Goal: Task Accomplishment & Management: Manage account settings

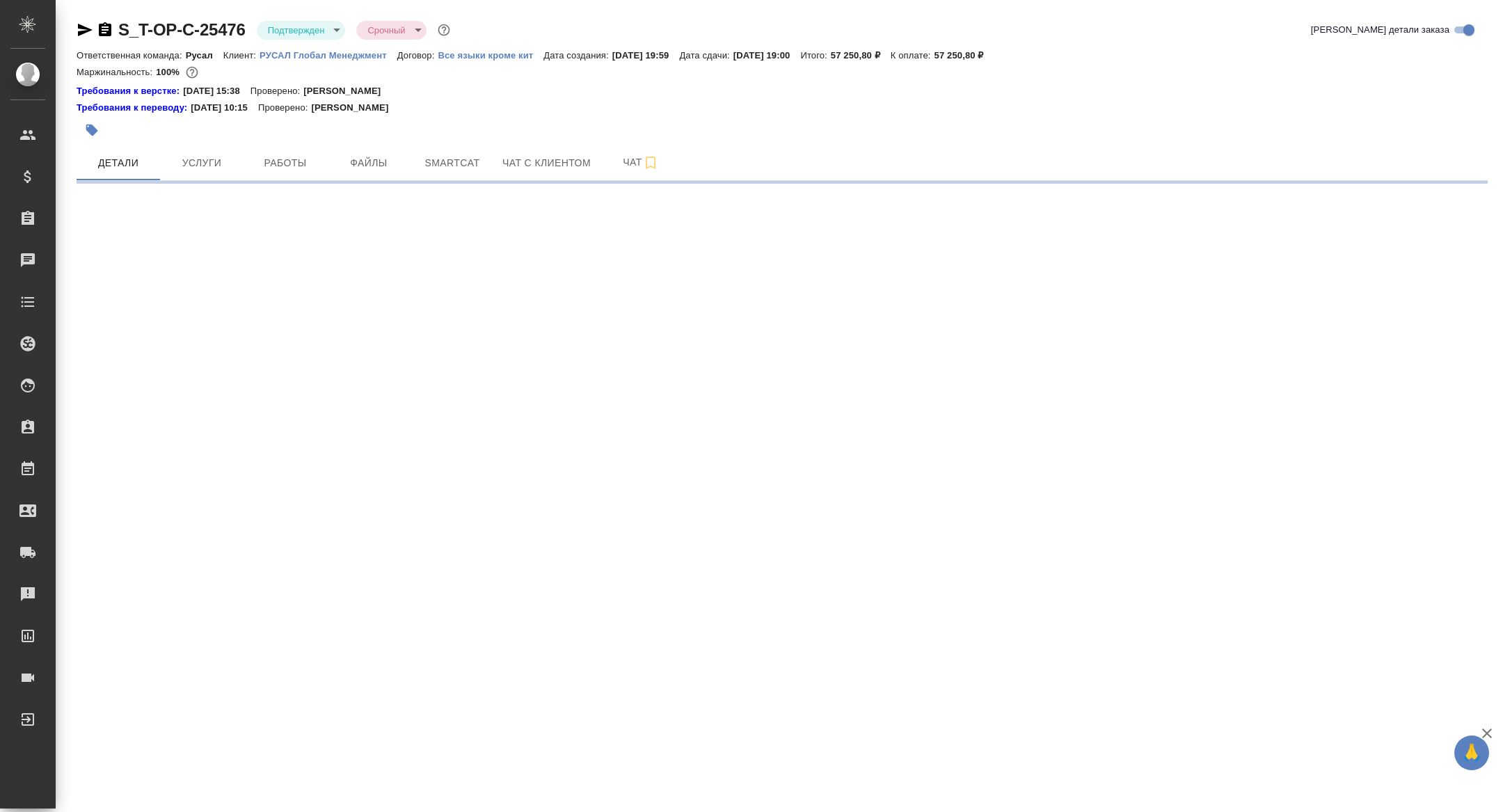
select select "RU"
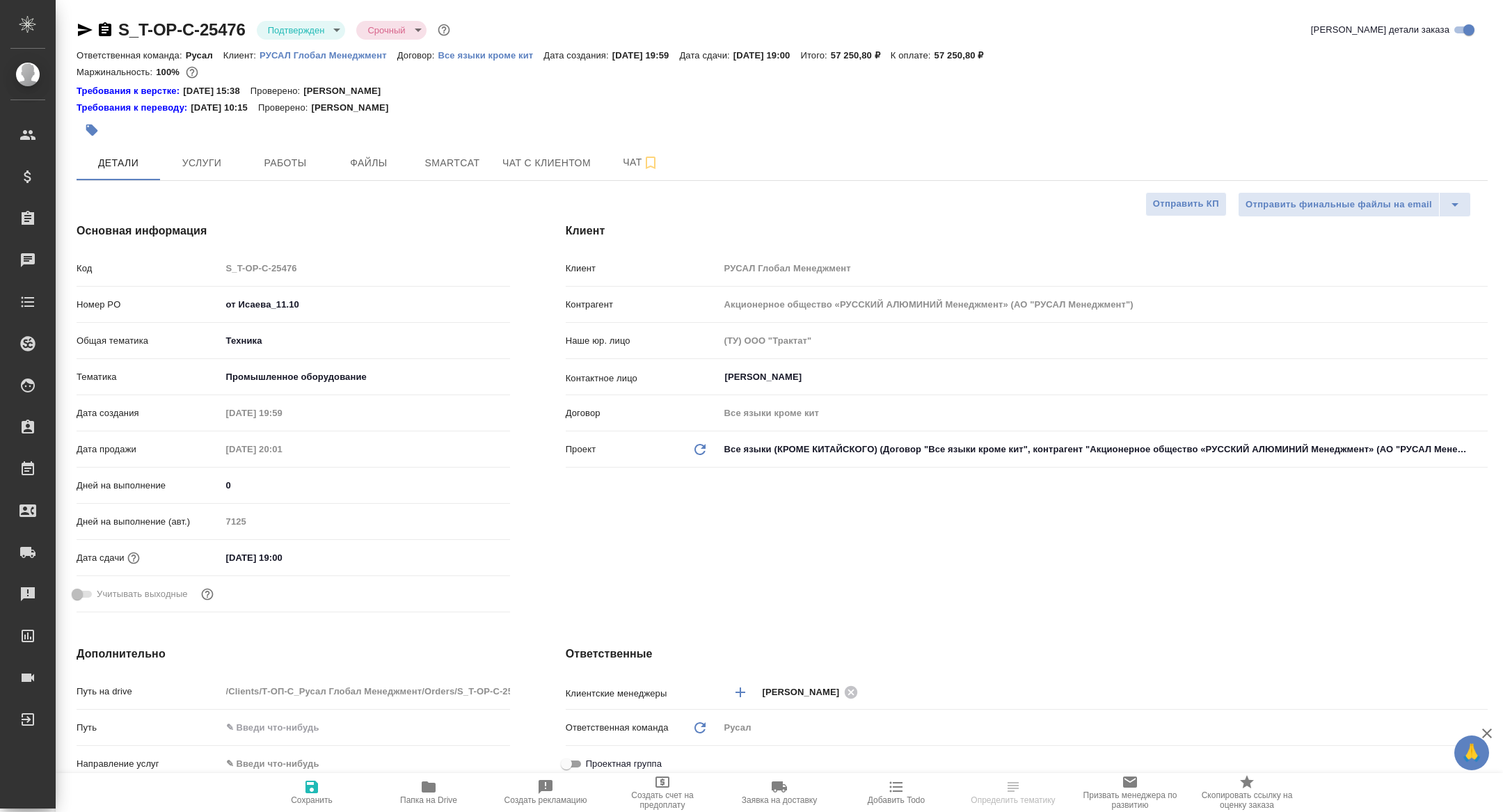
type textarea "x"
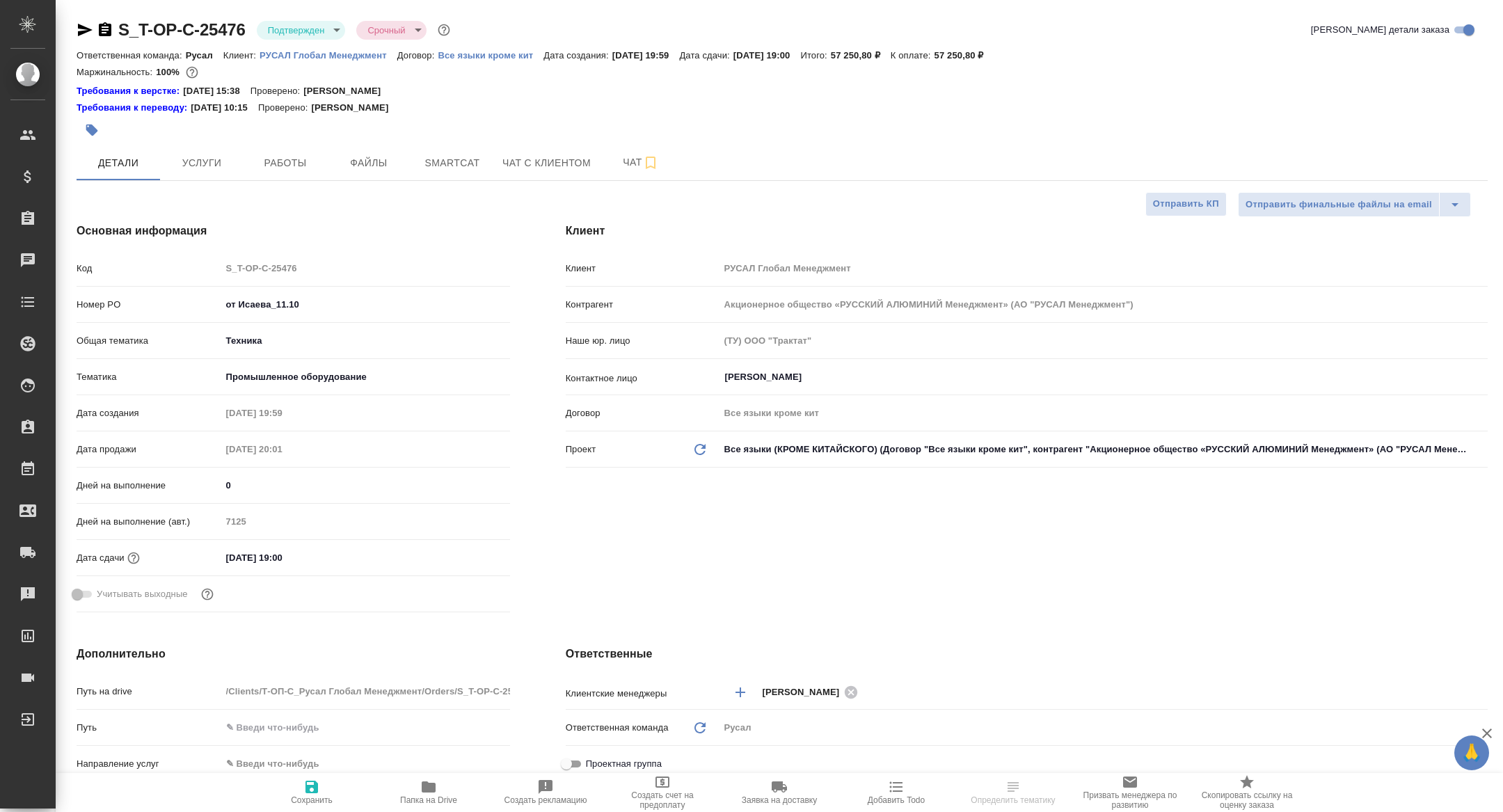
type textarea "x"
type input "Журавлева Александра"
type textarea "x"
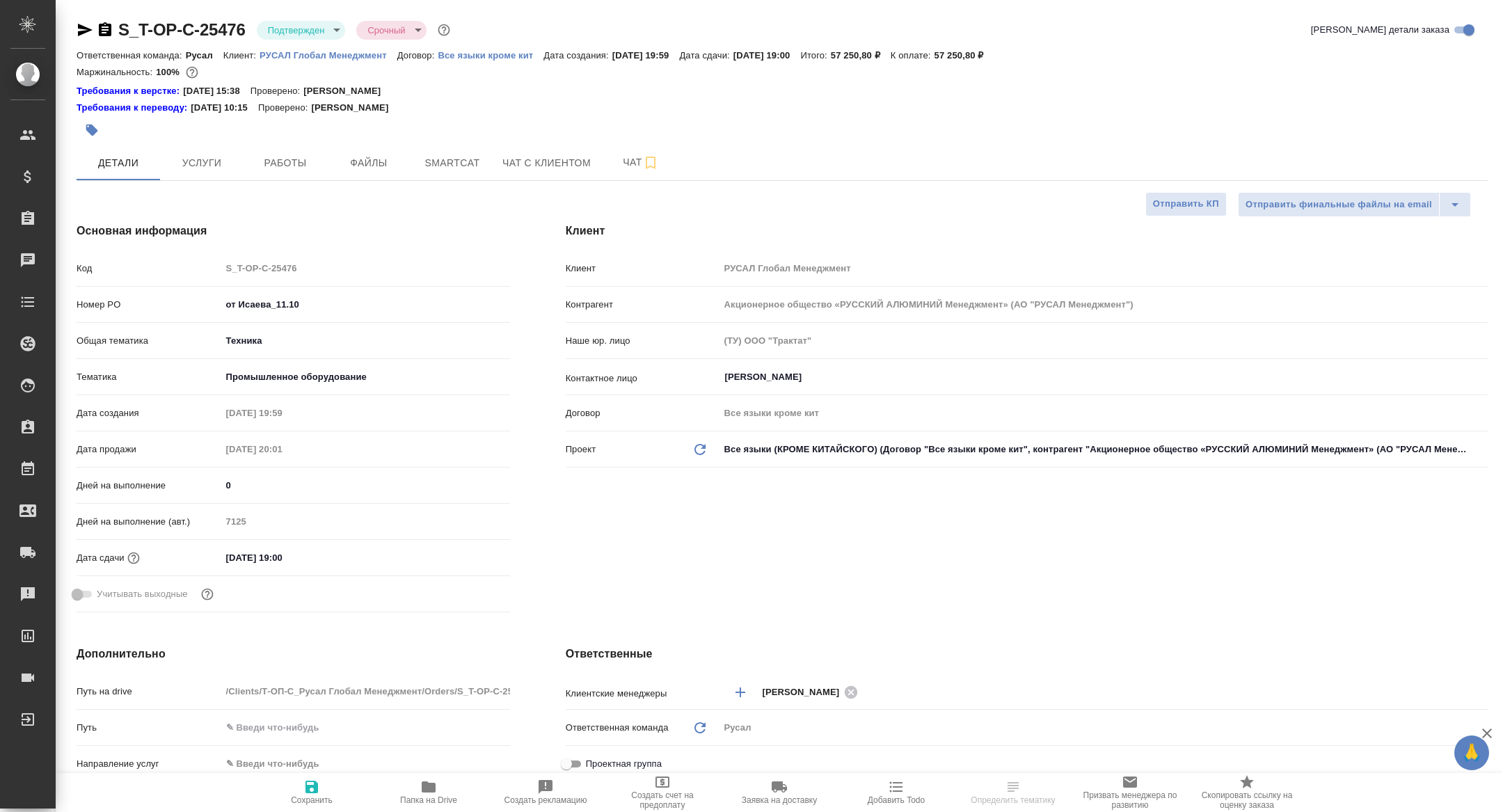
click at [419, 802] on span "Папка на Drive" at bounding box center [429, 800] width 57 height 10
type textarea "x"
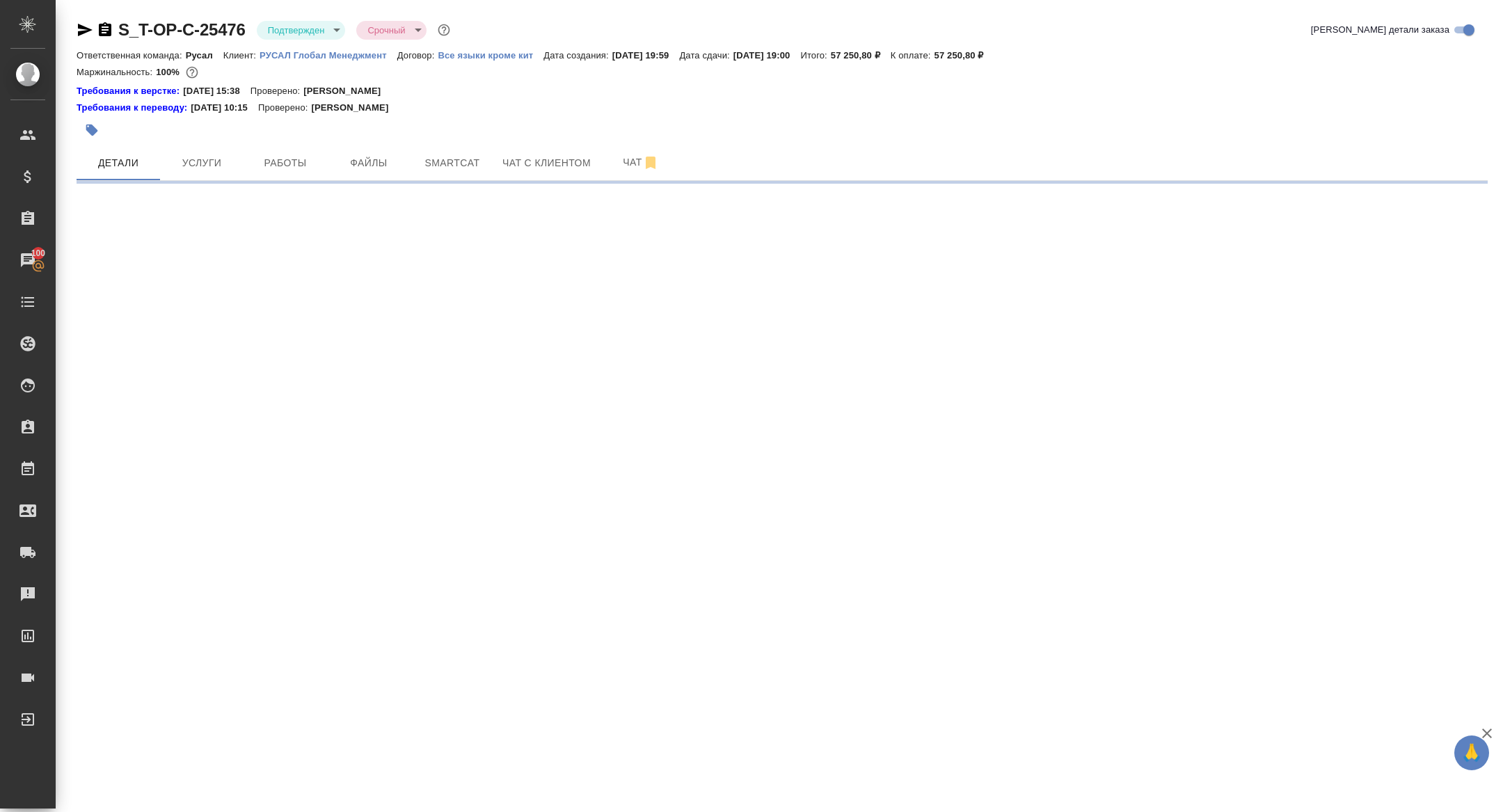
select select "RU"
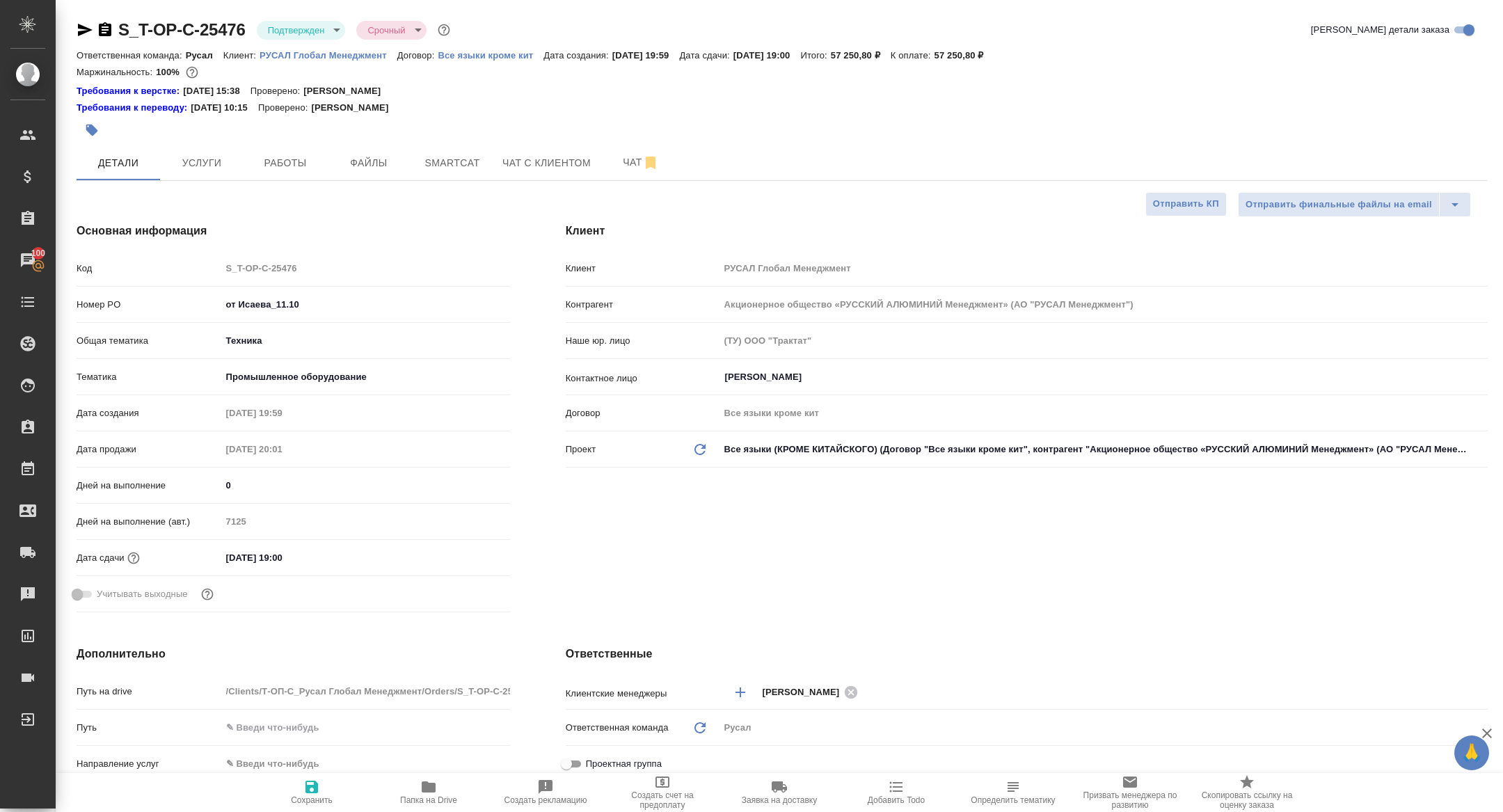
type textarea "x"
click at [101, 33] on icon "button" at bounding box center [105, 29] width 12 height 14
type textarea "x"
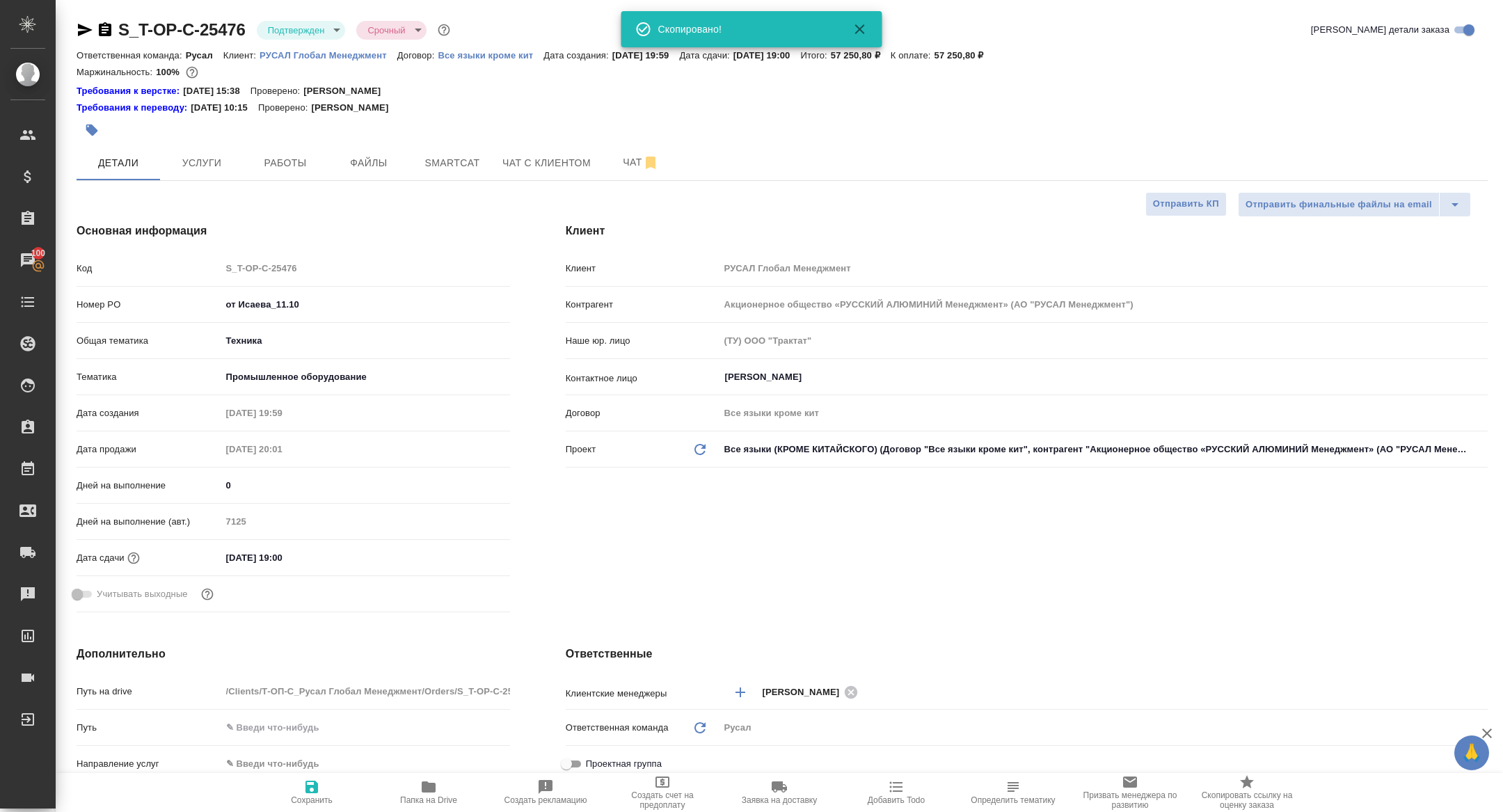
type textarea "x"
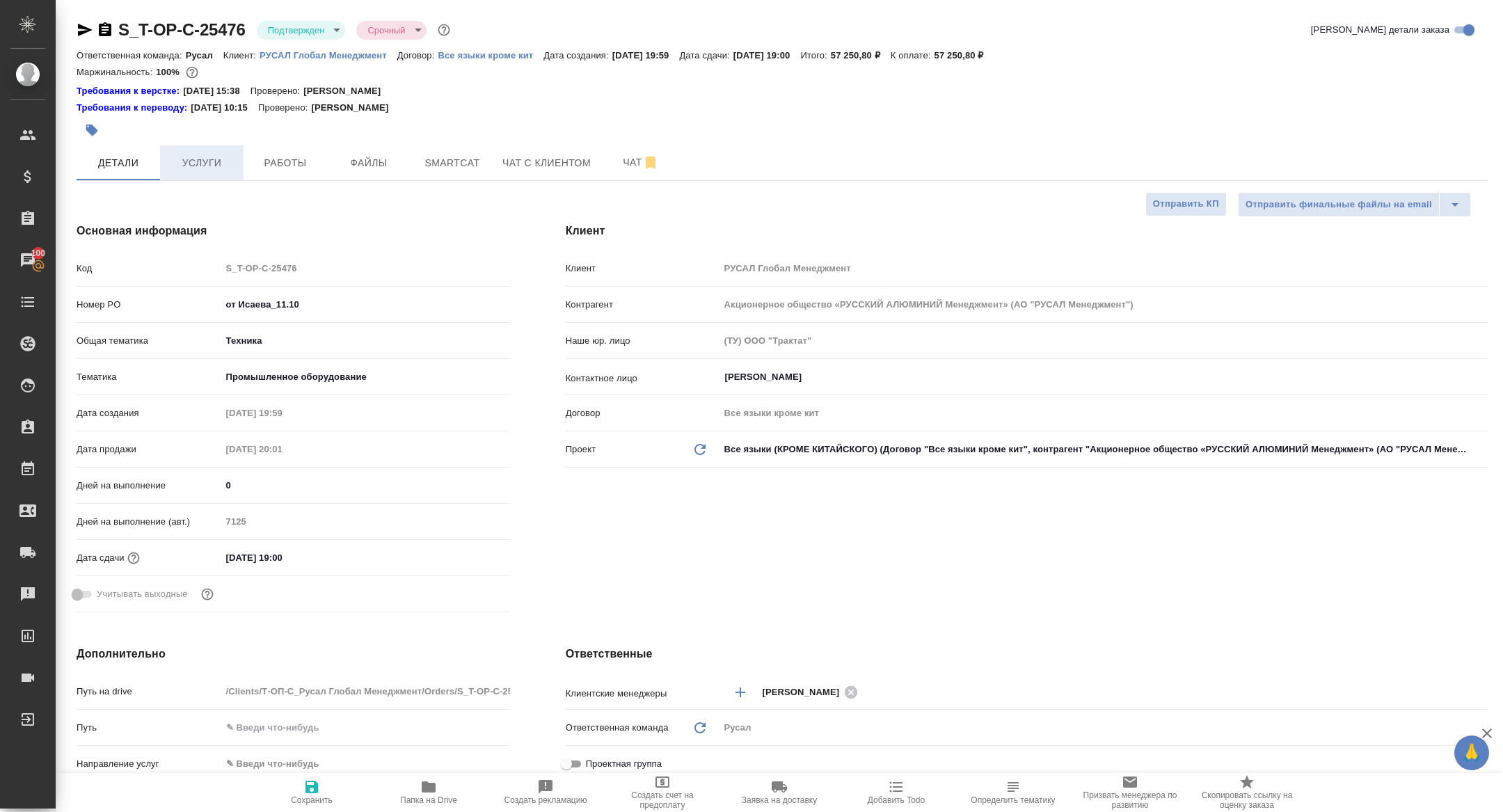
click at [191, 163] on span "Услуги" at bounding box center [202, 163] width 67 height 17
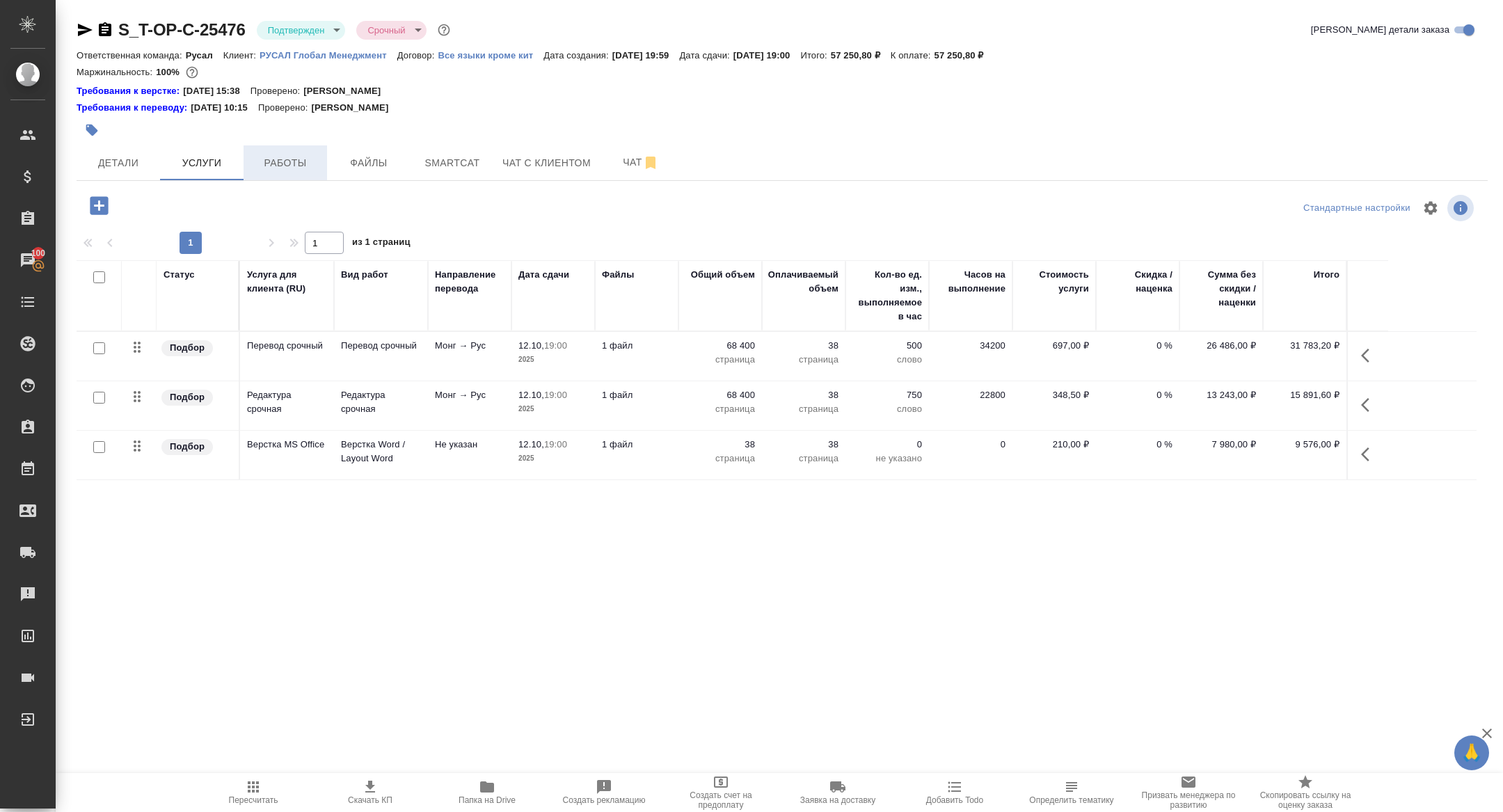
click at [299, 153] on button "Работы" at bounding box center [285, 163] width 84 height 35
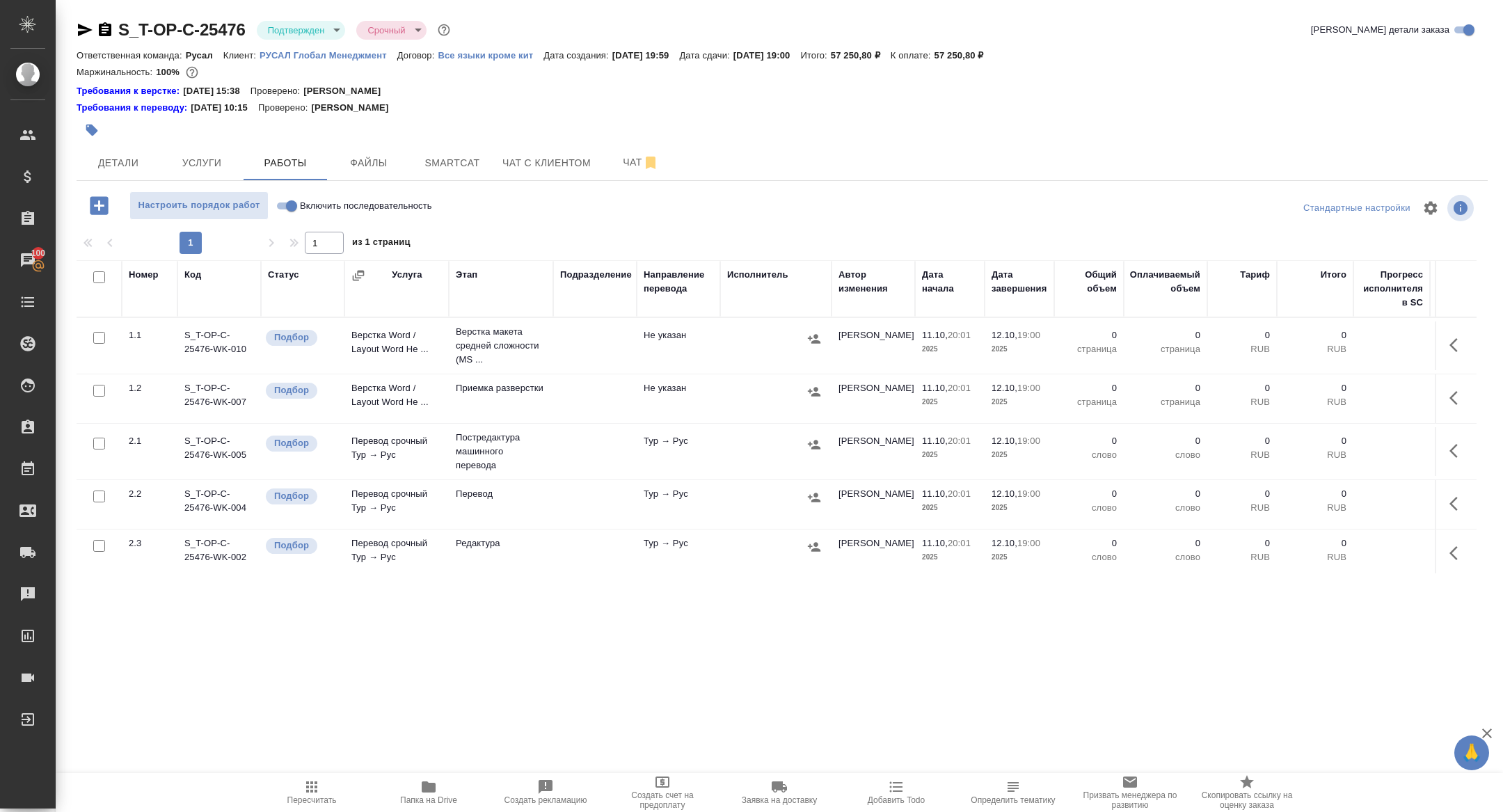
click at [99, 275] on input "checkbox" at bounding box center [98, 277] width 12 height 12
checkbox input "true"
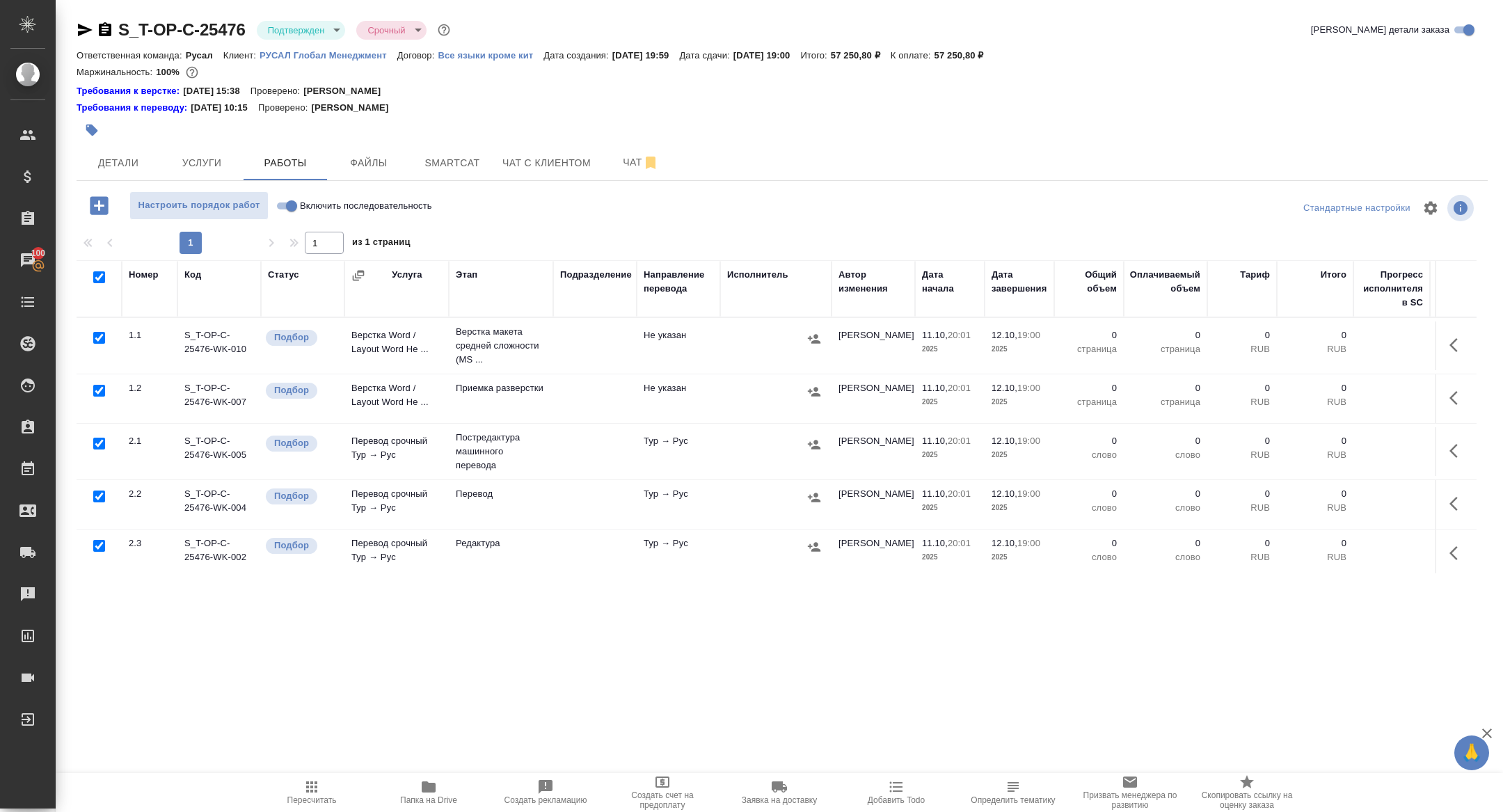
checkbox input "true"
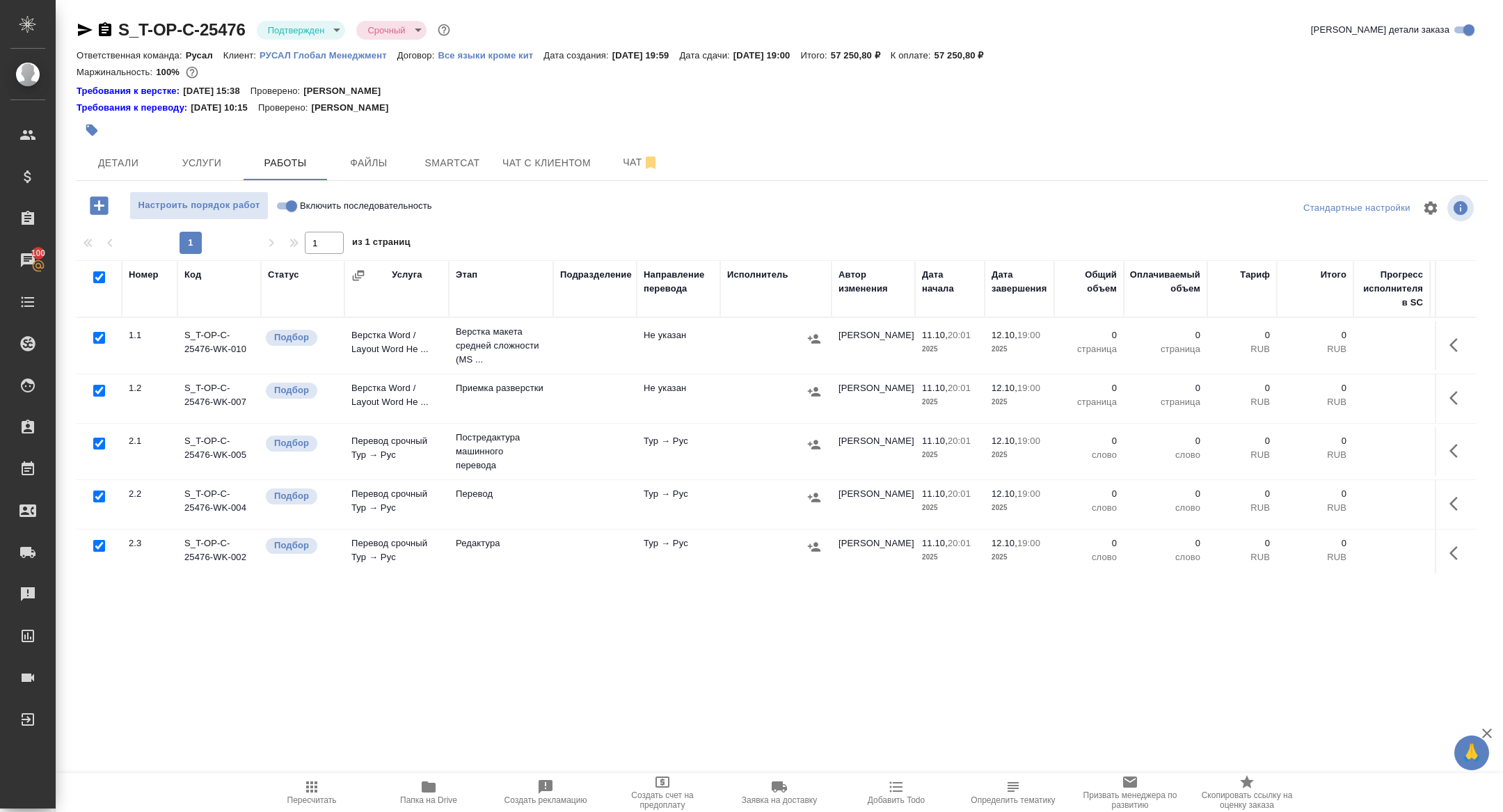
checkbox input "true"
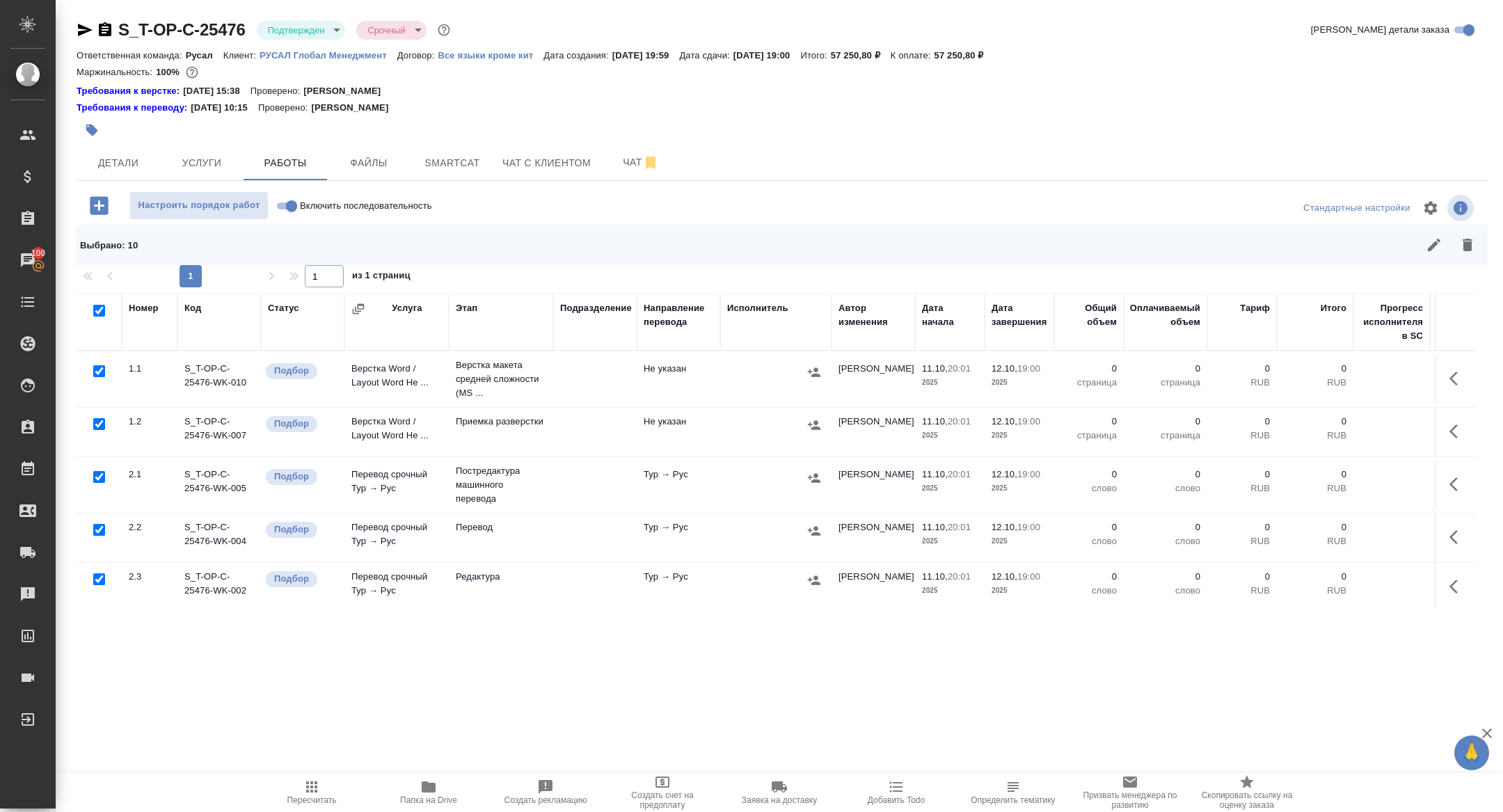
click at [100, 471] on input "checkbox" at bounding box center [98, 476] width 12 height 12
checkbox input "false"
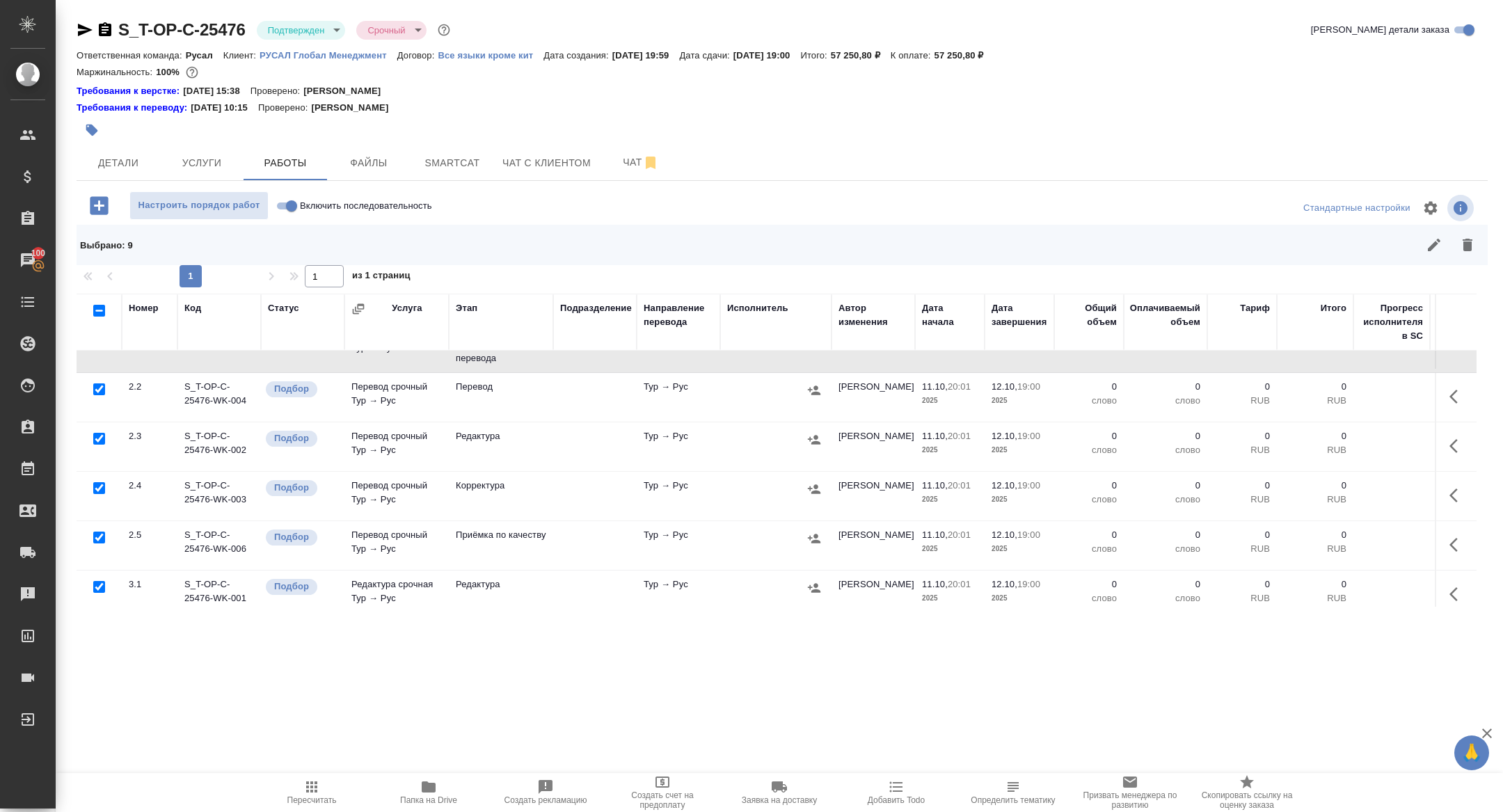
scroll to position [142, 0]
click at [1463, 236] on button "button" at bounding box center [1467, 244] width 33 height 33
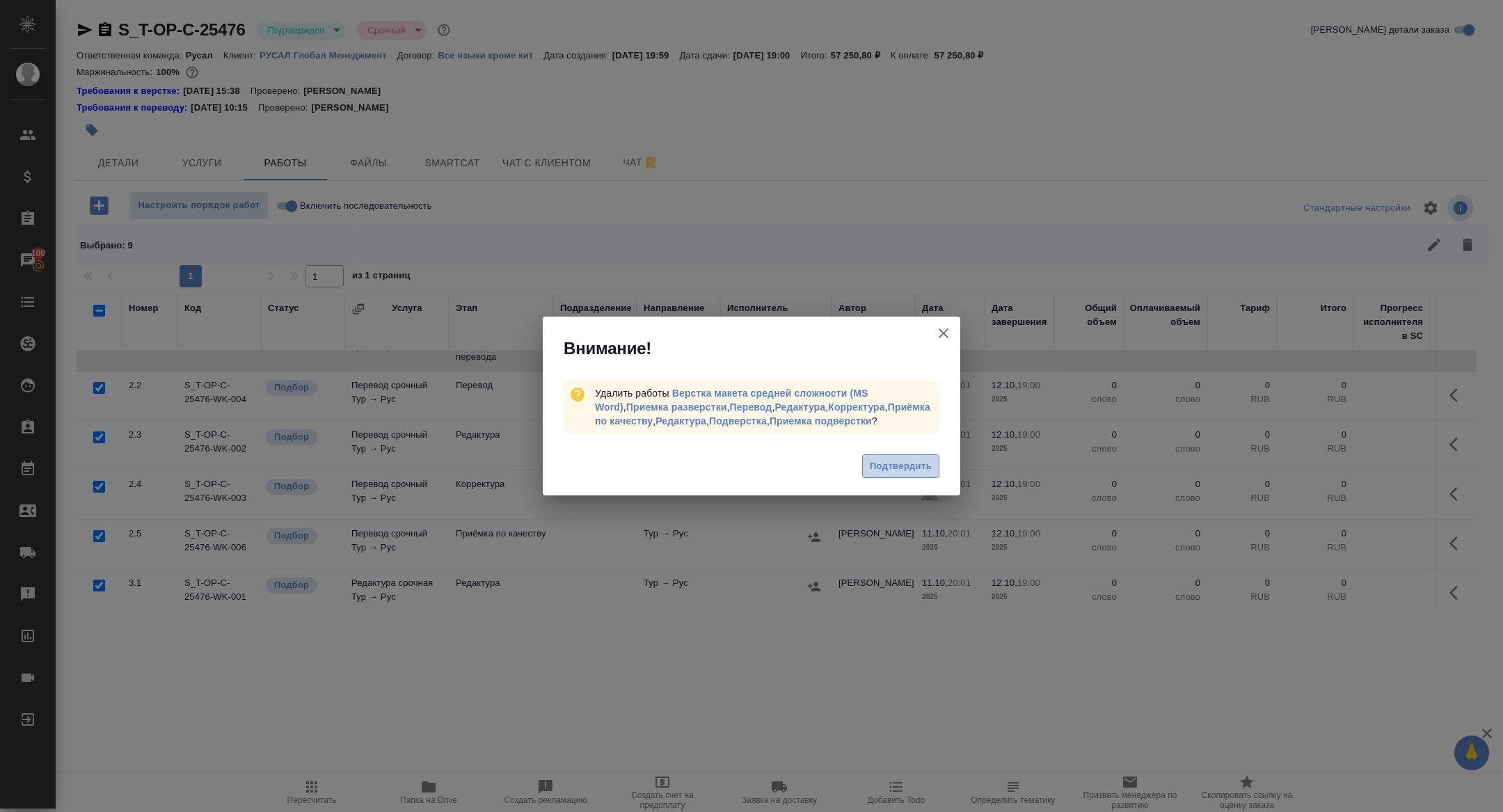
click at [904, 454] on button "Подтвердить" at bounding box center [901, 466] width 78 height 24
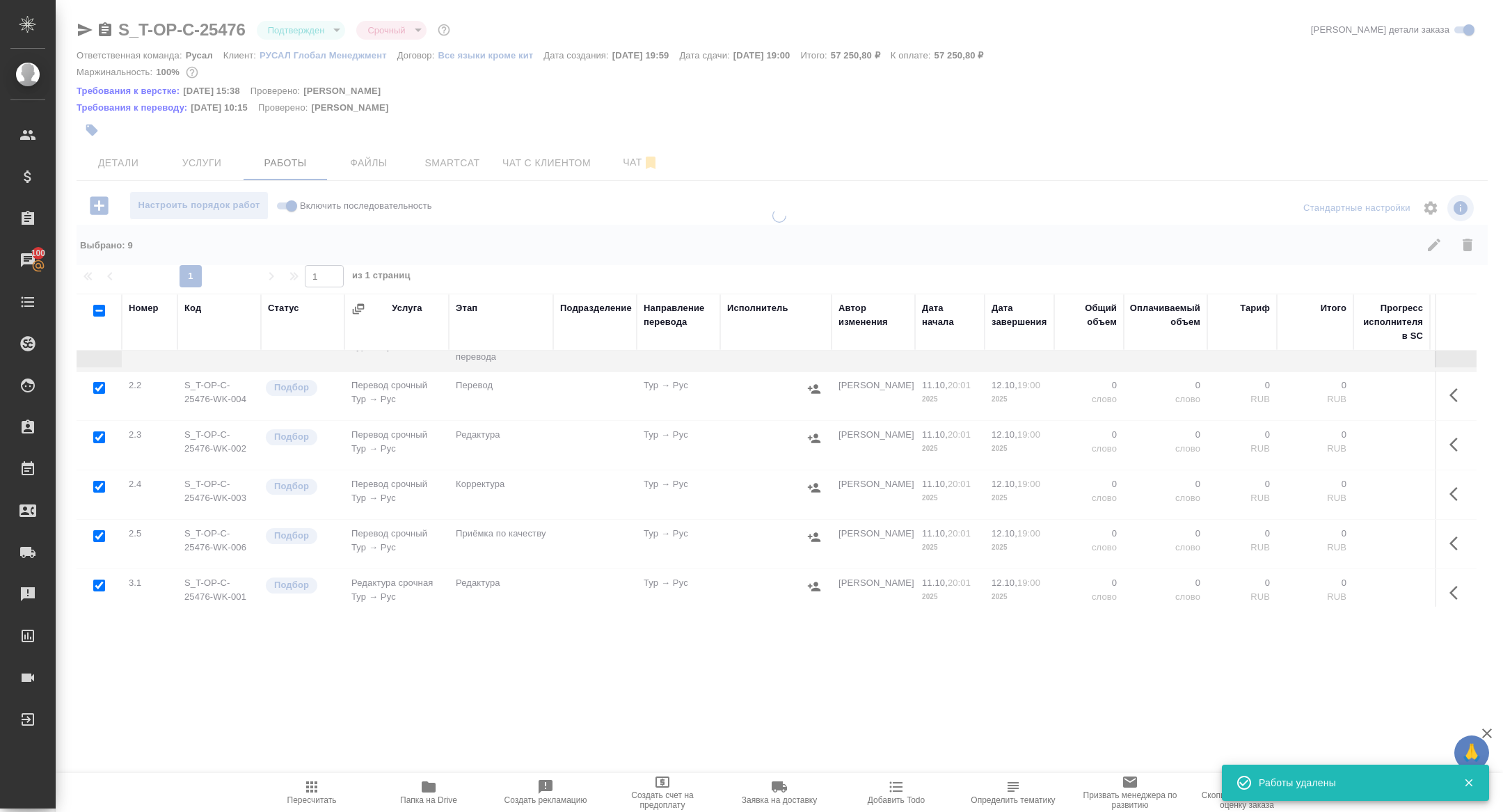
scroll to position [0, 0]
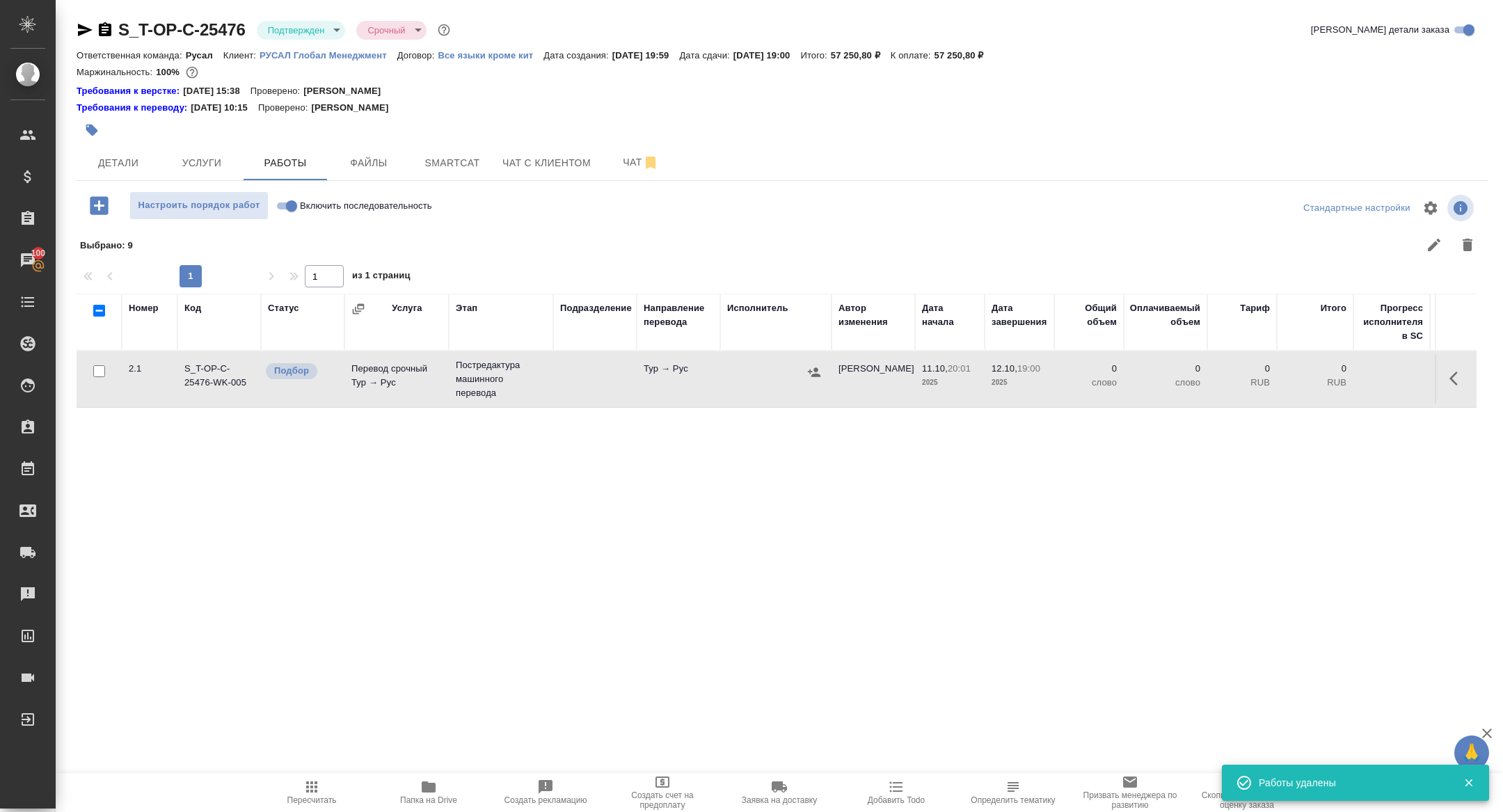
click at [1446, 369] on button "button" at bounding box center [1457, 378] width 33 height 33
click at [1356, 376] on icon "button" at bounding box center [1356, 378] width 12 height 12
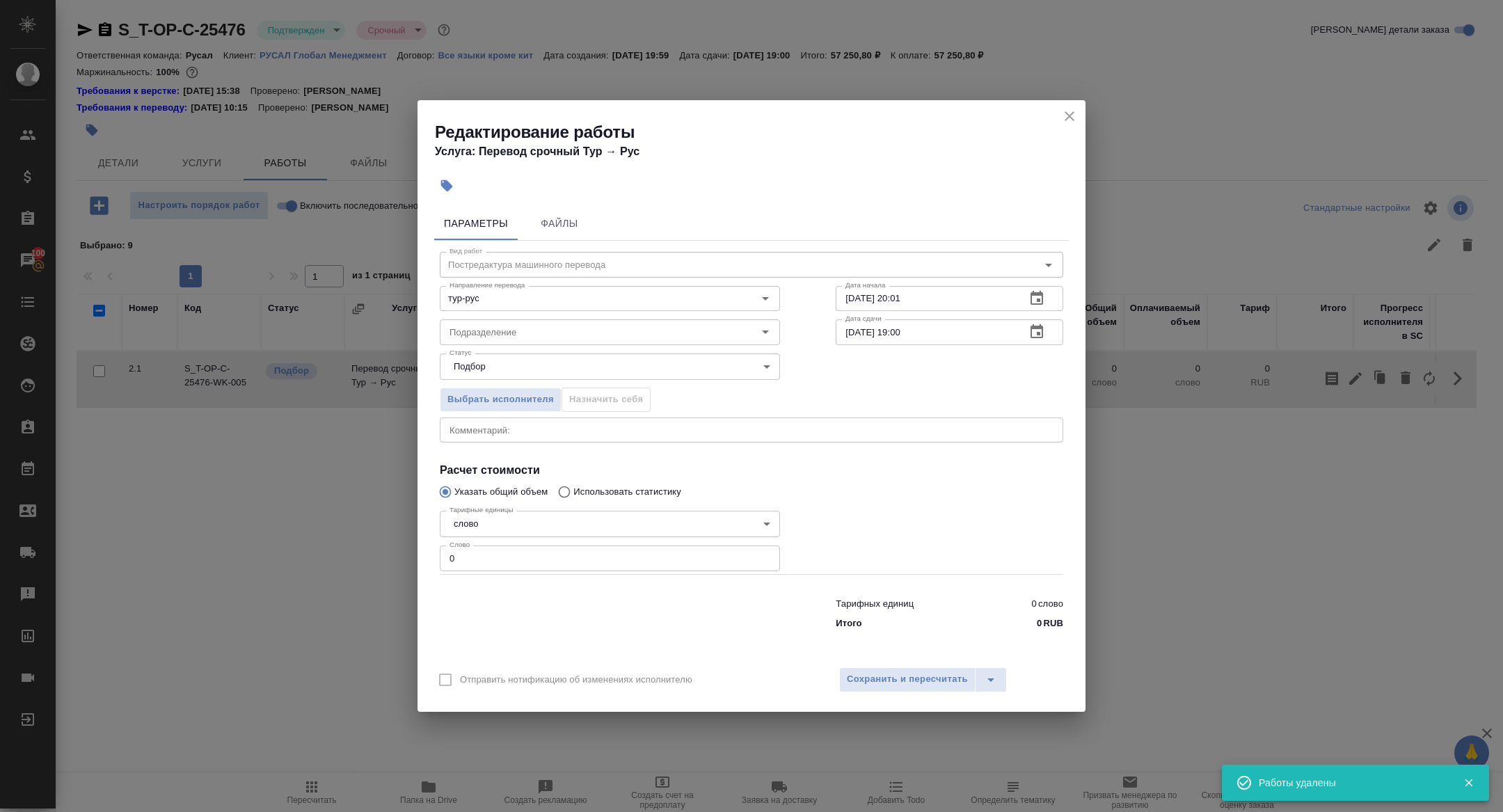
drag, startPoint x: 454, startPoint y: 558, endPoint x: 368, endPoint y: 541, distance: 87.7
click at [372, 549] on div "Редактирование работы Услуга: Перевод срочный Тур → Рус Параметры Файлы Вид раб…" at bounding box center [752, 406] width 1503 height 812
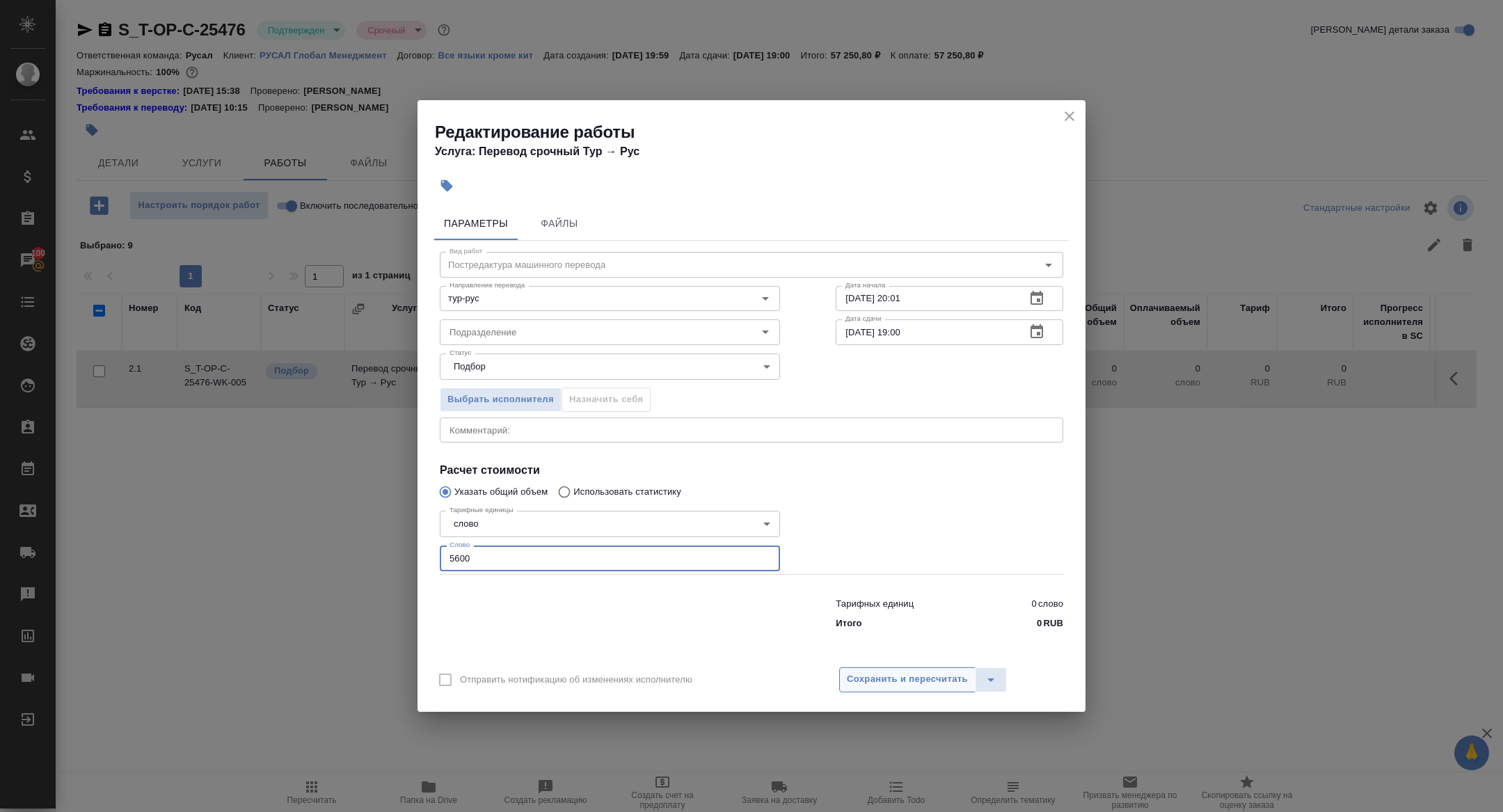
type input "5600"
click at [898, 677] on span "Сохранить и пересчитать" at bounding box center [907, 679] width 121 height 16
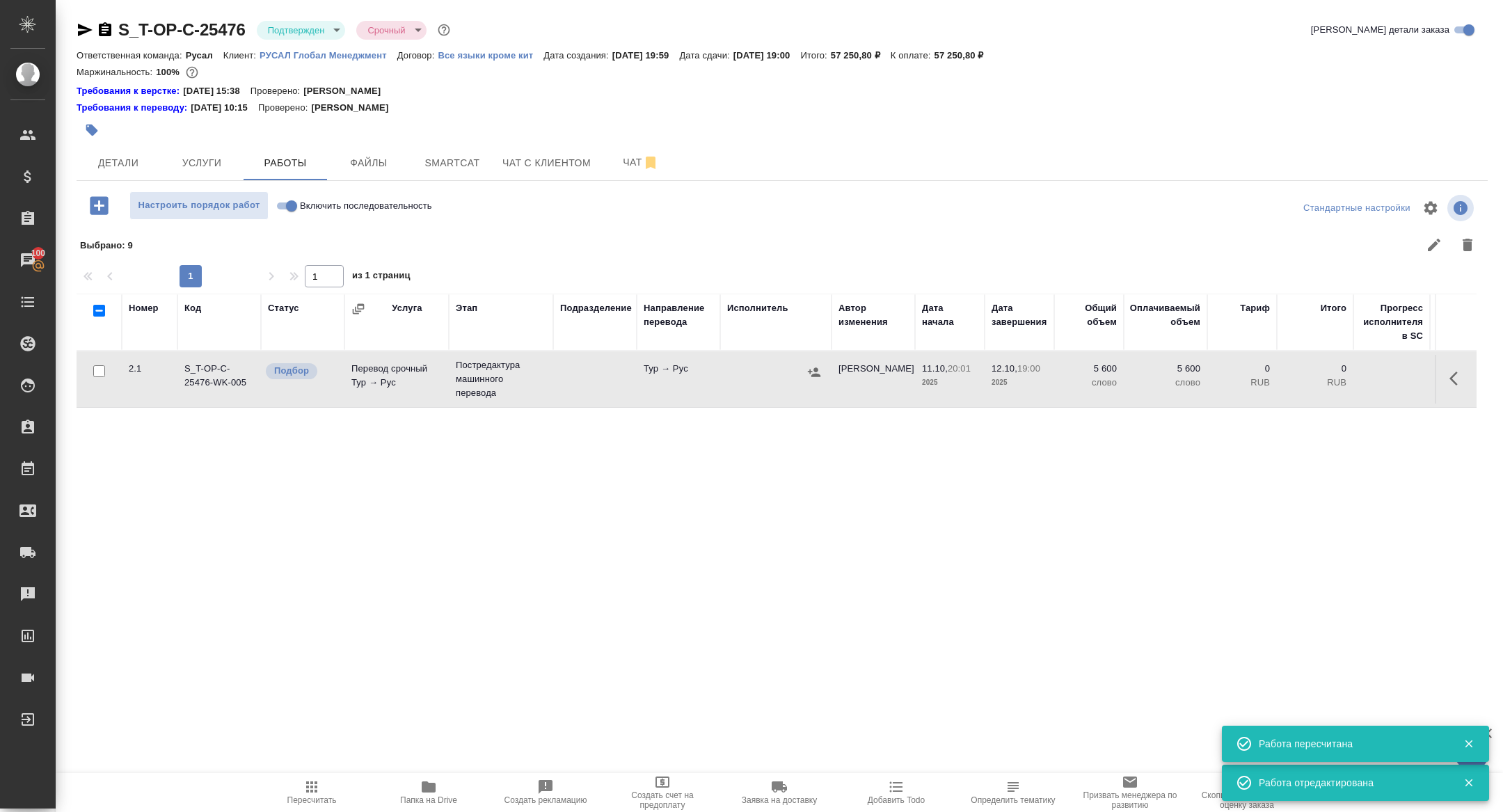
click at [818, 373] on icon "button" at bounding box center [814, 372] width 14 height 14
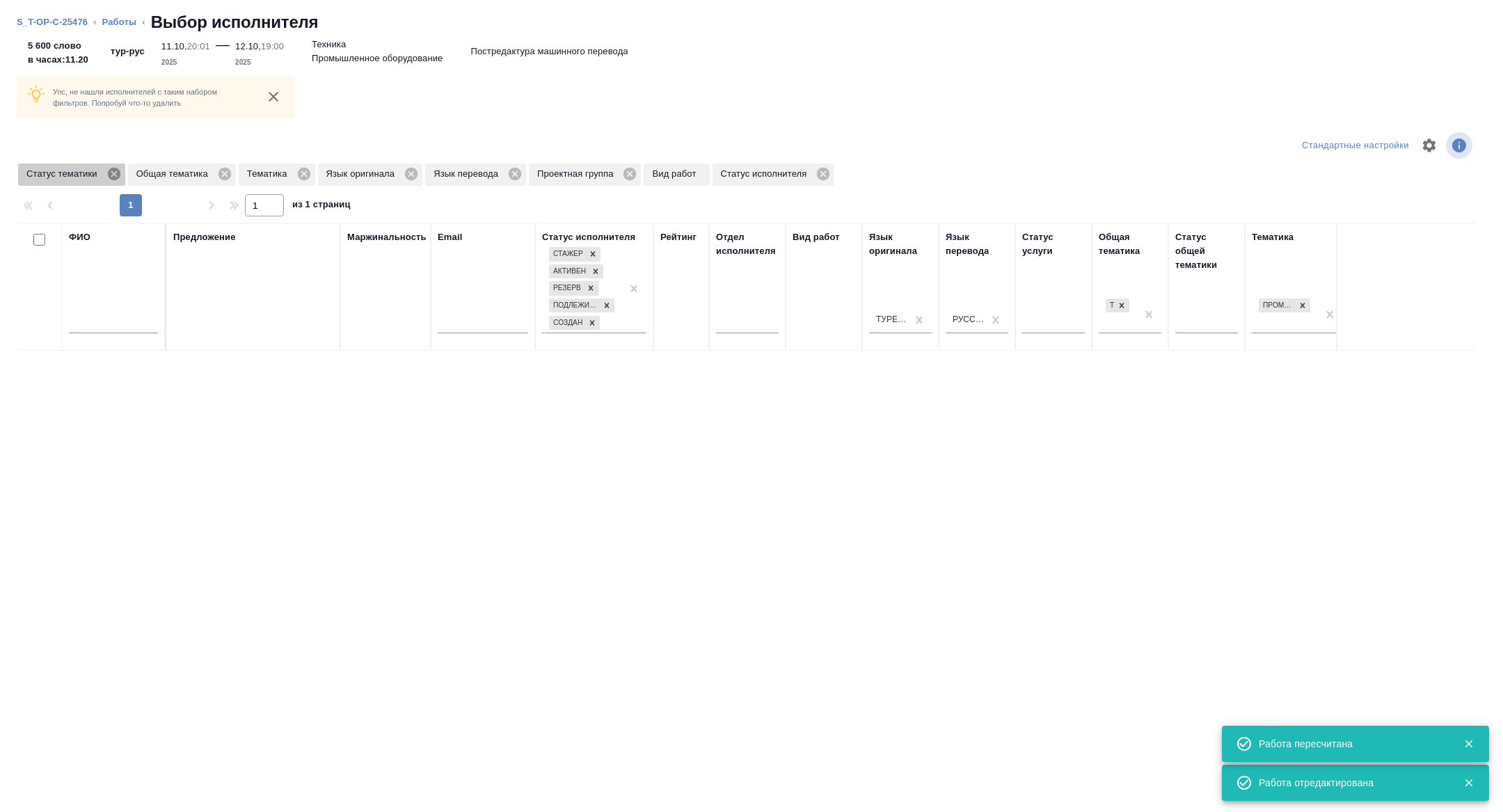
click at [119, 170] on icon at bounding box center [113, 174] width 12 height 12
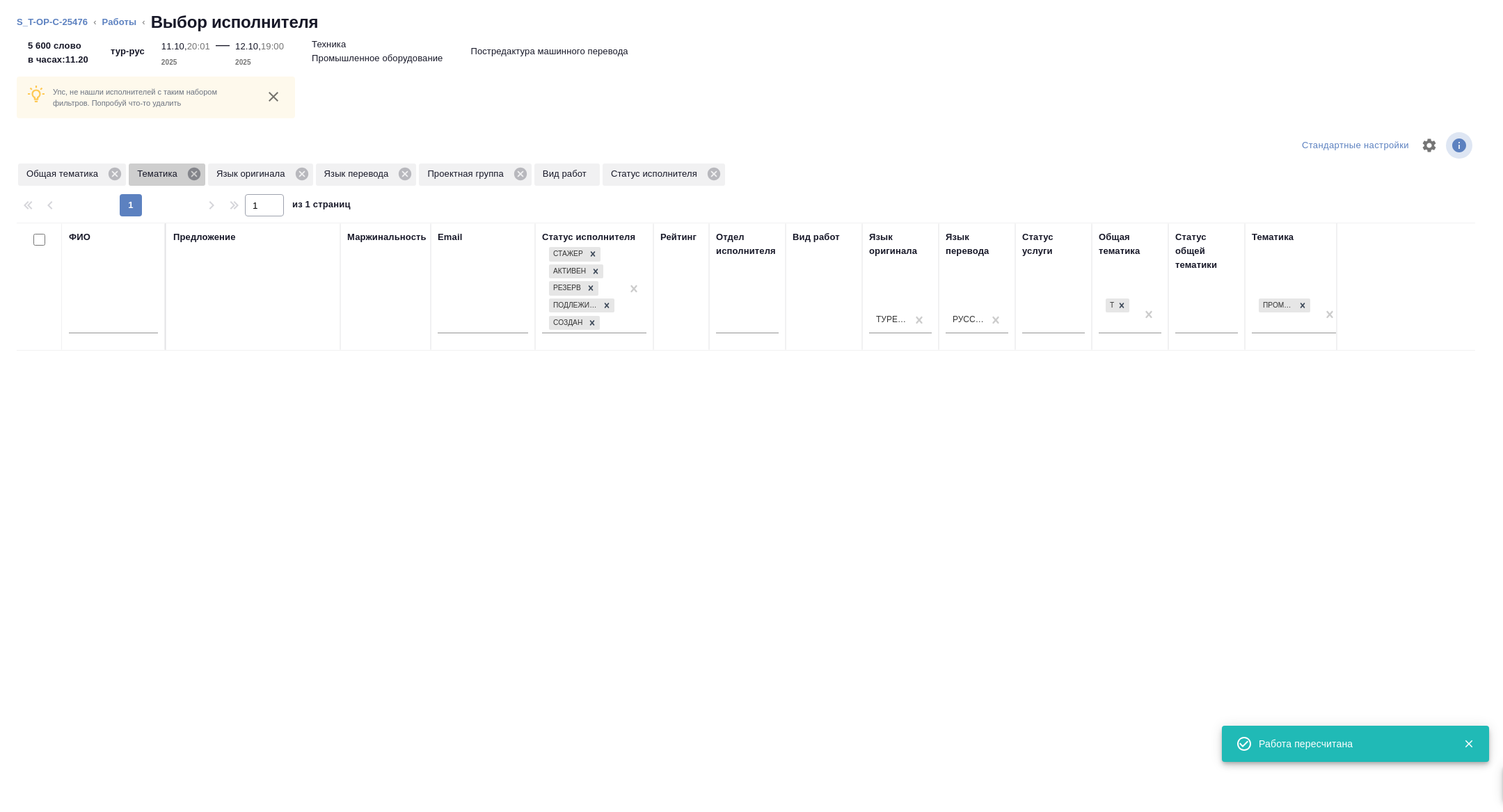
click at [200, 175] on icon at bounding box center [194, 174] width 12 height 12
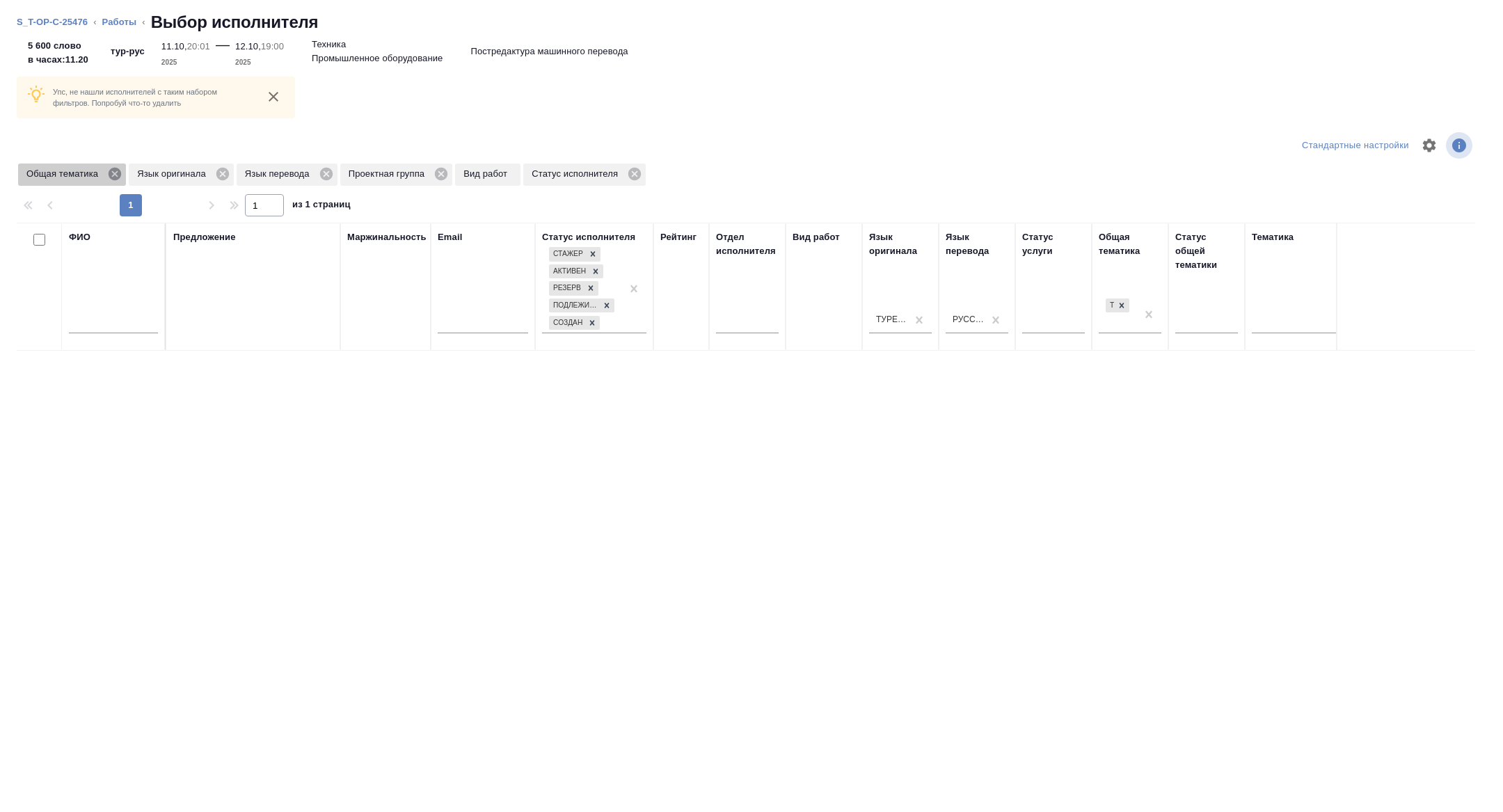
click at [119, 175] on icon at bounding box center [115, 174] width 12 height 12
click at [327, 173] on span "Проектная группа" at bounding box center [278, 174] width 98 height 14
click at [337, 175] on icon at bounding box center [330, 174] width 12 height 12
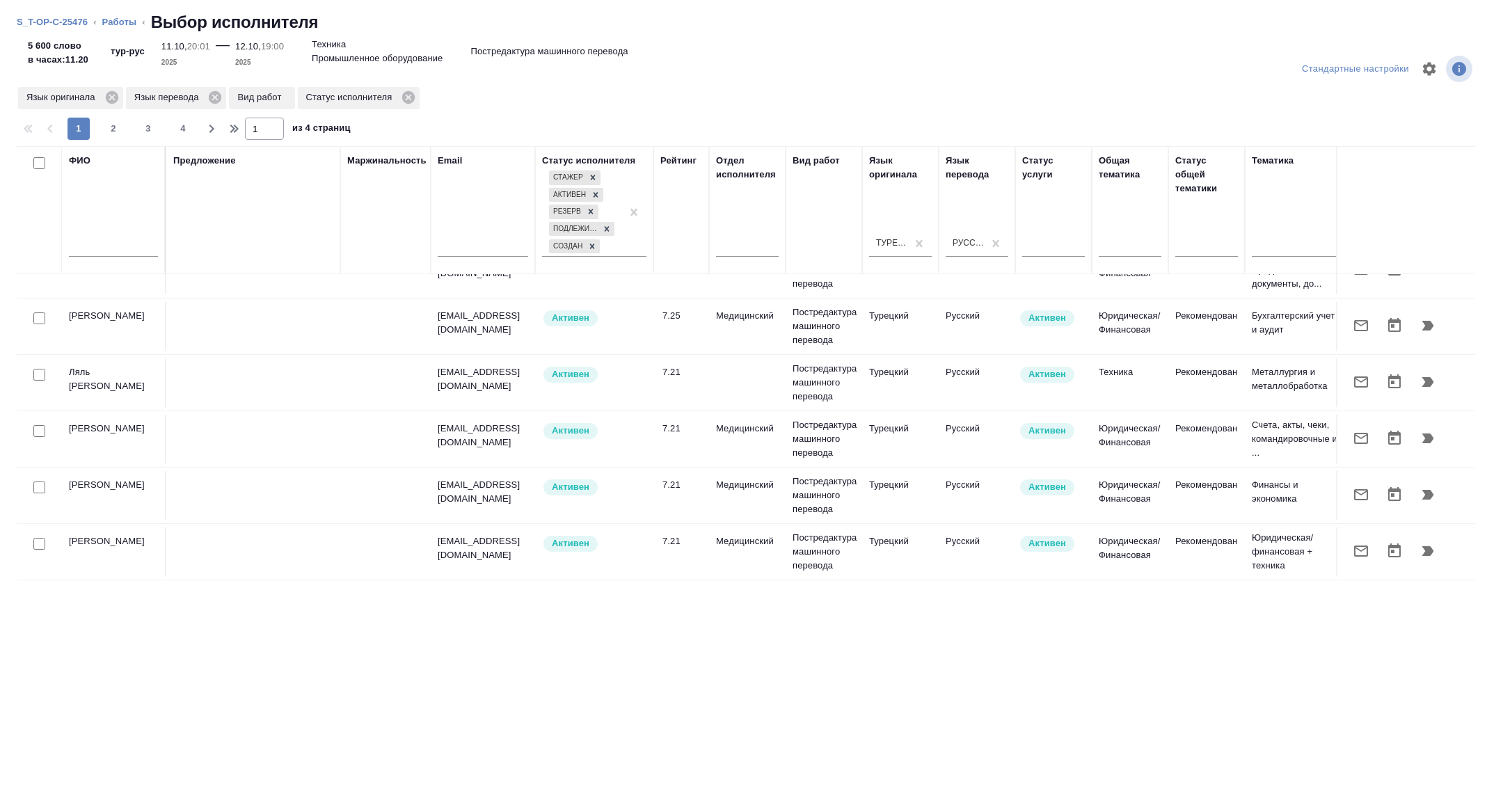
scroll to position [1094, 0]
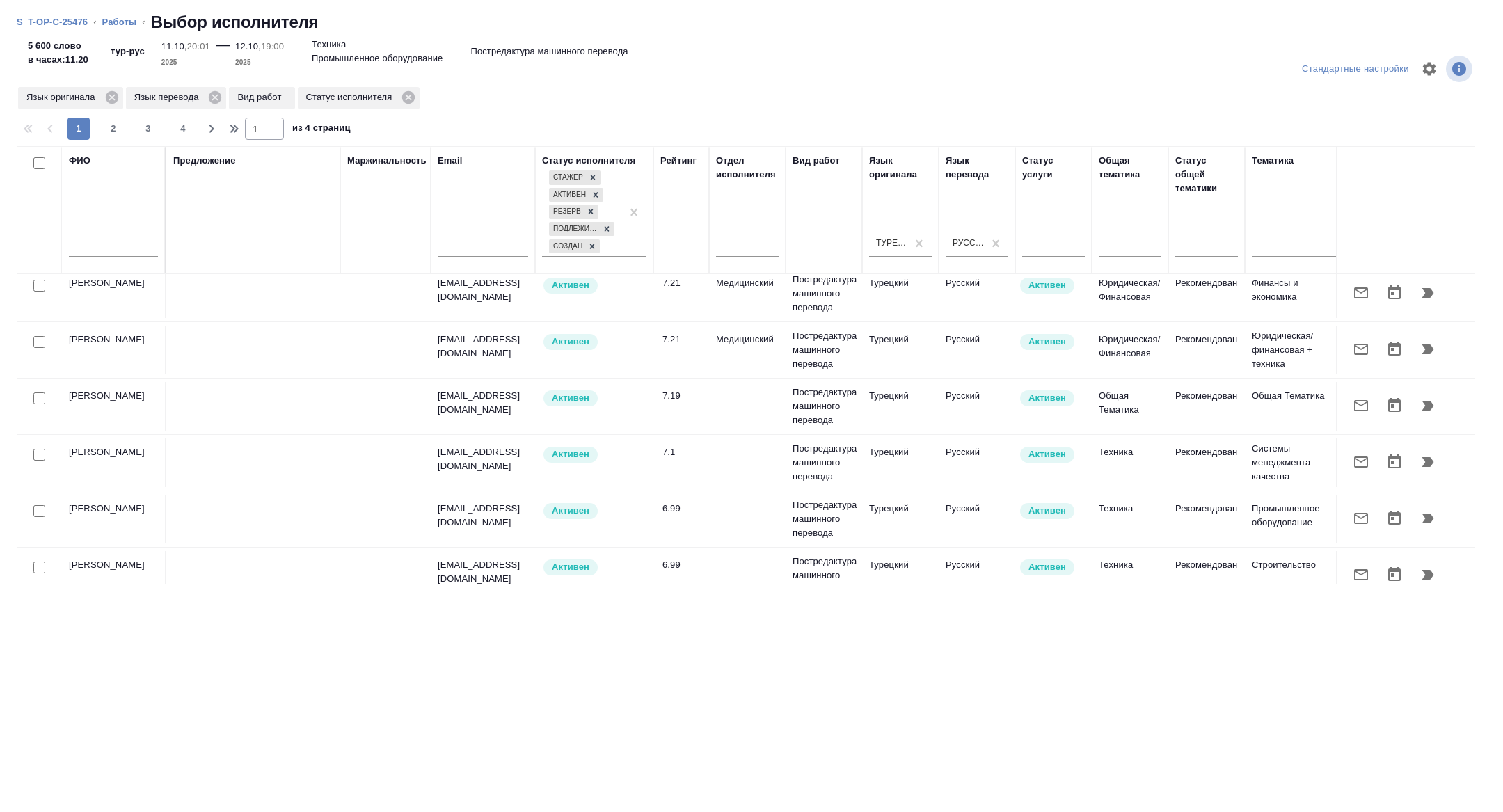
click at [118, 247] on input "text" at bounding box center [113, 248] width 89 height 17
type input "c"
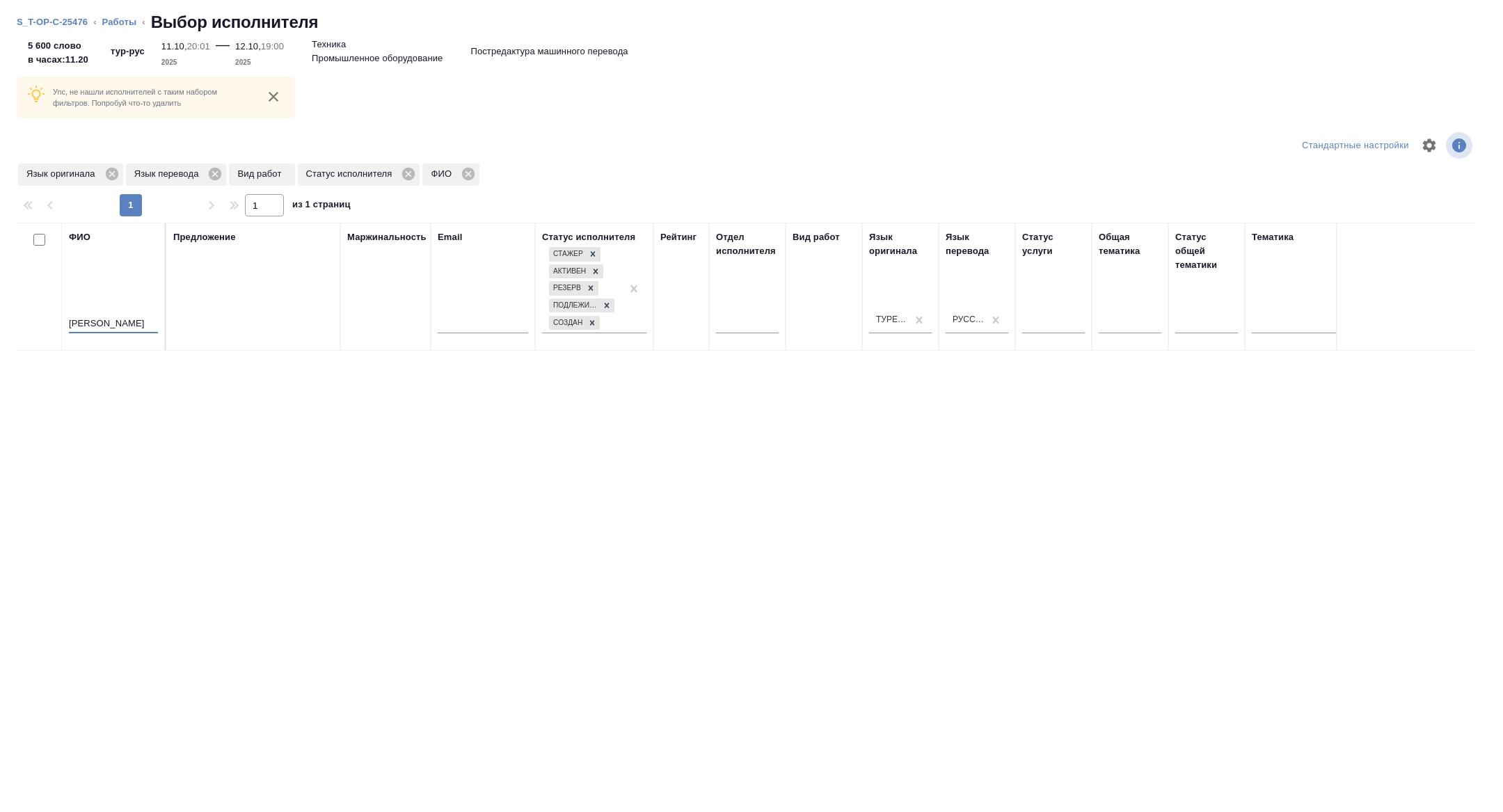
scroll to position [0, 0]
type input "сара"
click at [119, 166] on icon at bounding box center [112, 174] width 16 height 16
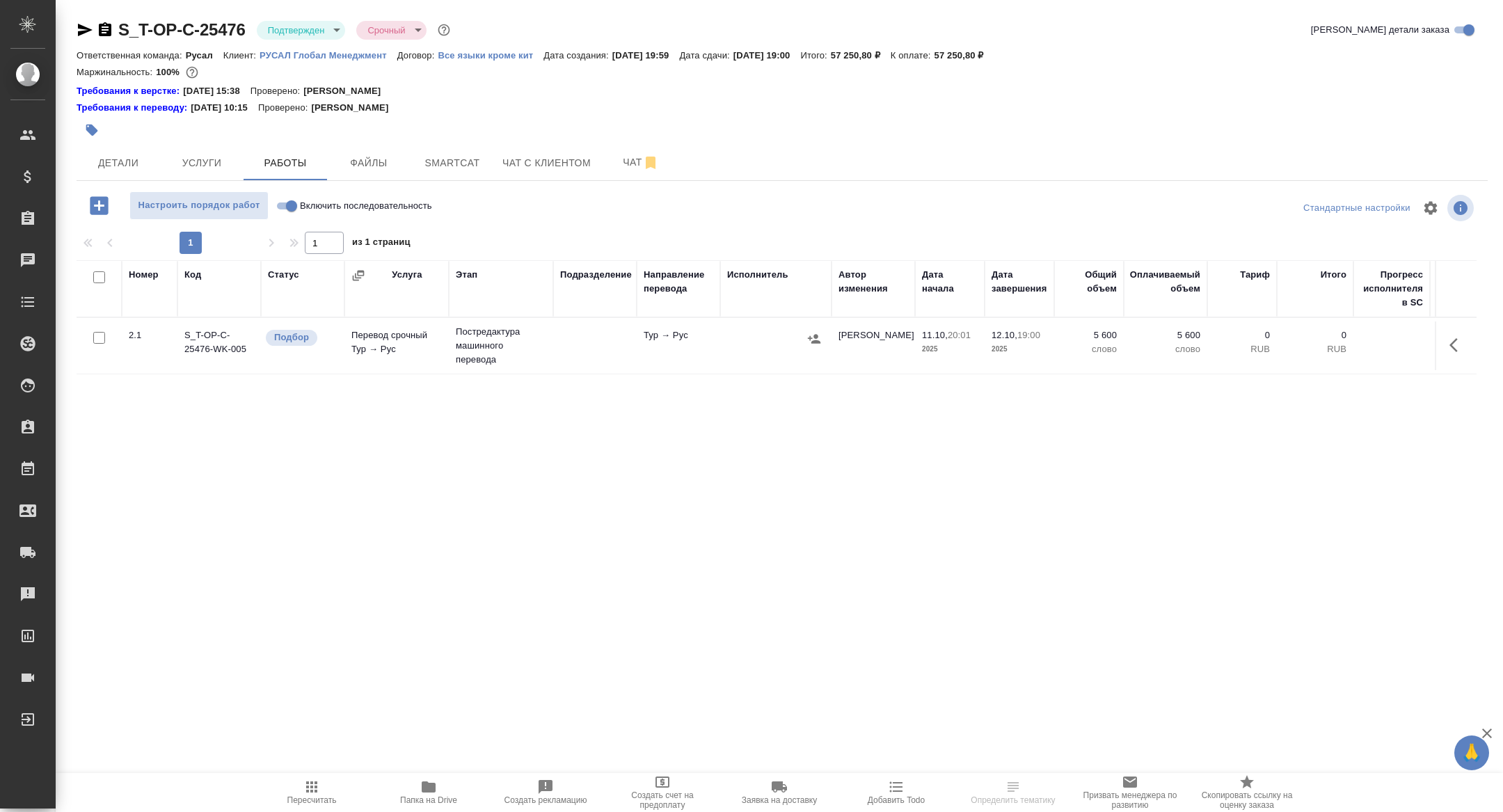
click at [1444, 340] on button "button" at bounding box center [1457, 345] width 33 height 33
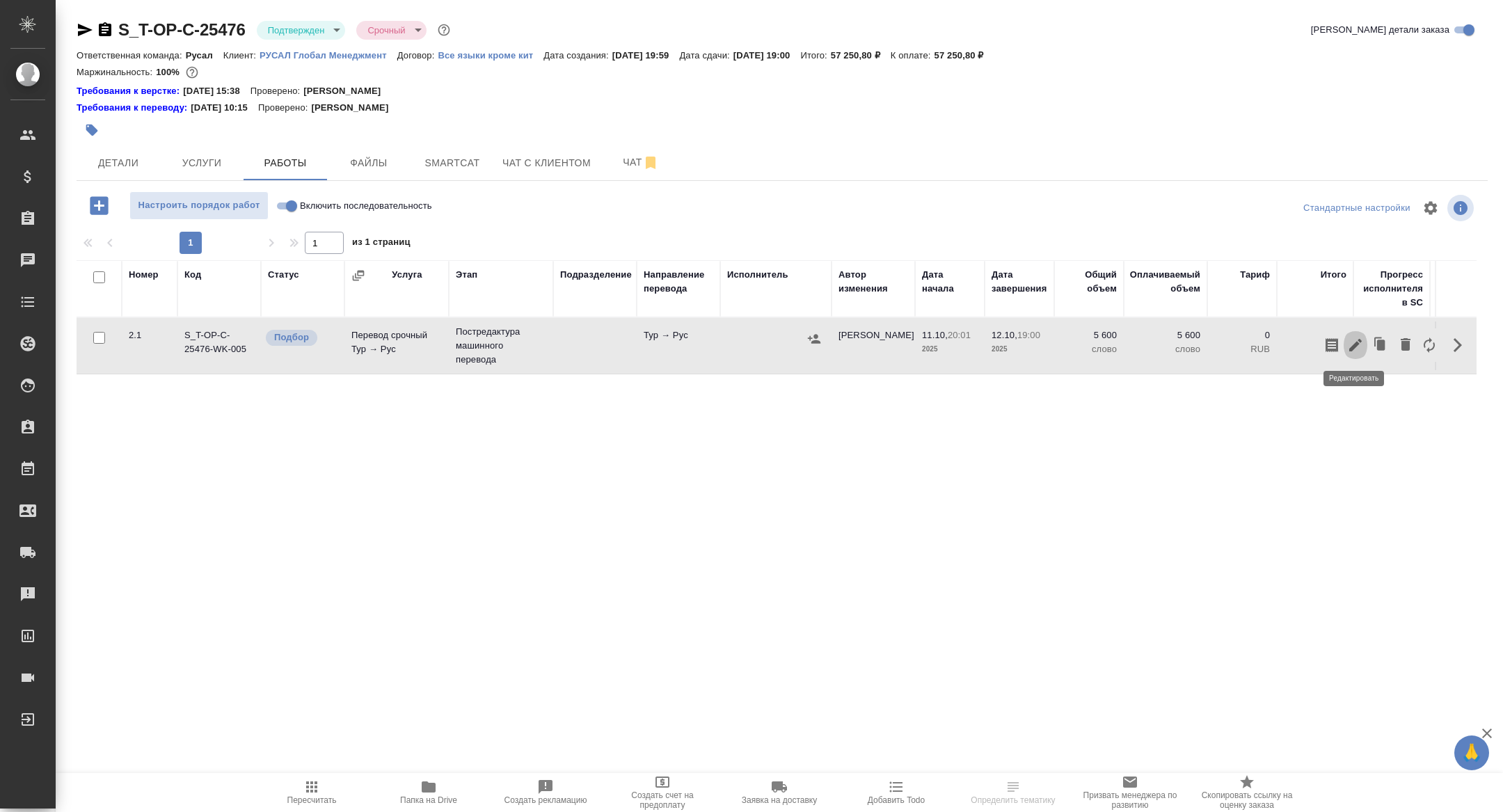
click at [1360, 342] on icon "button" at bounding box center [1356, 345] width 17 height 17
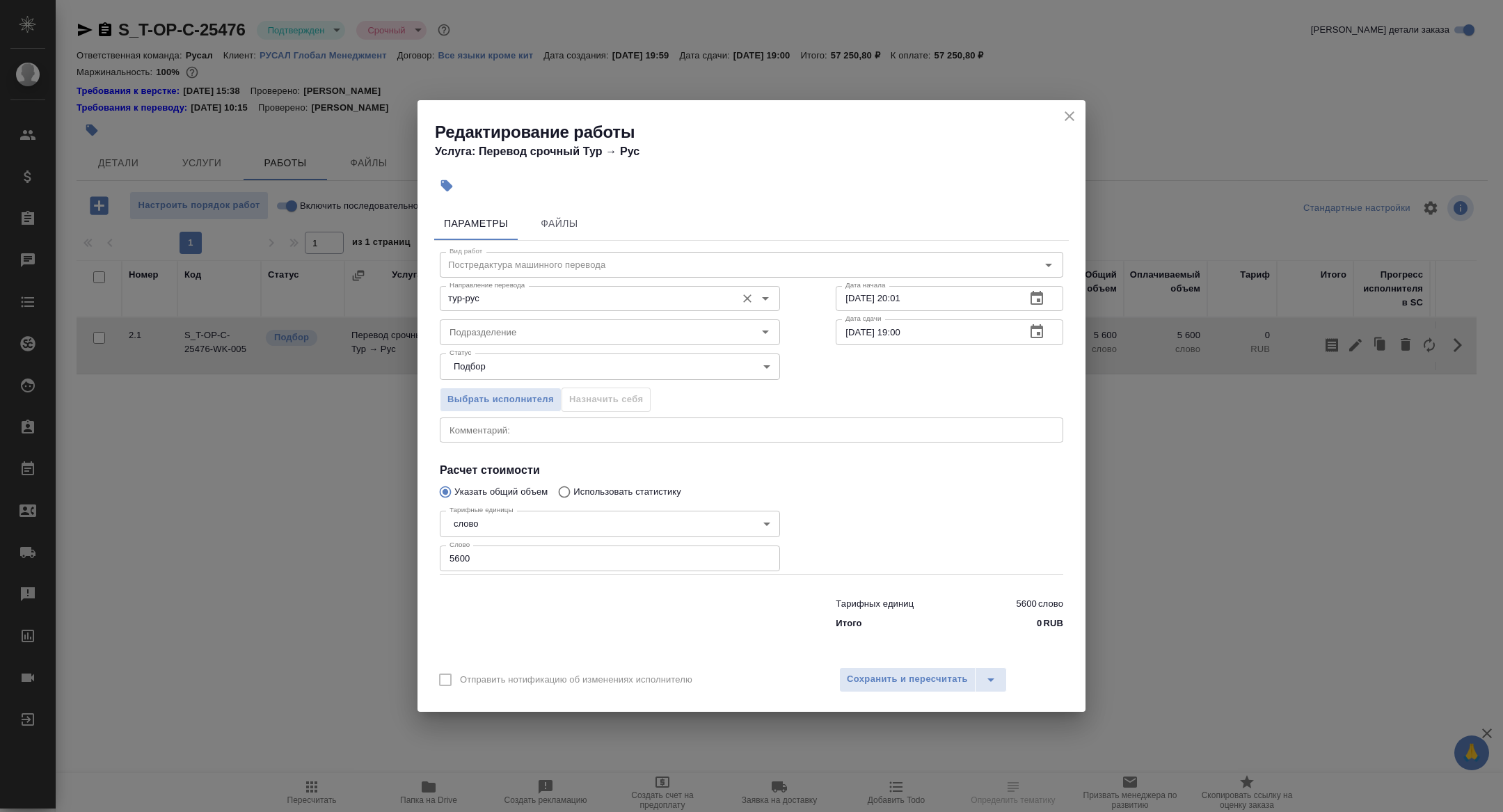
click at [506, 288] on div "тур-рус Направление перевода" at bounding box center [610, 299] width 340 height 25
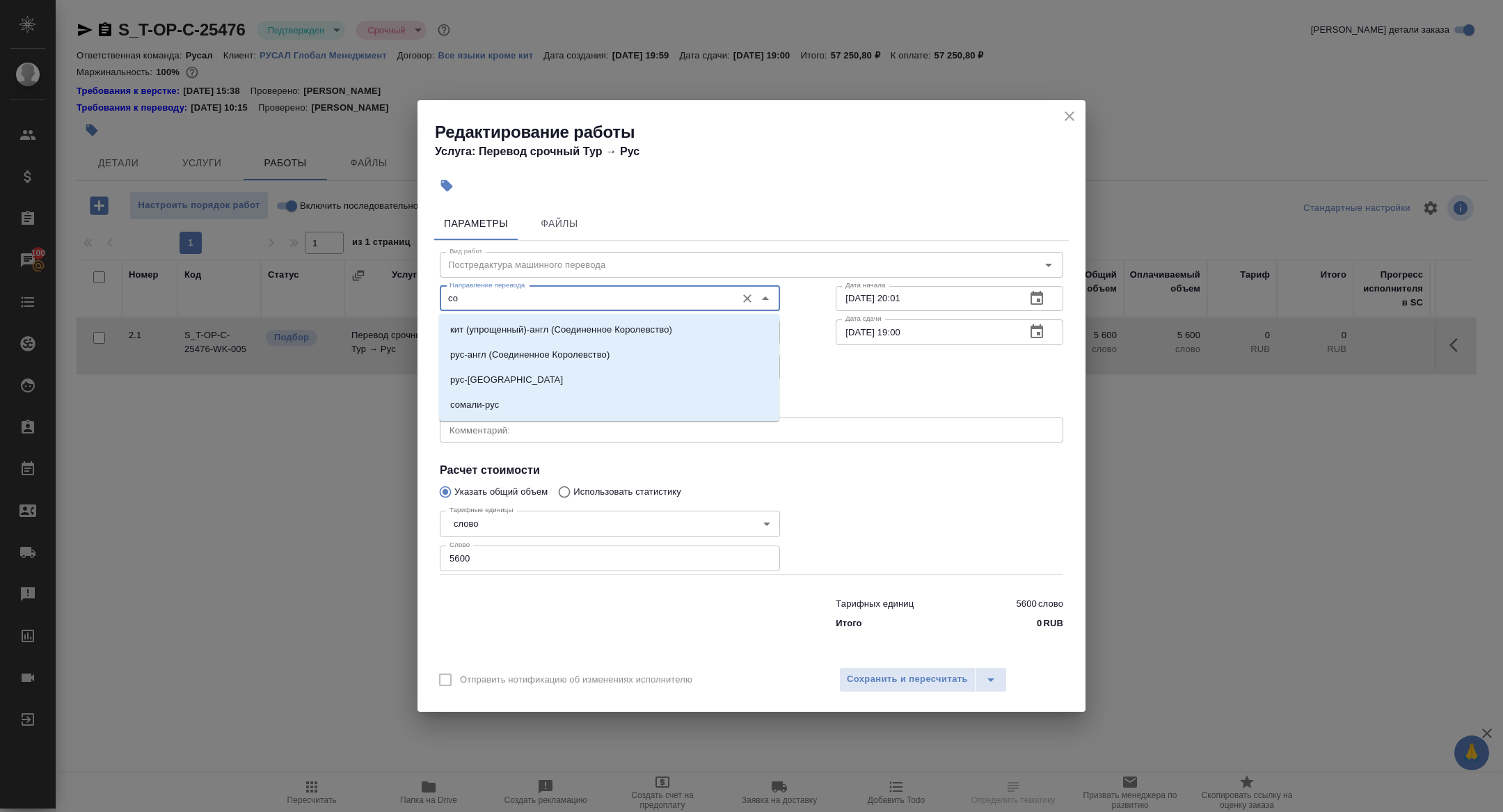
type input "с"
click at [517, 382] on li "монг-рус" at bounding box center [609, 380] width 340 height 25
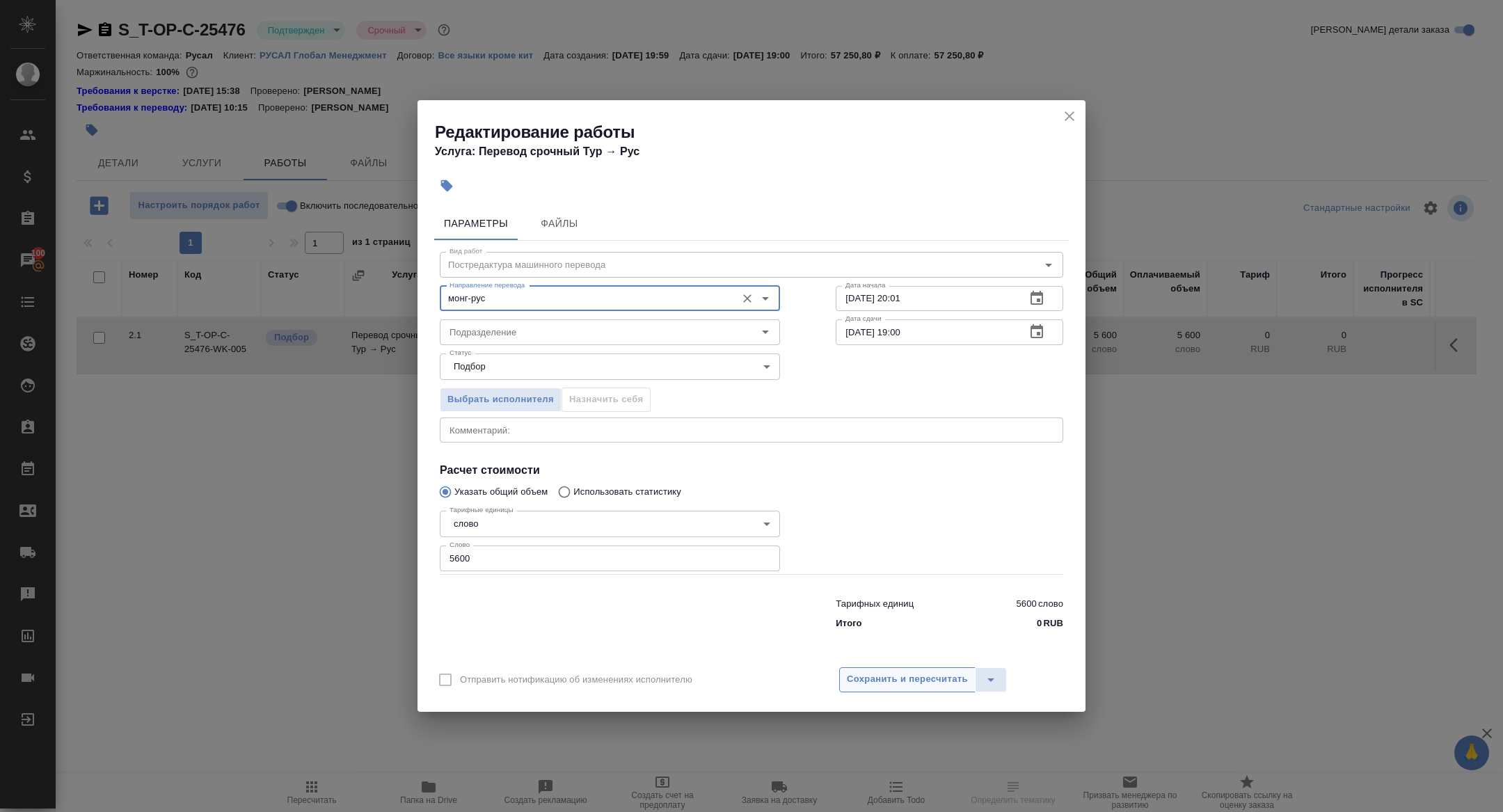
type input "монг-рус"
click at [889, 685] on span "Сохранить и пересчитать" at bounding box center [907, 679] width 121 height 16
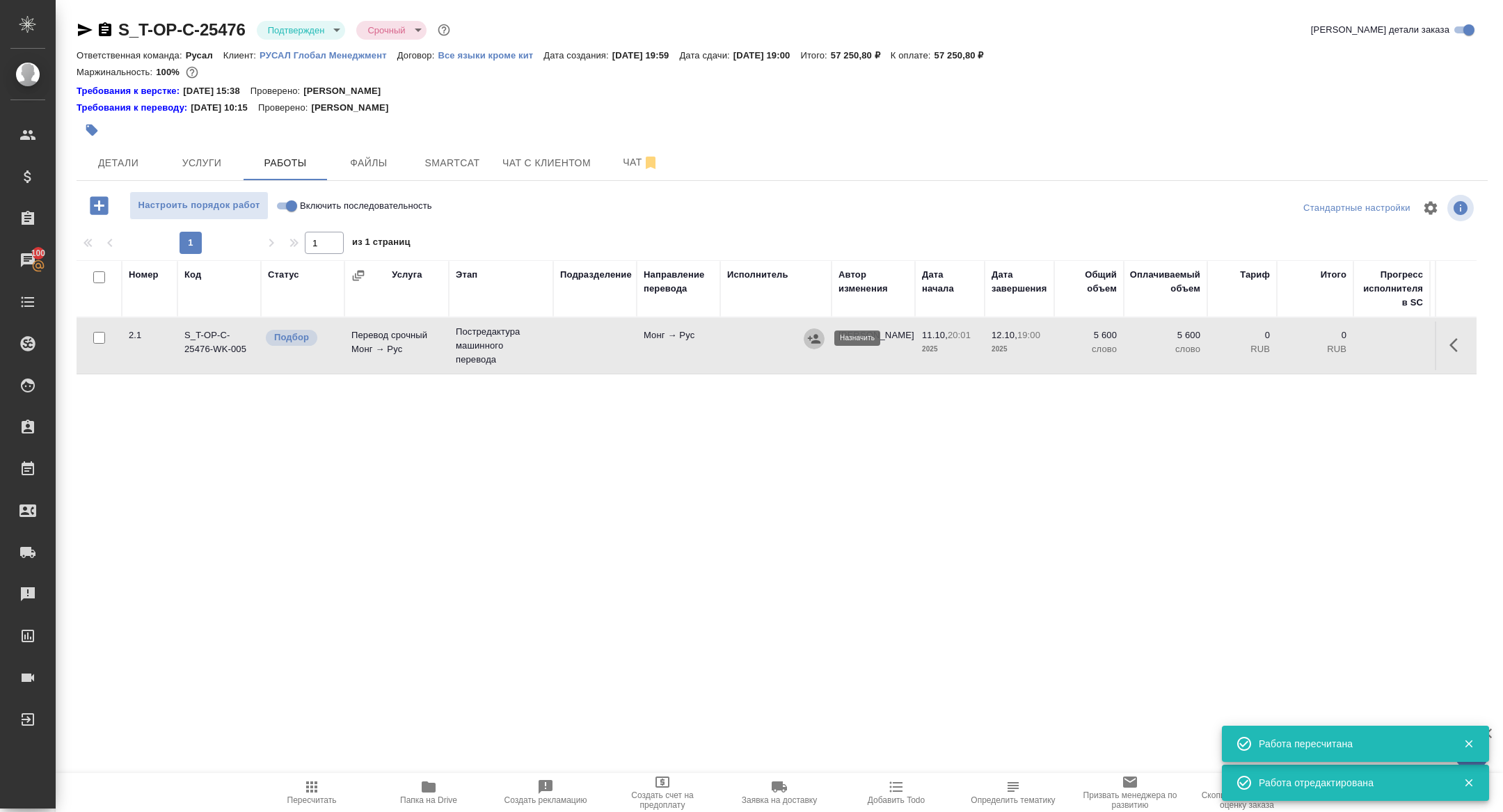
click at [813, 339] on icon "button" at bounding box center [814, 339] width 14 height 14
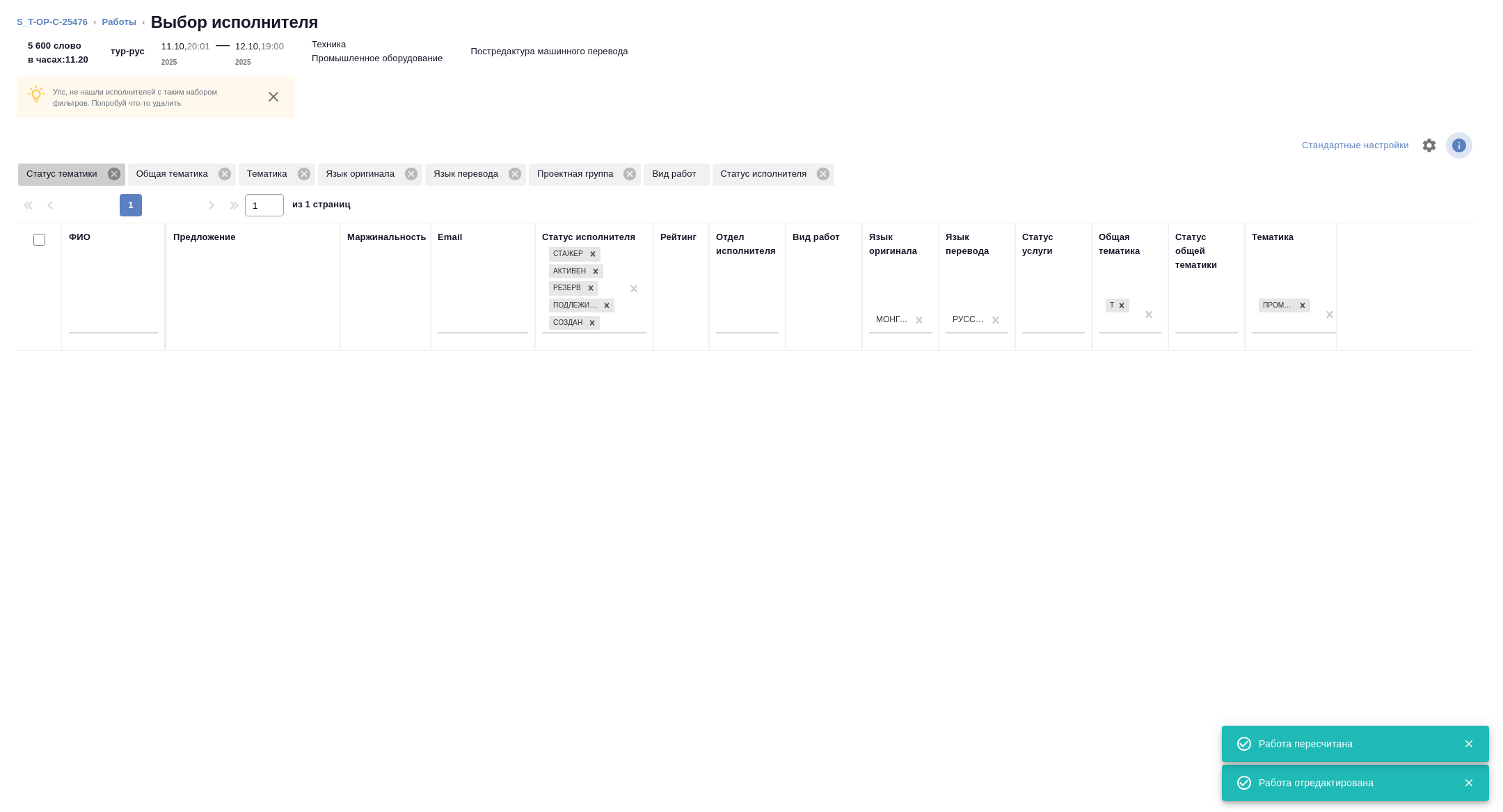
click at [117, 168] on icon at bounding box center [113, 174] width 12 height 12
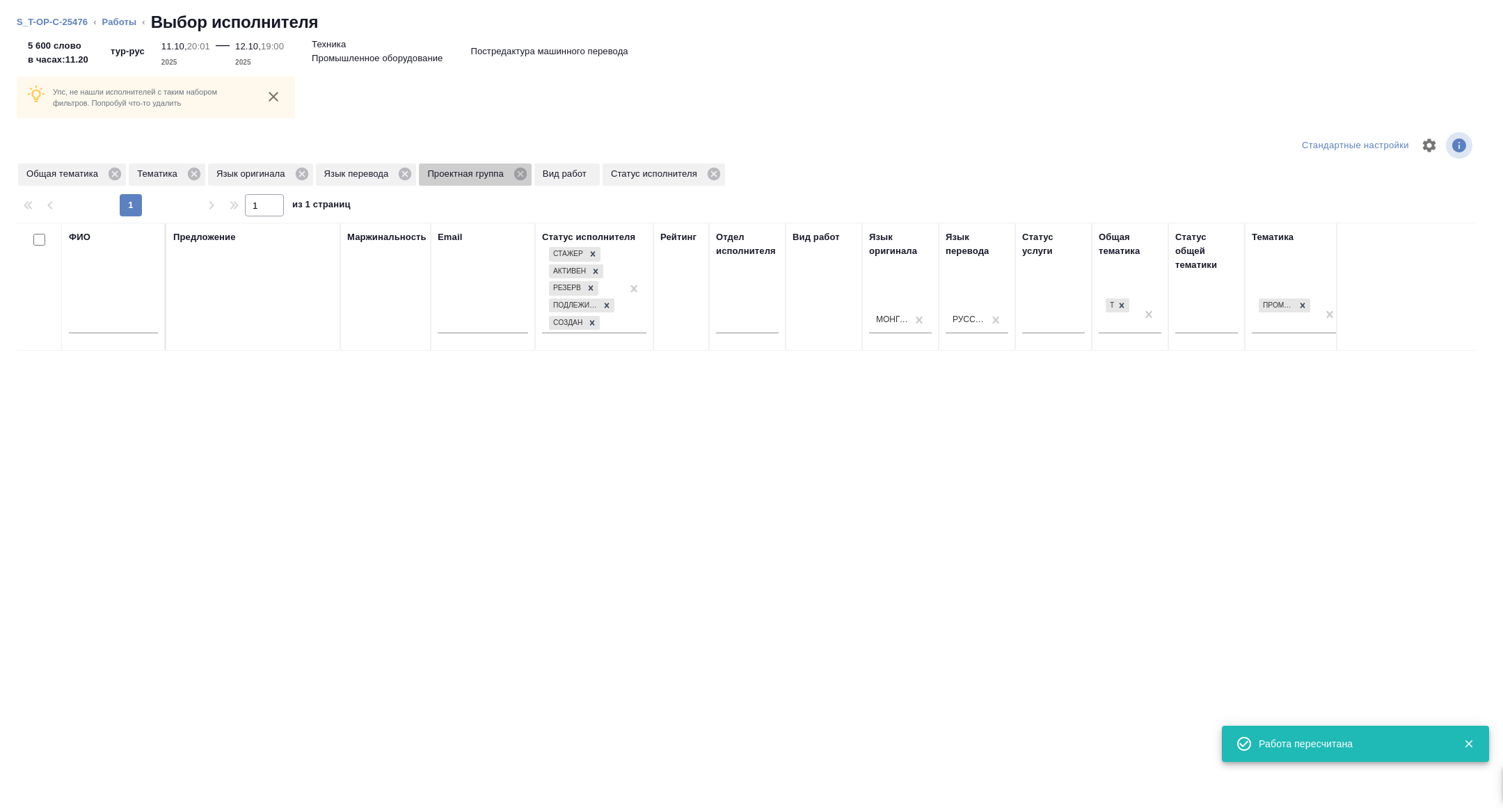
click at [525, 182] on div "Проектная группа" at bounding box center [475, 174] width 112 height 22
click at [527, 171] on icon at bounding box center [520, 174] width 12 height 12
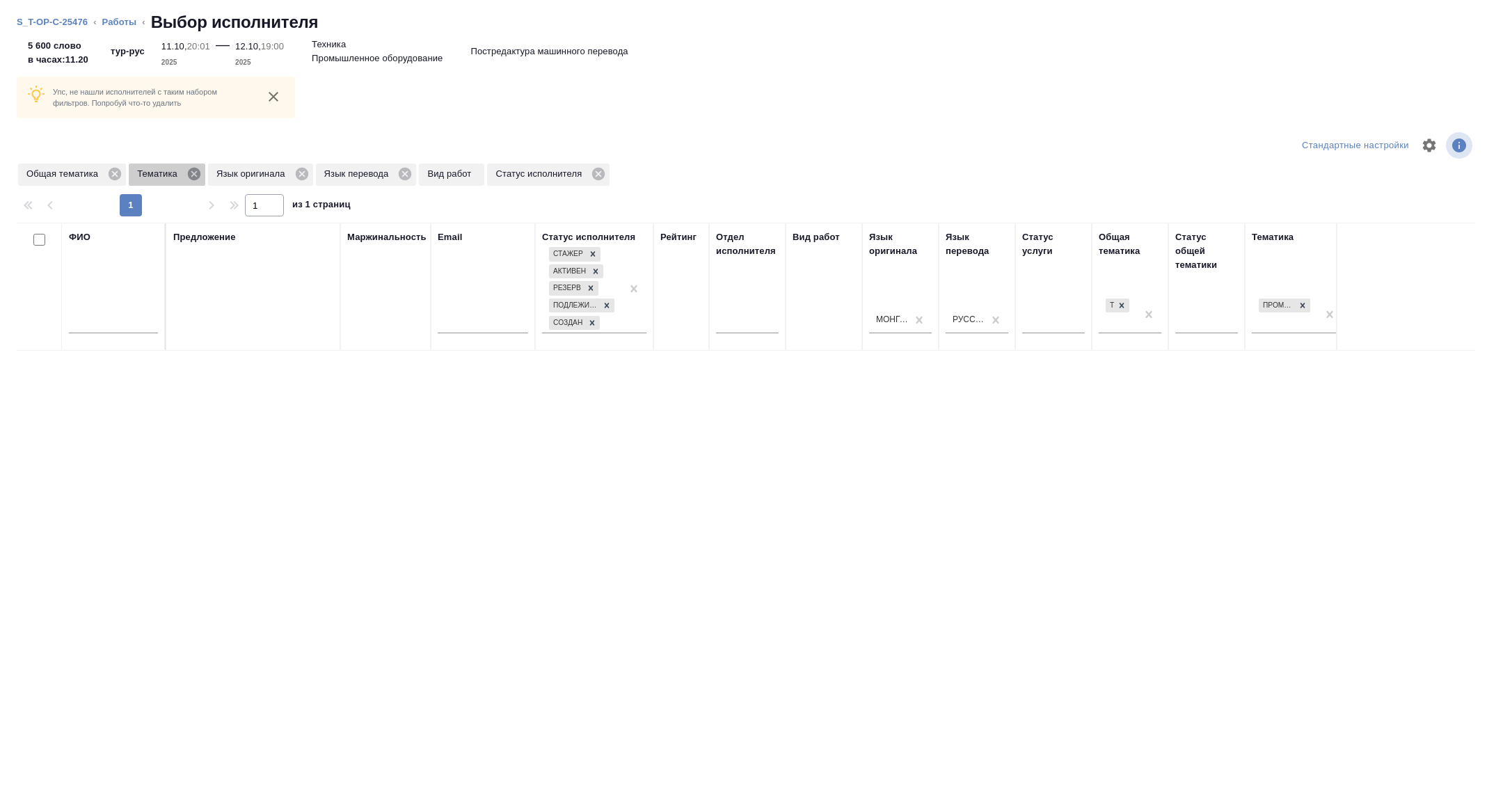
click at [192, 173] on icon at bounding box center [194, 174] width 12 height 12
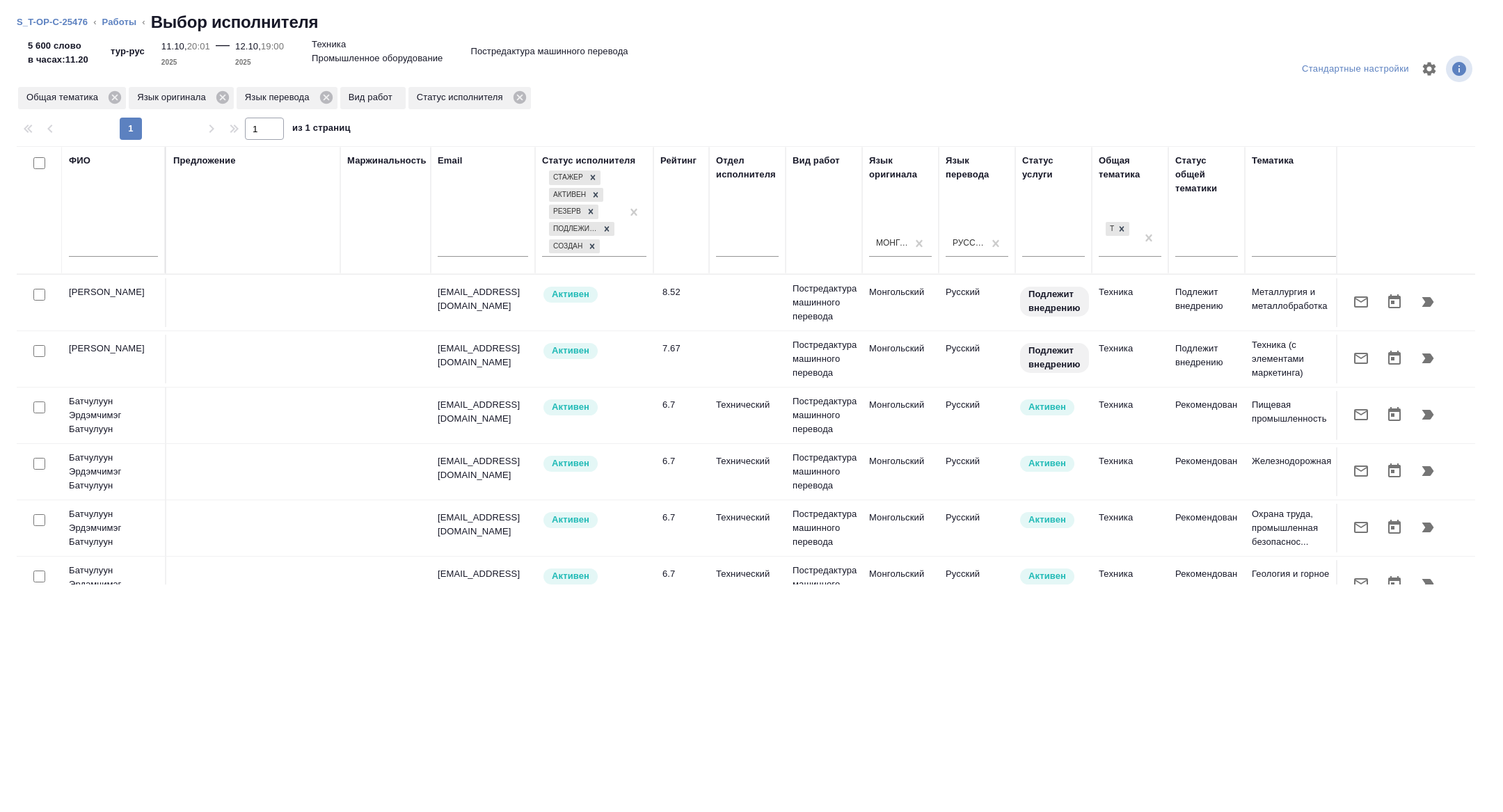
click at [1429, 343] on button "button" at bounding box center [1428, 358] width 33 height 33
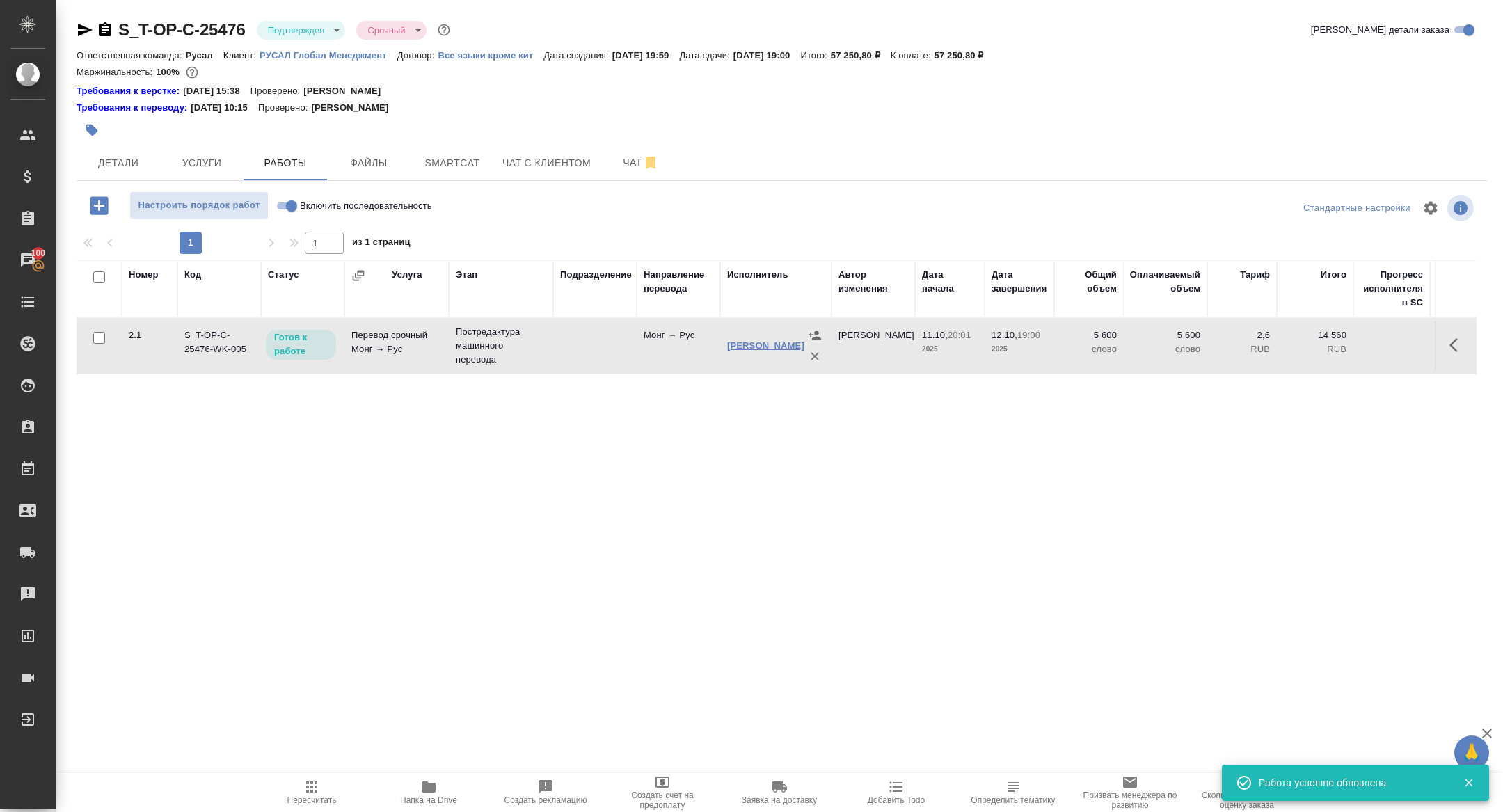
click at [761, 344] on link "Батсайхан Сара" at bounding box center [766, 345] width 78 height 10
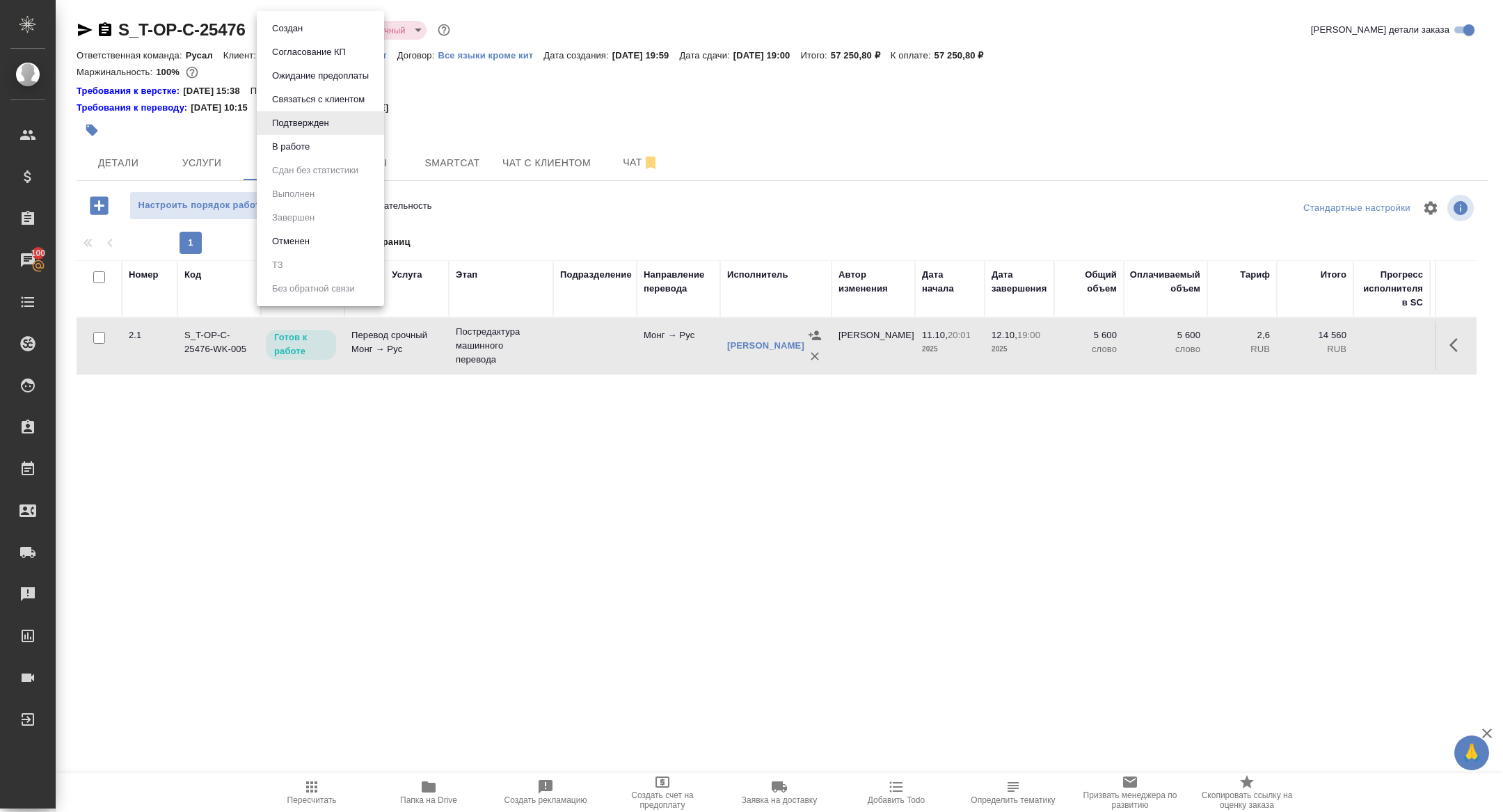
click at [282, 36] on body "🙏 .cls-1 fill:#fff; AWATERA Zhuravleva Alexandra Клиенты Спецификации Заказы 10…" at bounding box center [752, 406] width 1503 height 812
click at [294, 146] on button "В работе" at bounding box center [290, 147] width 46 height 16
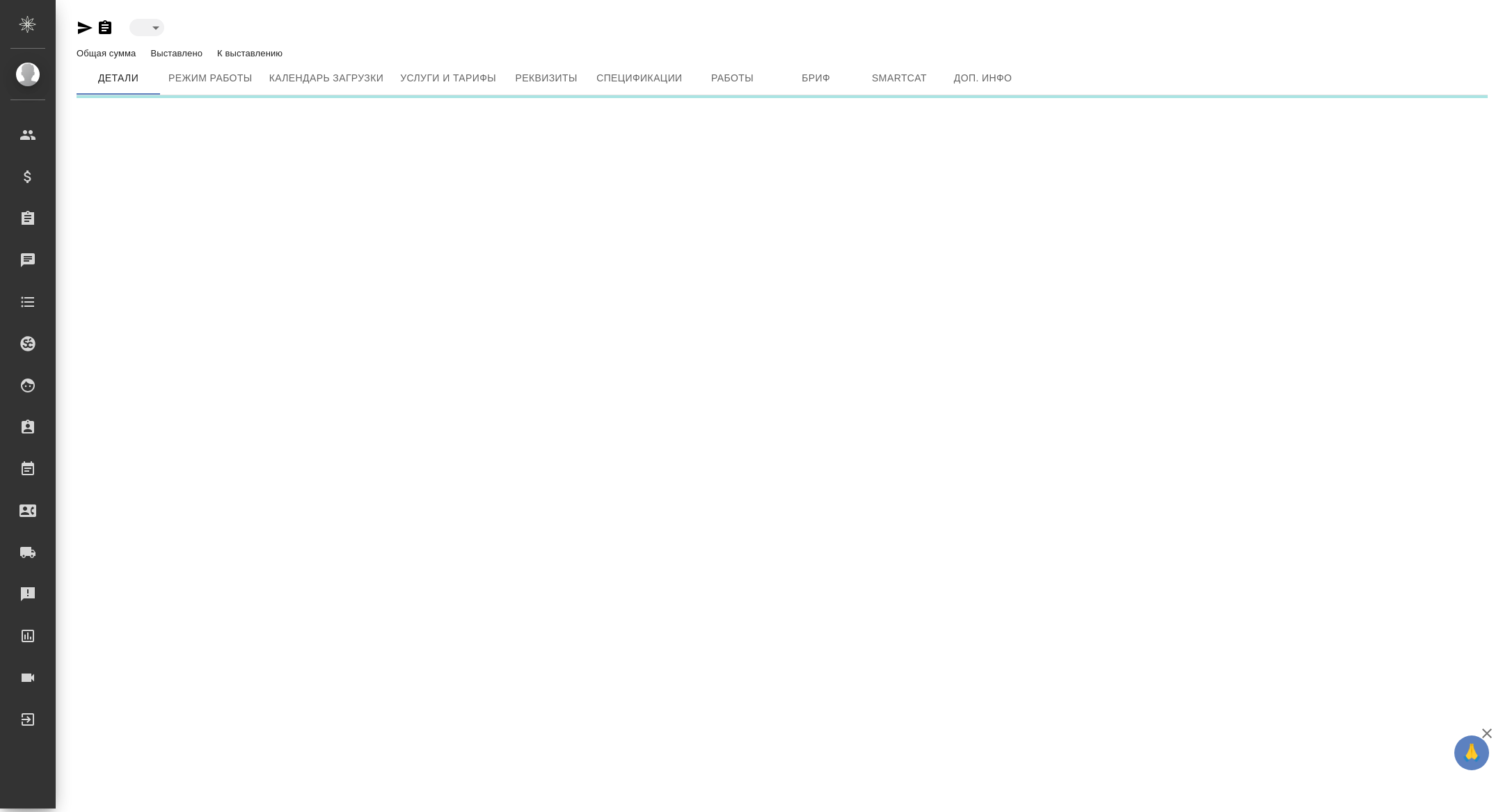
type input "active"
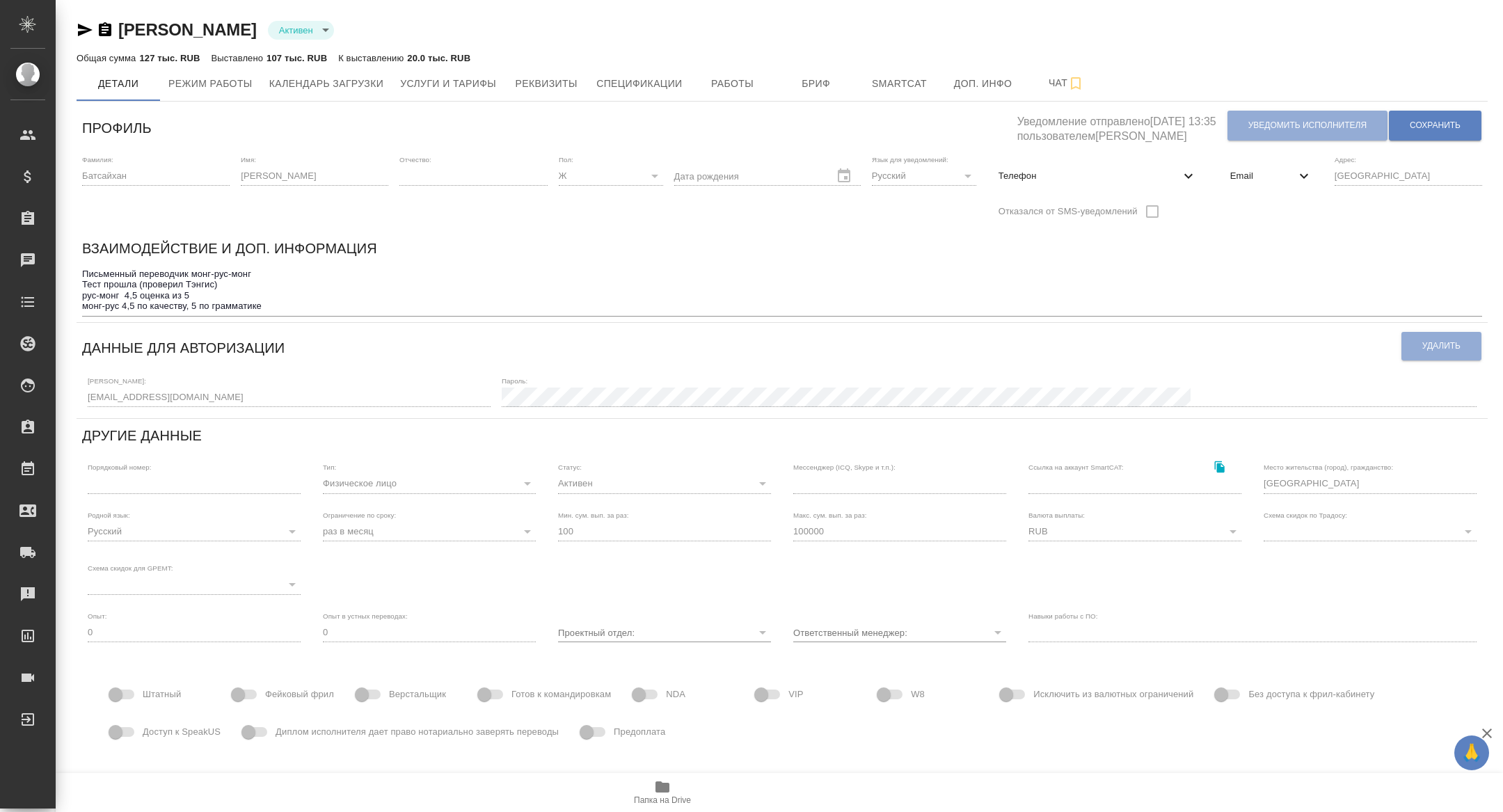
click at [1258, 174] on span "Email" at bounding box center [1263, 176] width 65 height 14
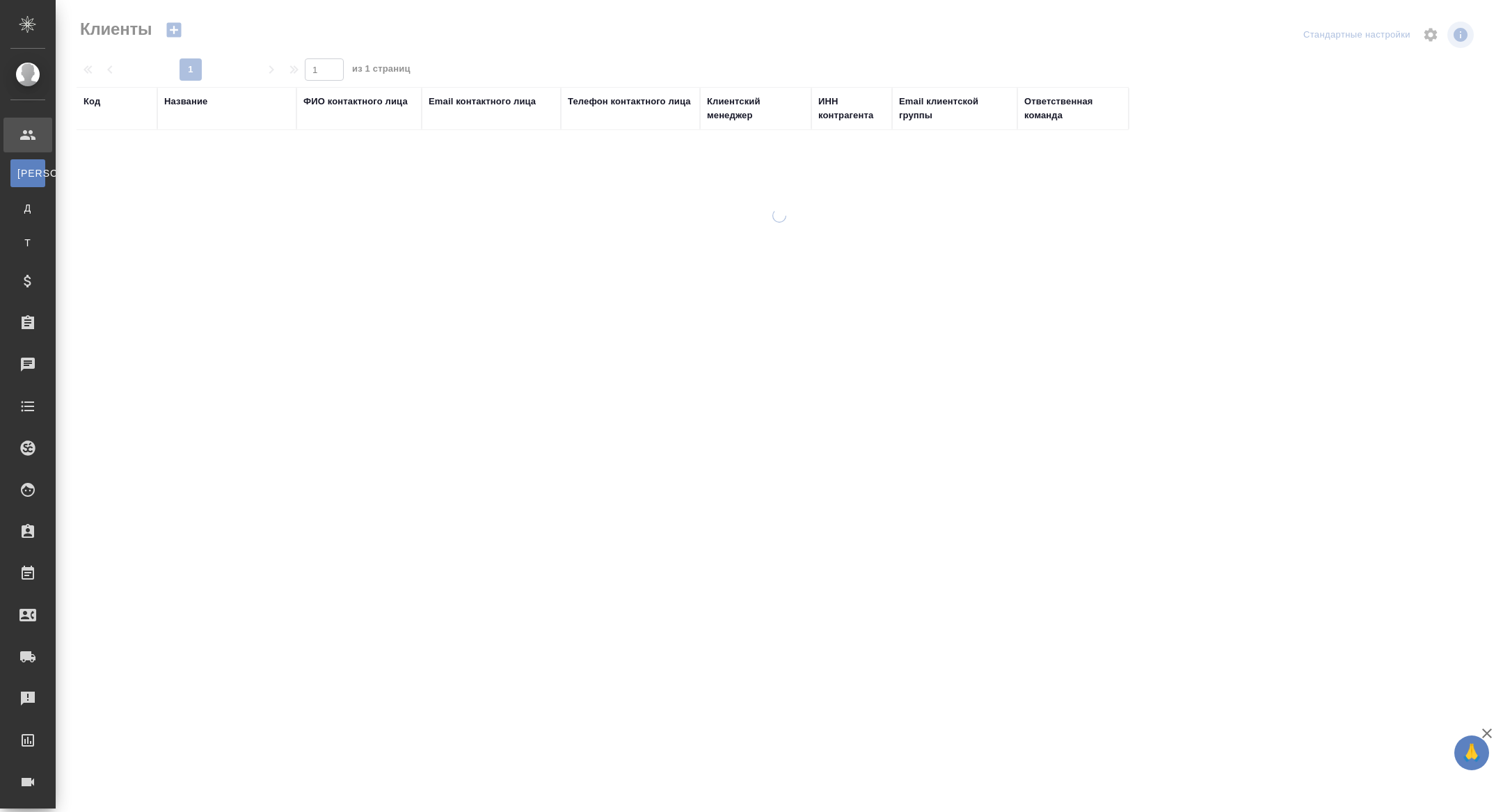
select select "RU"
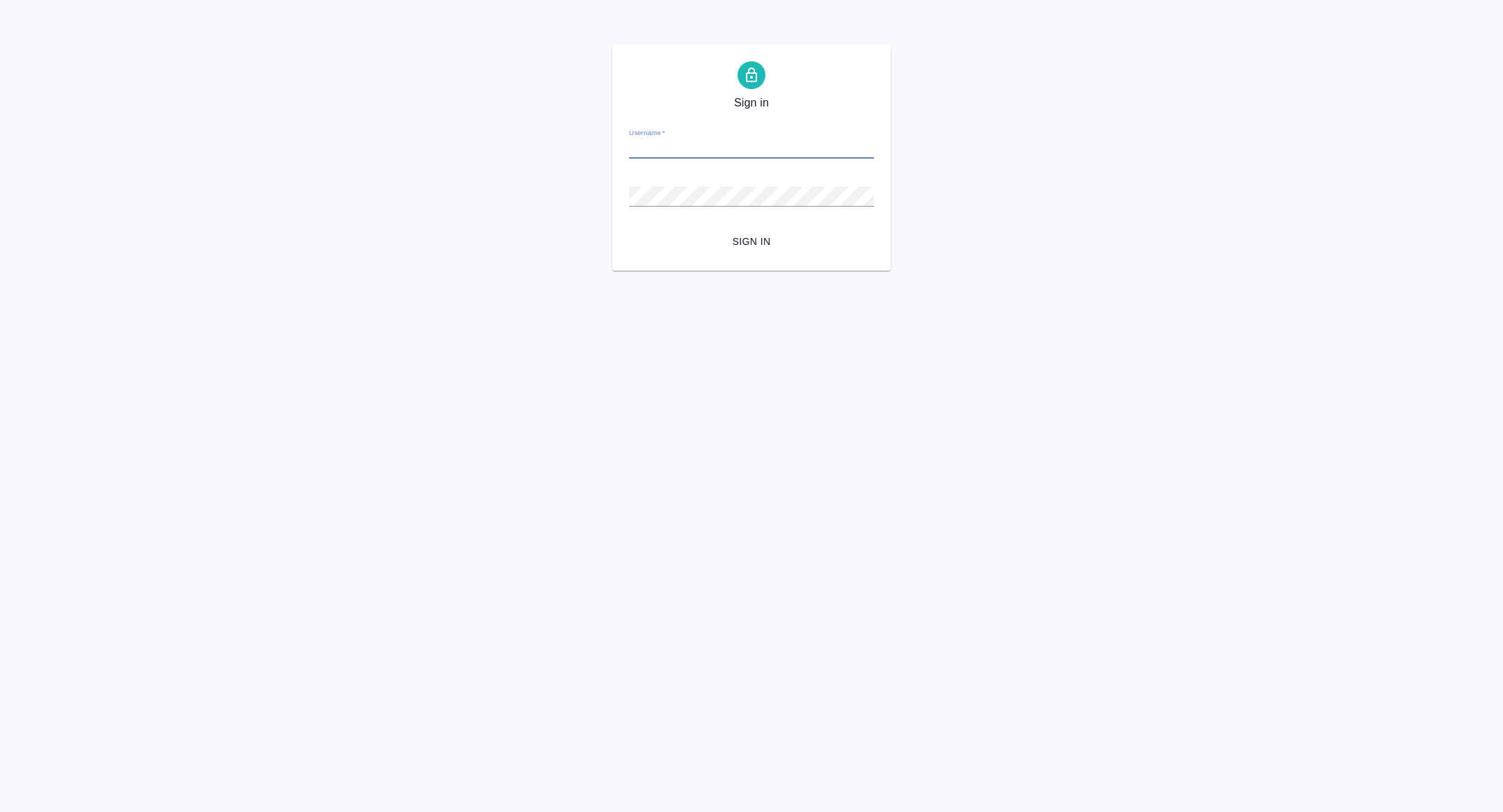
click at [717, 142] on input "Username   *" at bounding box center [752, 148] width 245 height 19
type input "alexandra.zhuravleva@awatera.com"
click at [724, 236] on span "Sign in" at bounding box center [752, 242] width 223 height 17
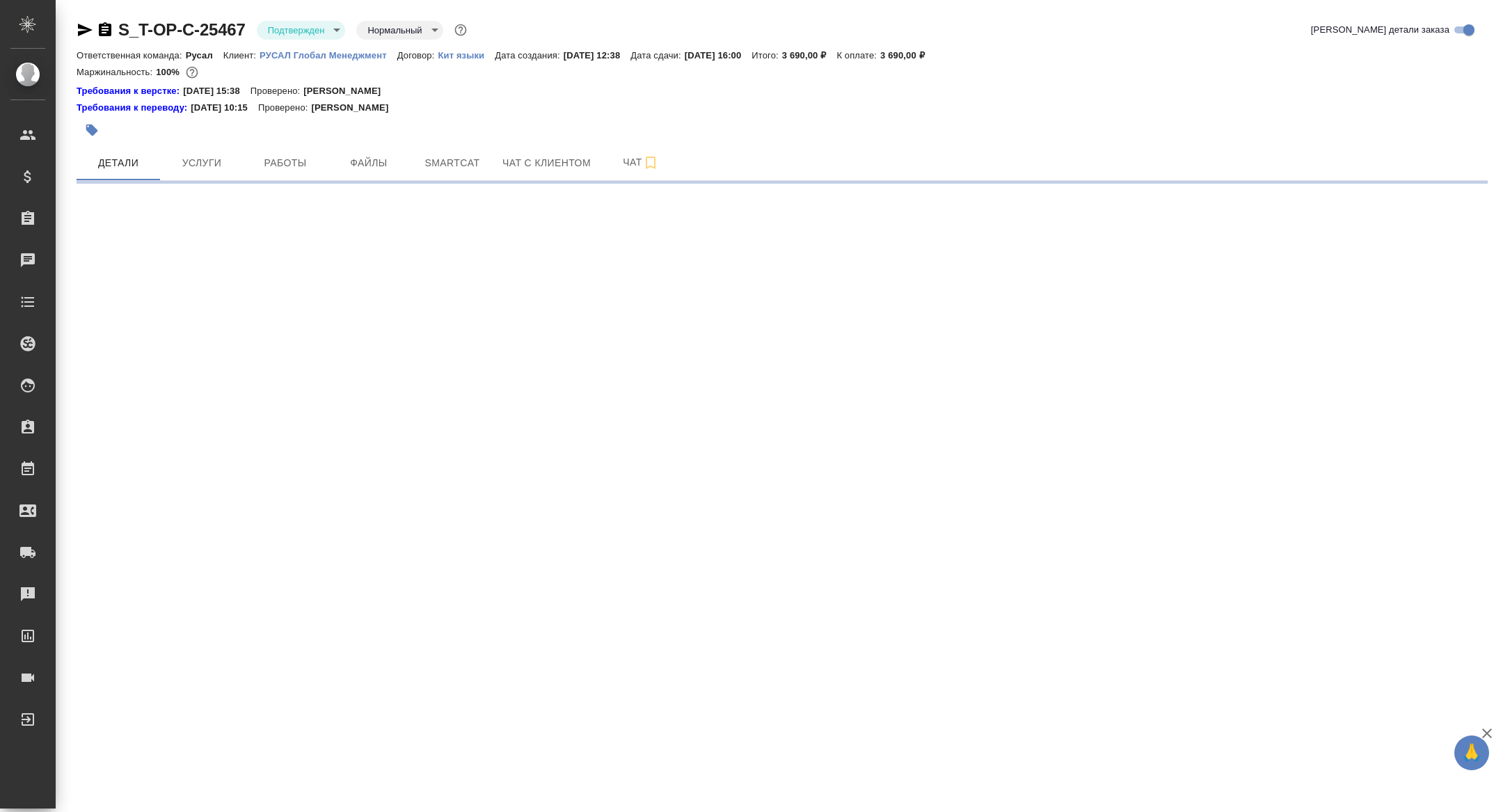
select select "RU"
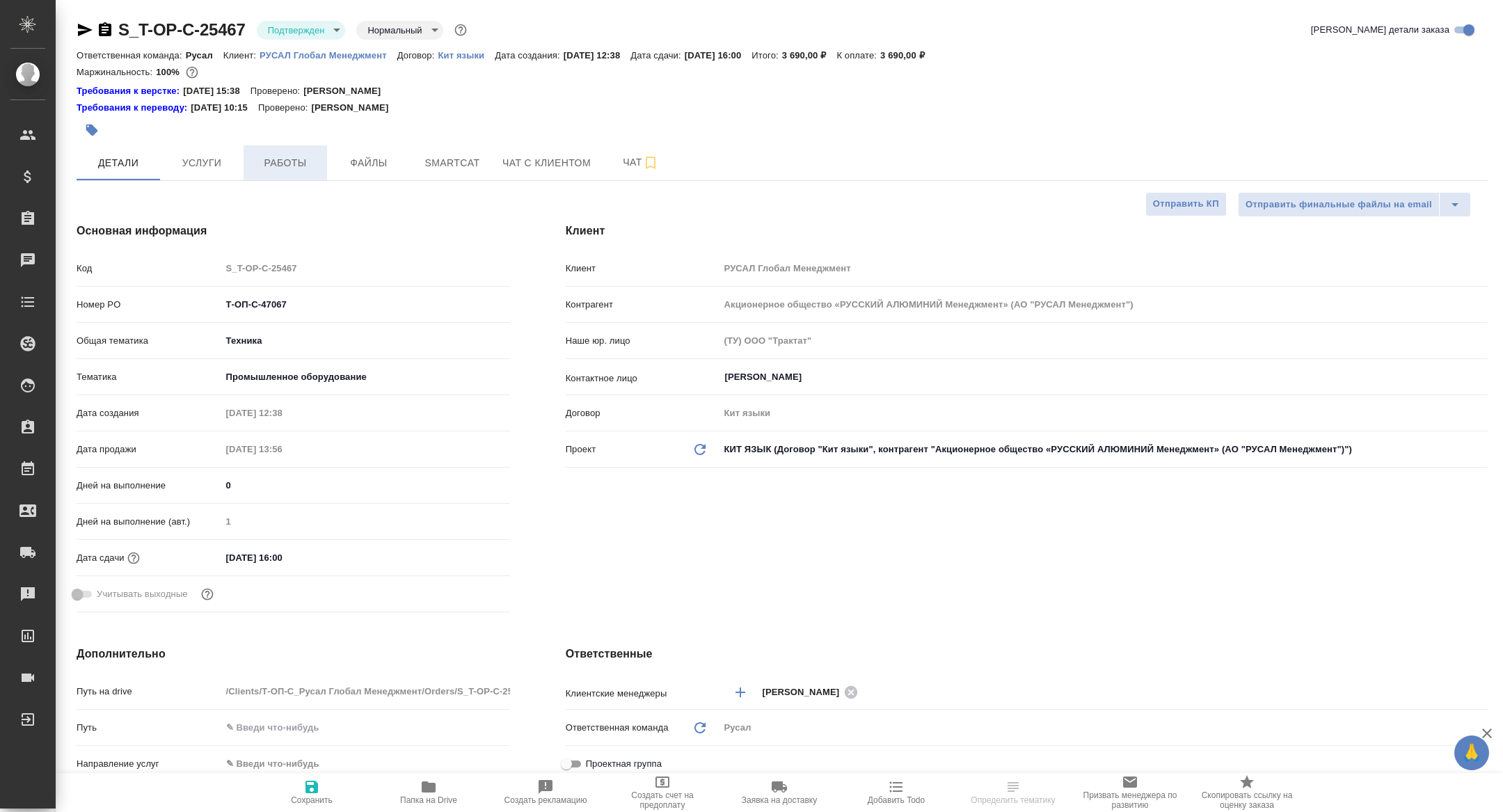
type textarea "x"
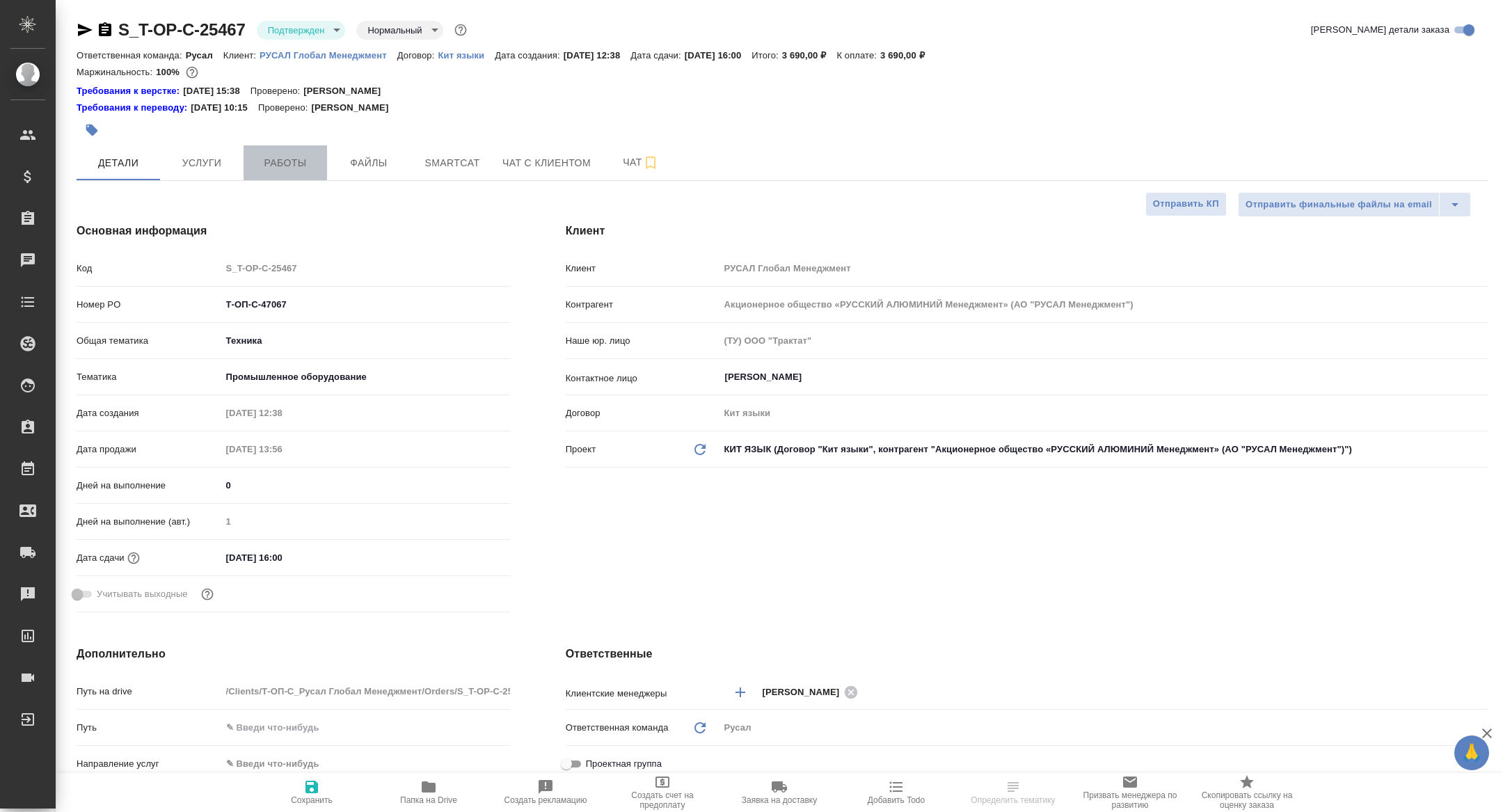
type textarea "x"
click at [299, 166] on span "Работы" at bounding box center [285, 163] width 67 height 17
type textarea "x"
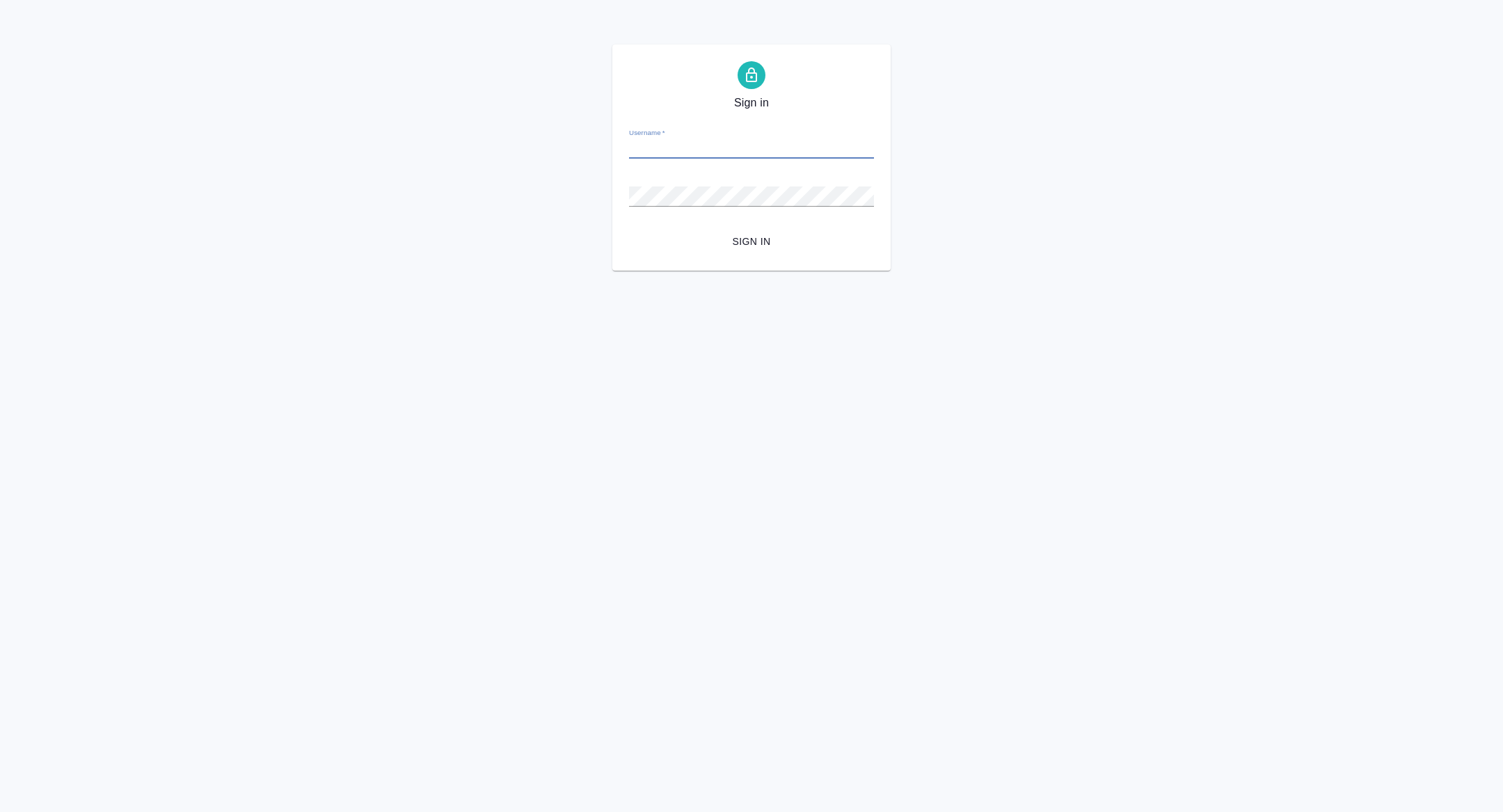
click at [689, 142] on input "Username   *" at bounding box center [752, 148] width 245 height 19
type input "[PERSON_NAME][EMAIL_ADDRESS][PERSON_NAME][DOMAIN_NAME]"
click at [745, 251] on button "Sign in" at bounding box center [752, 241] width 245 height 26
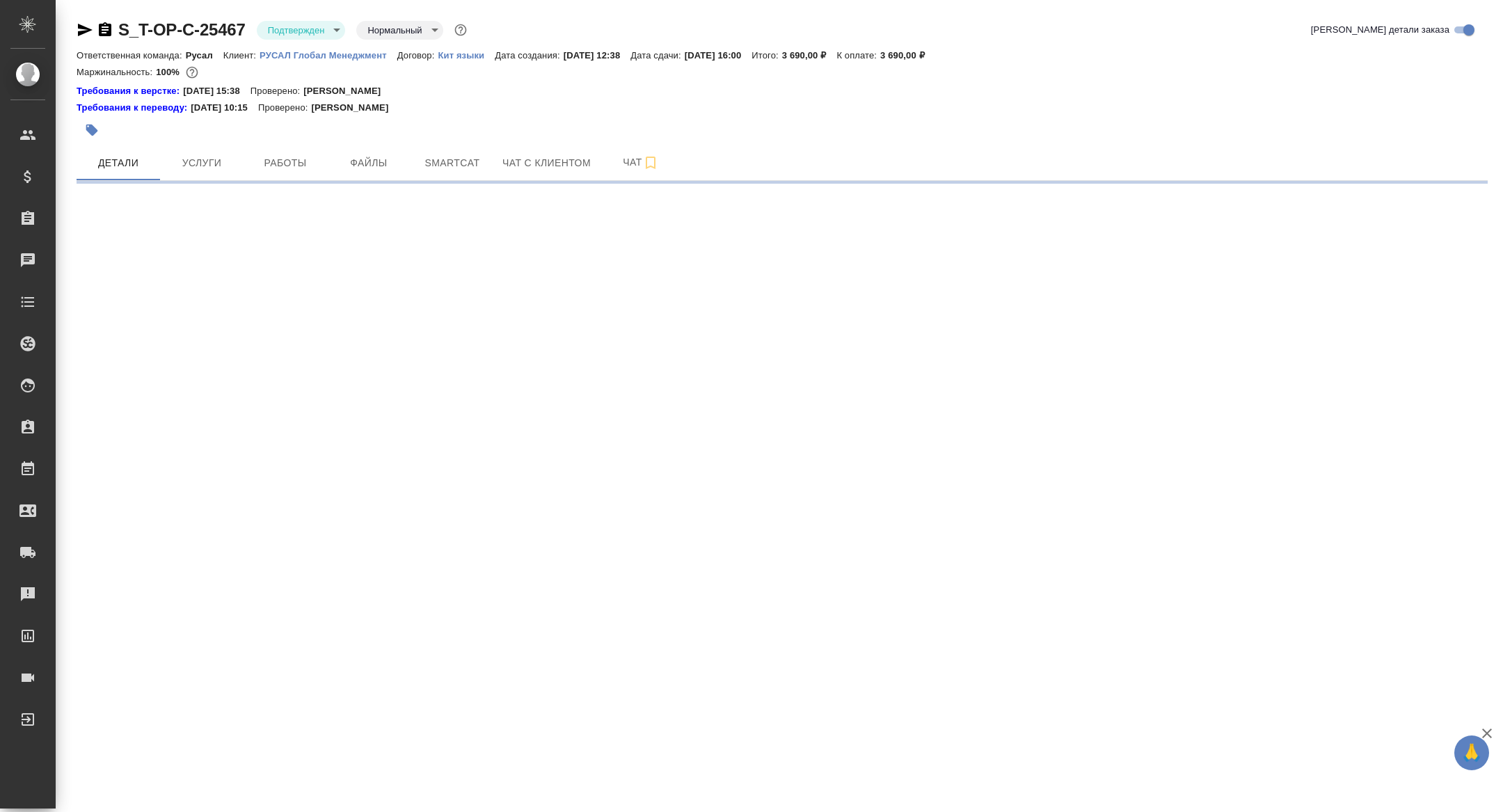
select select "RU"
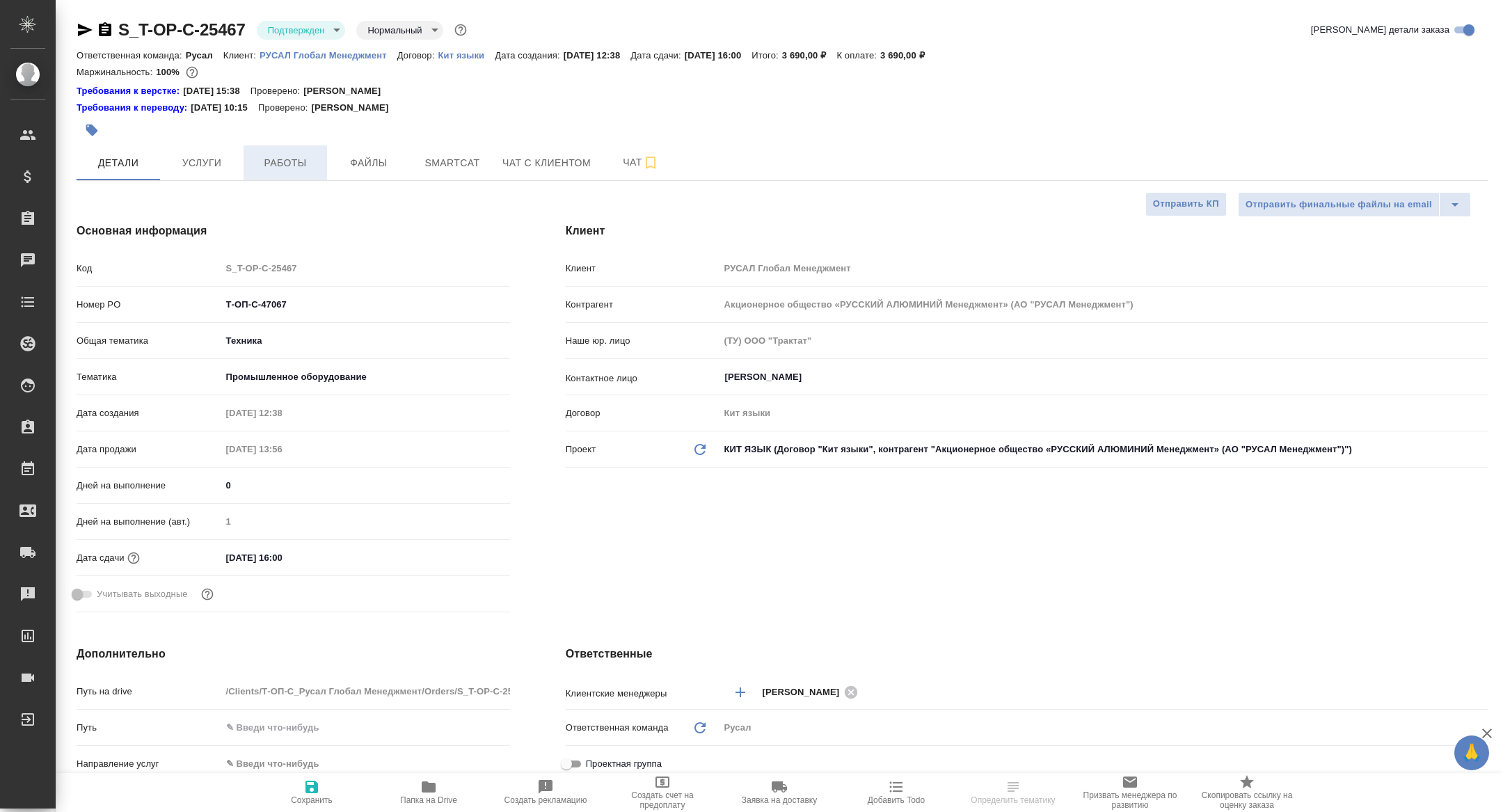
type textarea "x"
click at [294, 153] on button "Работы" at bounding box center [285, 163] width 84 height 35
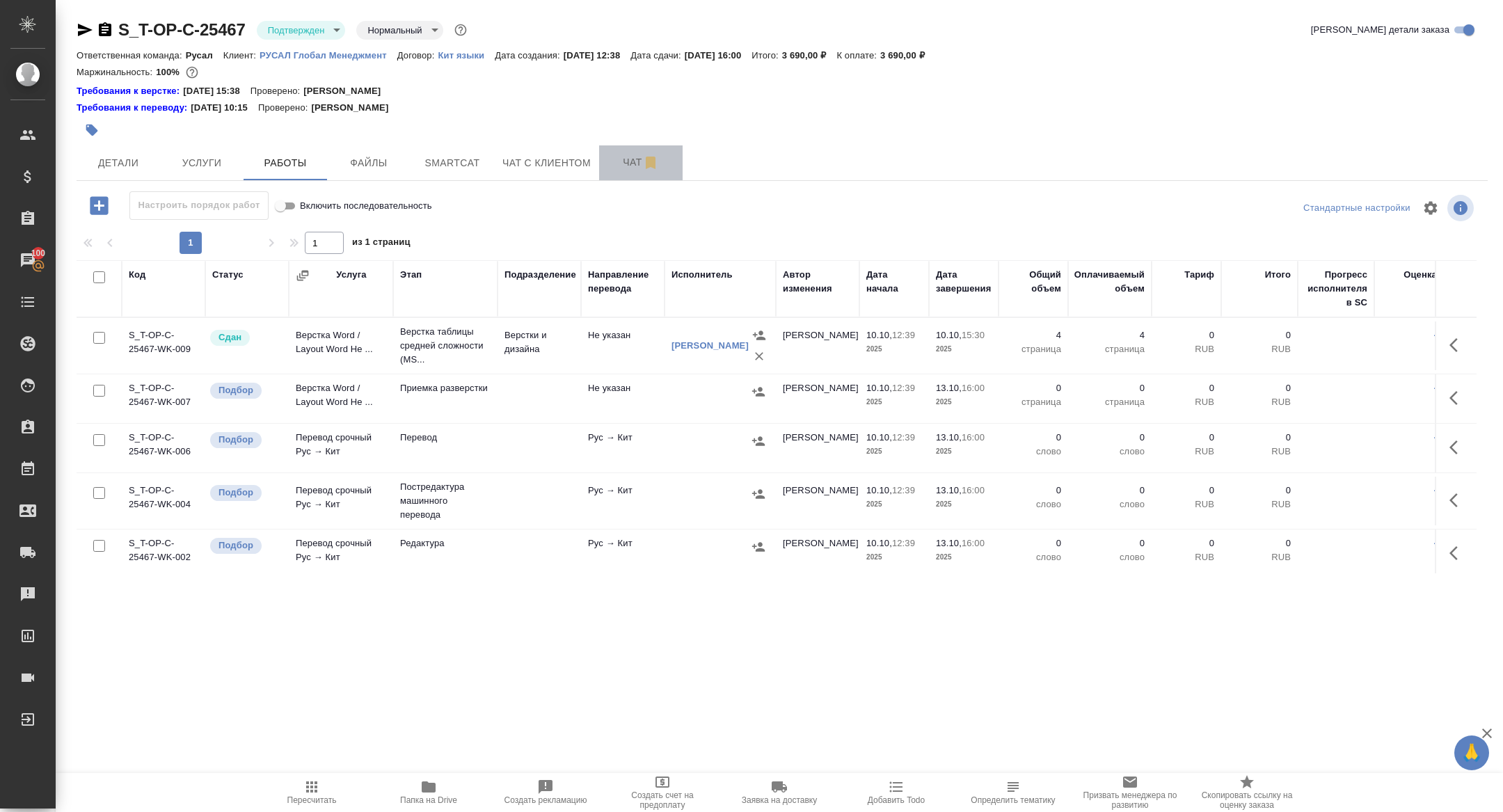
click at [622, 176] on button "Чат" at bounding box center [641, 163] width 84 height 35
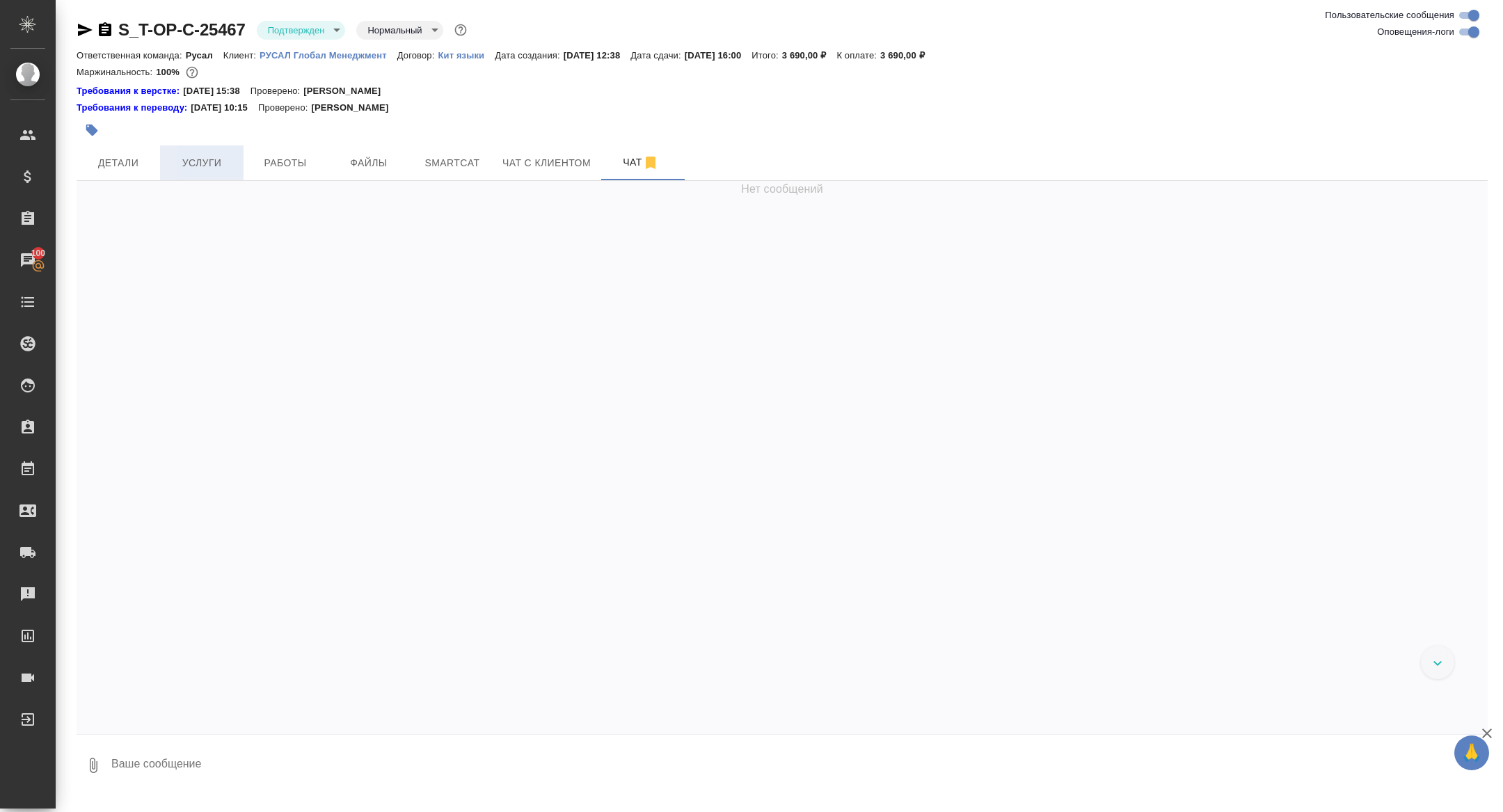
click at [198, 164] on span "Услуги" at bounding box center [202, 163] width 67 height 17
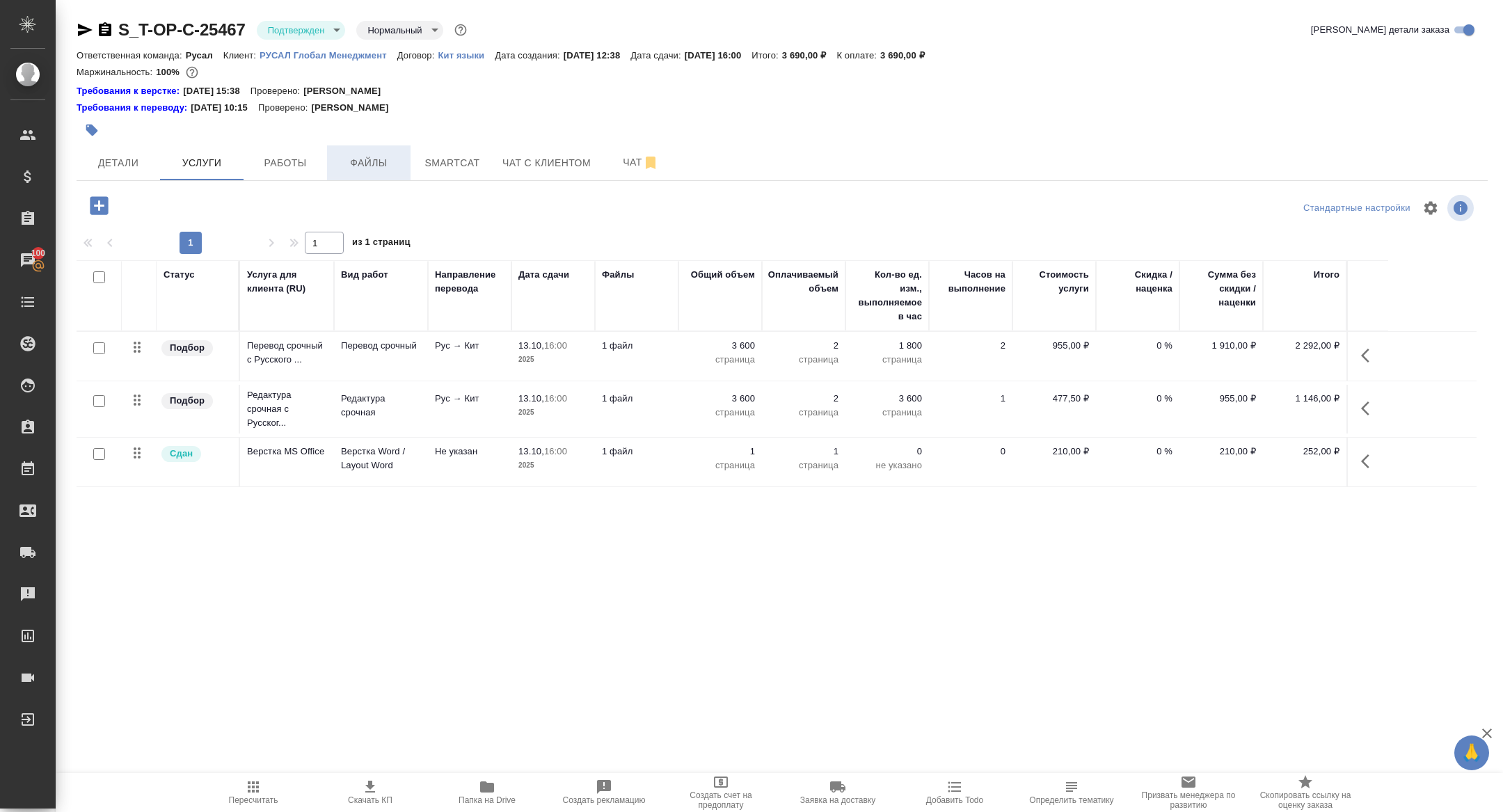
click at [341, 162] on span "Файлы" at bounding box center [368, 163] width 67 height 17
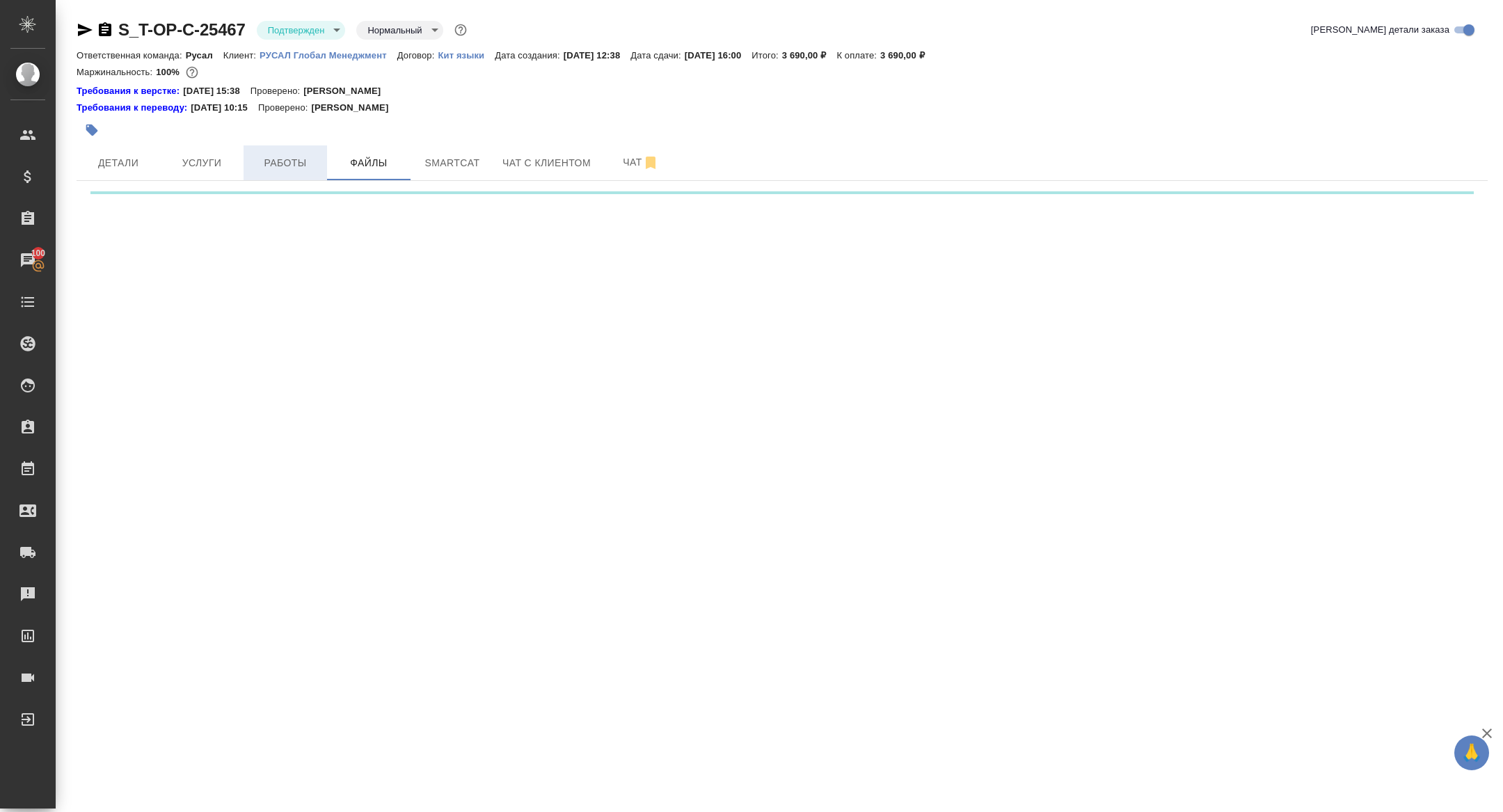
click at [307, 163] on span "Работы" at bounding box center [285, 163] width 67 height 17
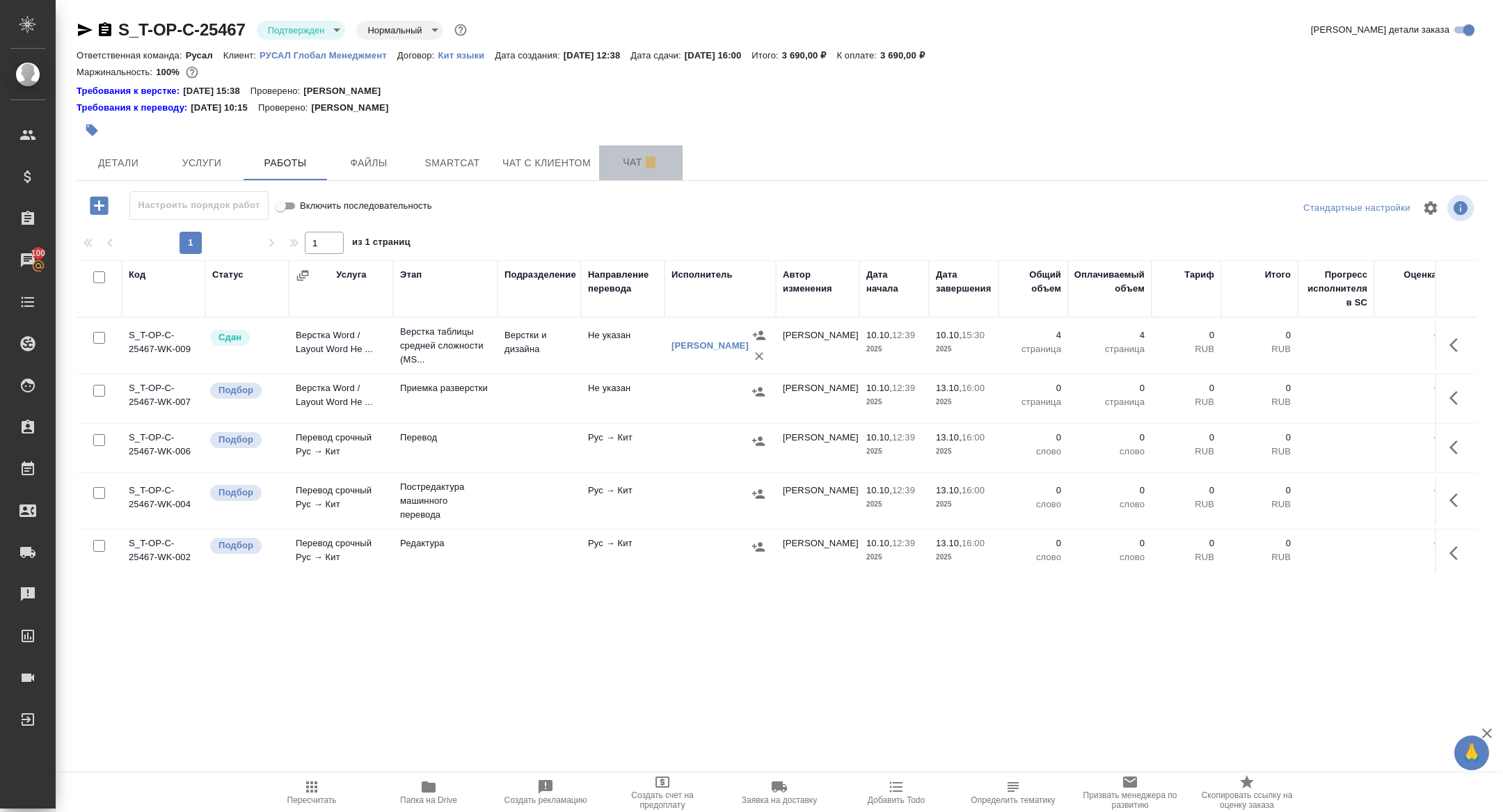
click at [627, 164] on span "Чат" at bounding box center [641, 162] width 67 height 17
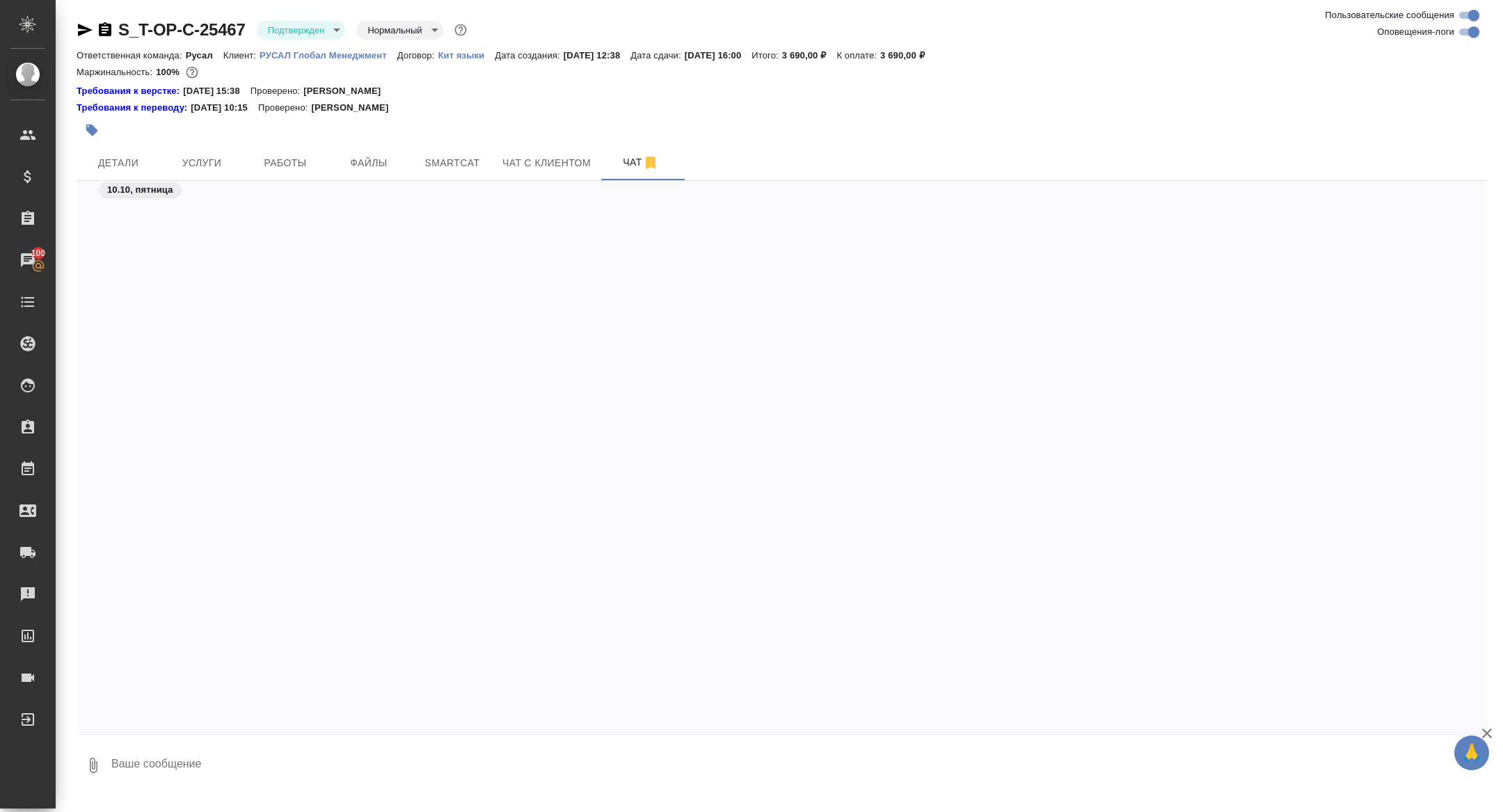
scroll to position [3526, 0]
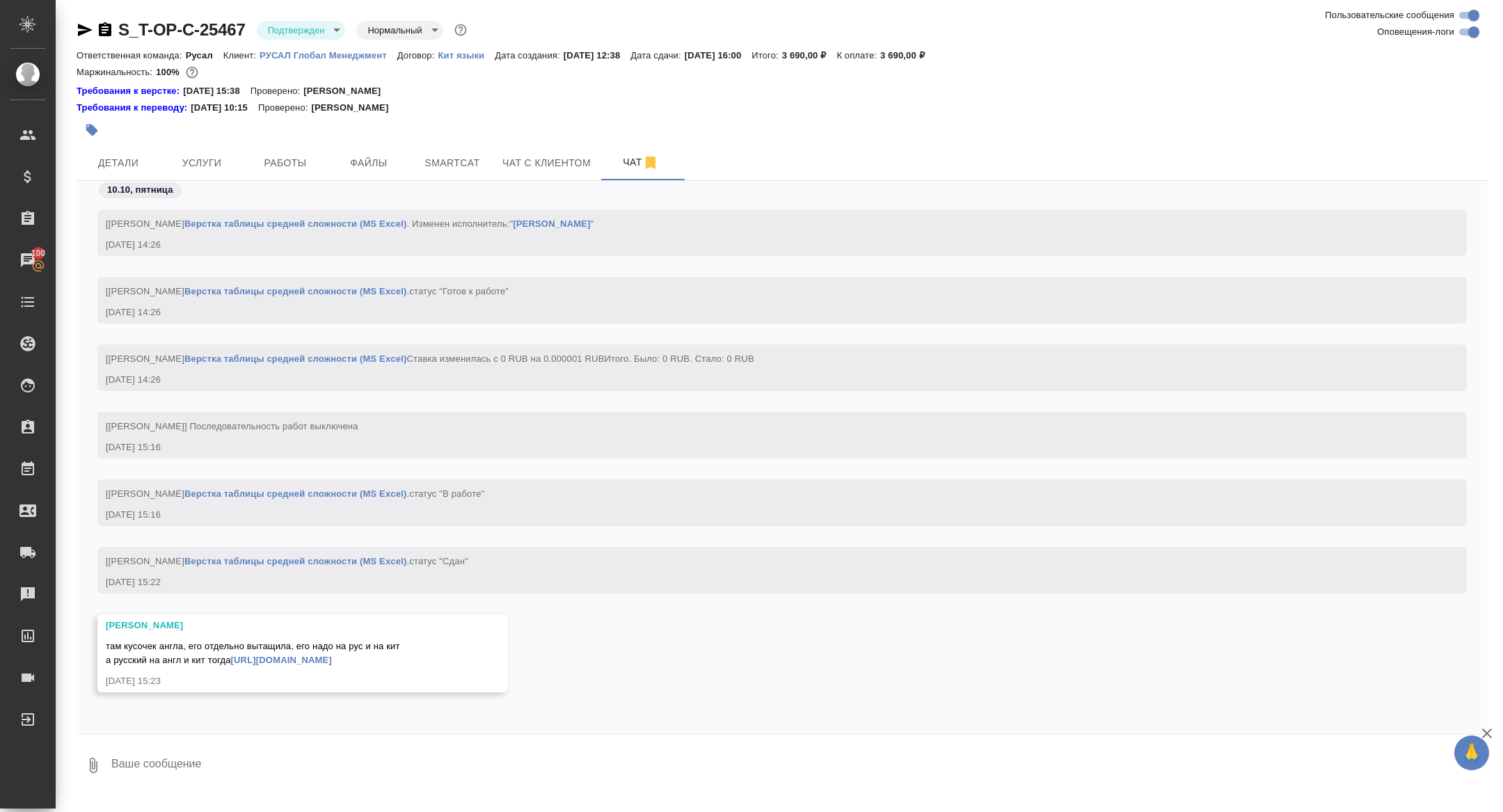
click at [293, 656] on link "https://drive.awatera.com/apps/files/files/10670752?dir=/Shares/%D0%A2-%D0%9E%D…" at bounding box center [282, 659] width 101 height 10
click at [197, 167] on span "Услуги" at bounding box center [202, 163] width 67 height 17
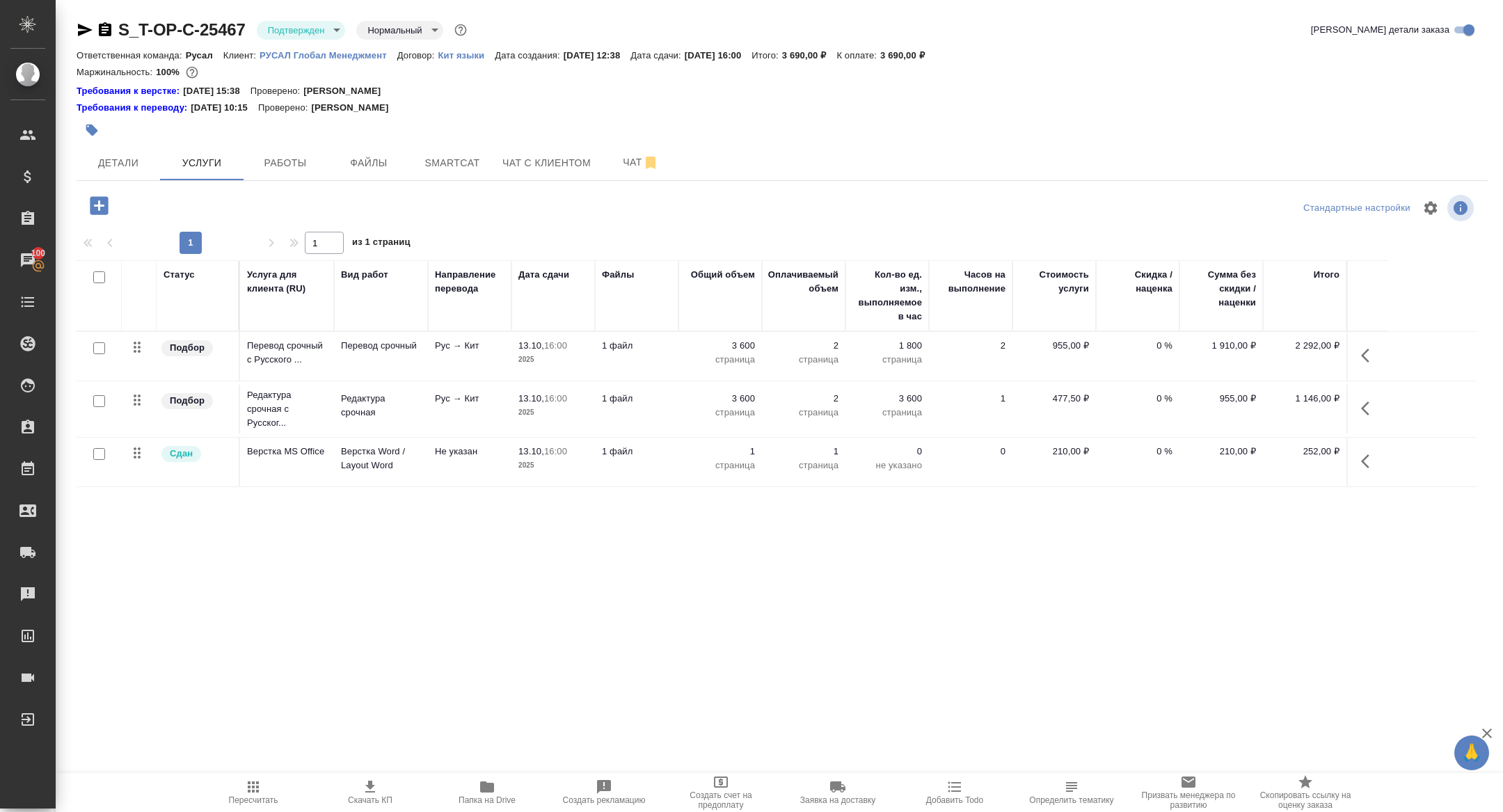
click at [105, 22] on icon "button" at bounding box center [105, 30] width 17 height 17
click at [106, 29] on icon "button" at bounding box center [105, 29] width 12 height 14
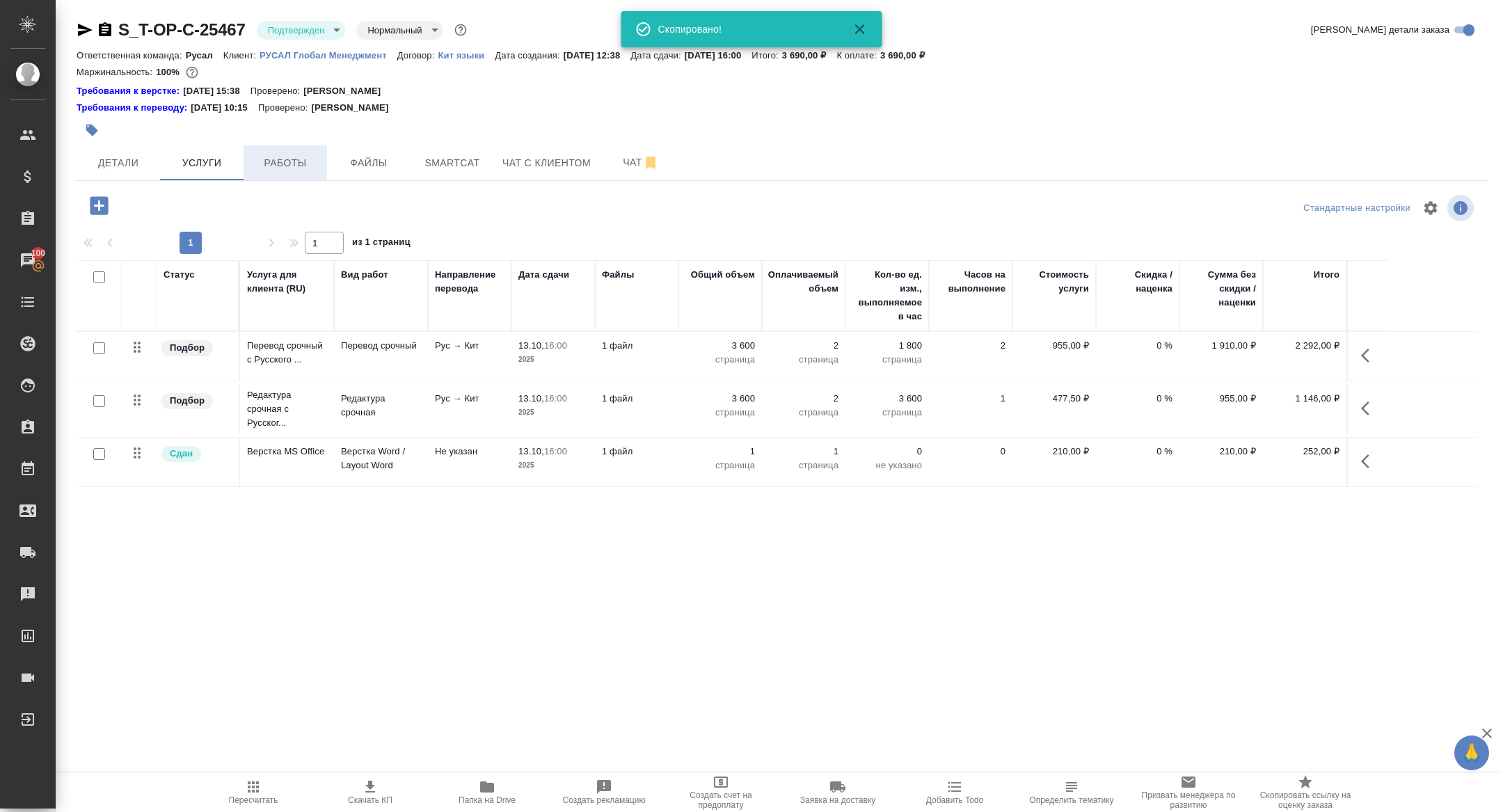
click at [290, 172] on button "Работы" at bounding box center [285, 163] width 84 height 35
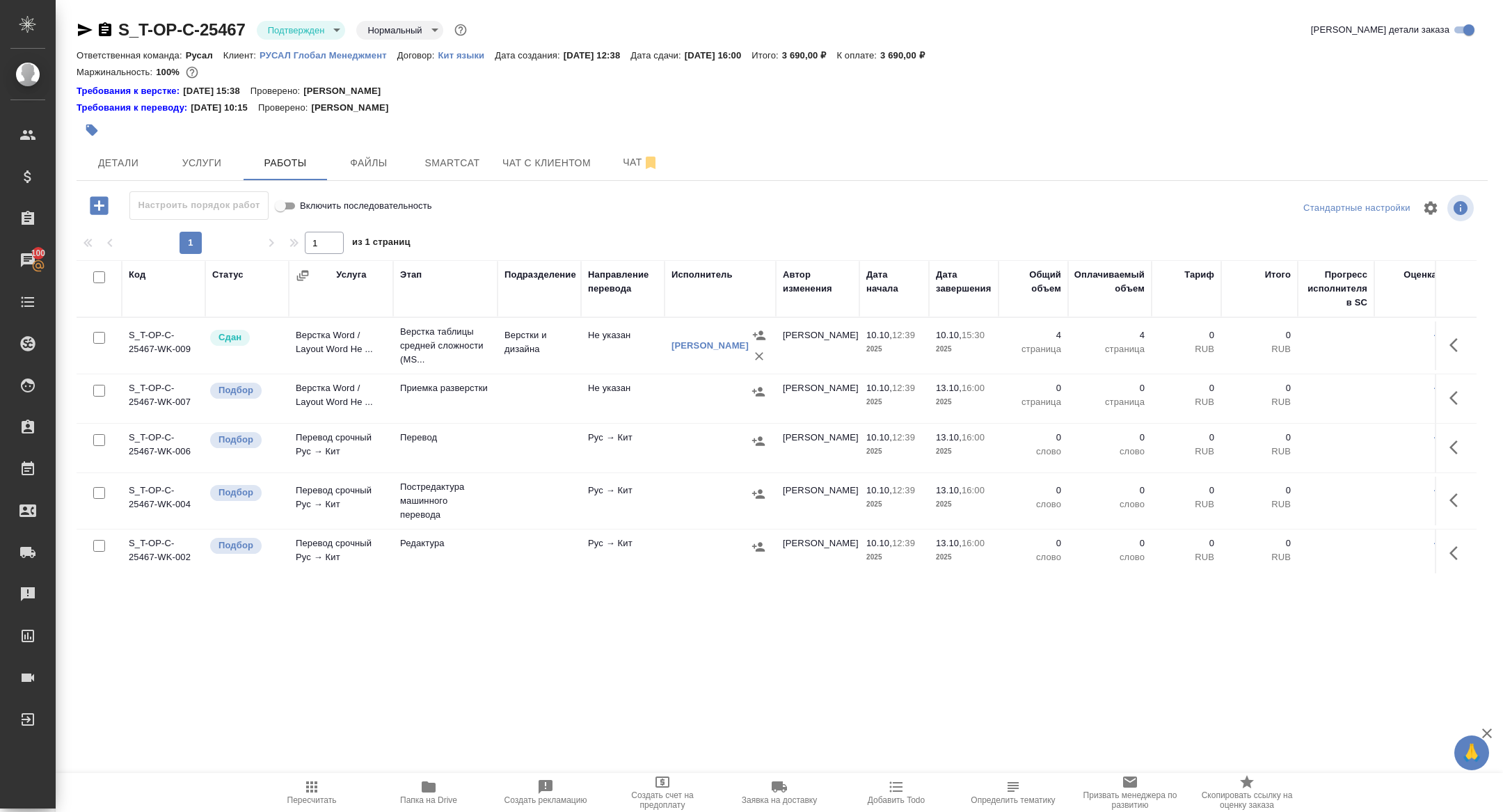
click at [102, 277] on input "checkbox" at bounding box center [98, 277] width 12 height 12
checkbox input "true"
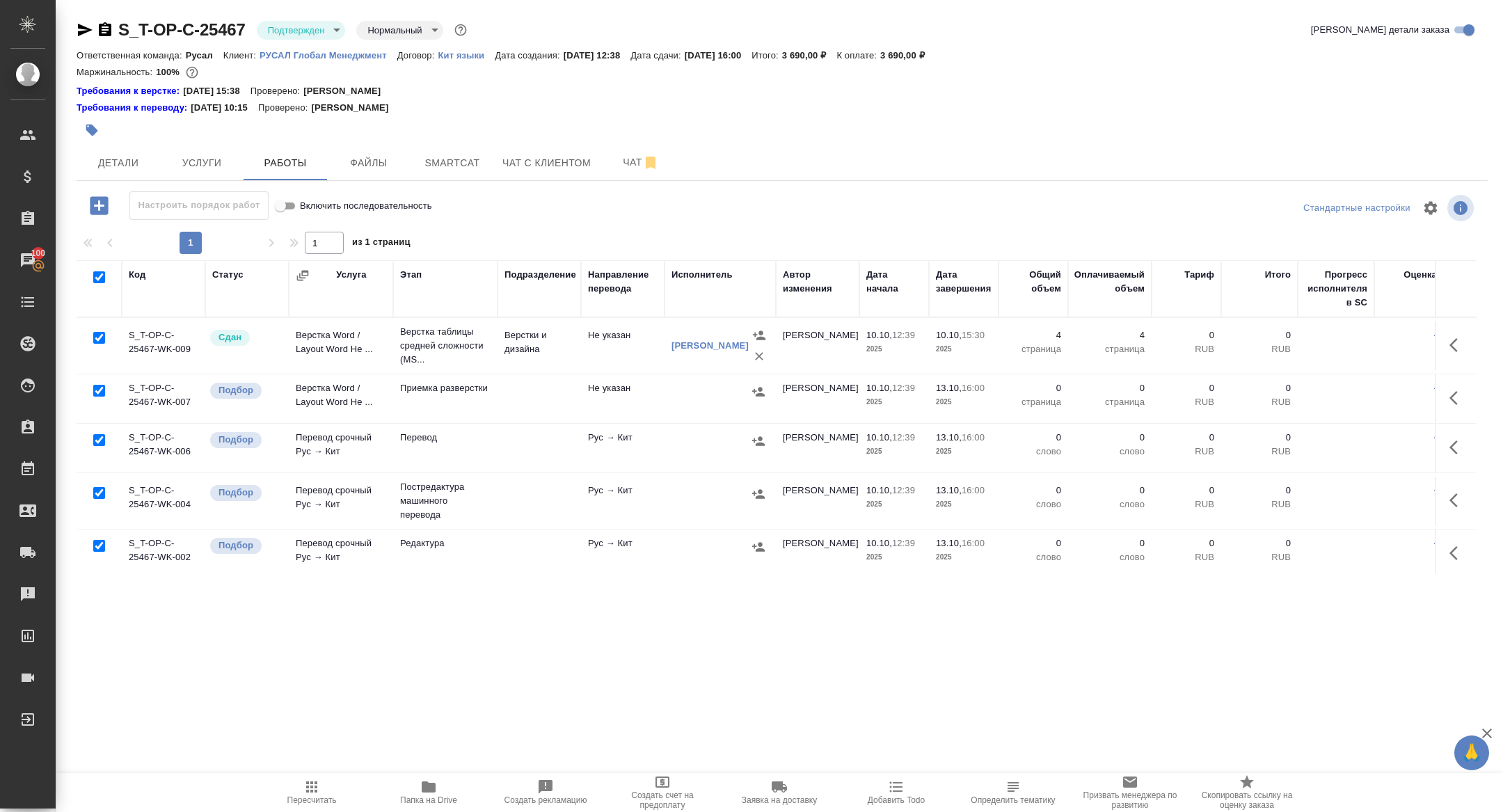
checkbox input "true"
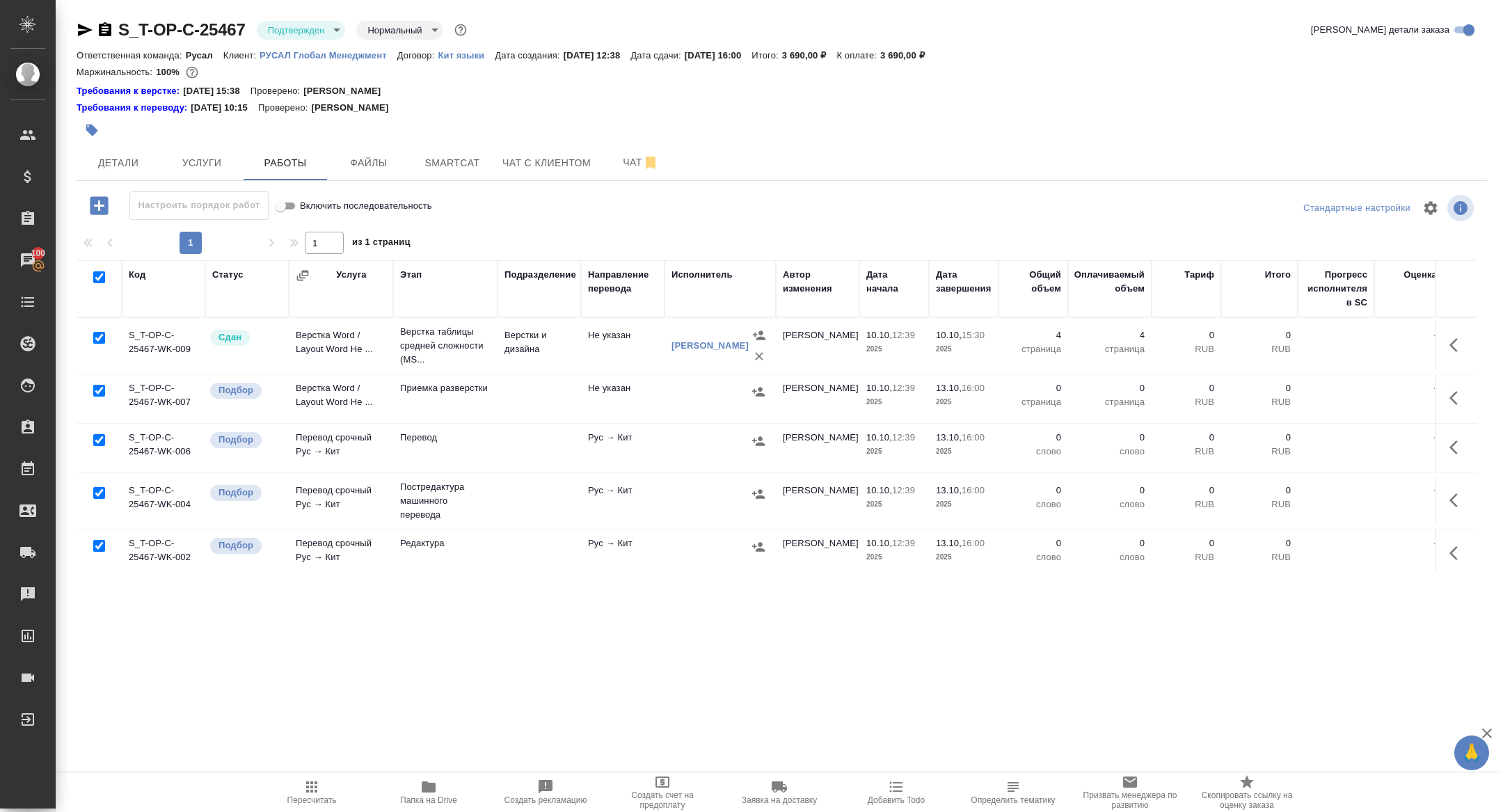
checkbox input "true"
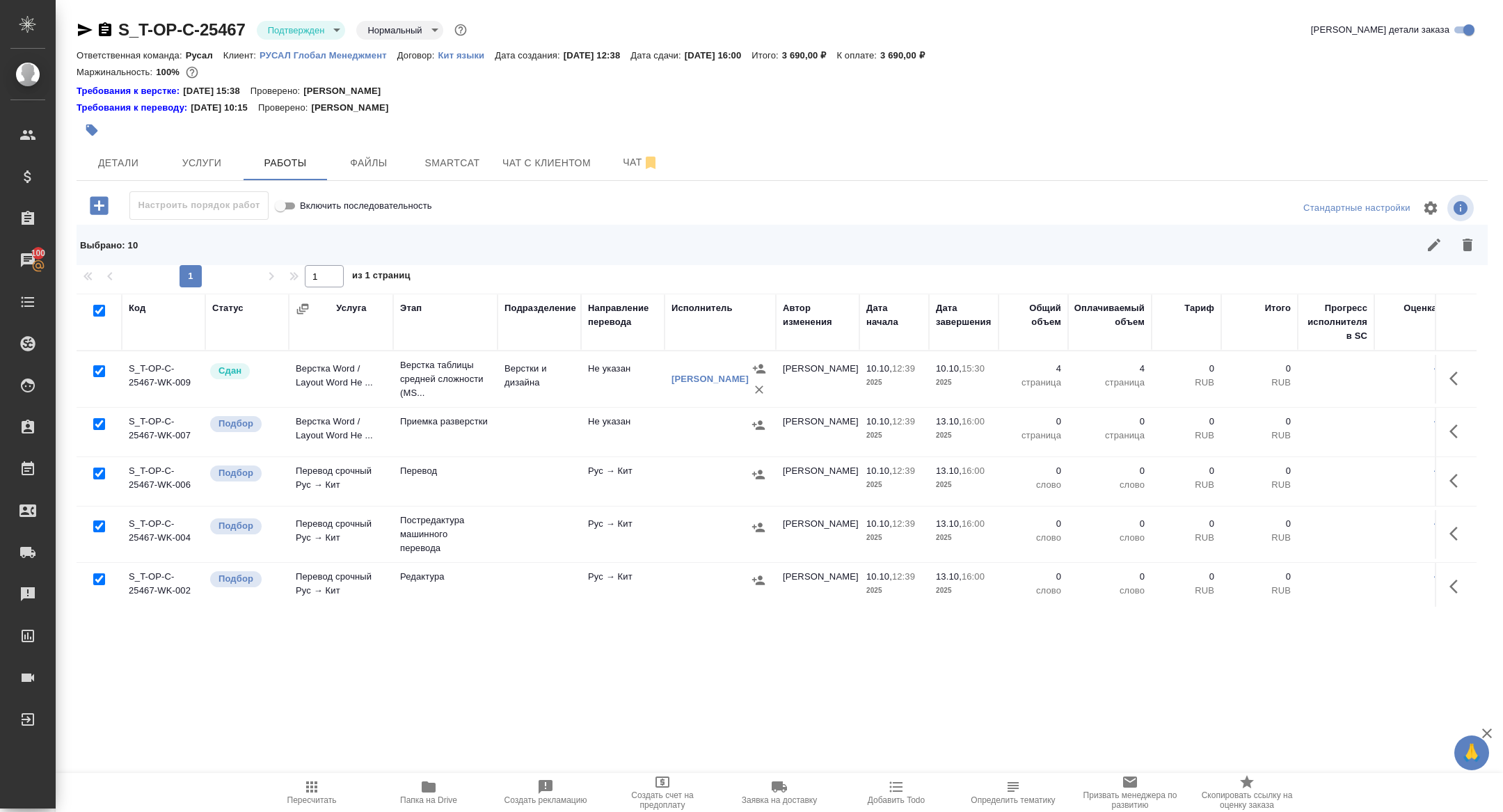
click at [98, 371] on input "checkbox" at bounding box center [98, 371] width 12 height 12
checkbox input "false"
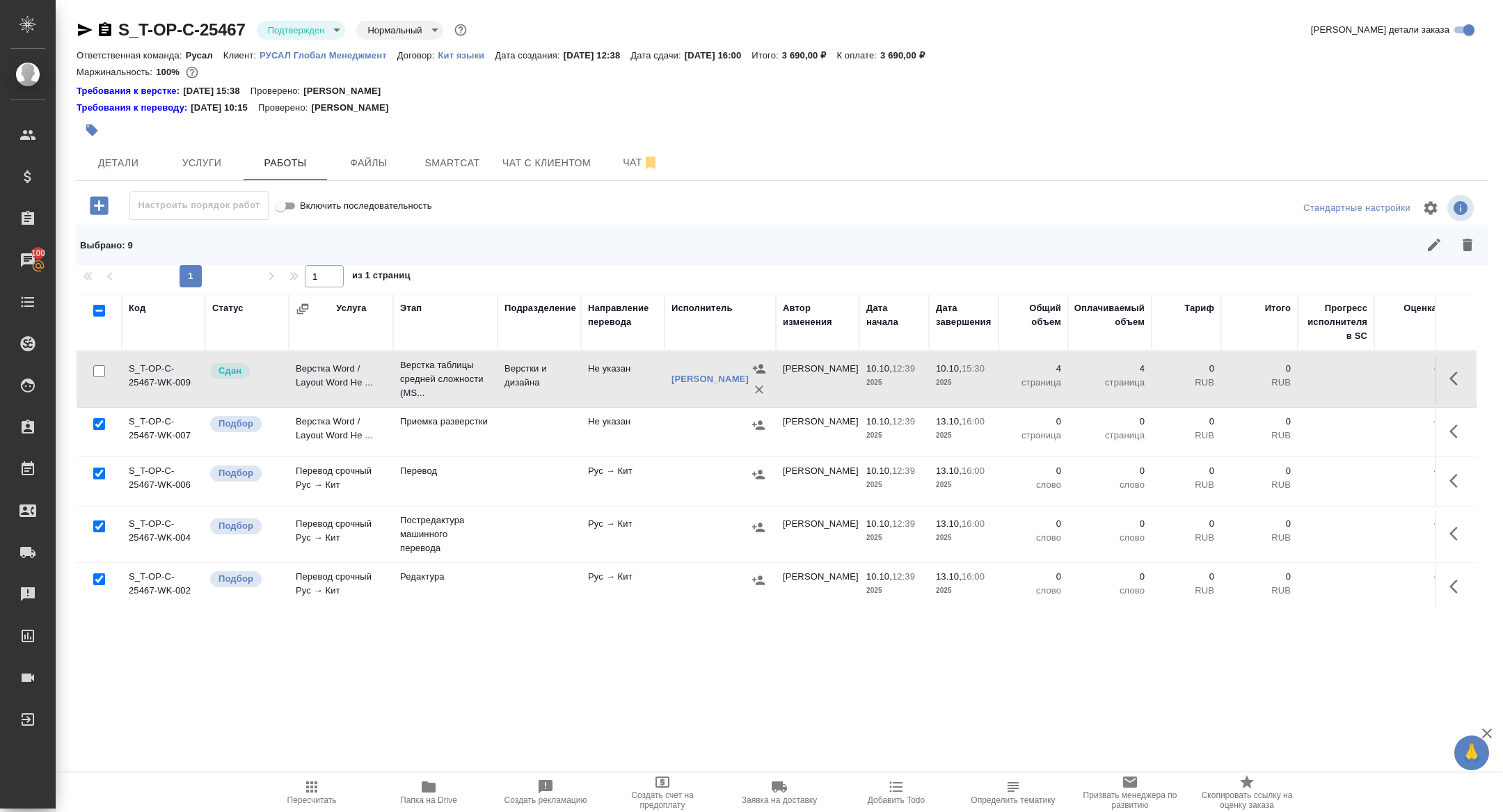
click at [96, 524] on input "checkbox" at bounding box center [98, 526] width 12 height 12
checkbox input "false"
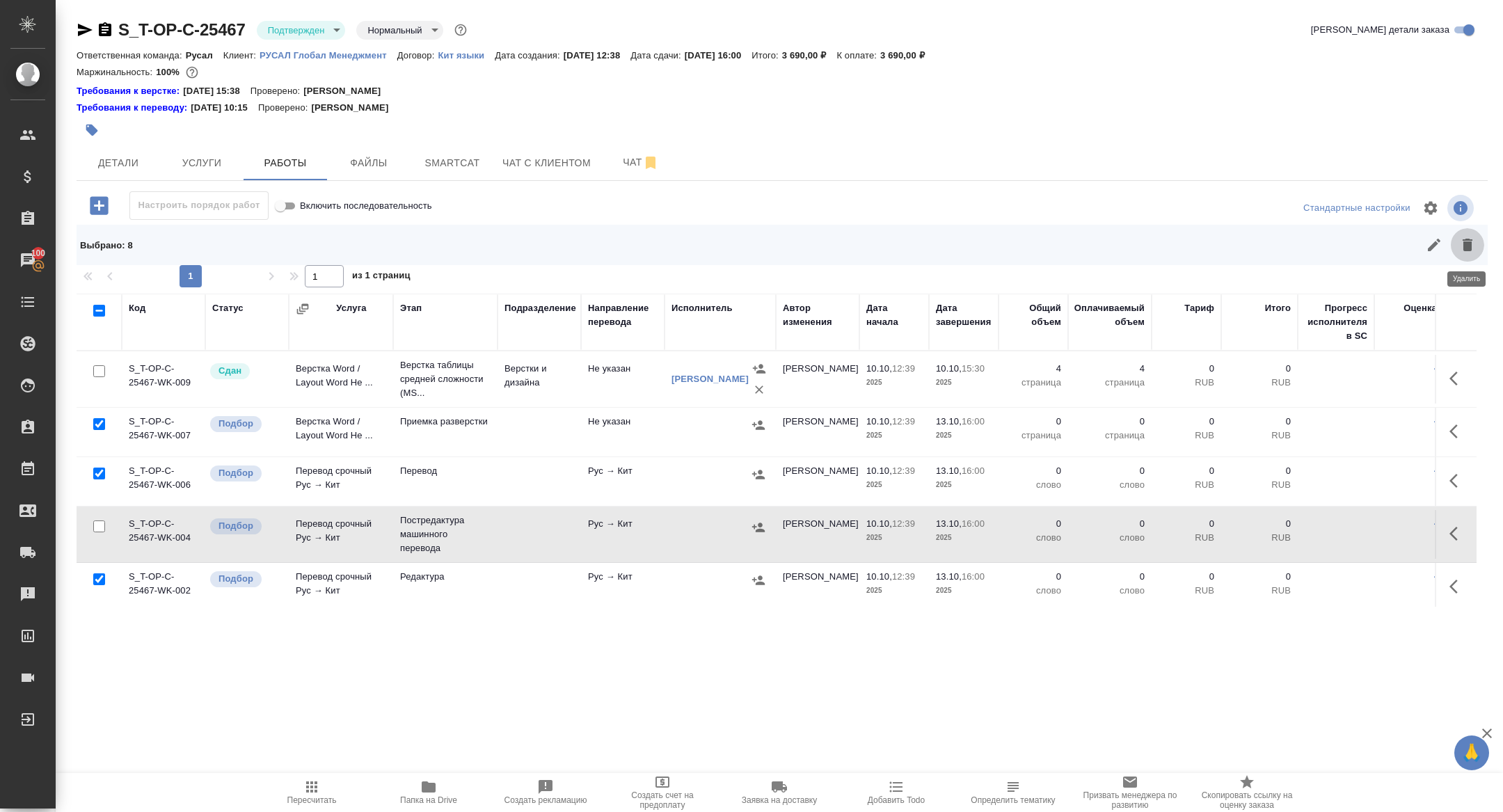
click at [1479, 242] on button "button" at bounding box center [1467, 244] width 33 height 33
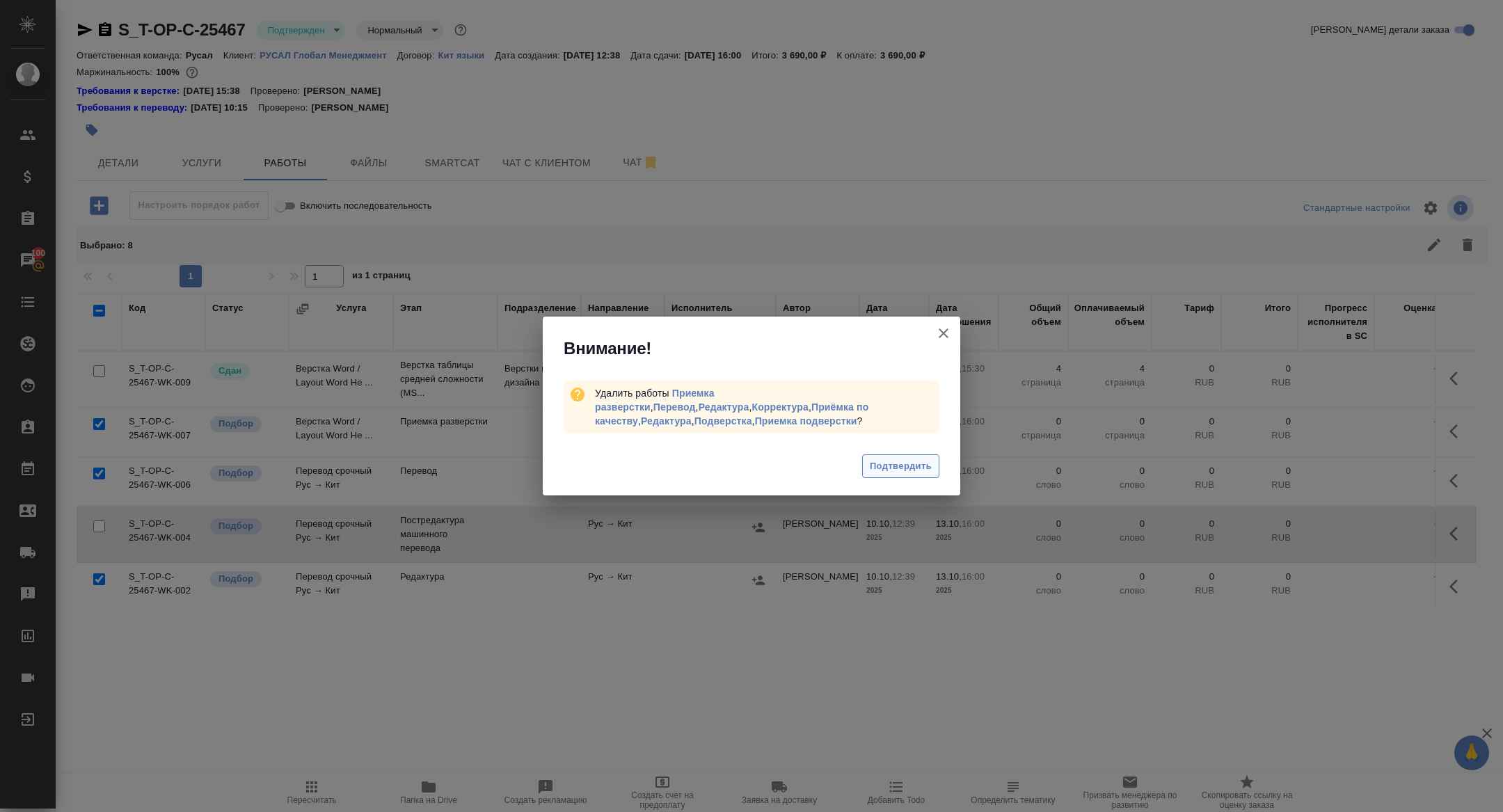
click at [897, 461] on span "Подтвердить" at bounding box center [901, 466] width 62 height 16
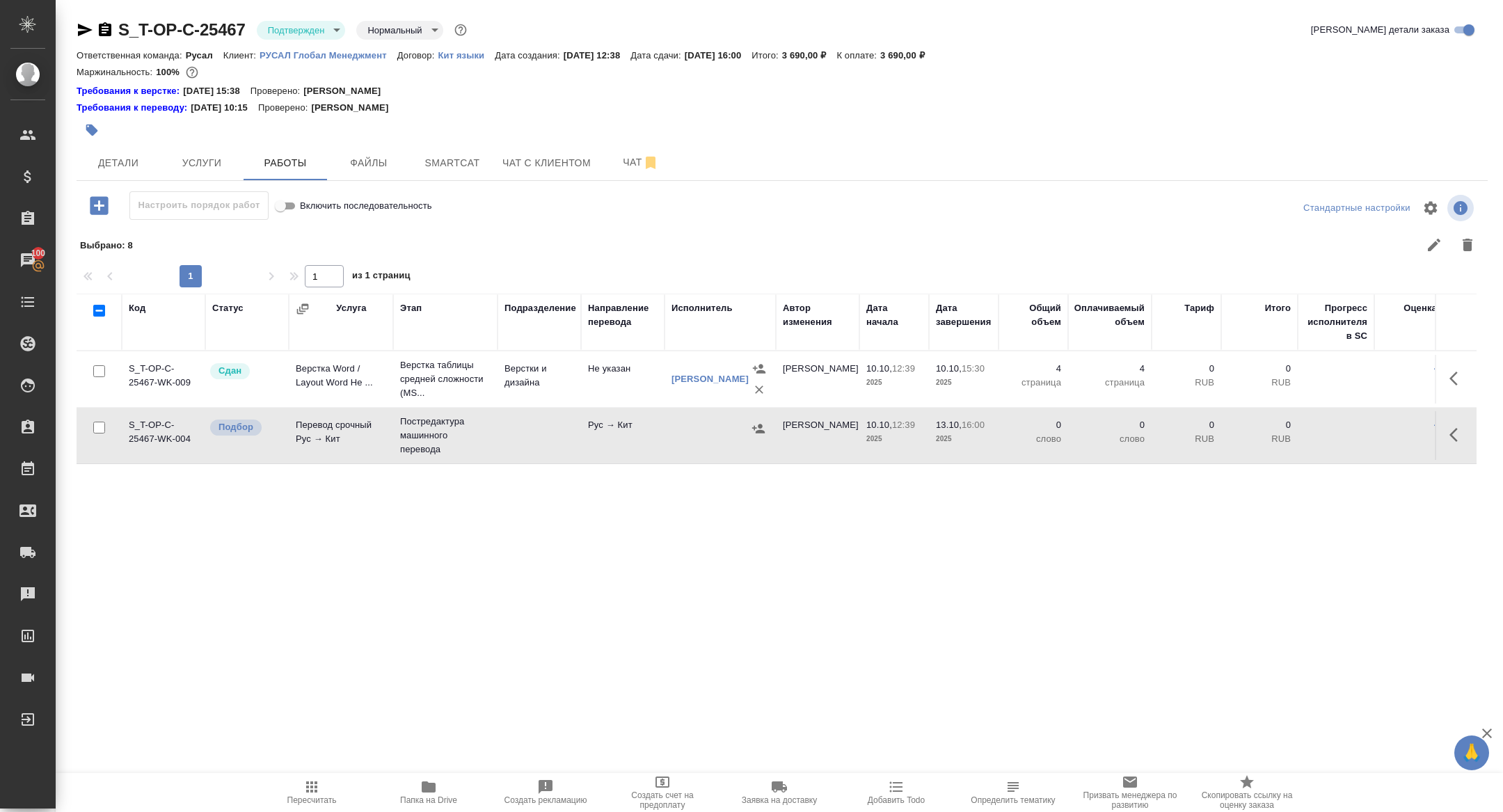
click at [1458, 436] on icon "button" at bounding box center [1458, 435] width 17 height 17
click at [1342, 434] on button "button" at bounding box center [1332, 434] width 24 height 33
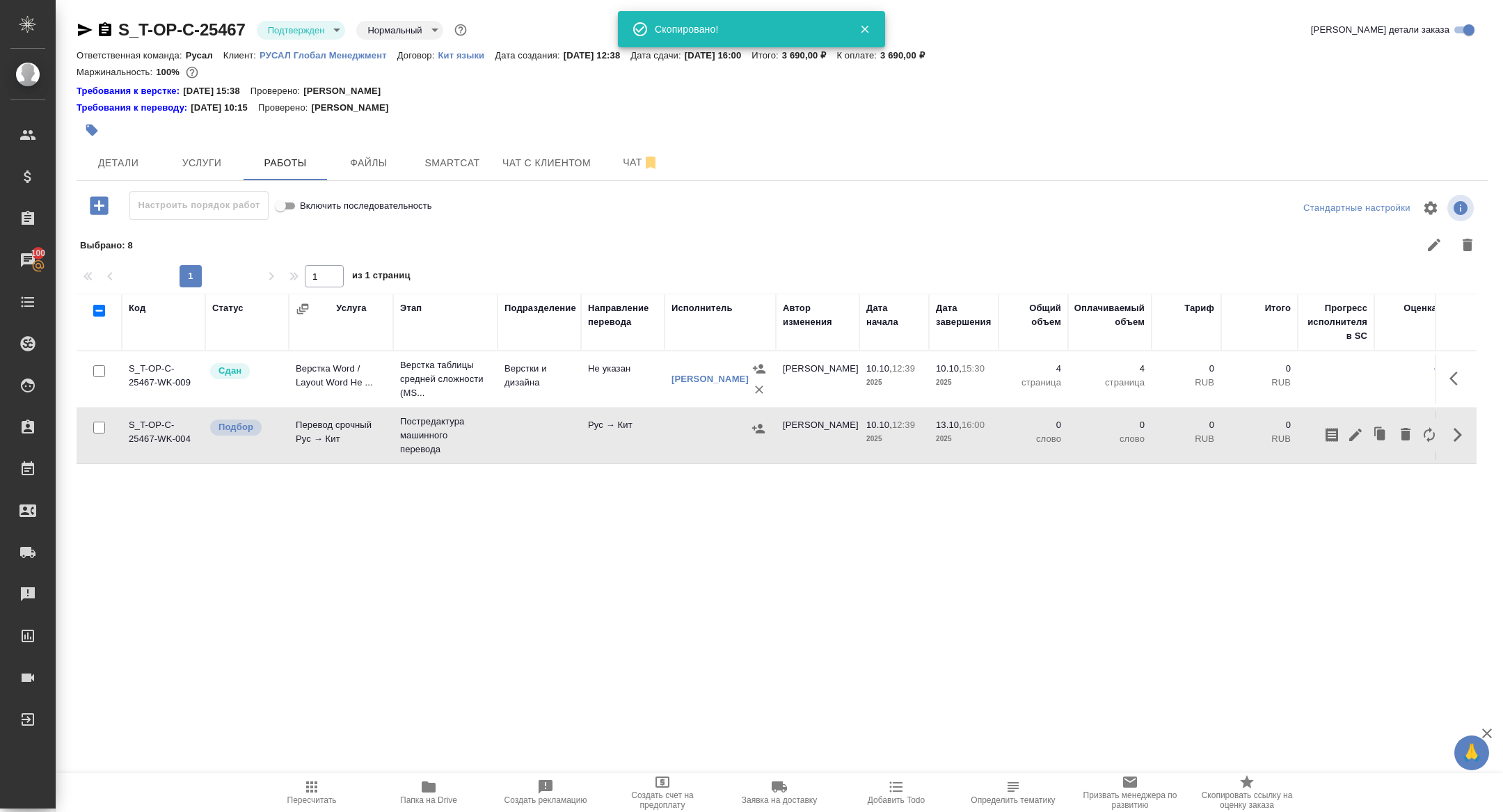
click at [1356, 436] on icon "button" at bounding box center [1356, 435] width 17 height 17
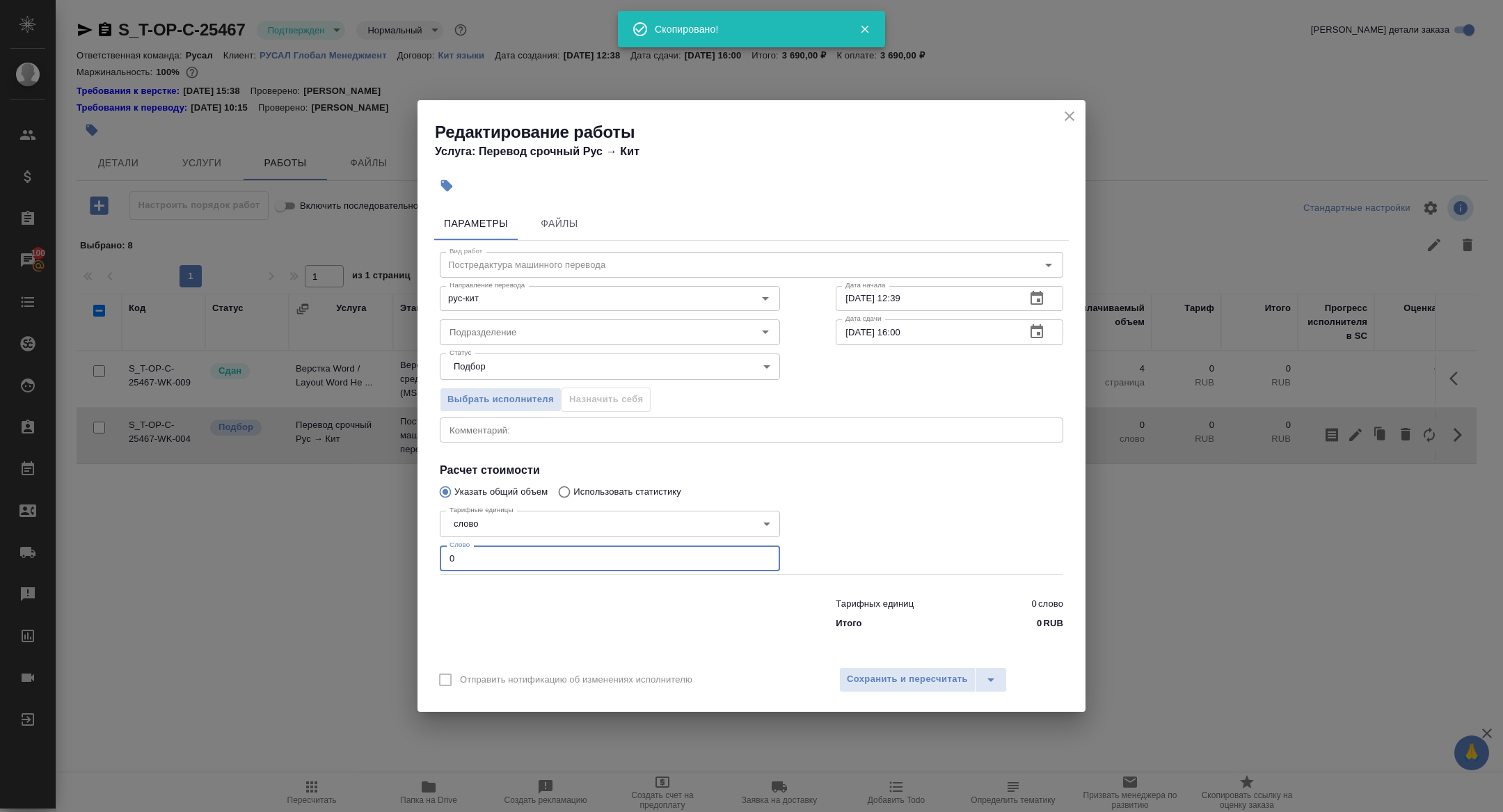
drag, startPoint x: 489, startPoint y: 558, endPoint x: 352, endPoint y: 547, distance: 137.4
click at [352, 547] on div "Редактирование работы Услуга: Перевод срочный Рус → Кит Параметры Файлы Вид раб…" at bounding box center [752, 406] width 1503 height 812
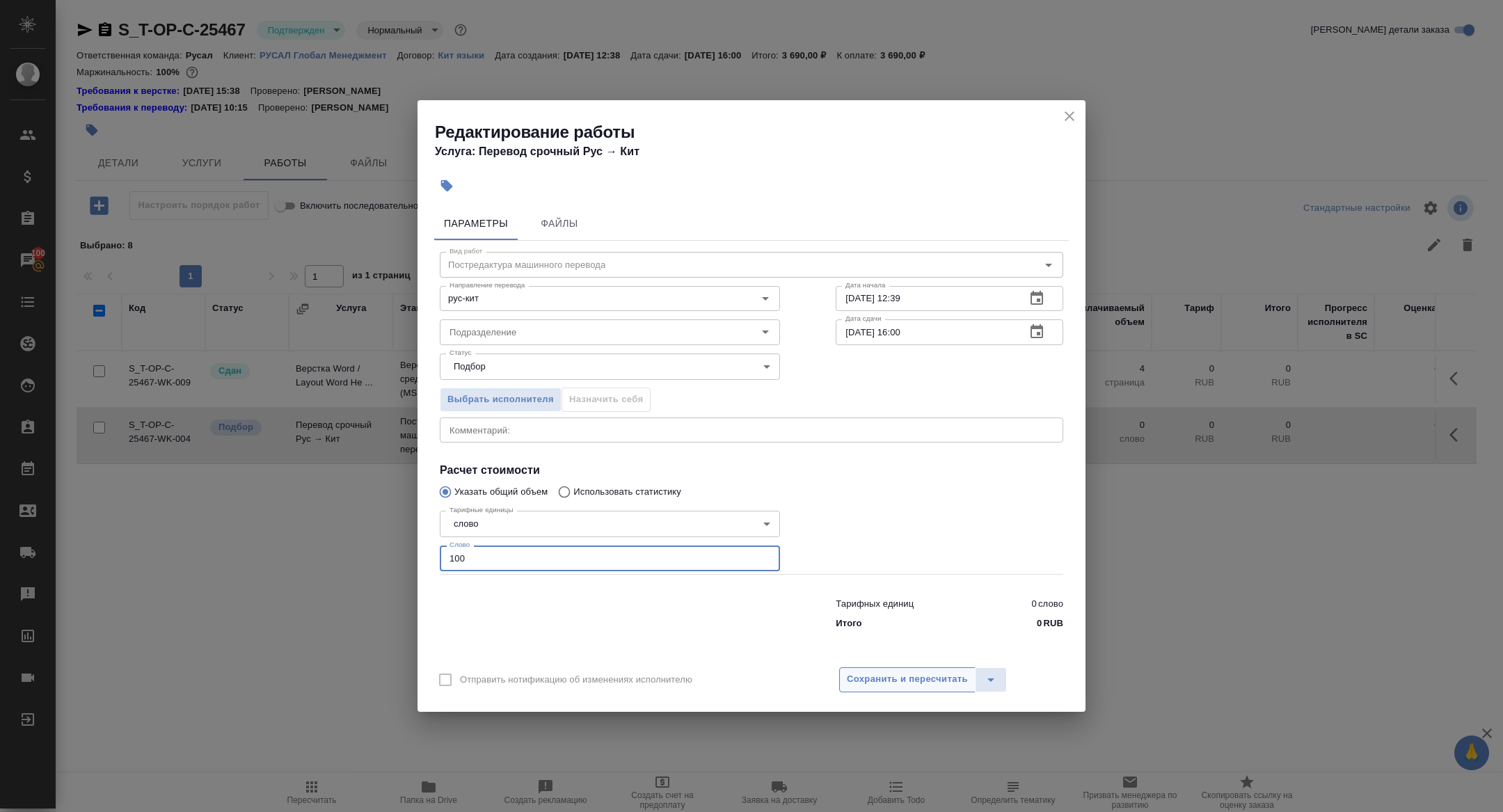
type input "100"
click at [890, 682] on span "Сохранить и пересчитать" at bounding box center [907, 679] width 121 height 16
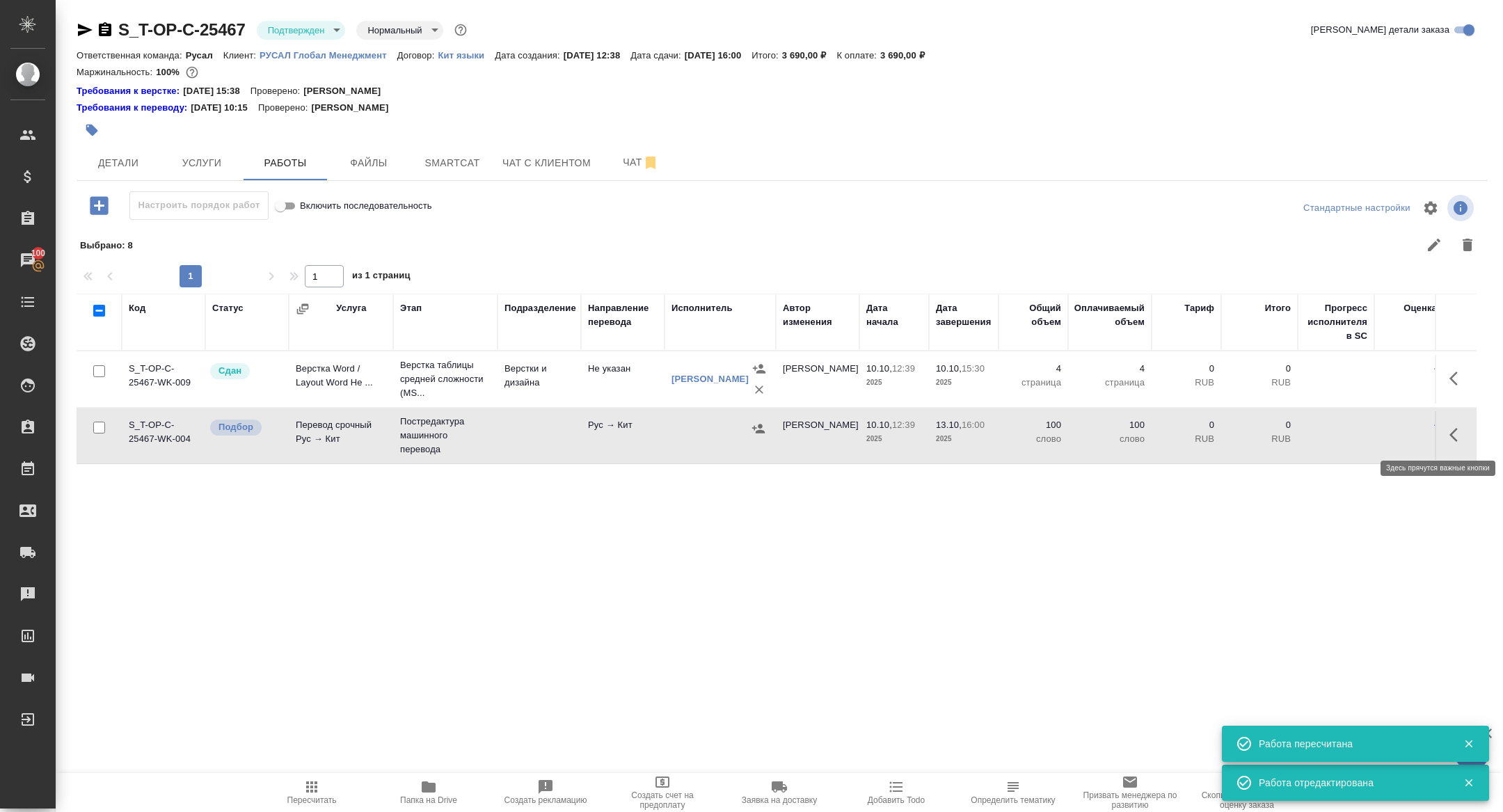
click at [1450, 434] on icon "button" at bounding box center [1453, 435] width 9 height 14
click at [1356, 431] on icon "button" at bounding box center [1356, 435] width 12 height 12
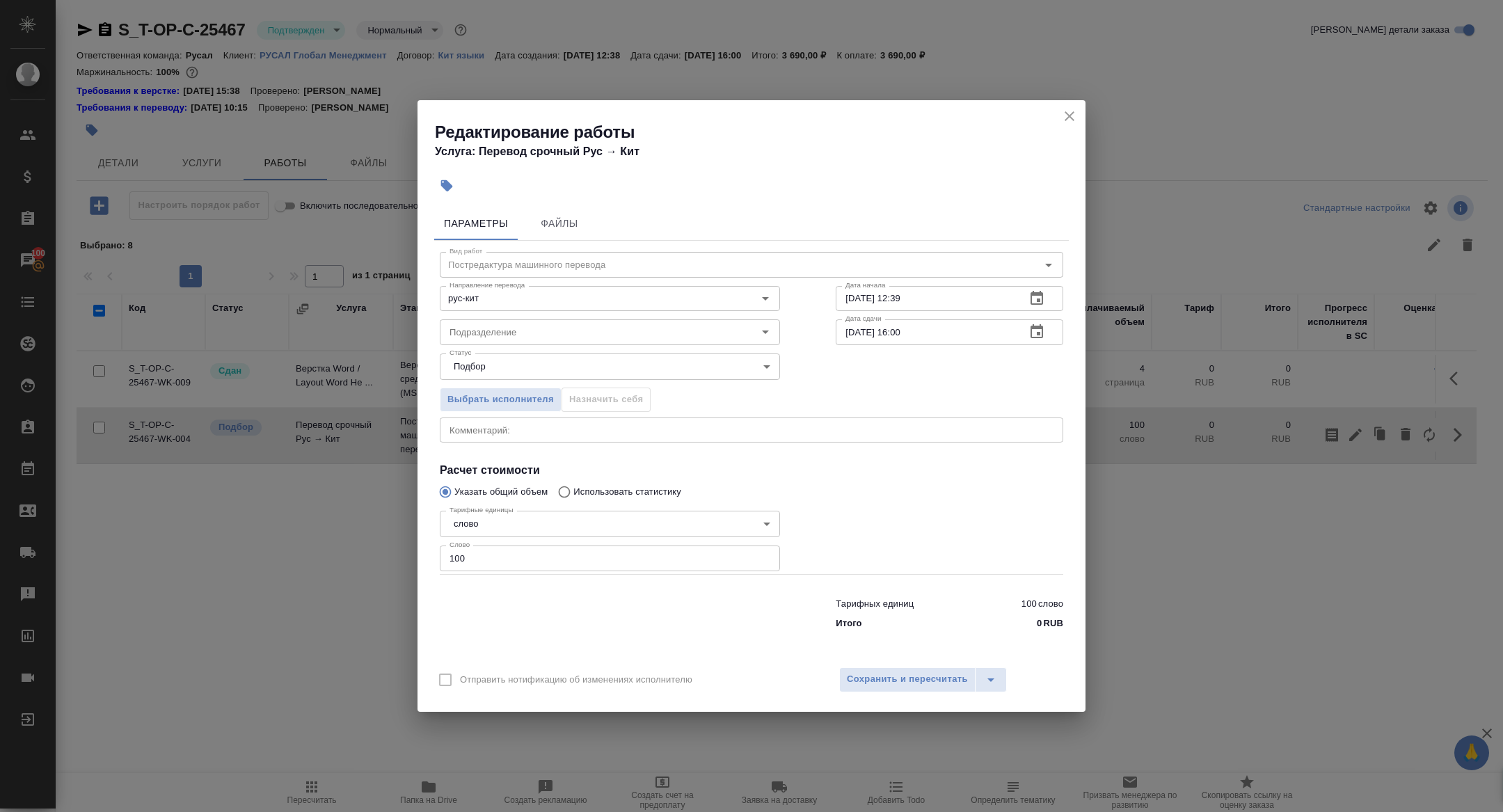
click at [1044, 333] on icon "button" at bounding box center [1037, 332] width 17 height 17
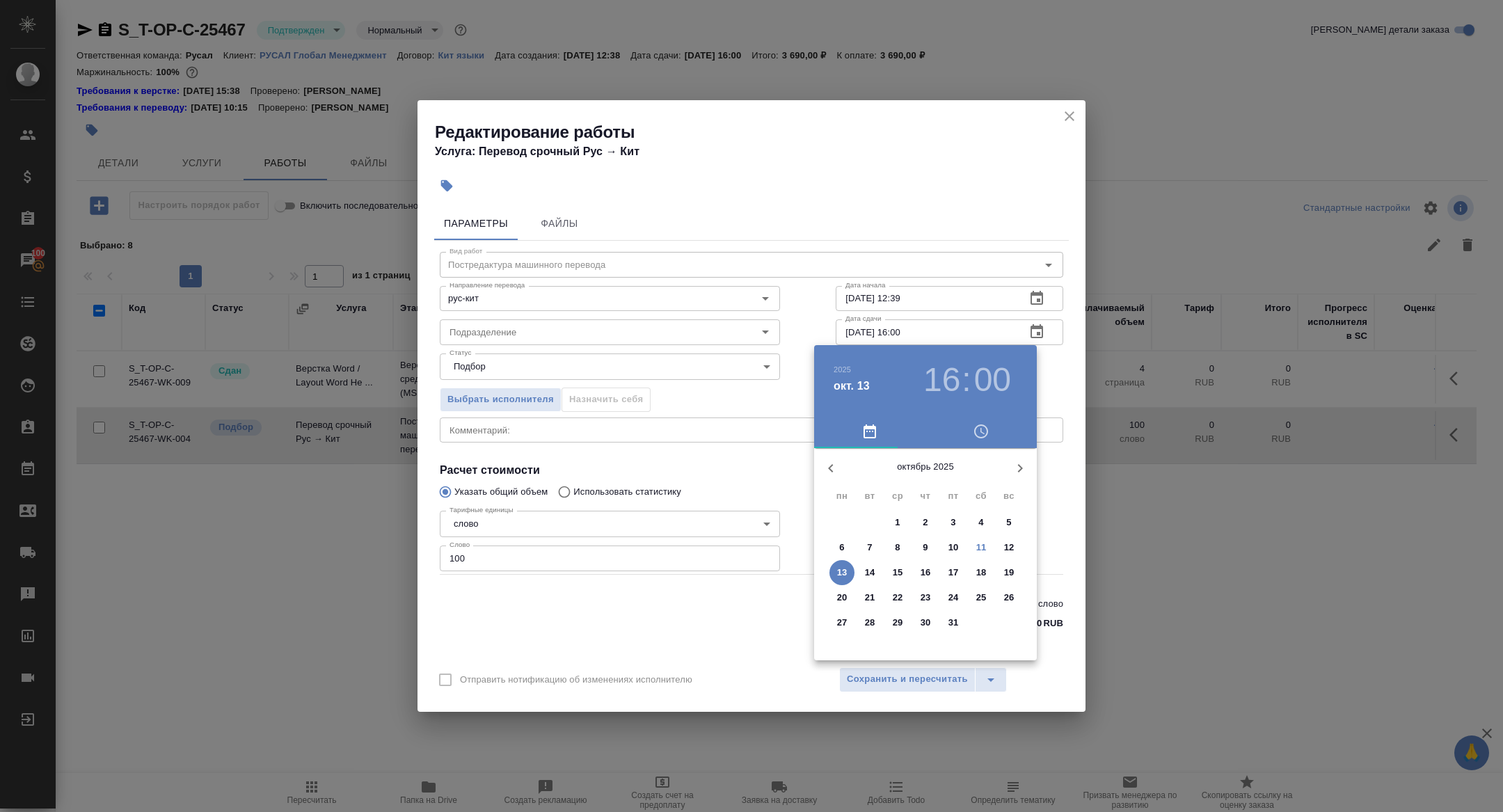
click at [941, 383] on h3 "16" at bounding box center [942, 380] width 37 height 39
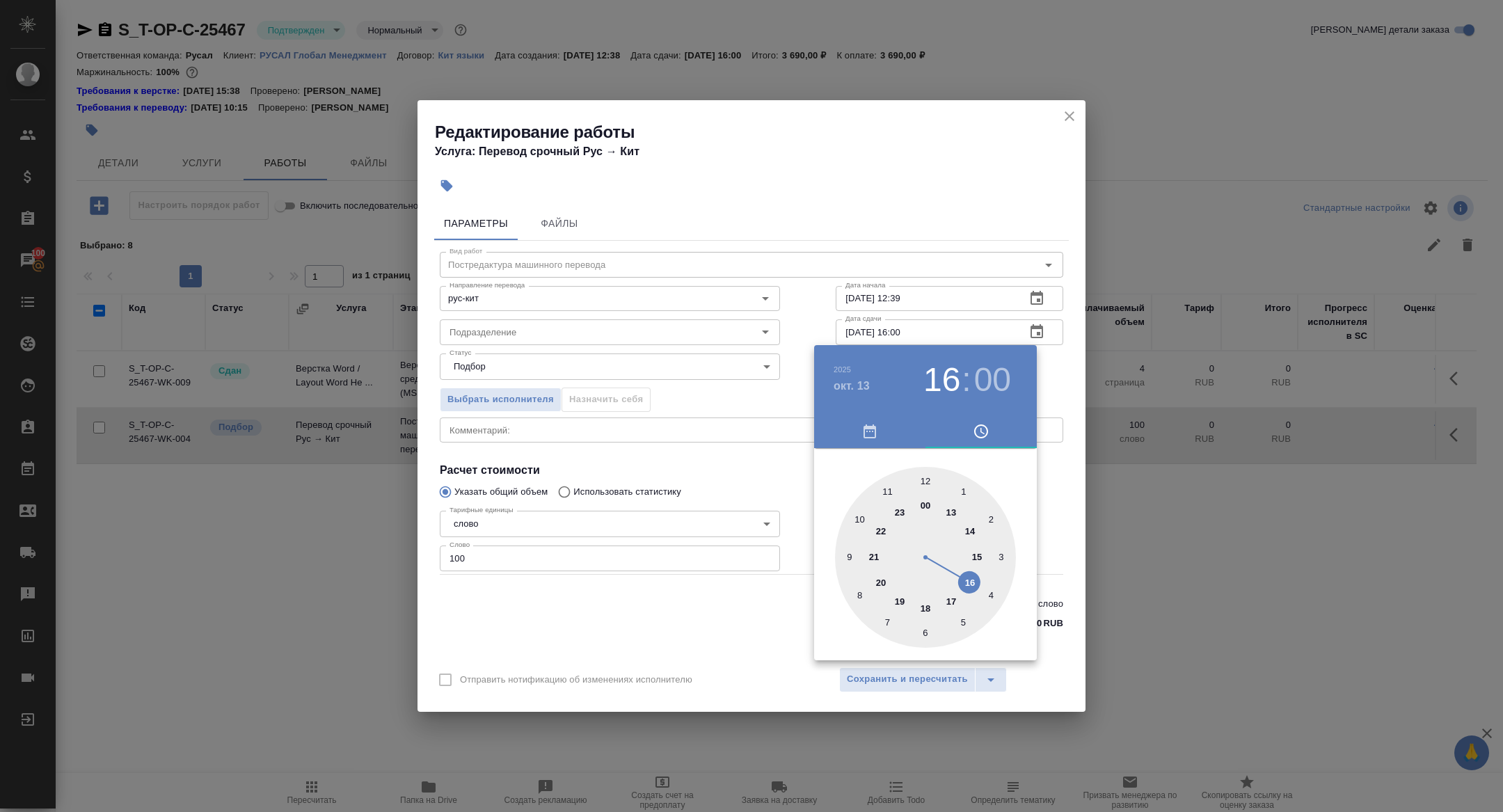
click at [924, 481] on div at bounding box center [925, 557] width 181 height 181
type input "13.10.2025 12:00"
click at [586, 492] on div at bounding box center [752, 406] width 1503 height 812
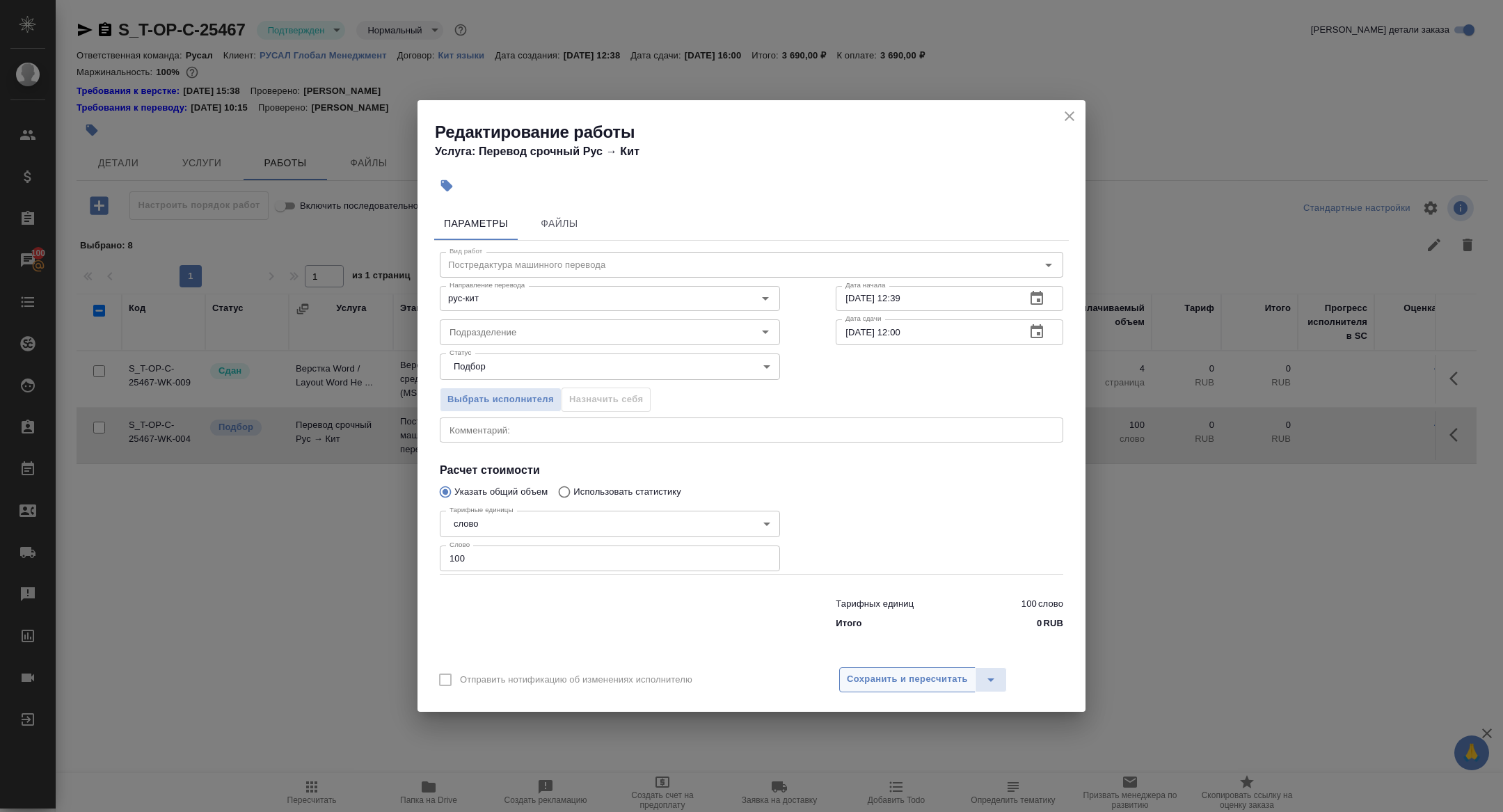
click at [849, 684] on span "Сохранить и пересчитать" at bounding box center [907, 679] width 121 height 16
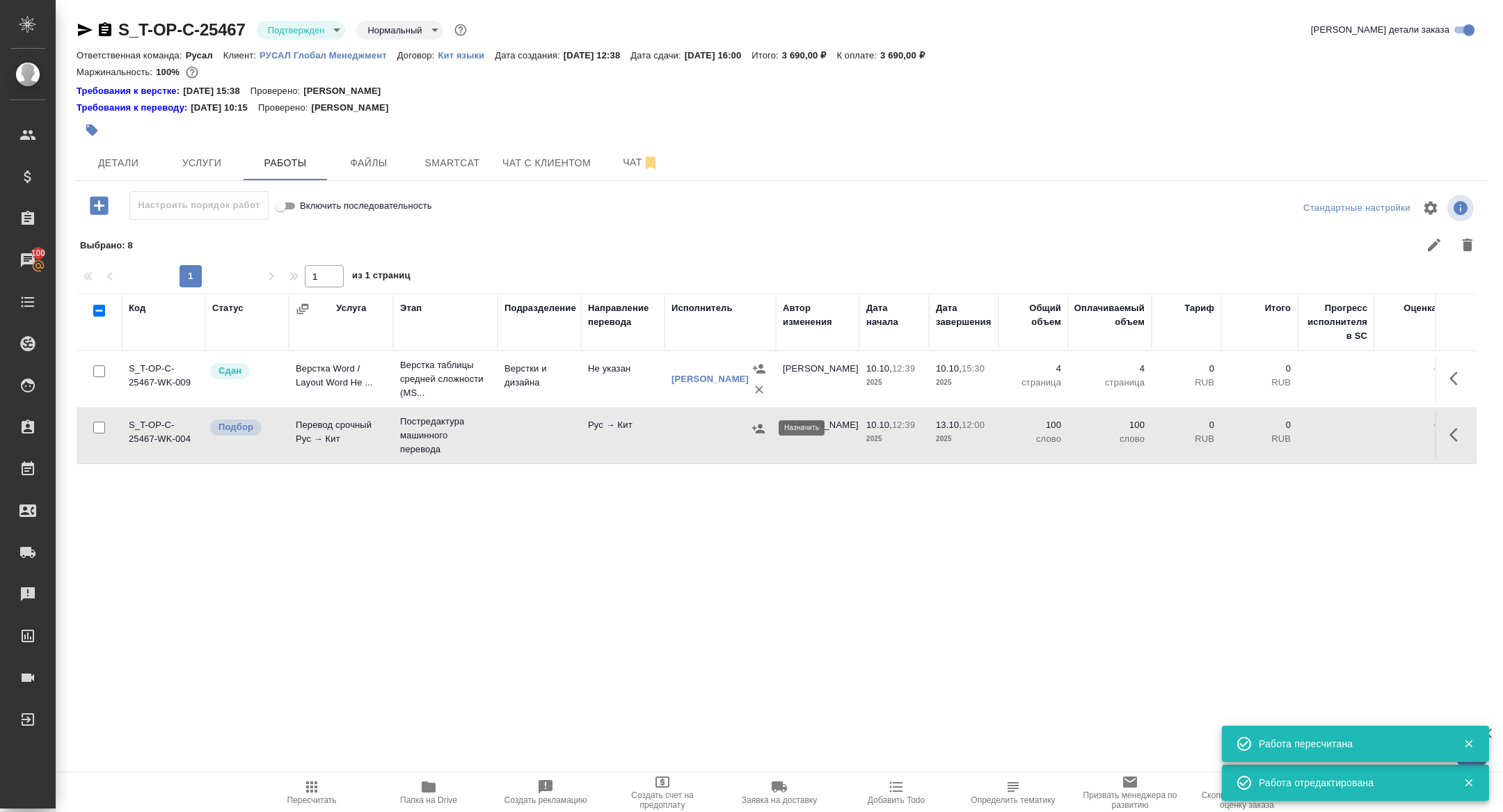
click at [763, 427] on icon "button" at bounding box center [758, 429] width 14 height 14
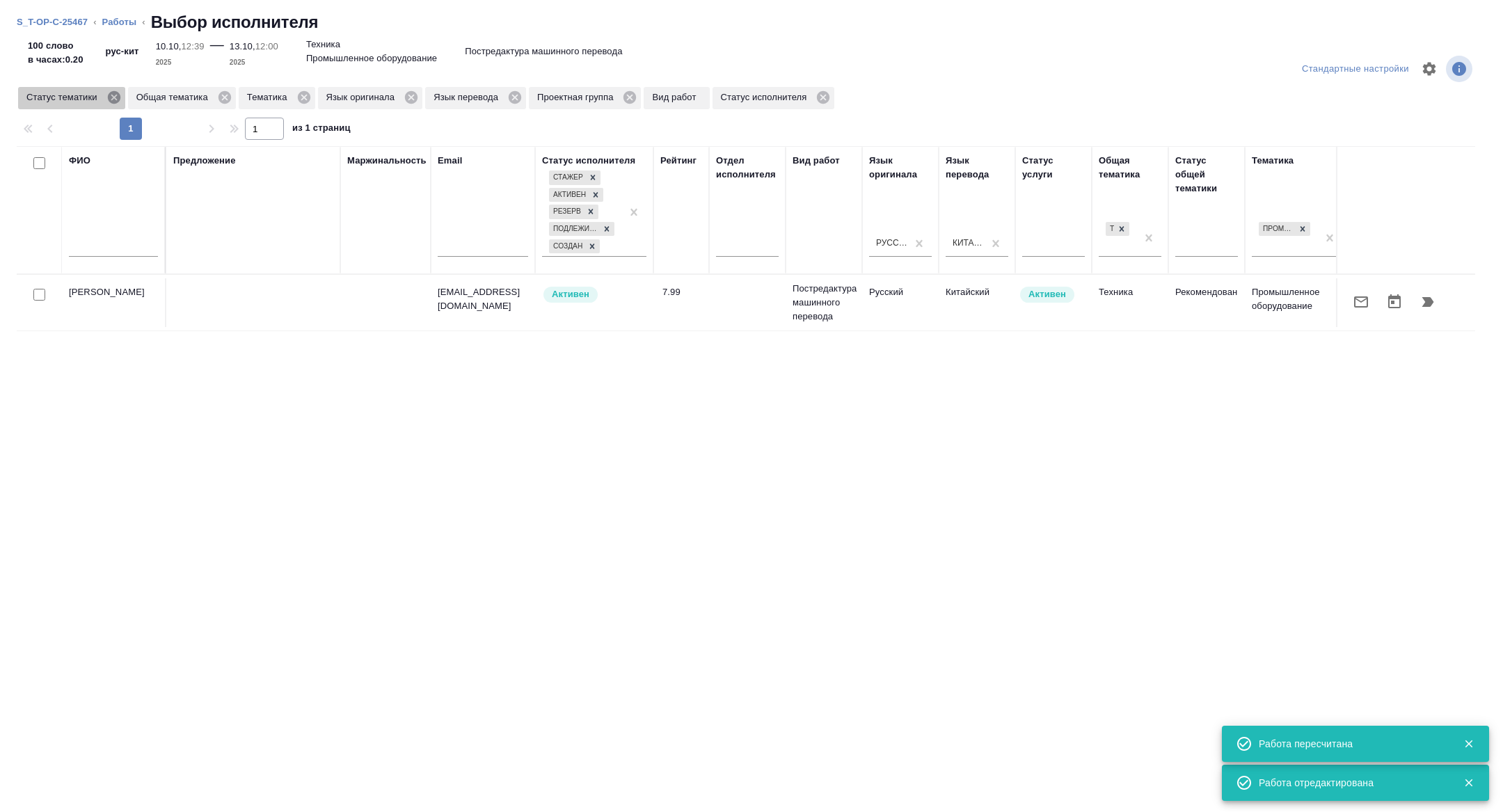
click at [119, 101] on icon at bounding box center [113, 98] width 12 height 12
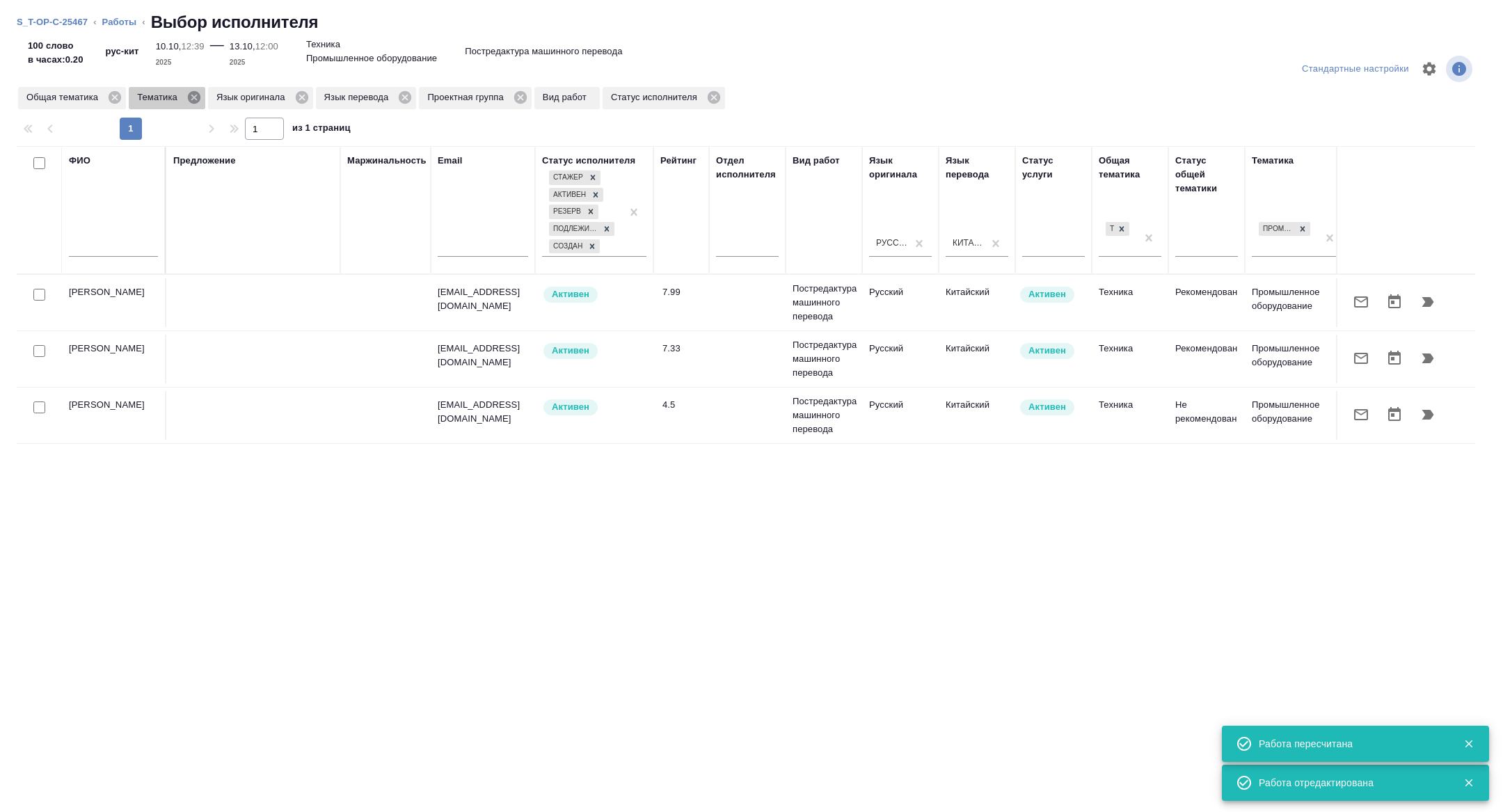
click at [193, 99] on icon at bounding box center [194, 98] width 12 height 12
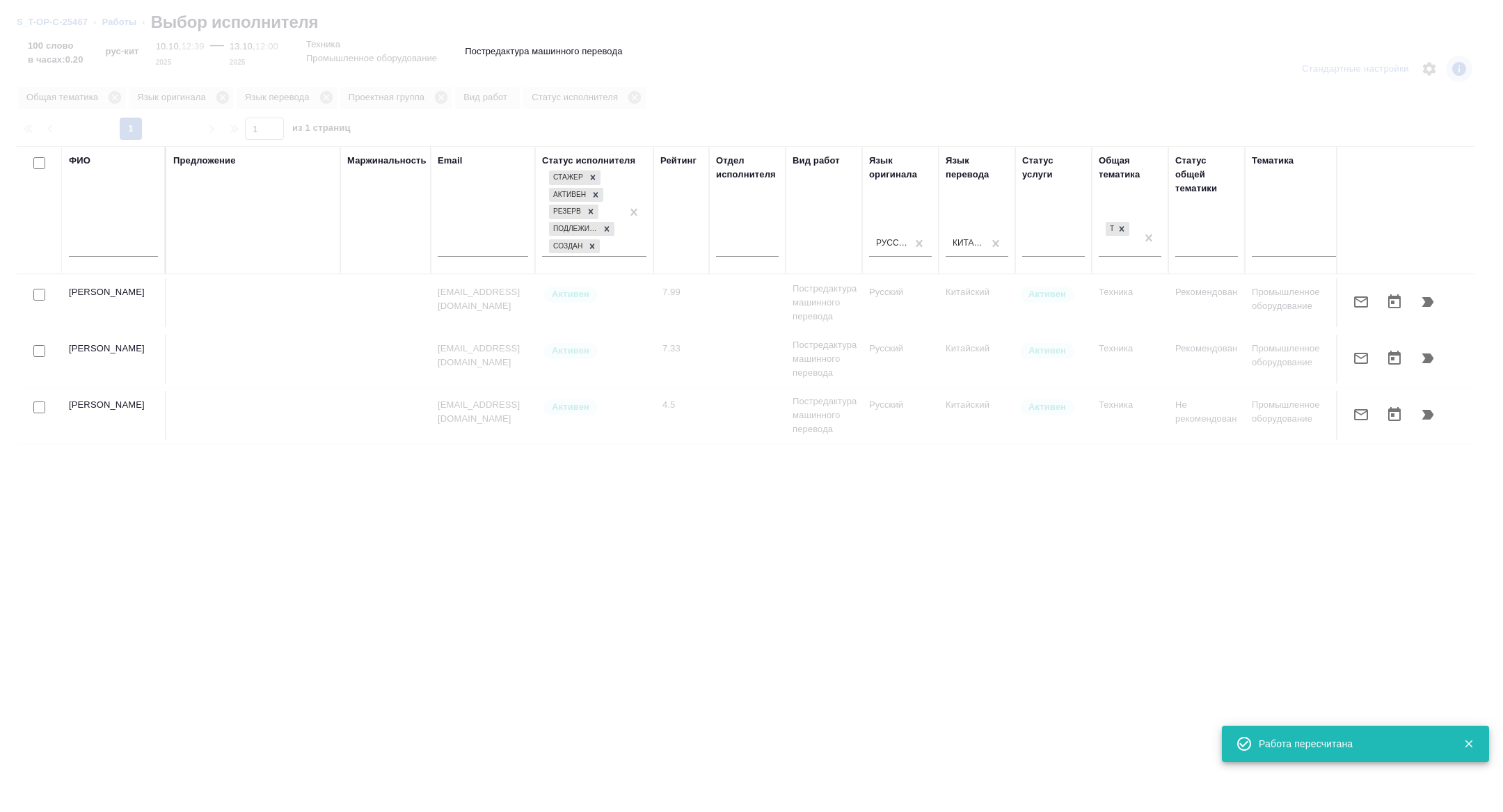
scroll to position [0, 562]
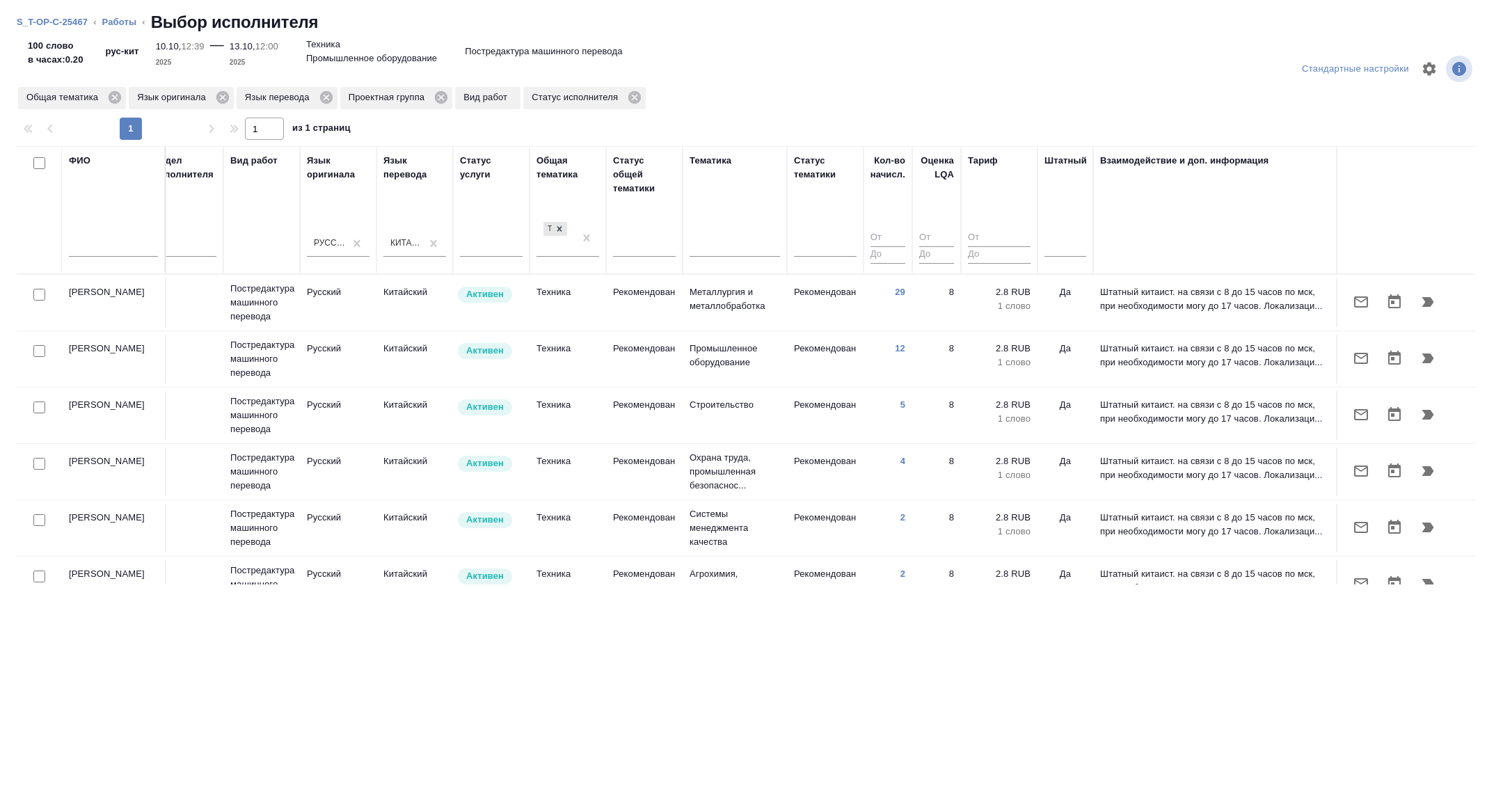
click at [1066, 257] on div at bounding box center [1066, 248] width 42 height 36
click at [1060, 248] on div at bounding box center [1066, 244] width 42 height 20
click at [1056, 289] on div "Нет" at bounding box center [1149, 287] width 209 height 25
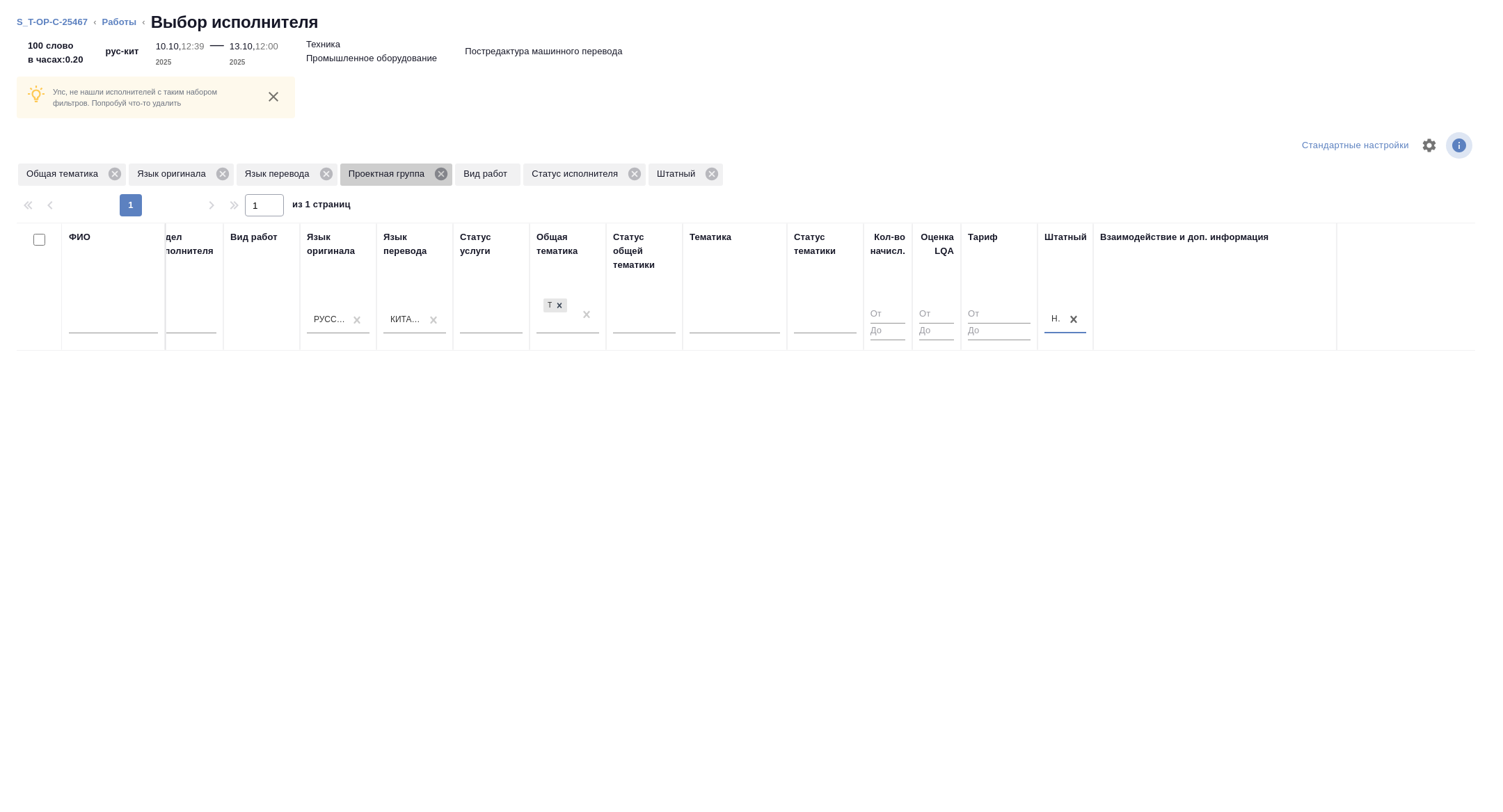
click at [447, 177] on icon at bounding box center [441, 174] width 12 height 12
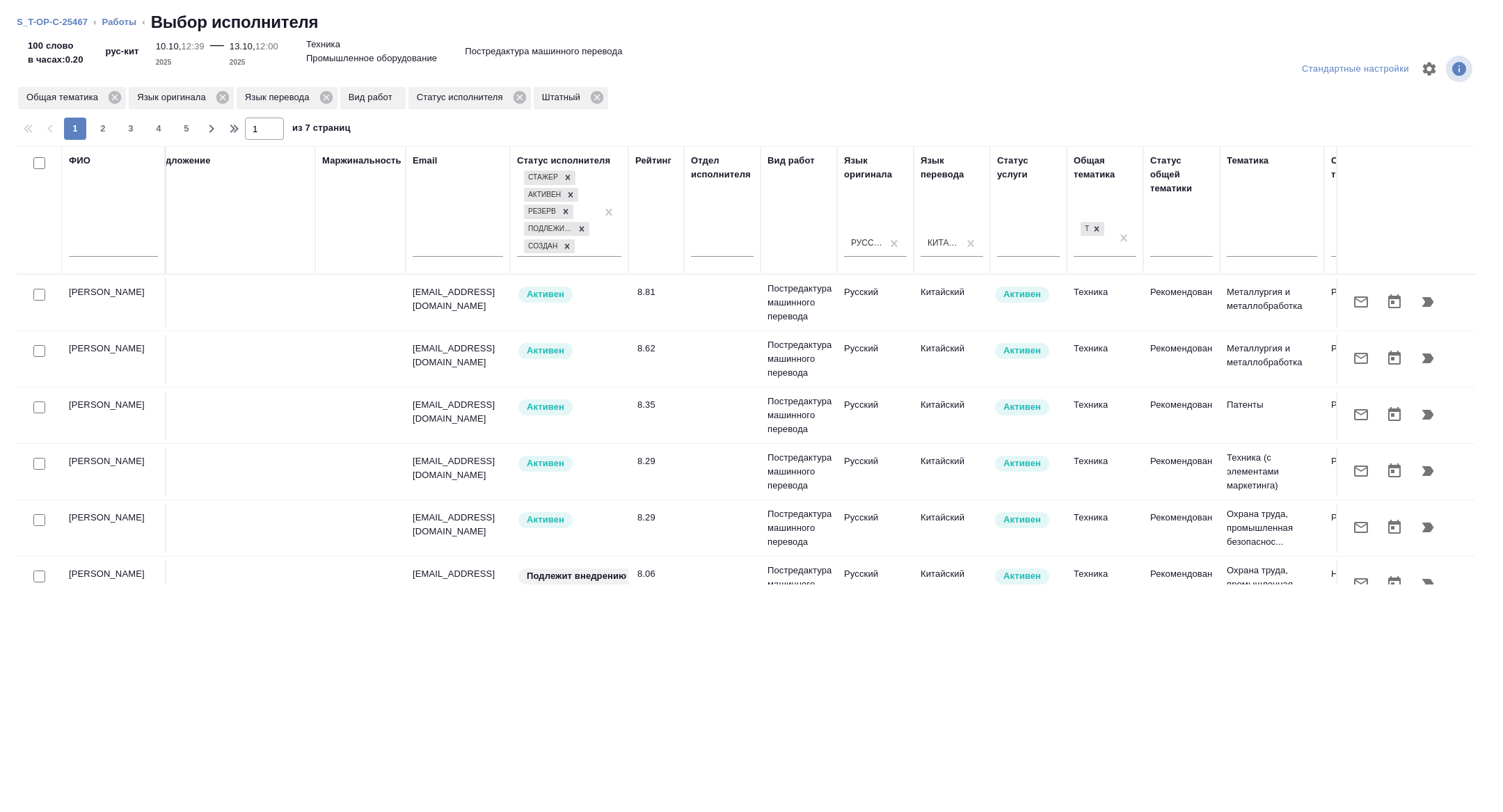
scroll to position [0, 0]
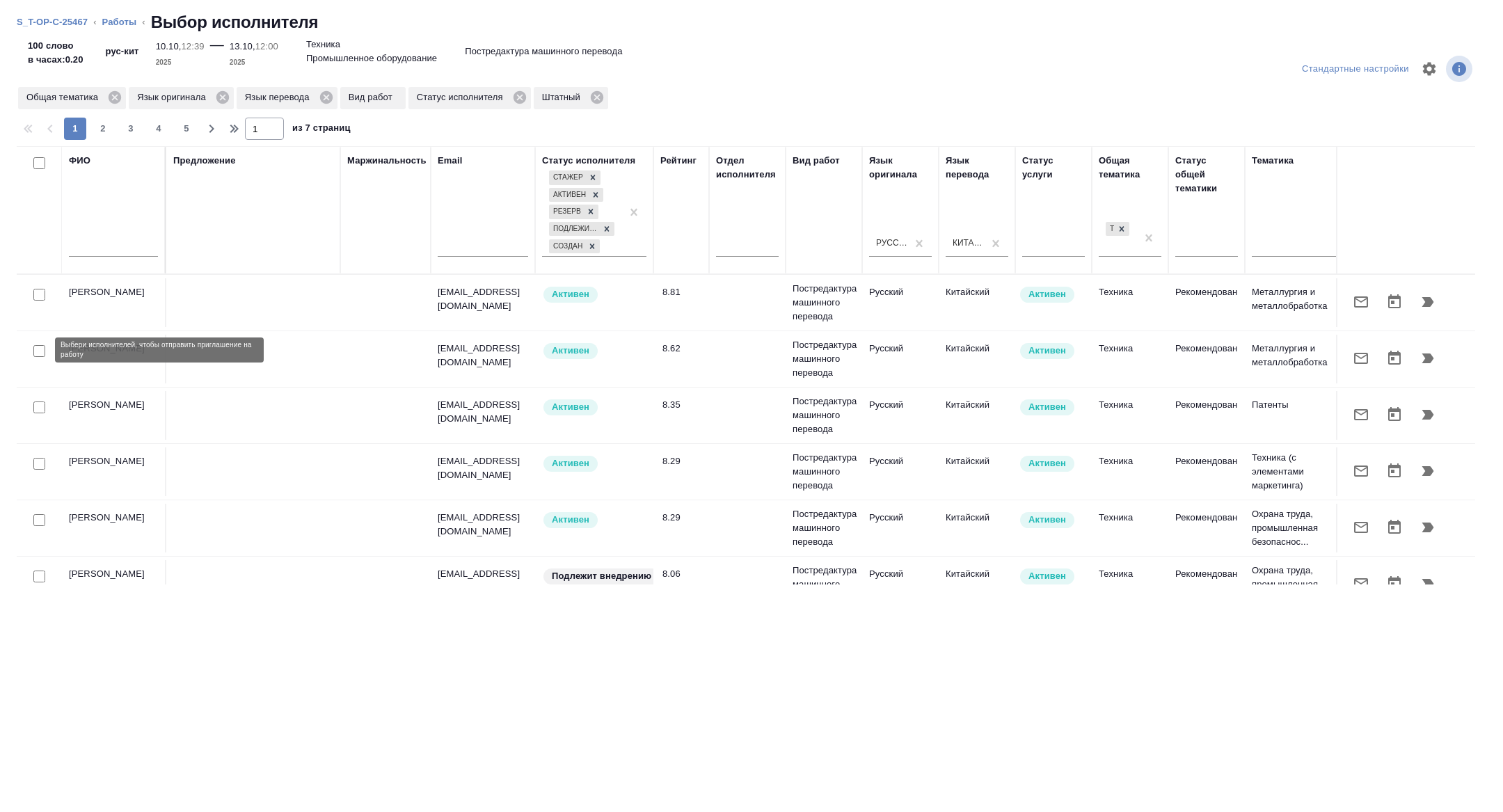
click at [39, 349] on input "checkbox" at bounding box center [39, 351] width 12 height 12
checkbox input "true"
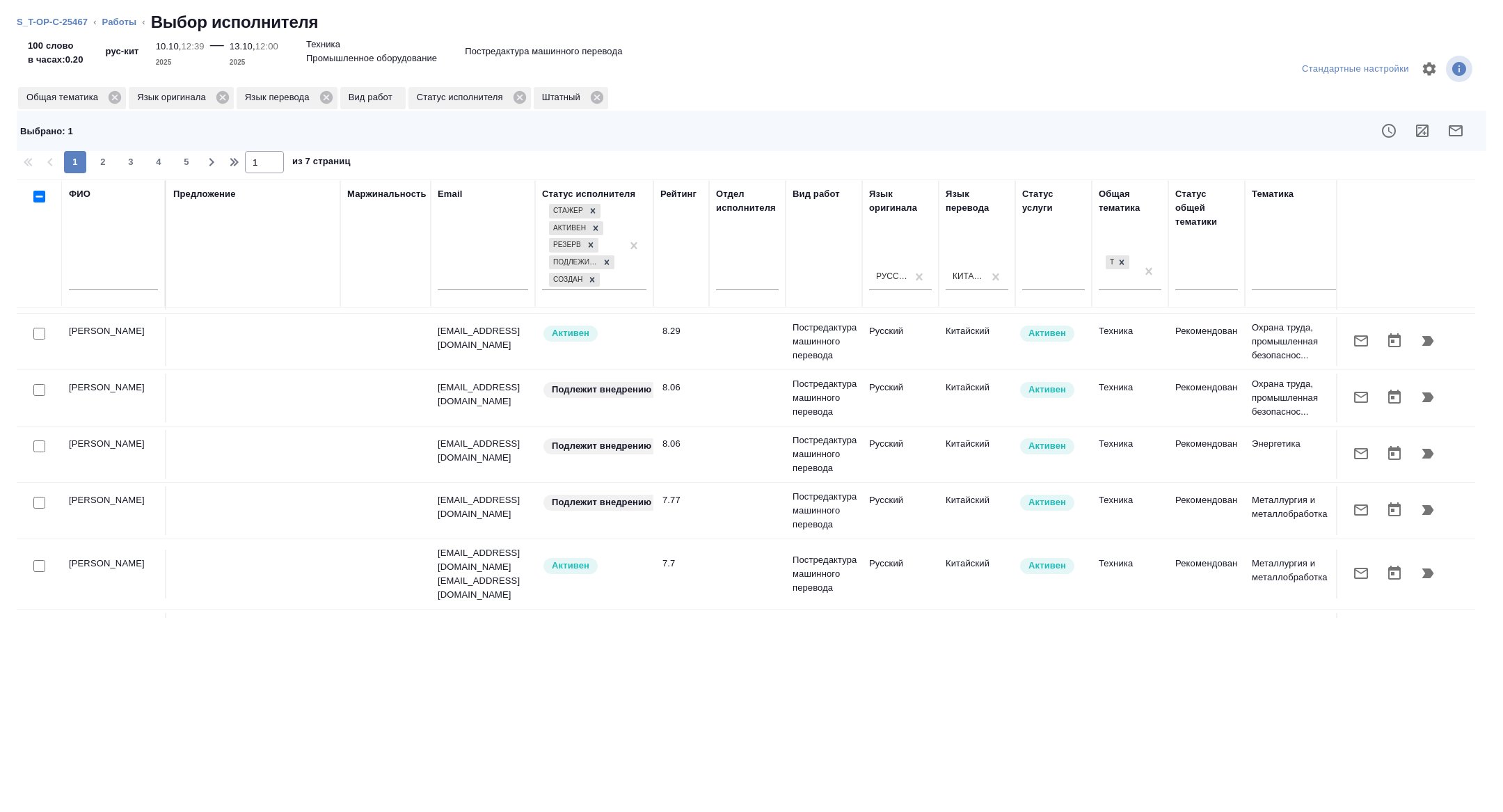
scroll to position [248, 0]
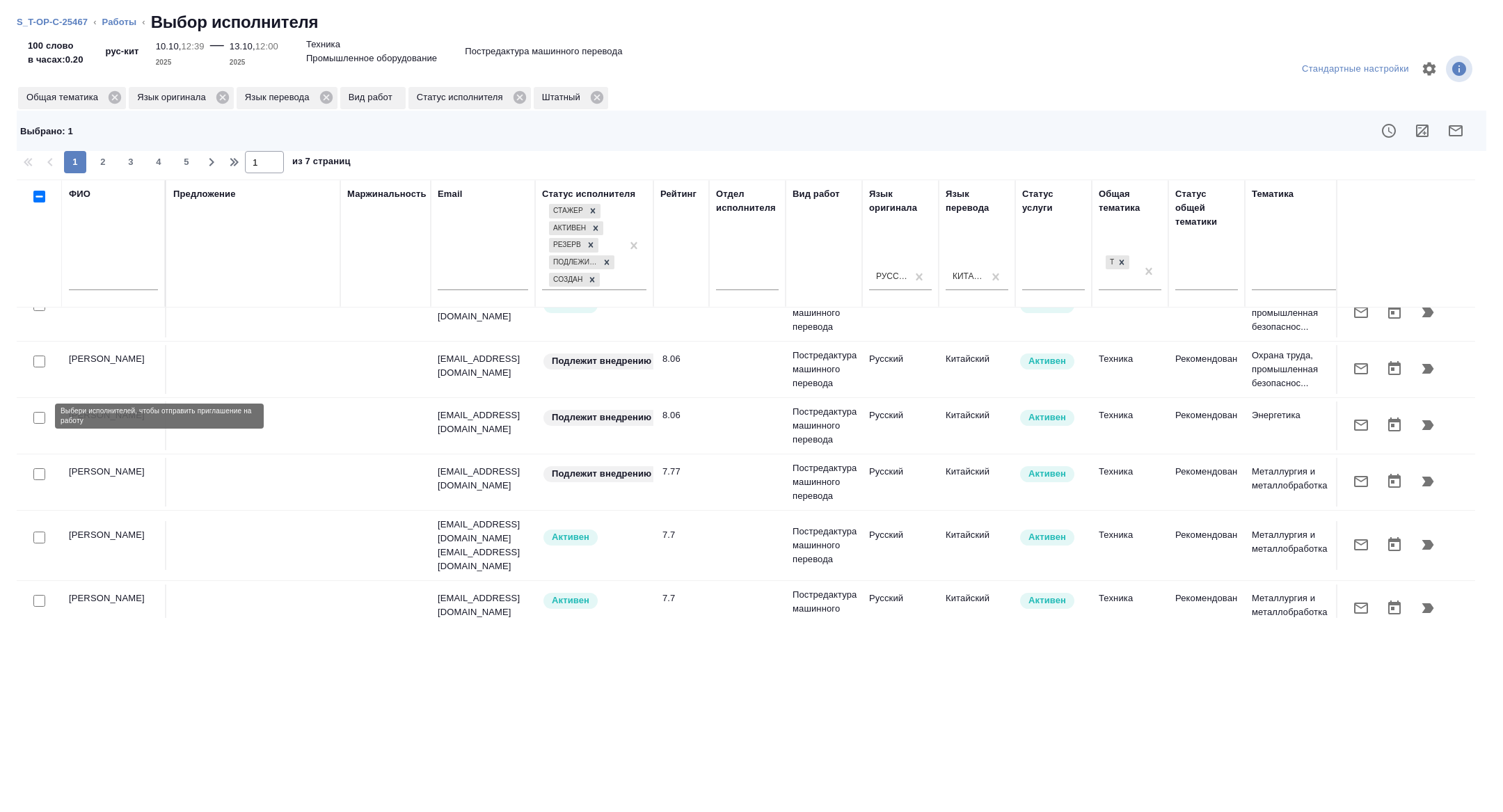
click at [43, 416] on input "checkbox" at bounding box center [39, 417] width 12 height 12
checkbox input "true"
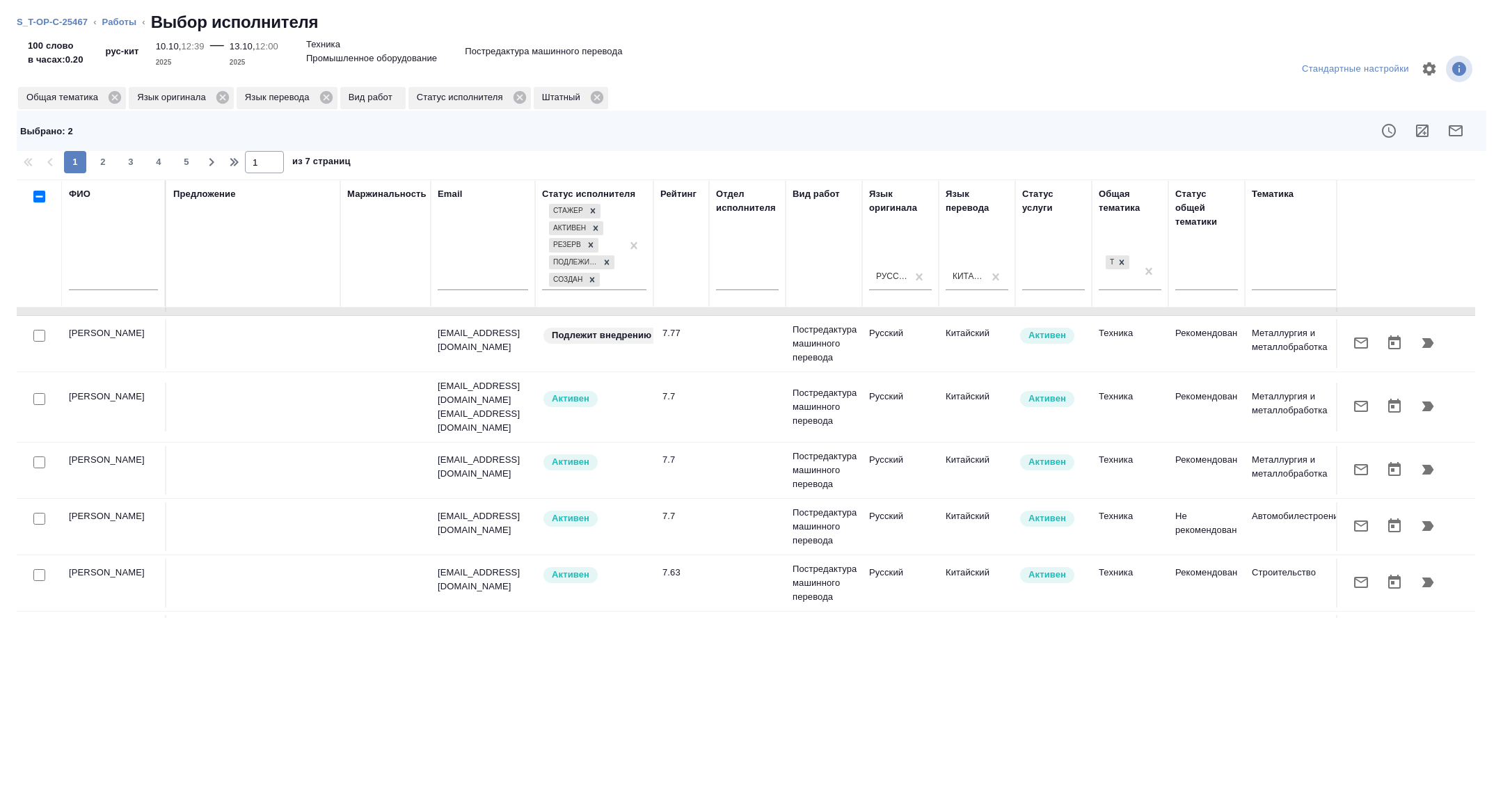
scroll to position [372, 0]
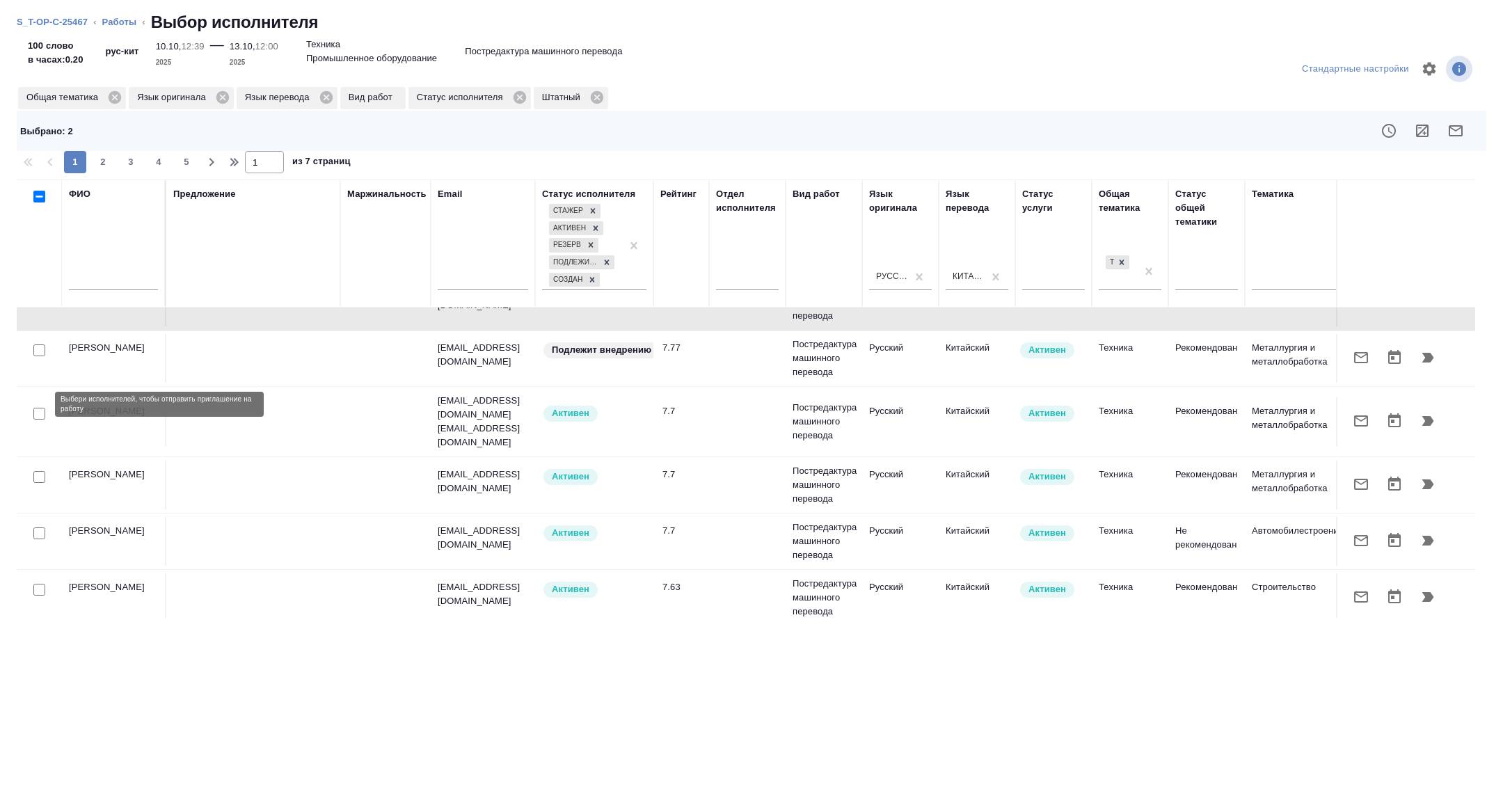
click at [43, 409] on input "checkbox" at bounding box center [39, 413] width 12 height 12
checkbox input "true"
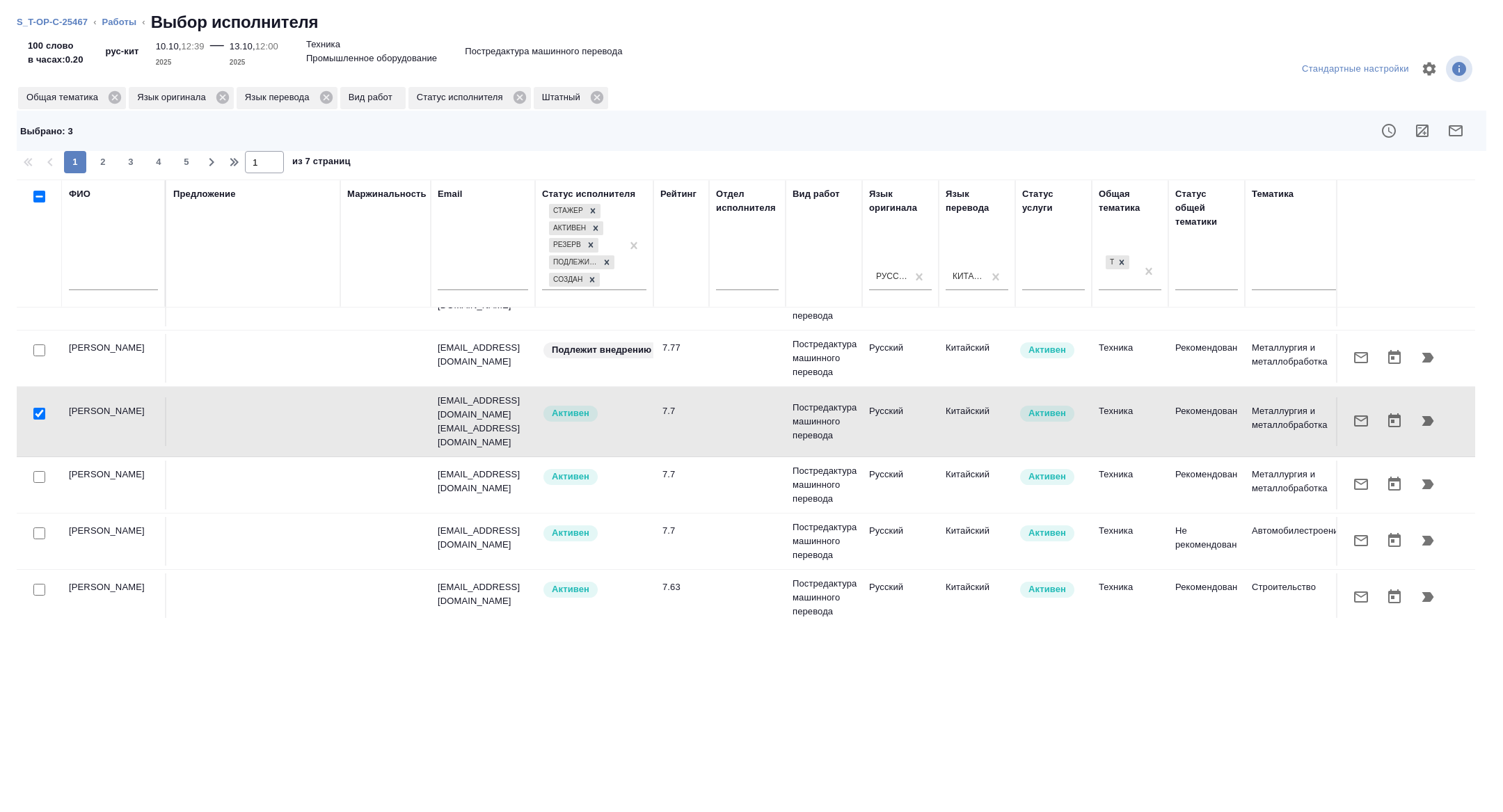
scroll to position [385, 0]
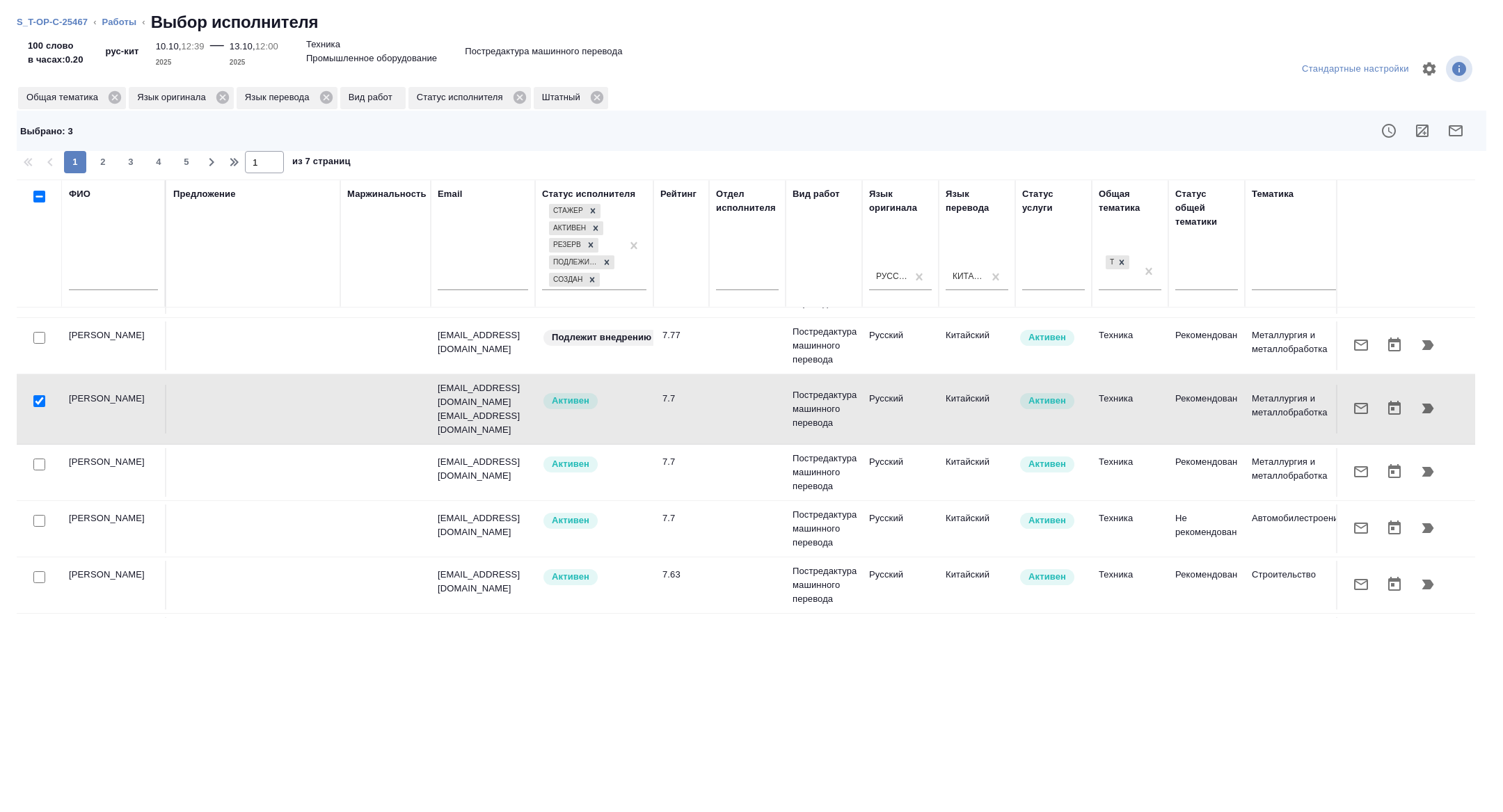
click at [39, 458] on input "checkbox" at bounding box center [39, 464] width 12 height 12
checkbox input "true"
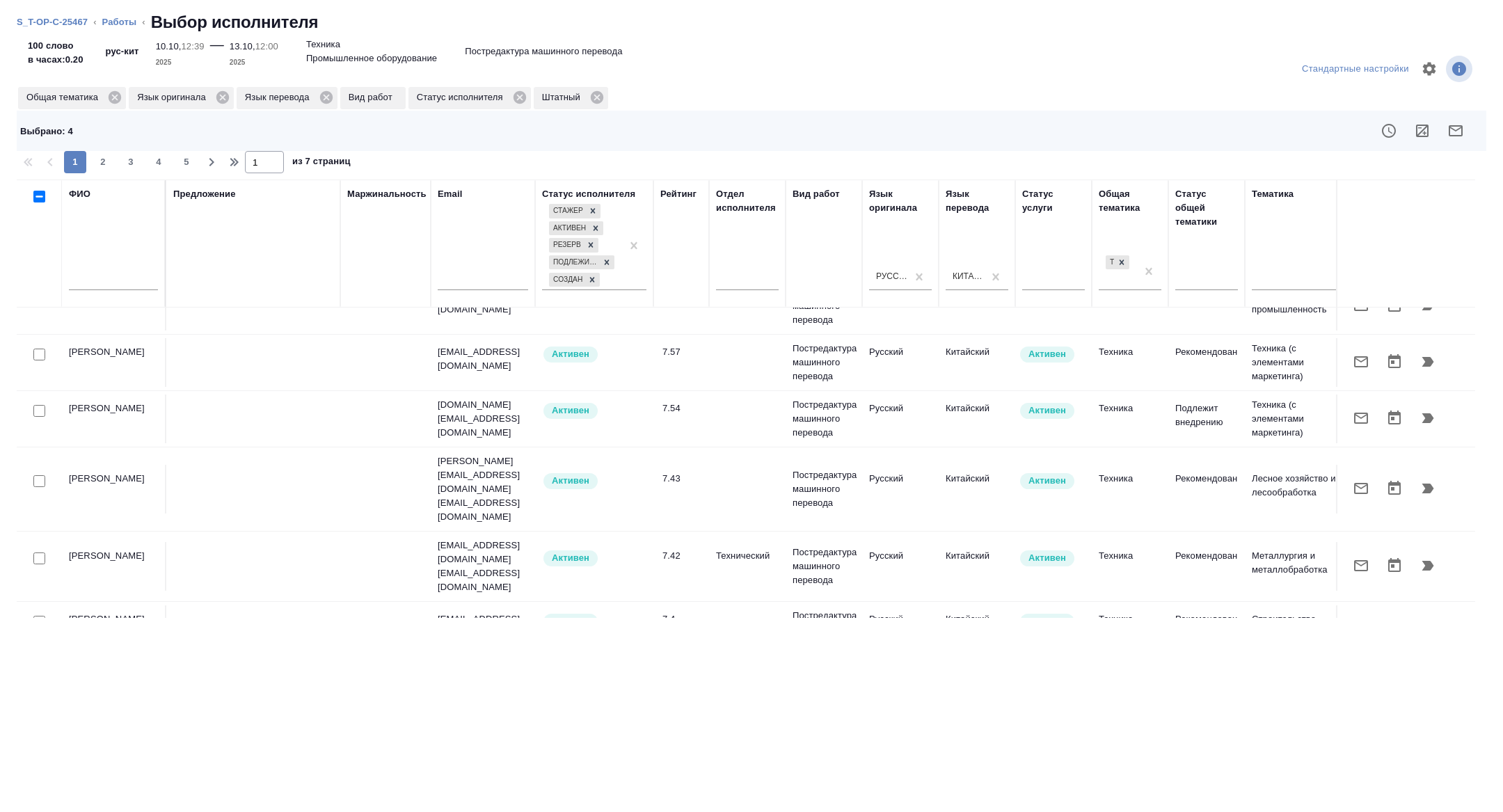
scroll to position [735, 0]
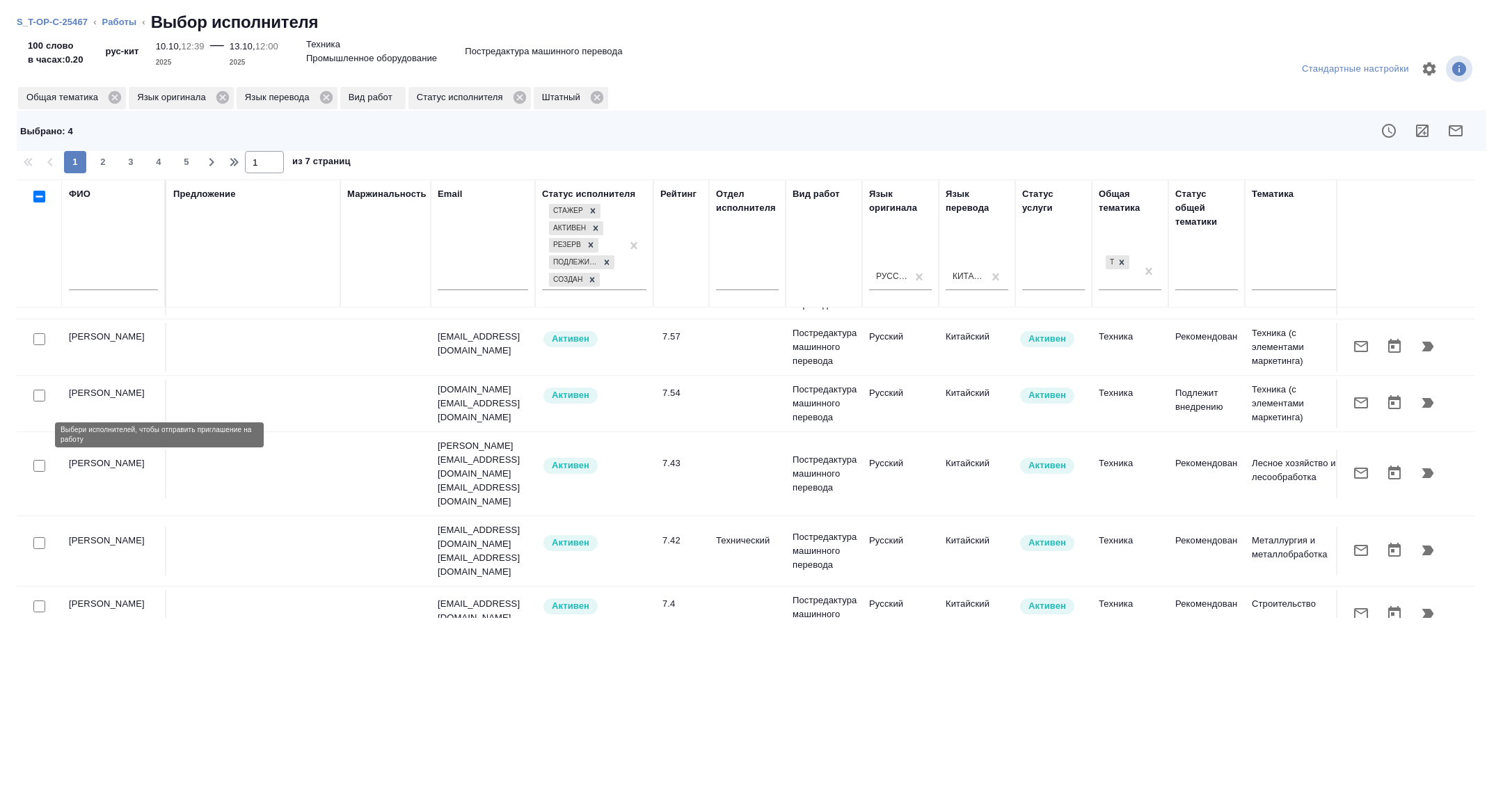
click at [37, 460] on input "checkbox" at bounding box center [39, 465] width 12 height 12
checkbox input "true"
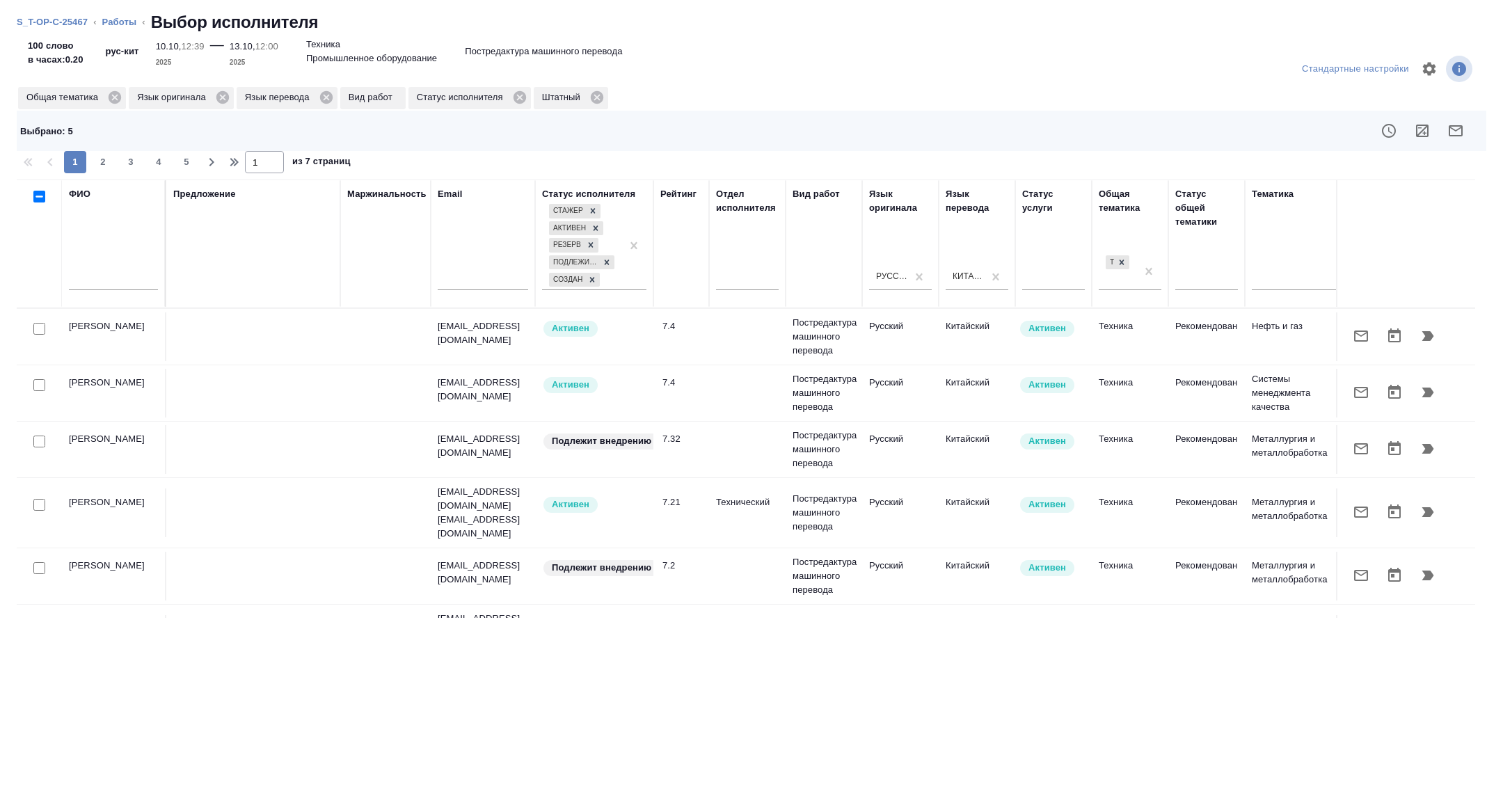
scroll to position [1071, 0]
click at [40, 434] on input "checkbox" at bounding box center [39, 440] width 12 height 12
checkbox input "true"
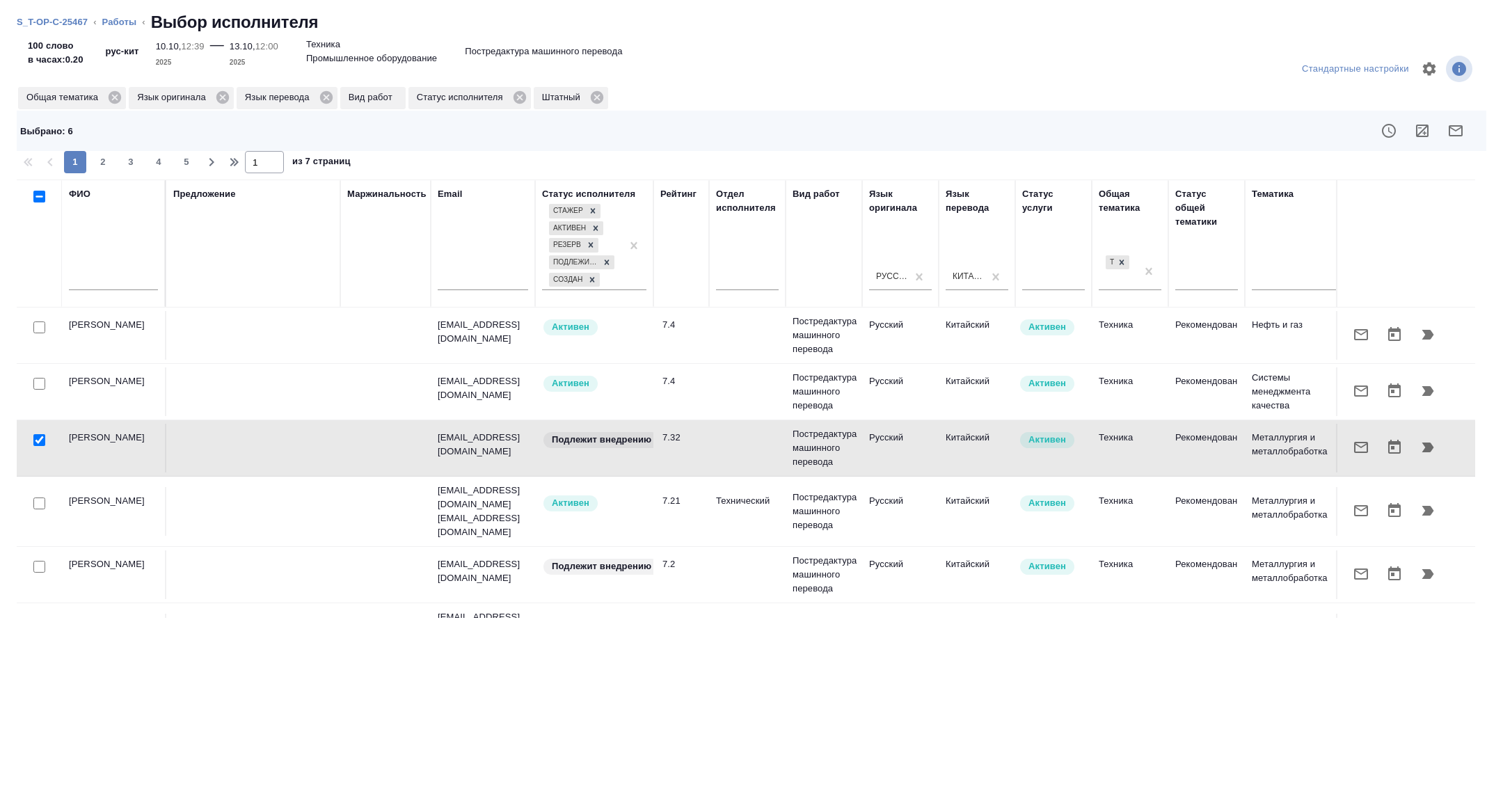
scroll to position [1094, 0]
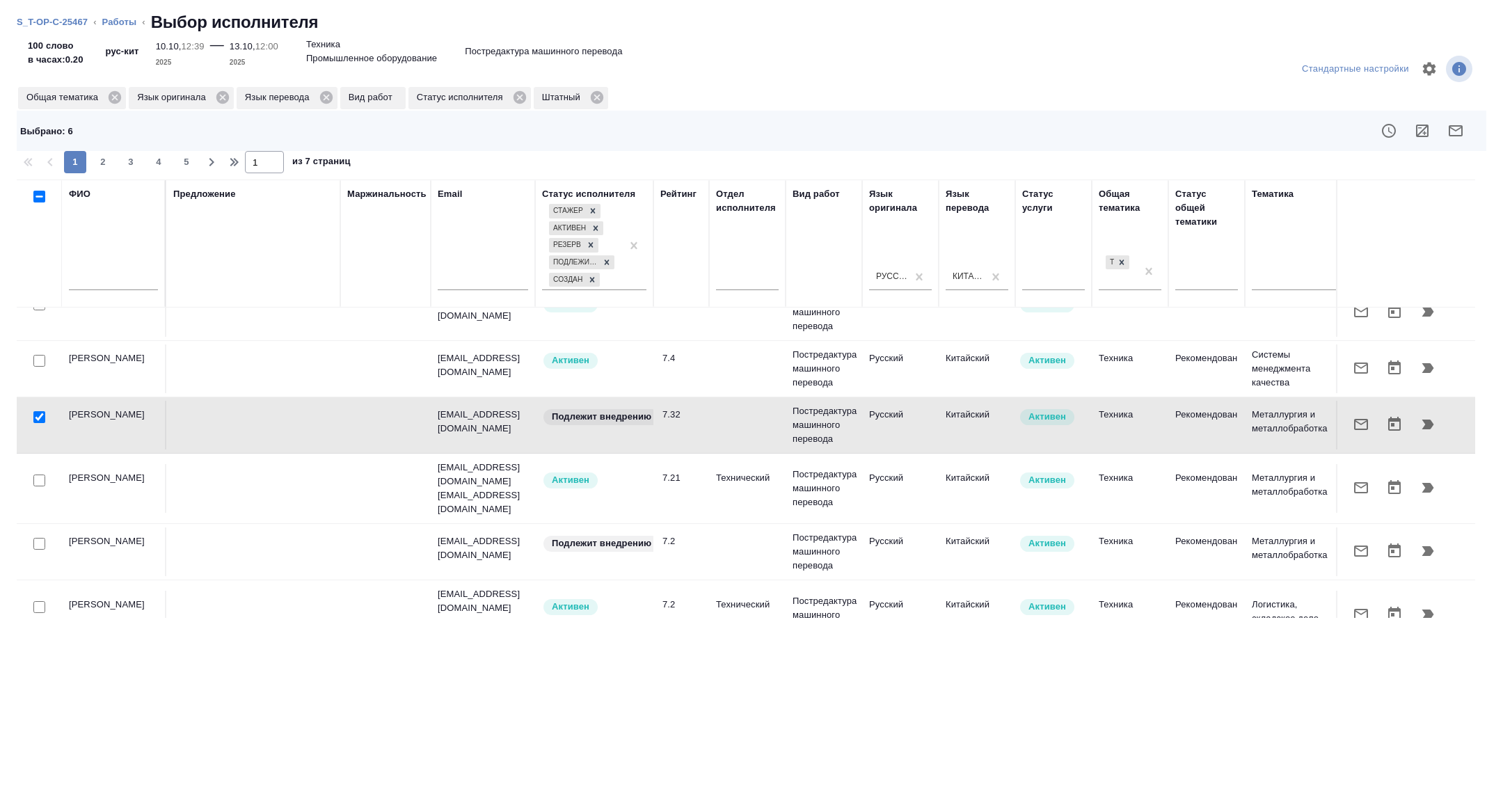
click at [46, 534] on div at bounding box center [40, 544] width 31 height 19
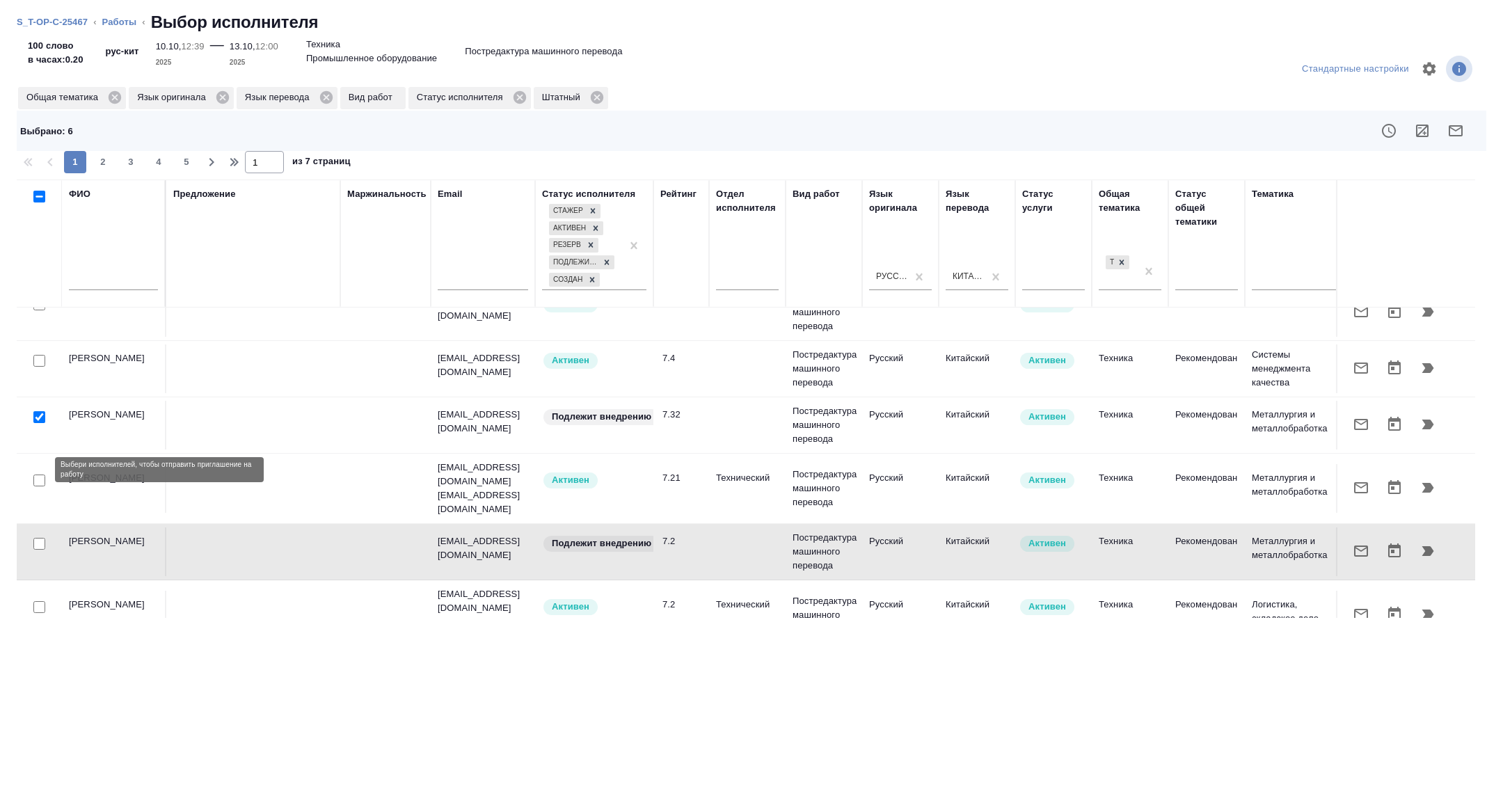
click at [44, 538] on input "checkbox" at bounding box center [39, 544] width 12 height 12
checkbox input "true"
click at [1457, 131] on icon "button" at bounding box center [1456, 131] width 17 height 17
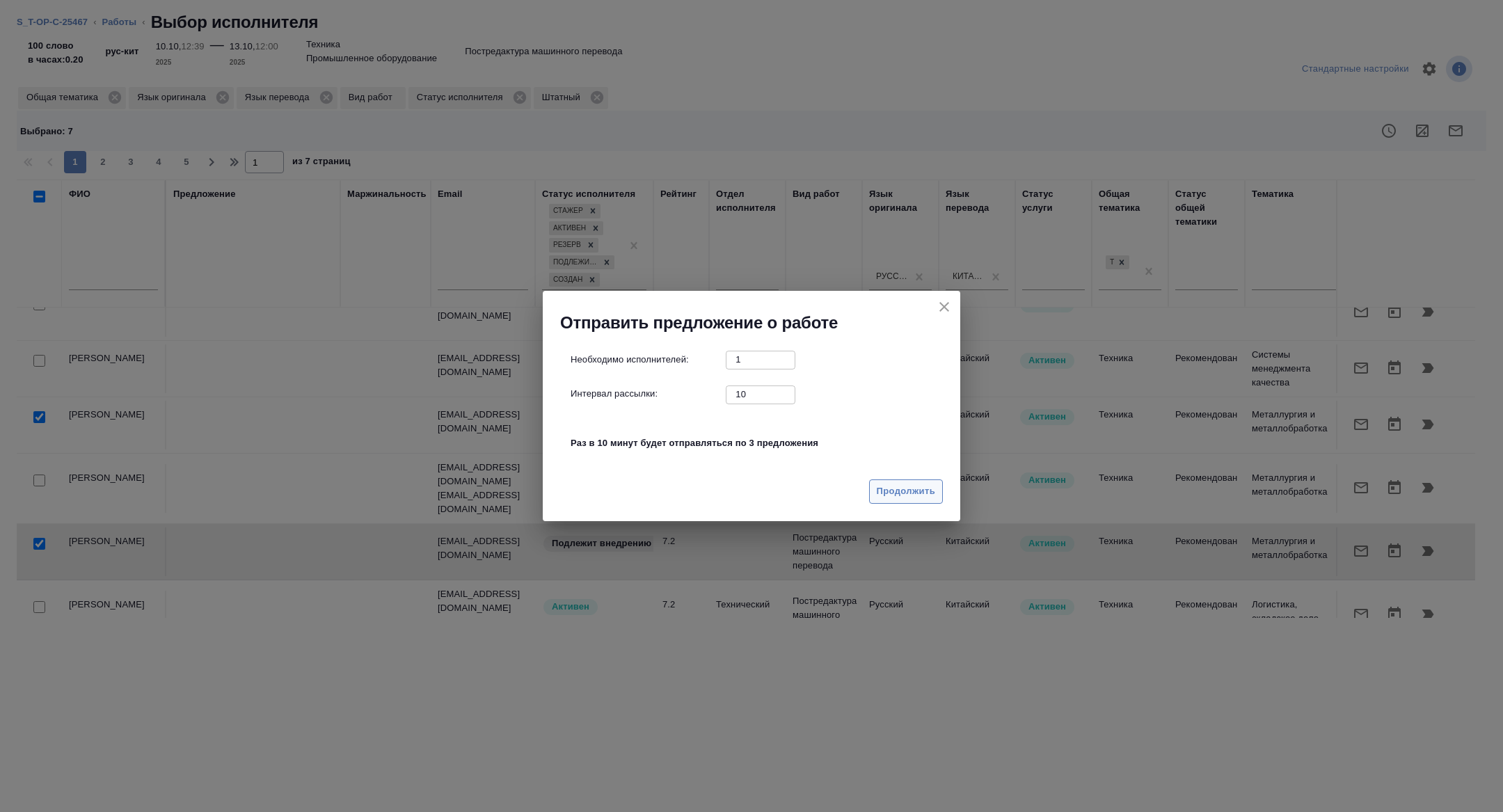
click at [911, 493] on span "Продолжить" at bounding box center [906, 492] width 58 height 16
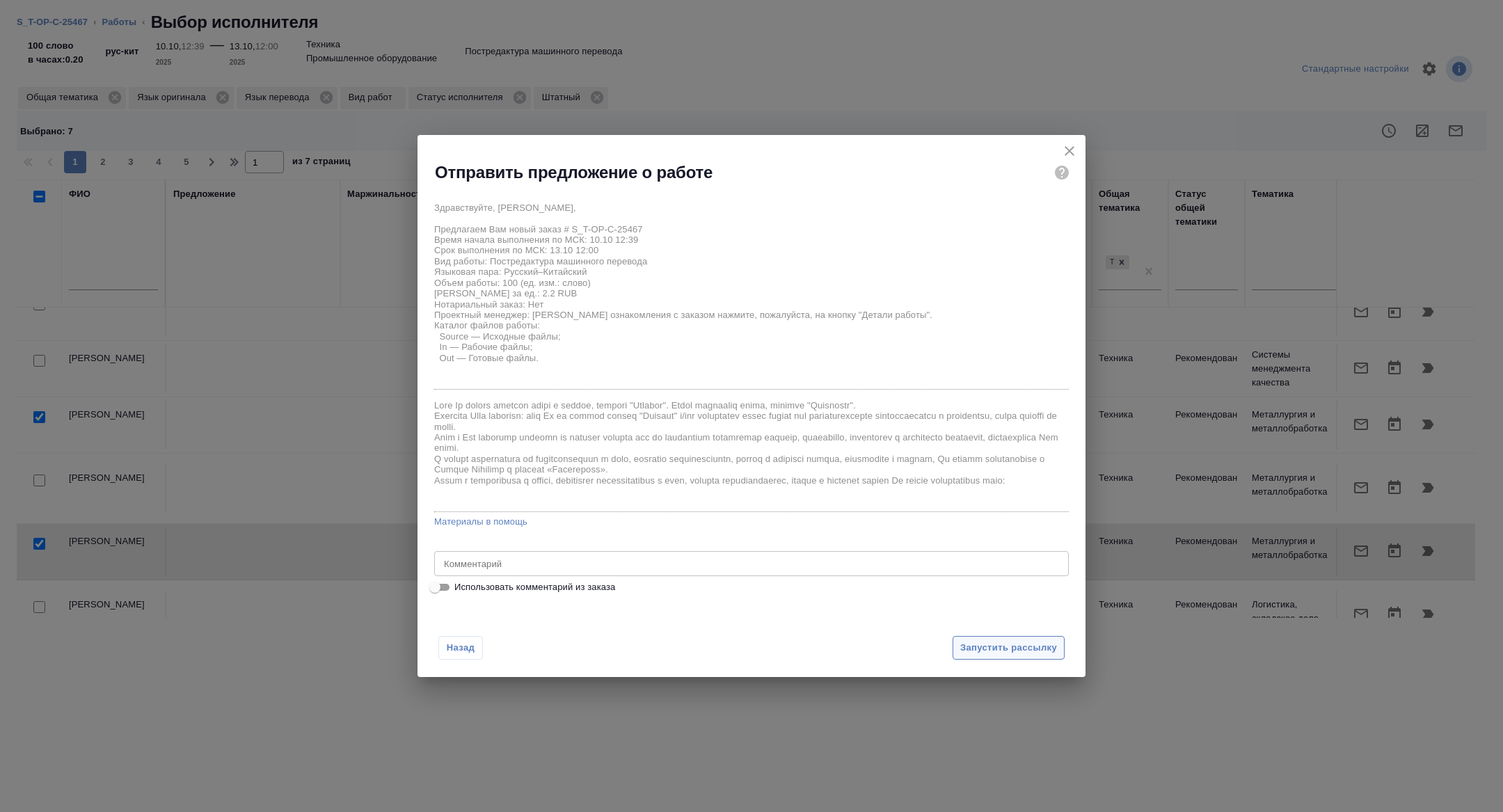
click at [1001, 637] on button "Запустить рассылку" at bounding box center [1008, 648] width 112 height 24
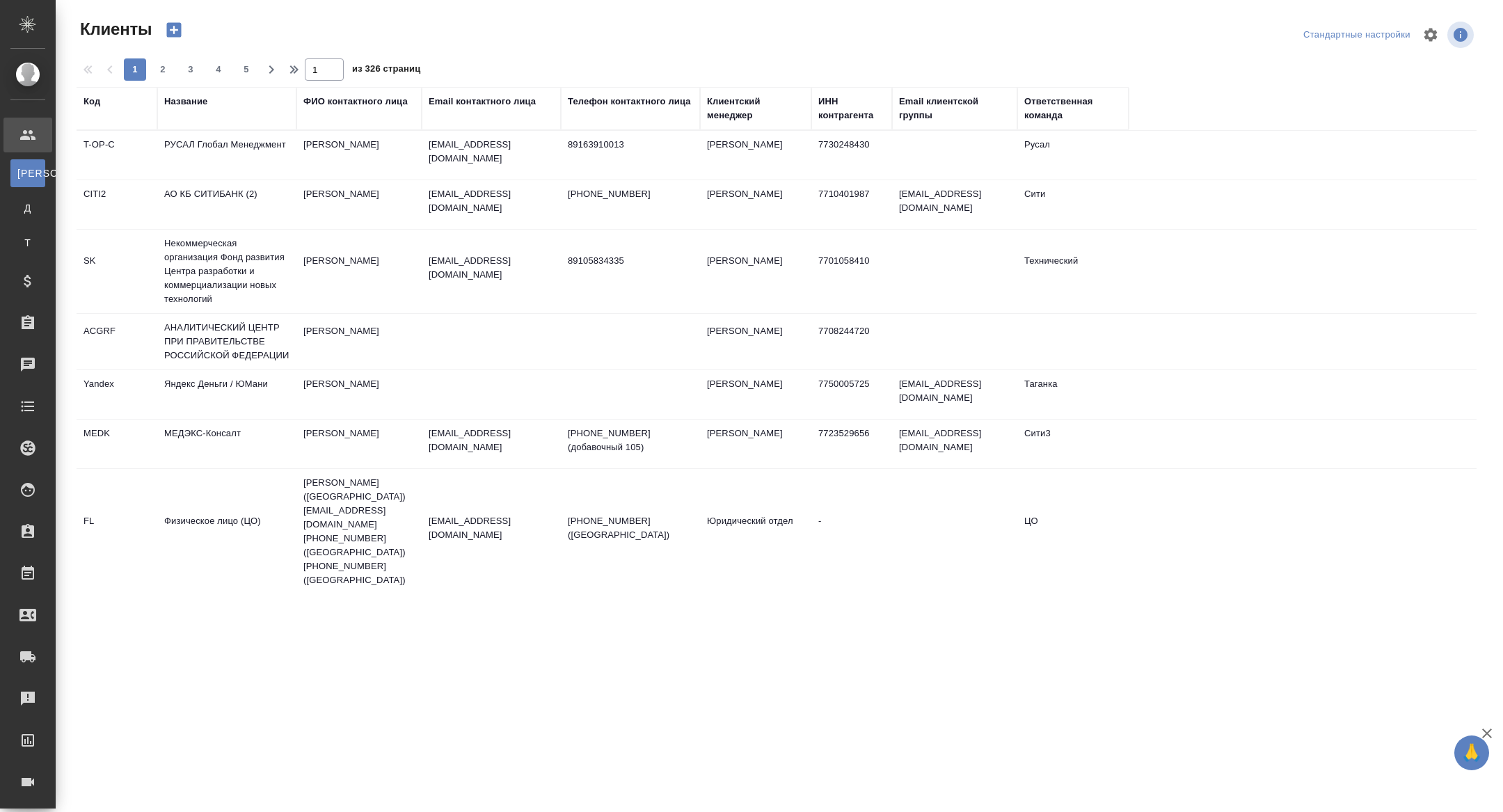
select select "RU"
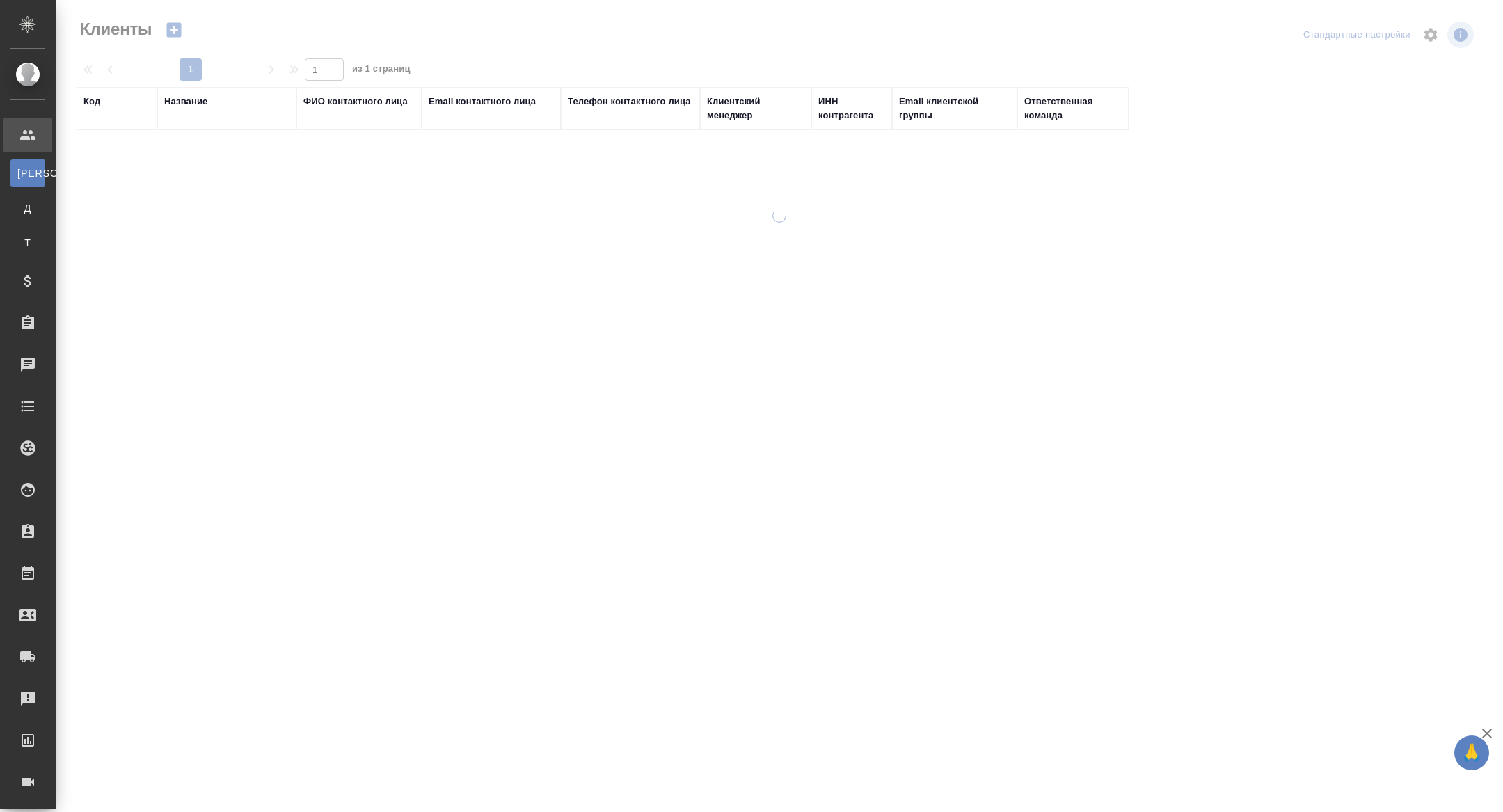
select select "RU"
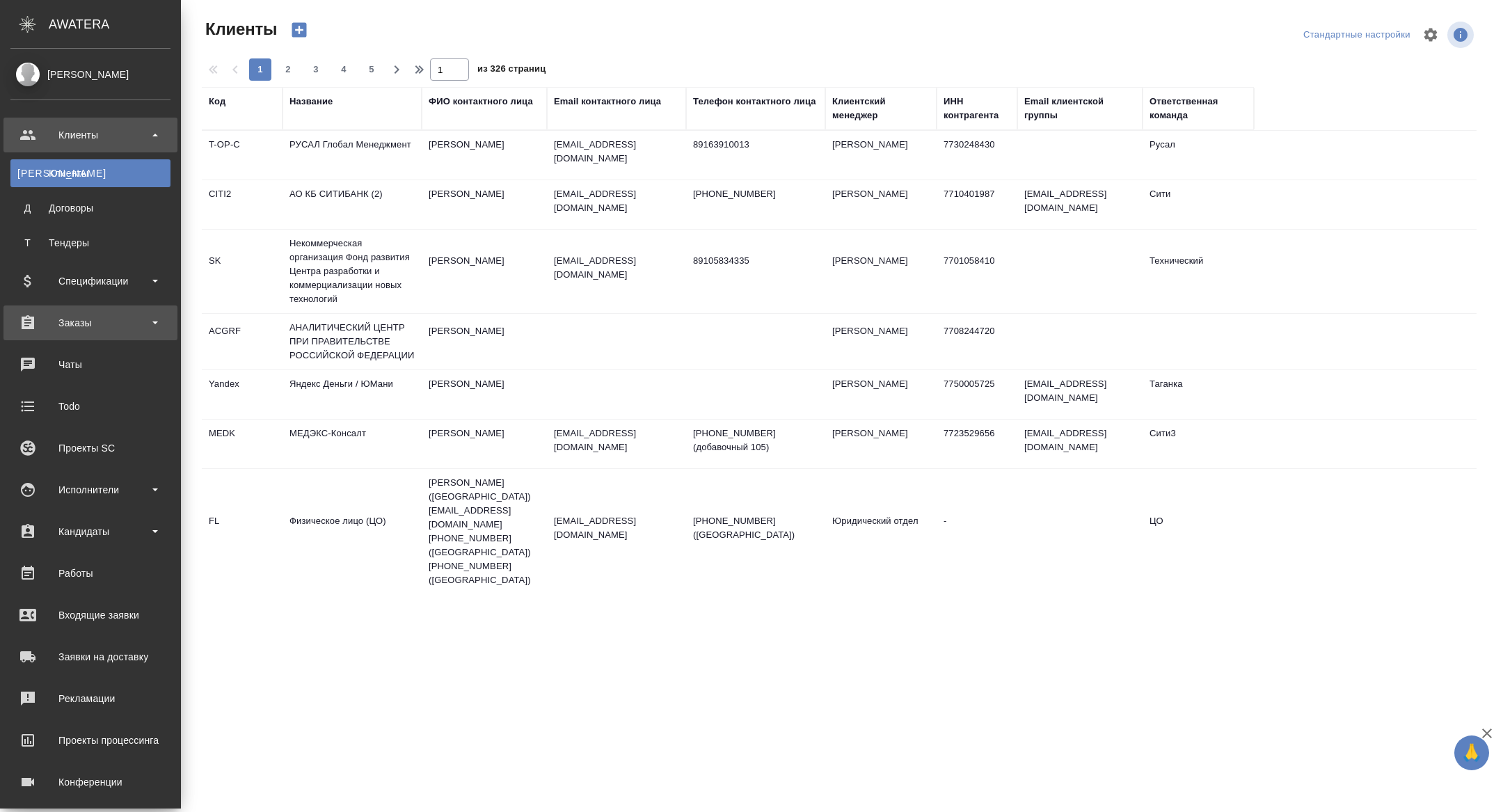
click at [78, 316] on div "Заказы" at bounding box center [90, 323] width 160 height 21
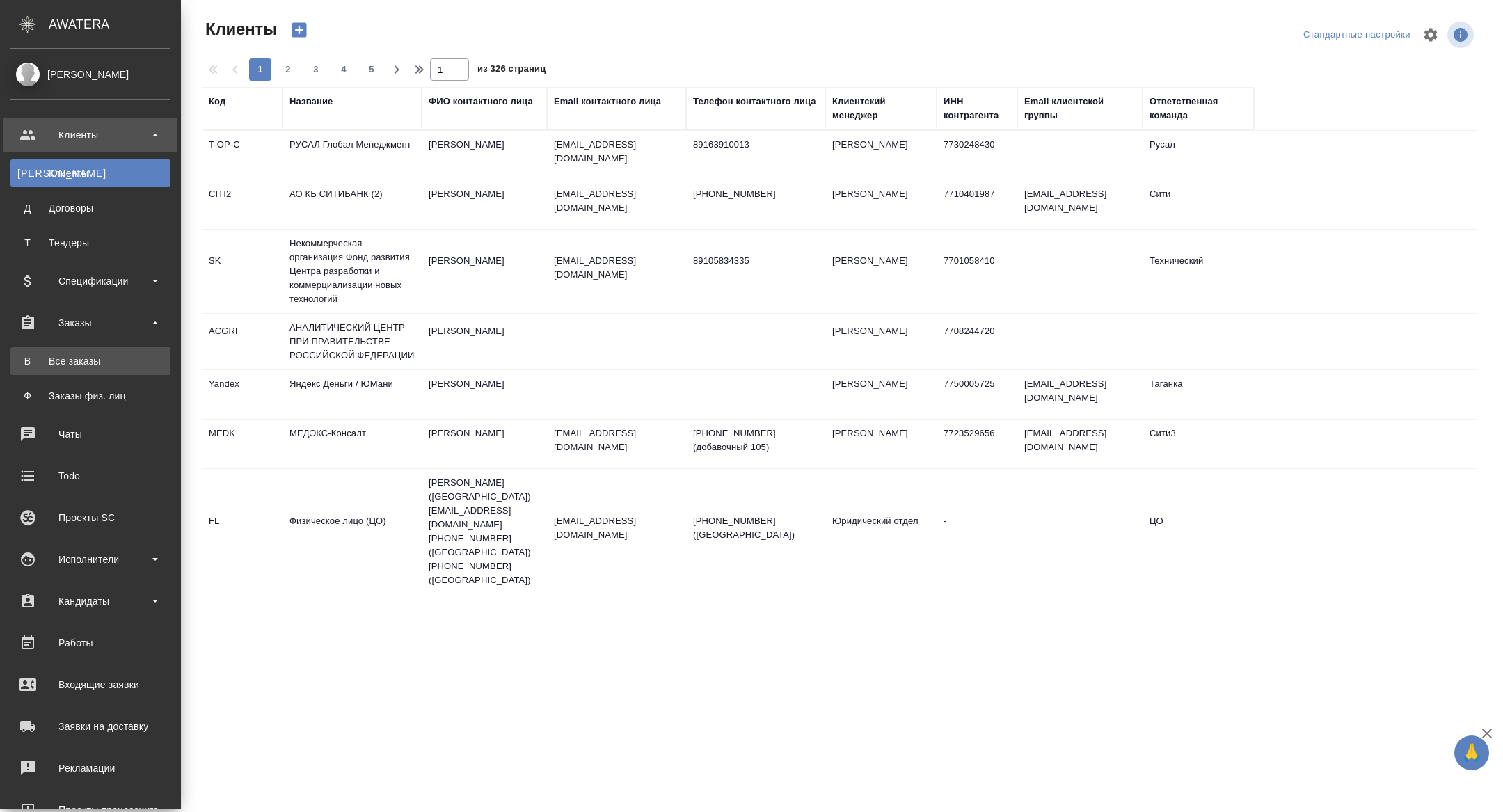
click at [97, 356] on div "Все заказы" at bounding box center [90, 361] width 146 height 14
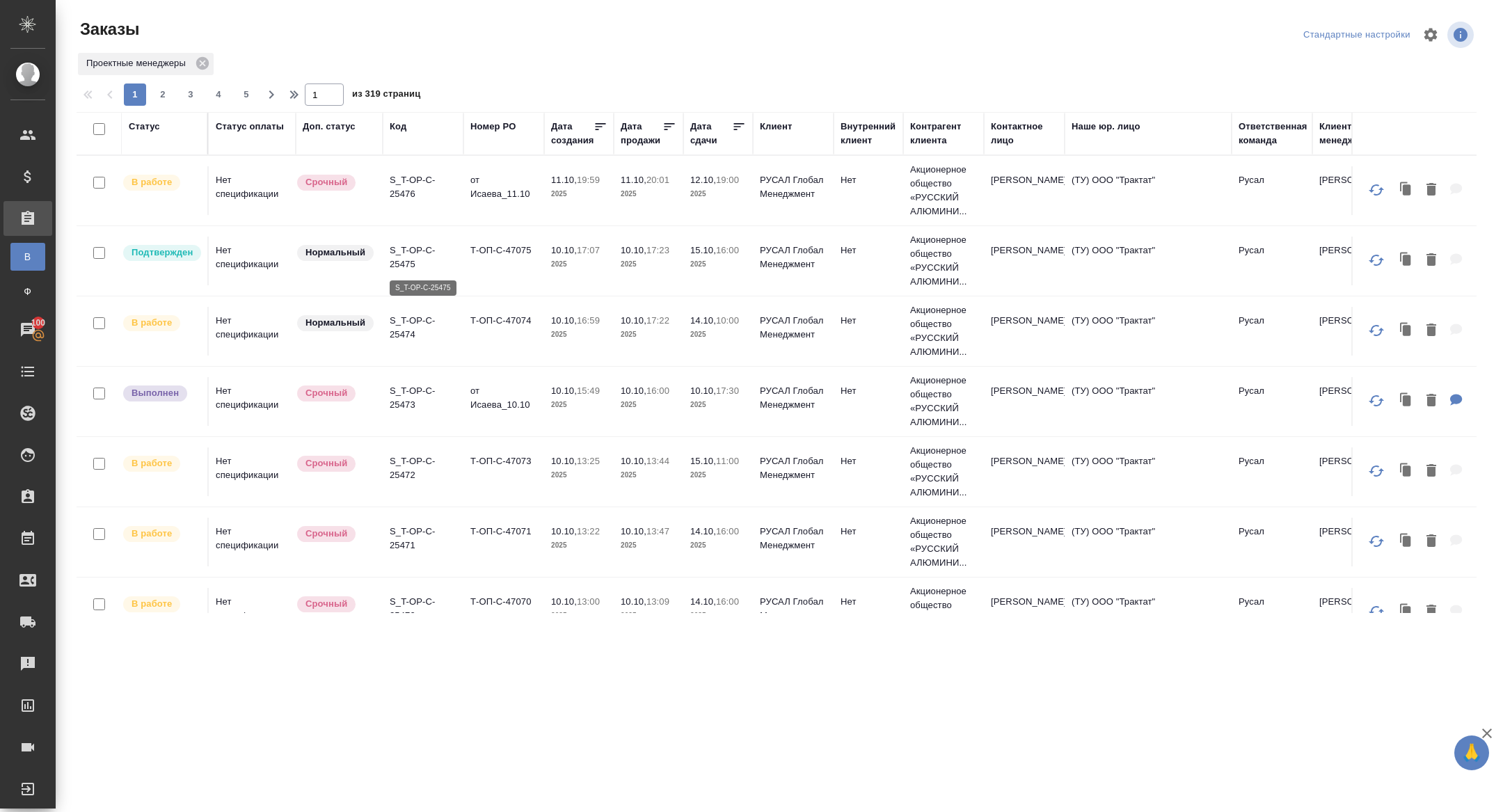
click at [416, 268] on p "S_T-OP-C-25475" at bounding box center [423, 257] width 67 height 28
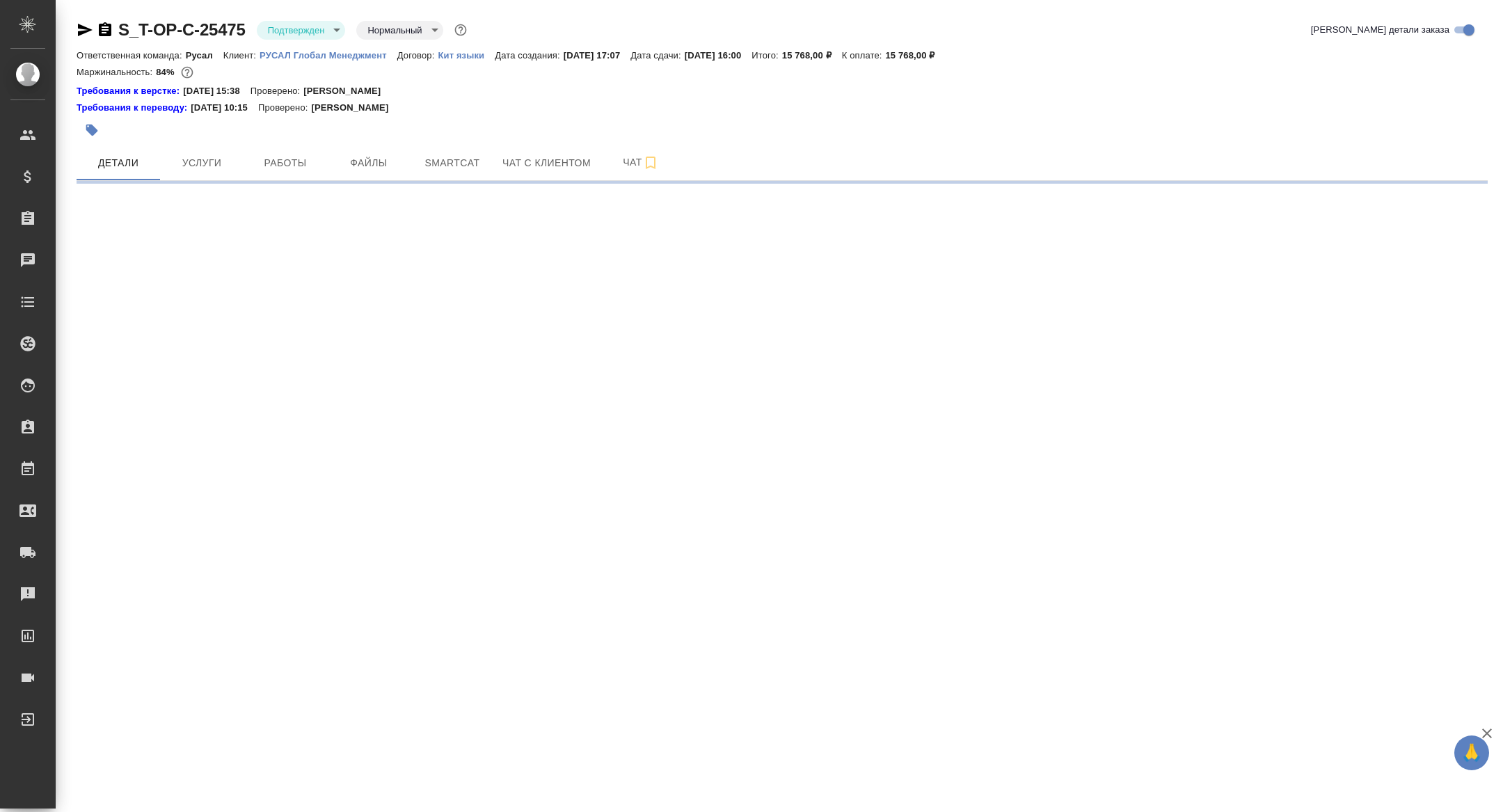
select select "RU"
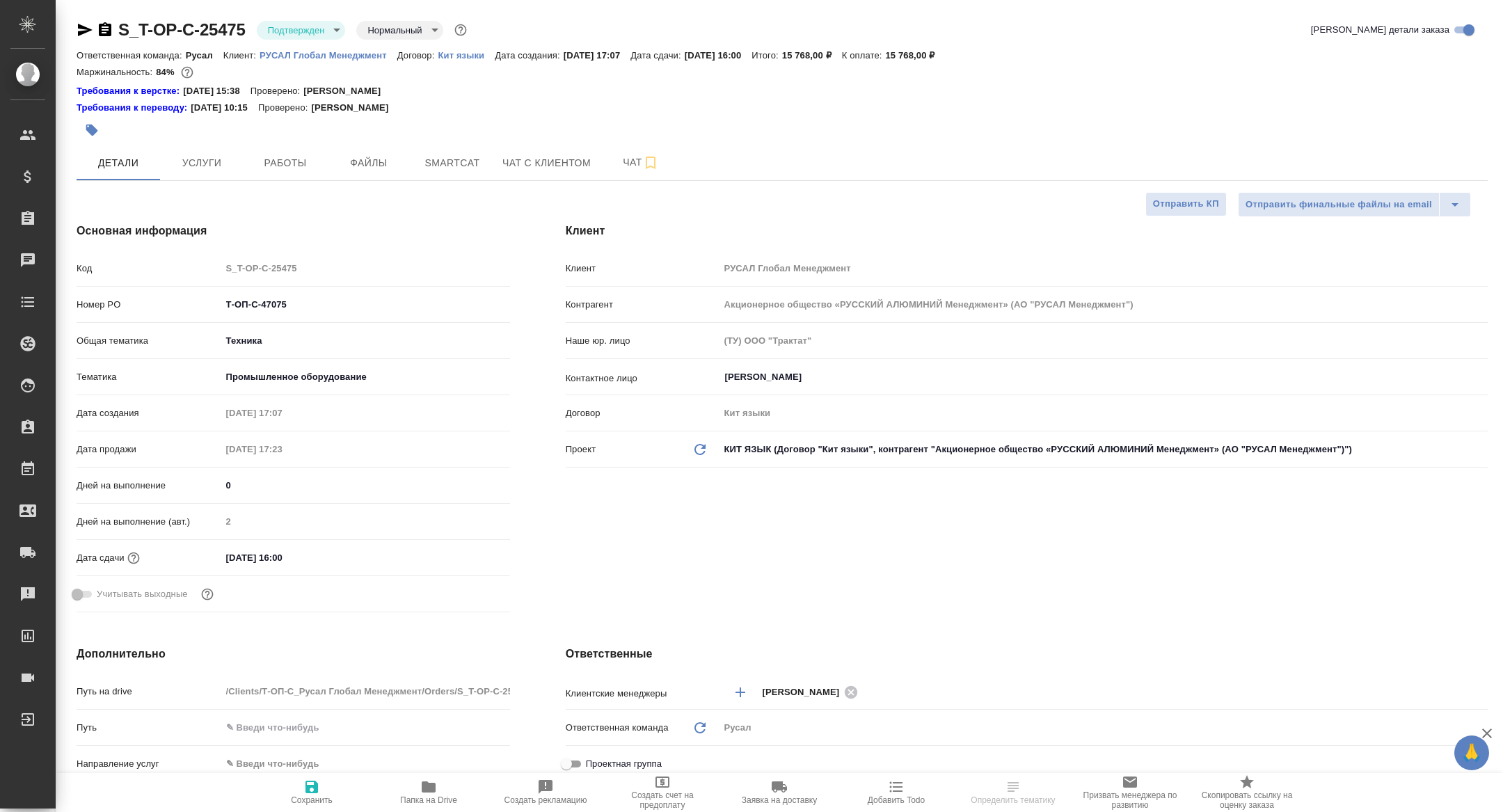
type textarea "x"
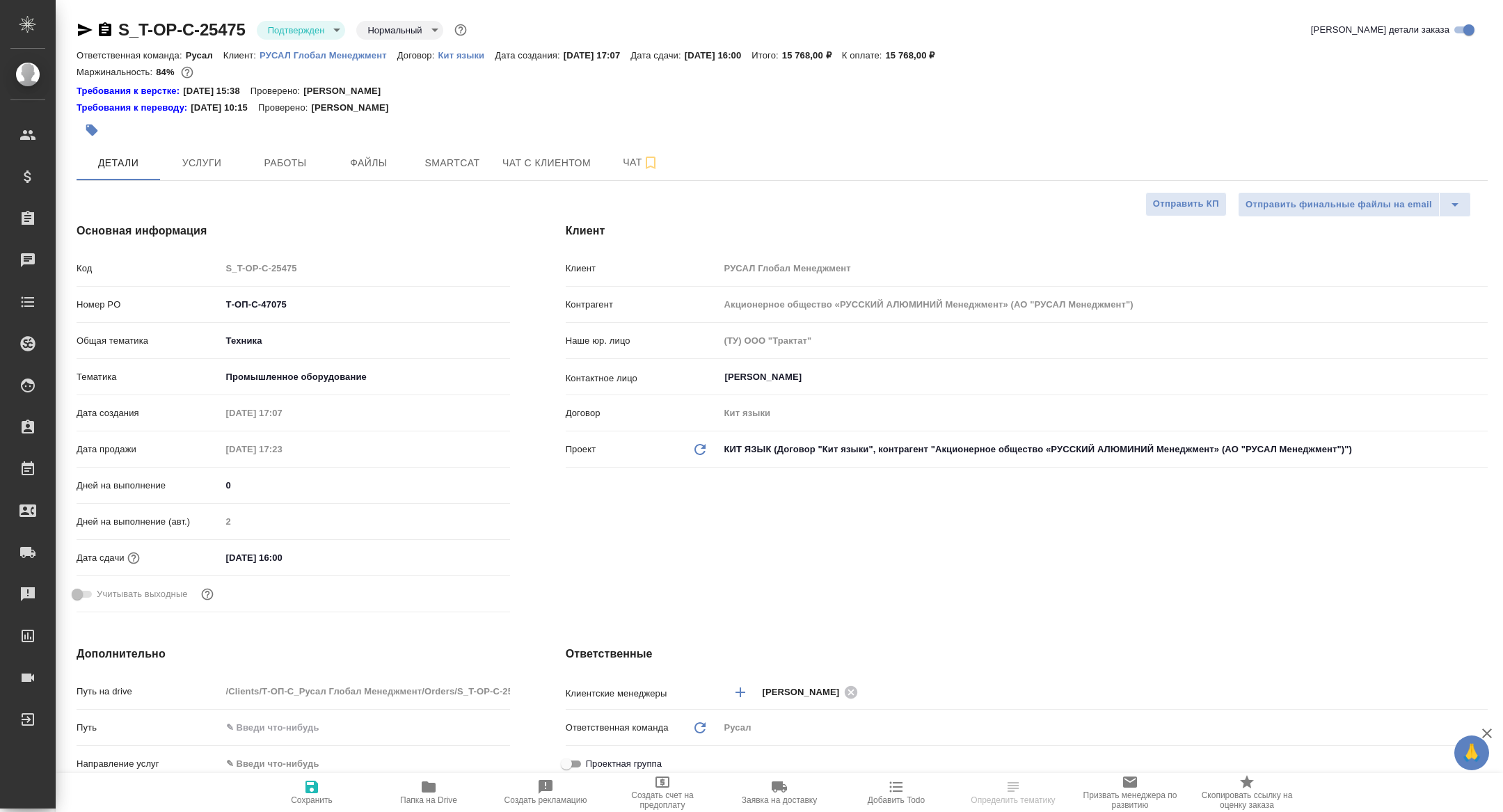
type textarea "x"
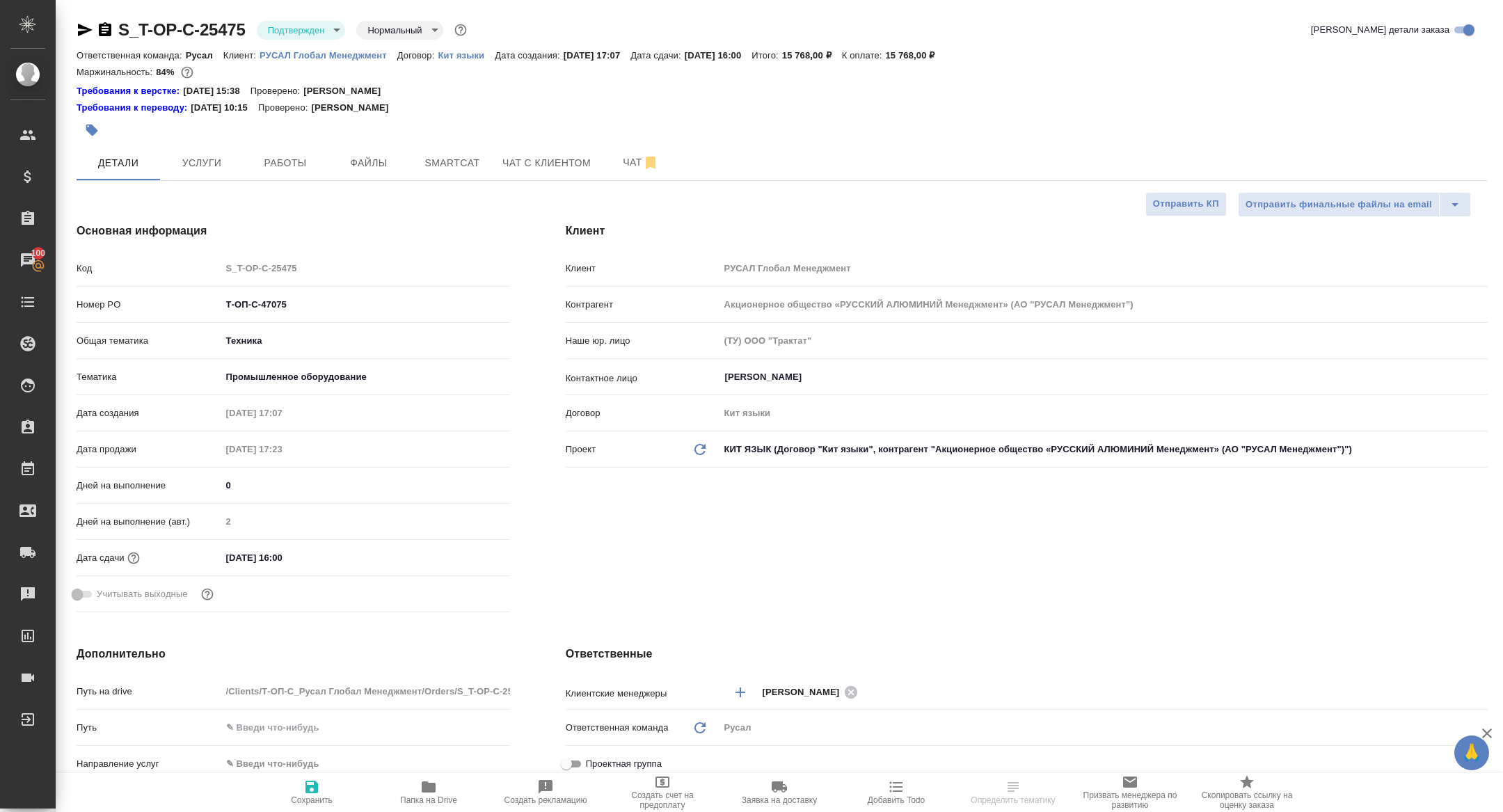
type textarea "x"
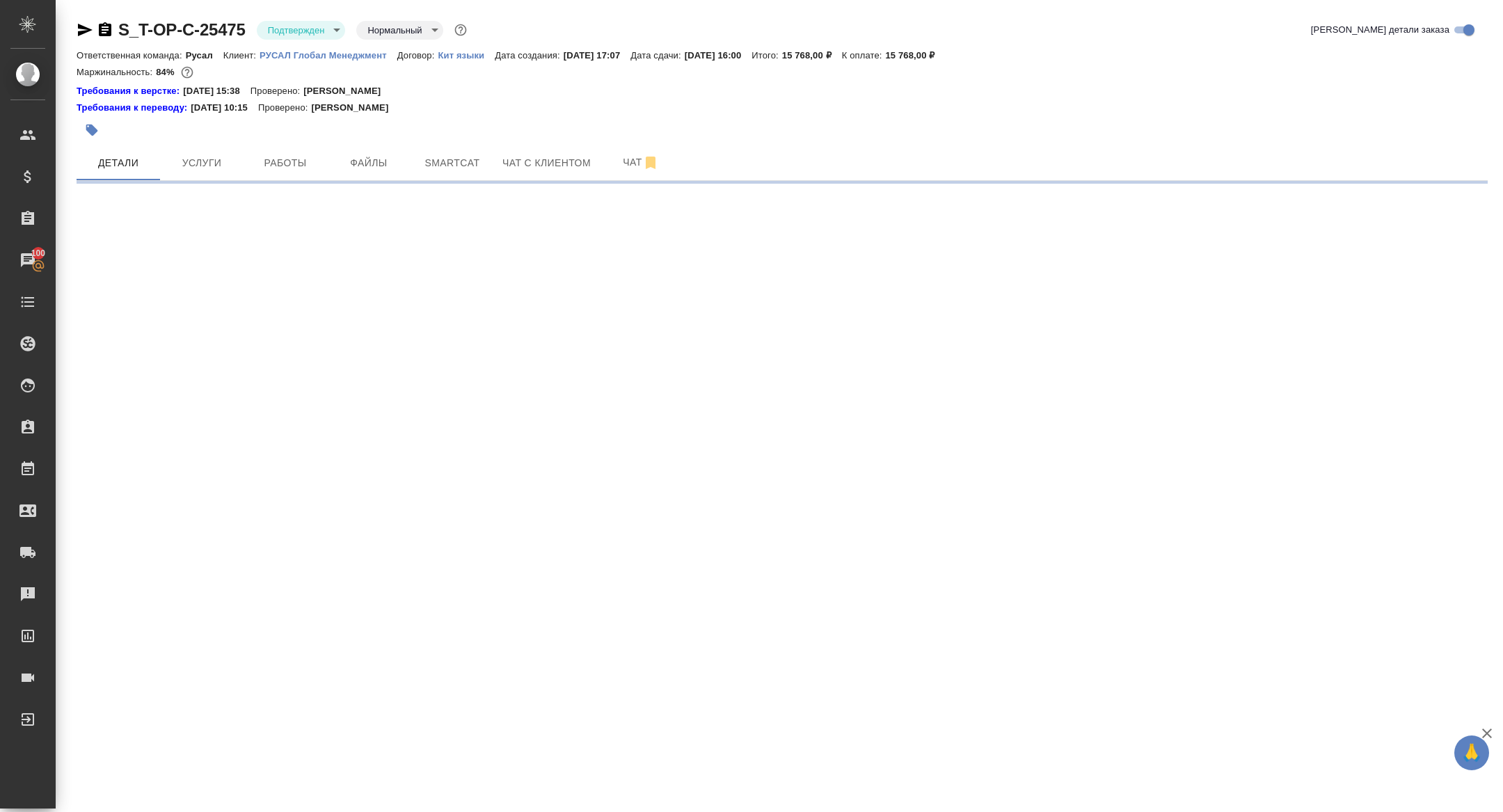
select select "RU"
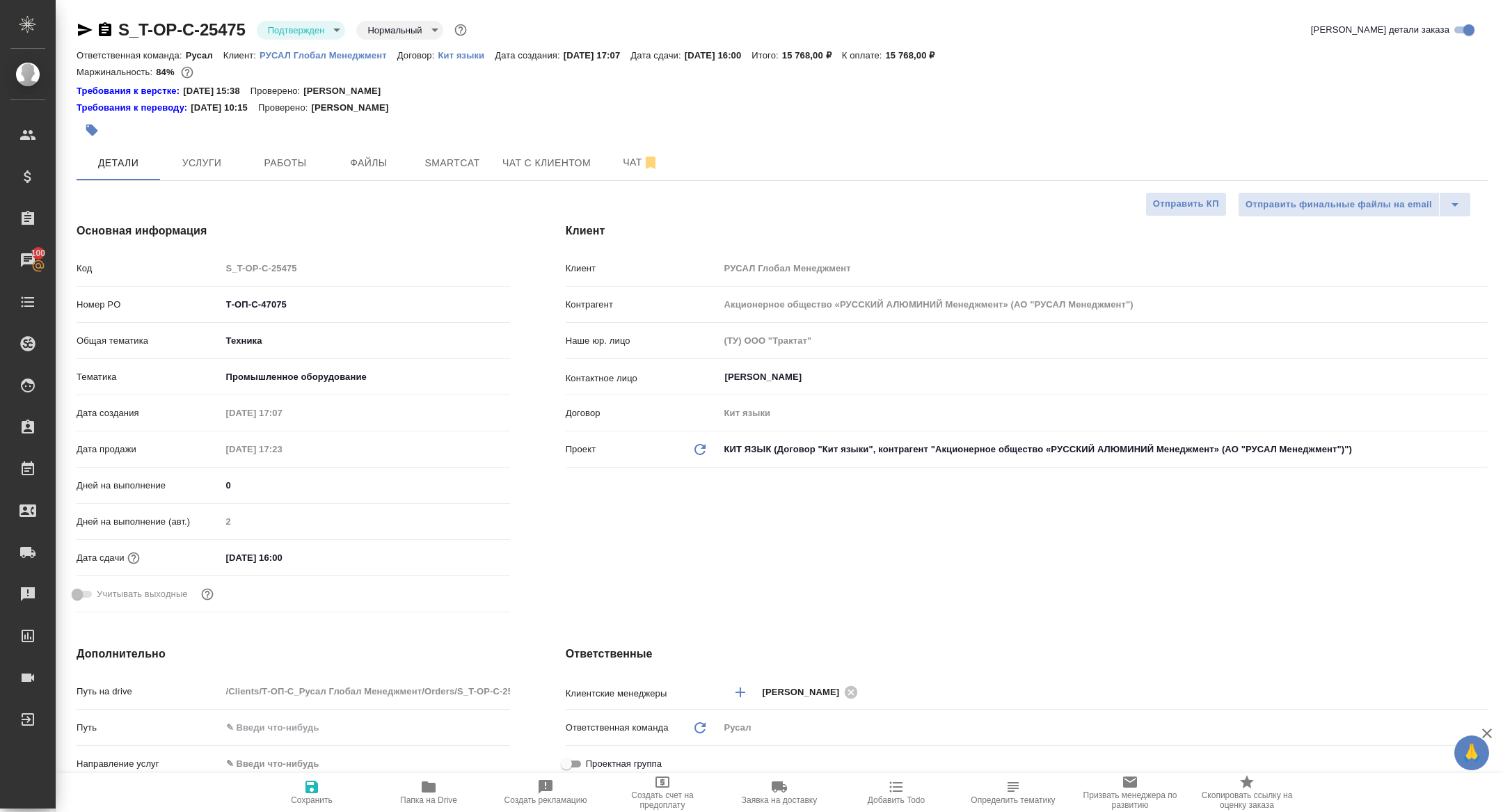
type textarea "x"
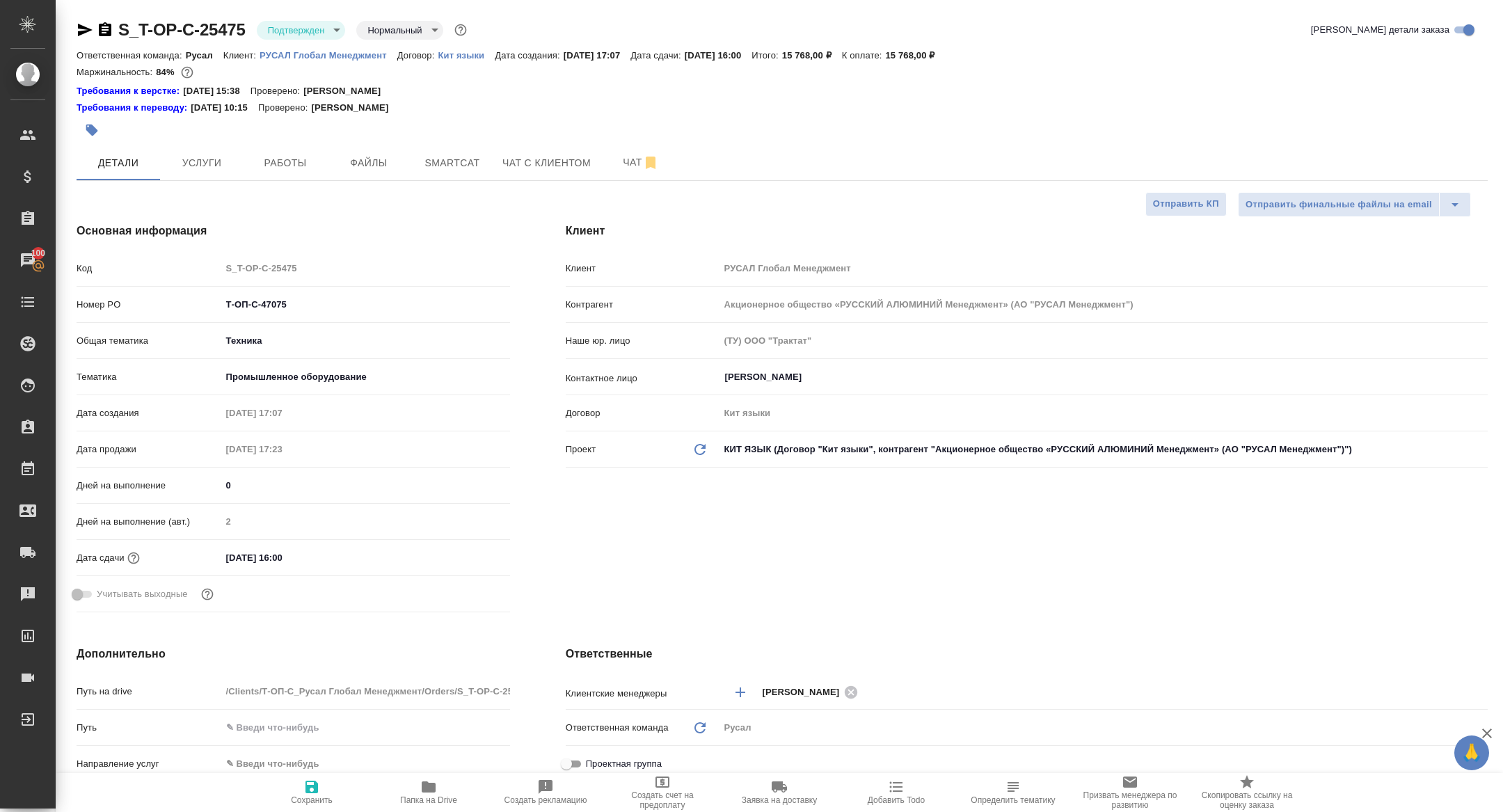
type textarea "x"
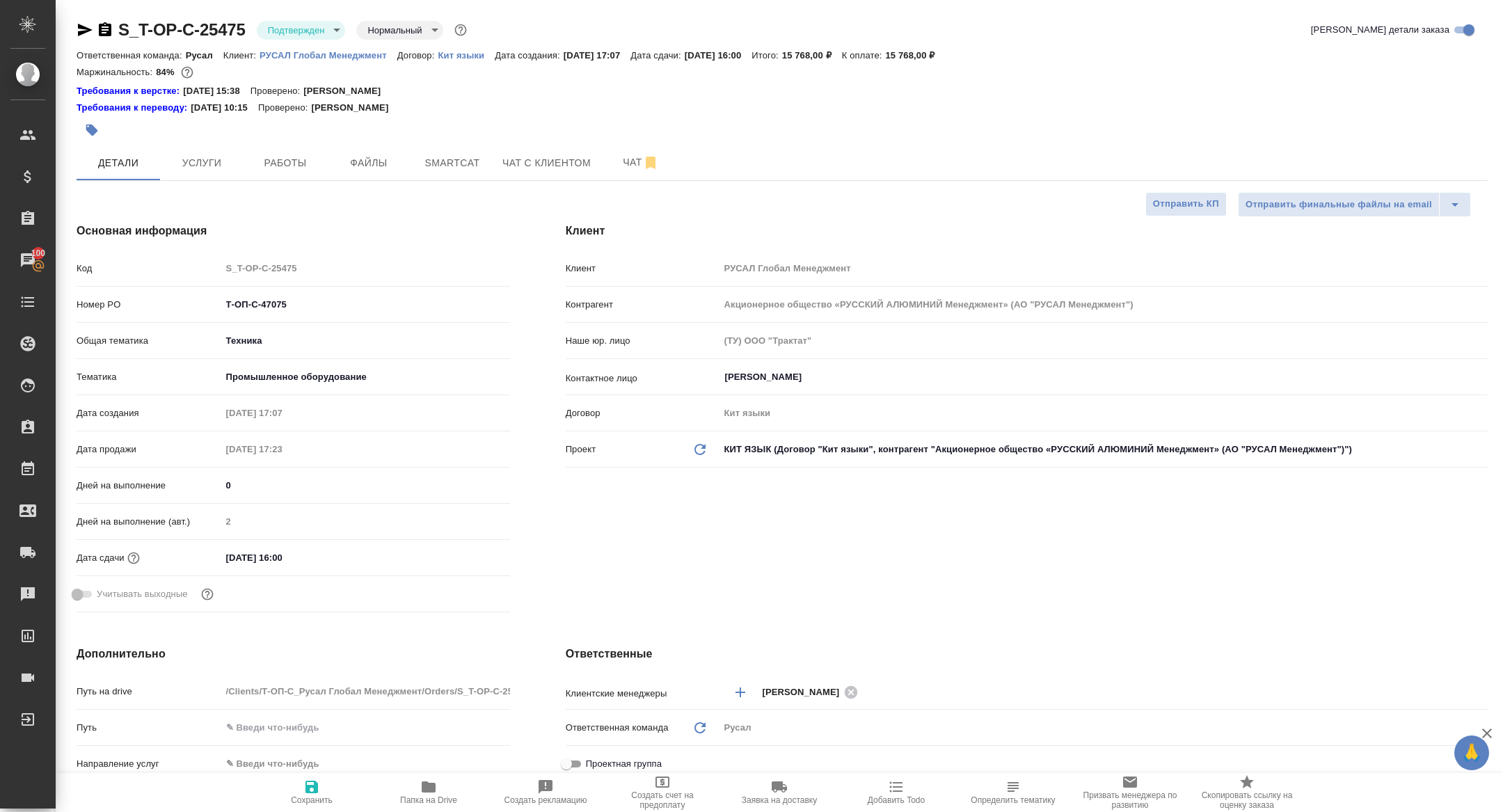
type textarea "x"
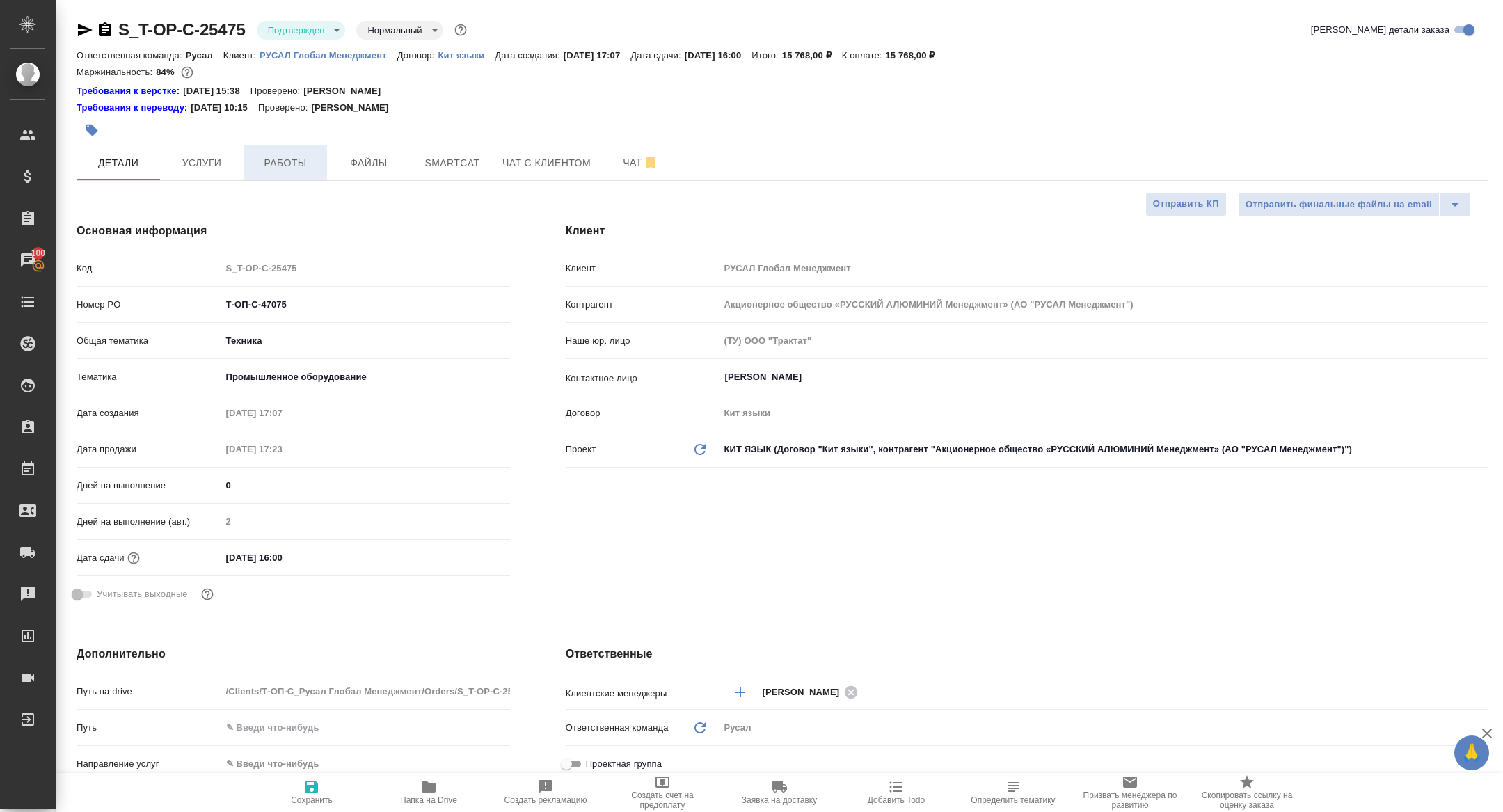
click at [292, 162] on span "Работы" at bounding box center [285, 163] width 67 height 17
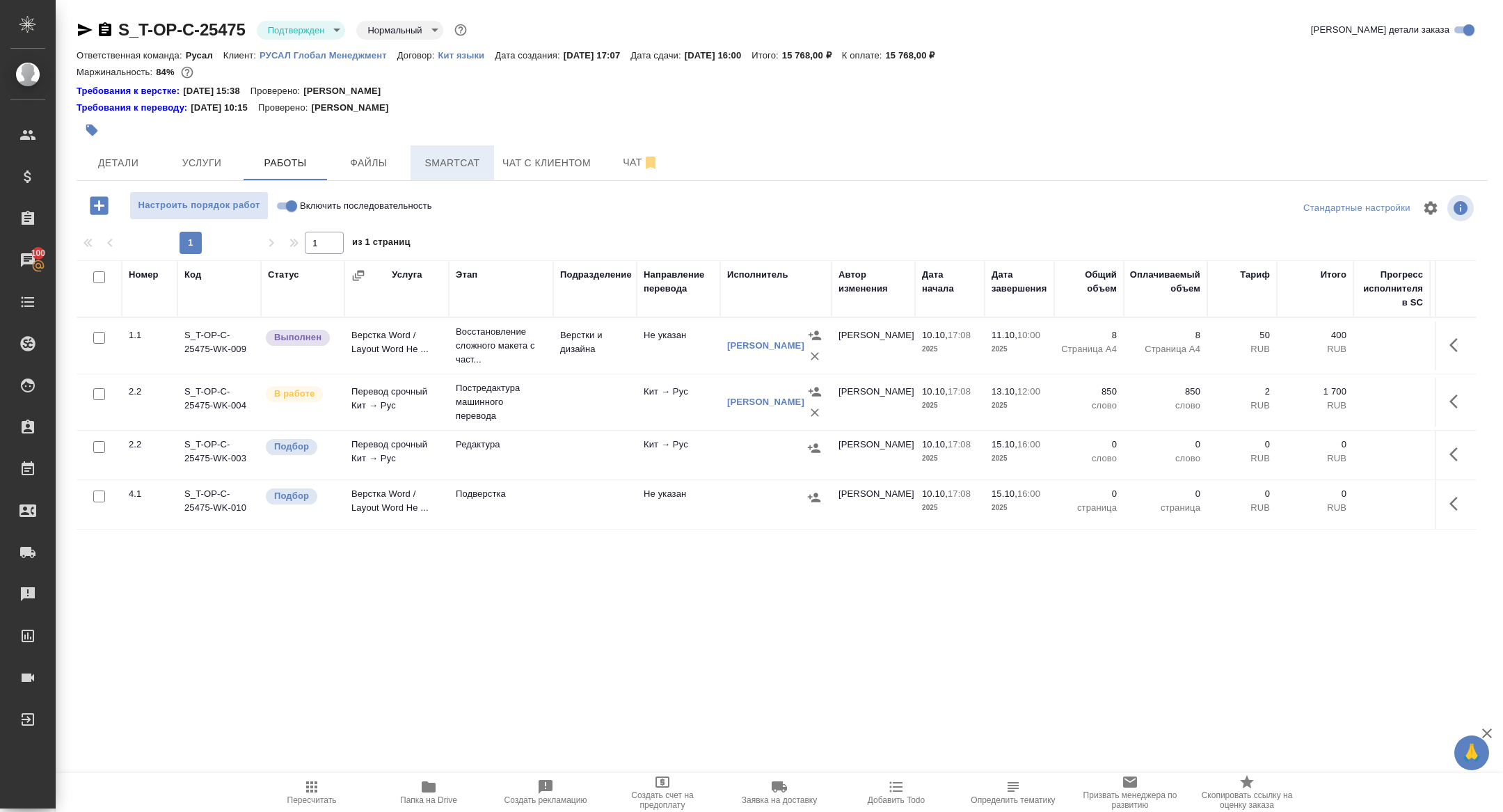
click at [462, 166] on span "Smartcat" at bounding box center [452, 163] width 67 height 17
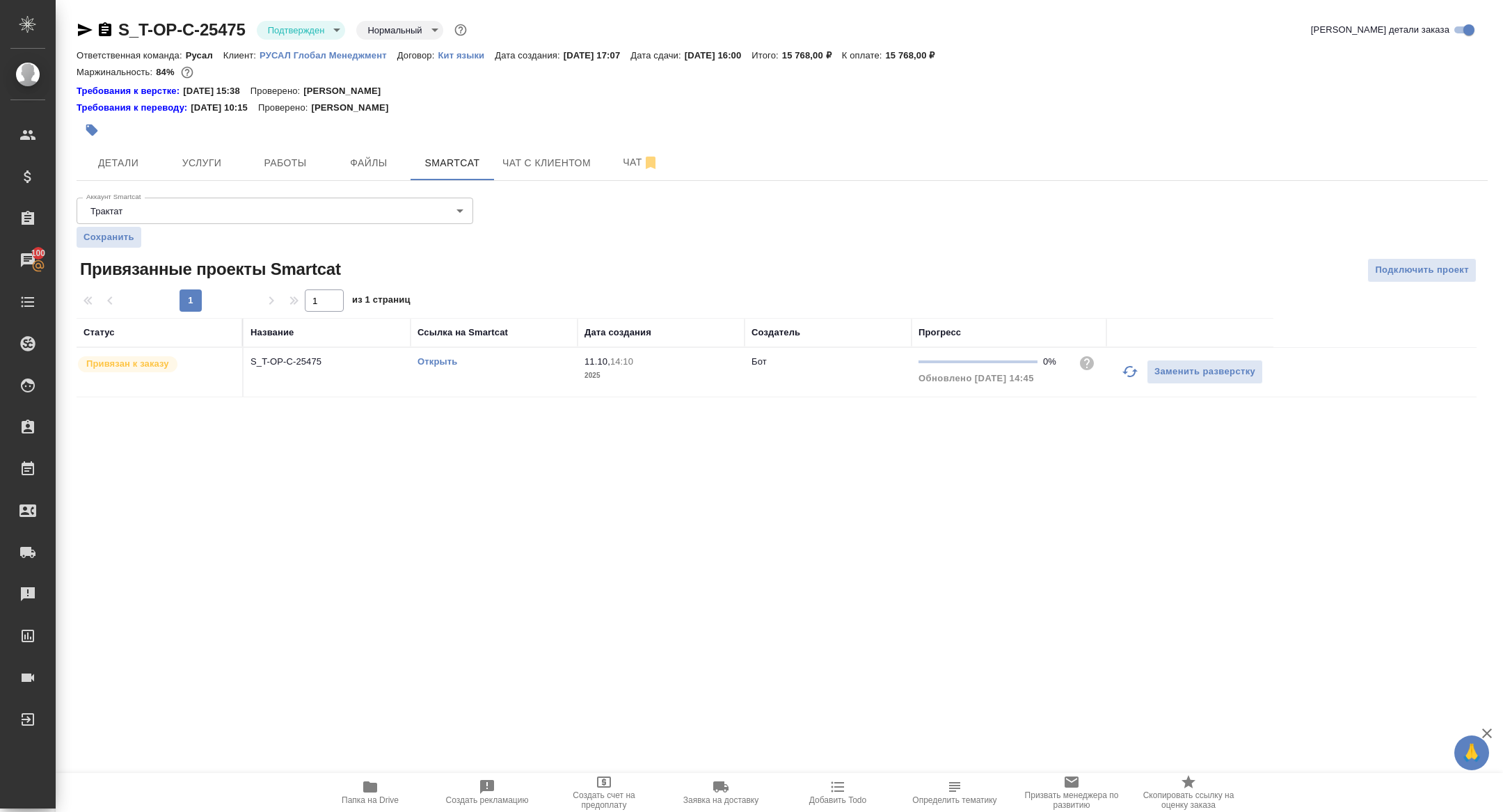
click at [440, 360] on link "Открыть" at bounding box center [437, 361] width 40 height 10
click at [111, 164] on span "Детали" at bounding box center [118, 163] width 67 height 17
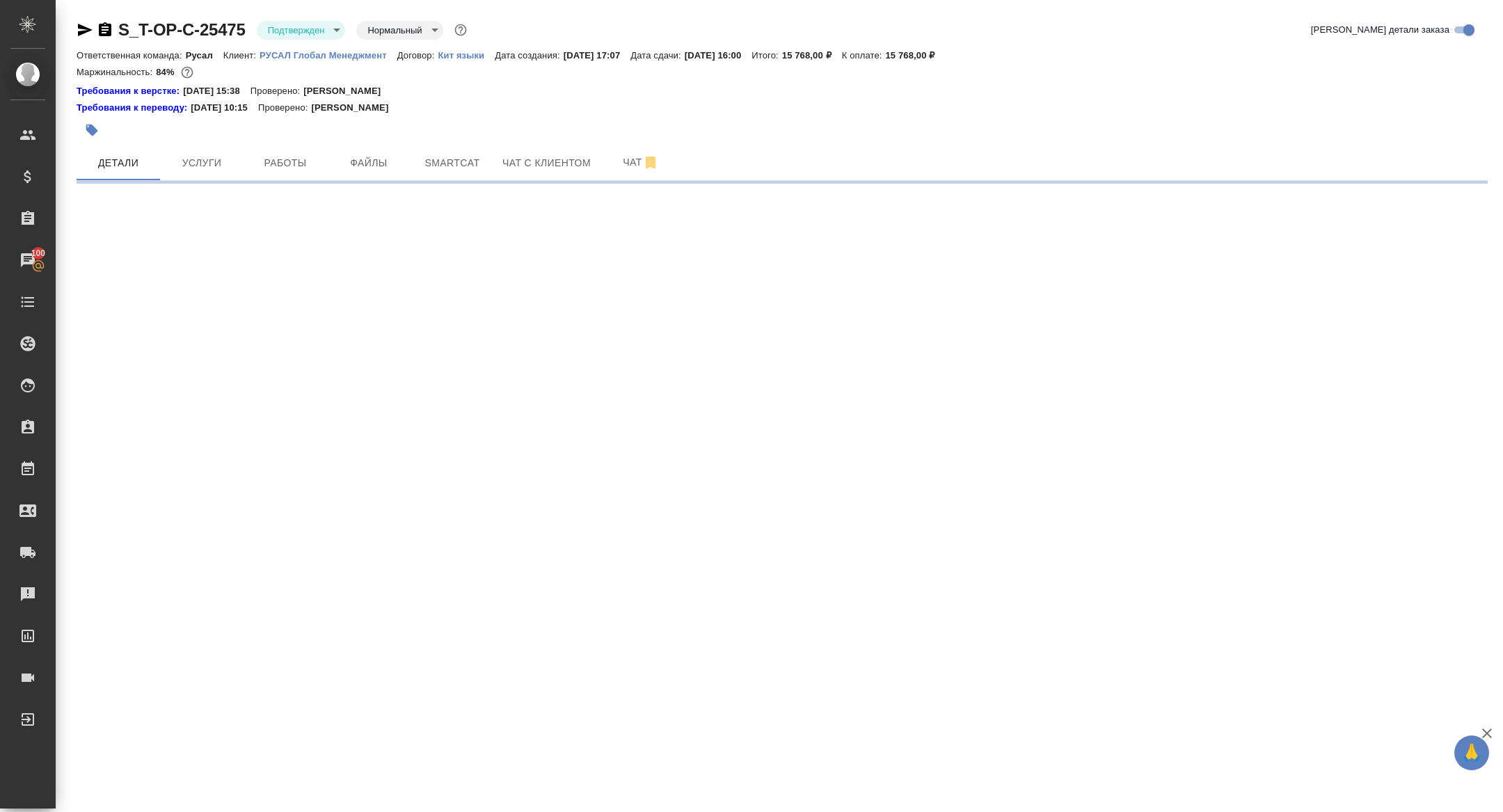
select select "RU"
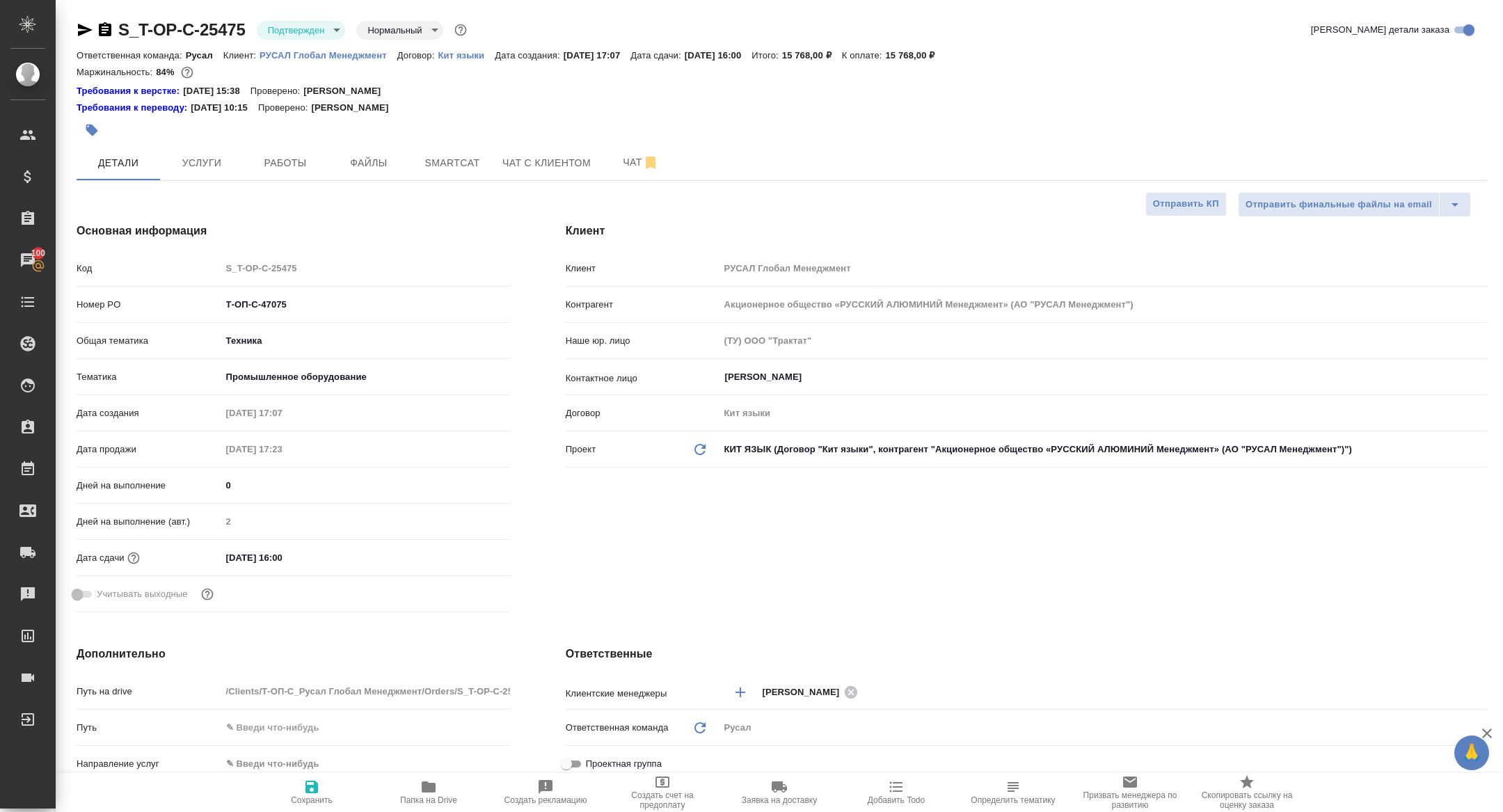
type textarea "x"
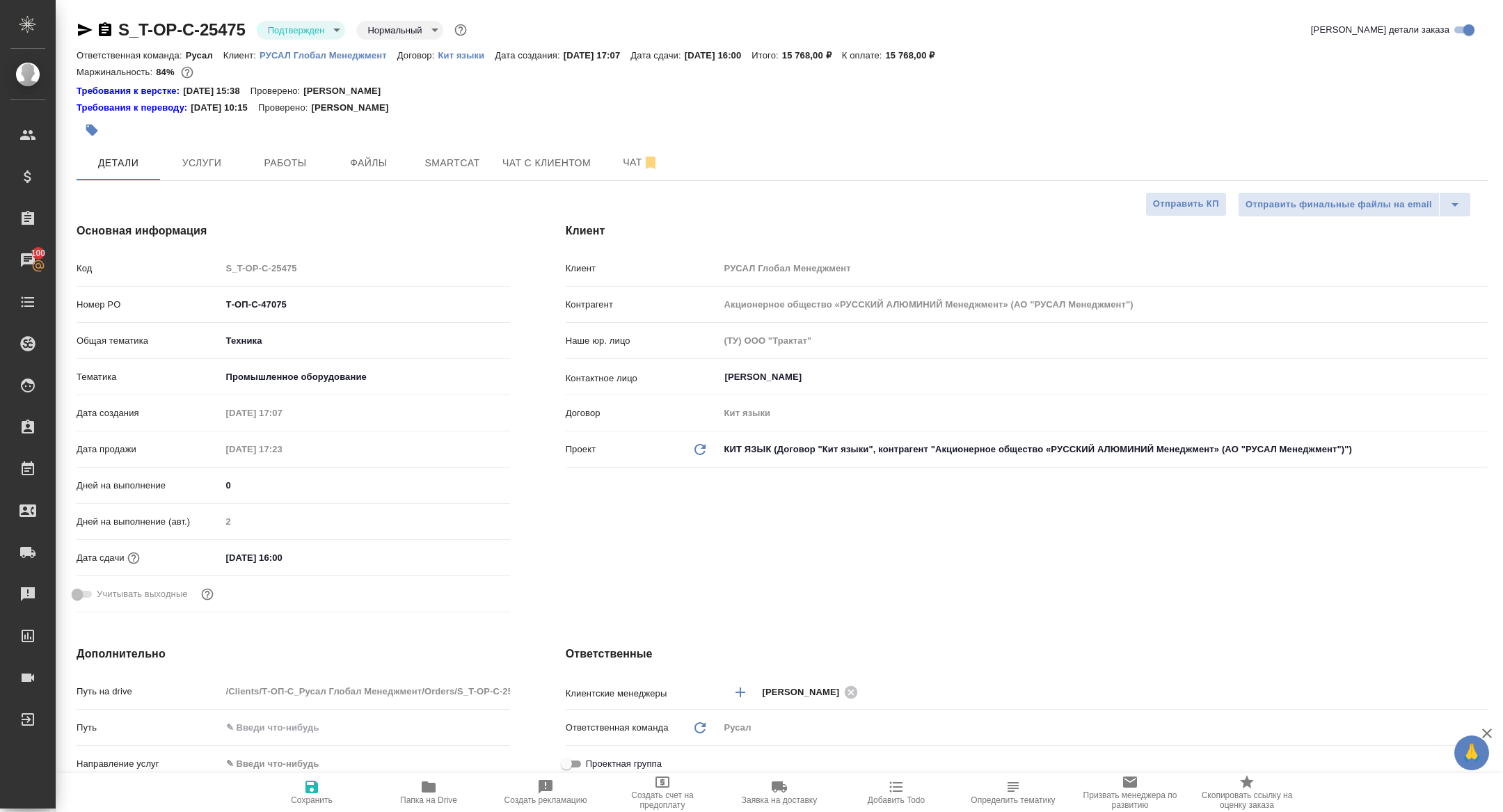
type textarea "x"
click at [289, 157] on span "Работы" at bounding box center [285, 163] width 67 height 17
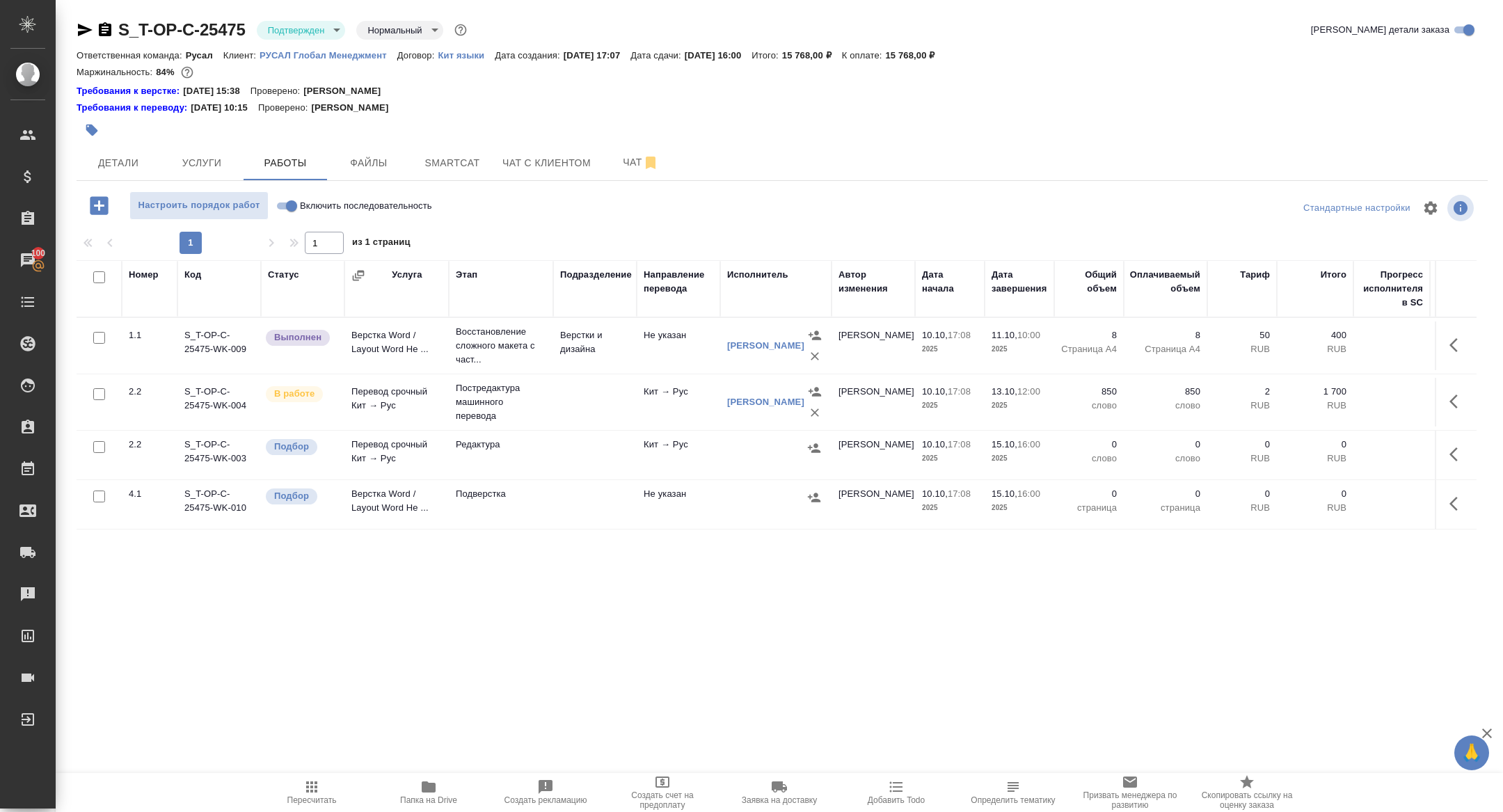
click at [1457, 450] on icon "button" at bounding box center [1458, 454] width 17 height 17
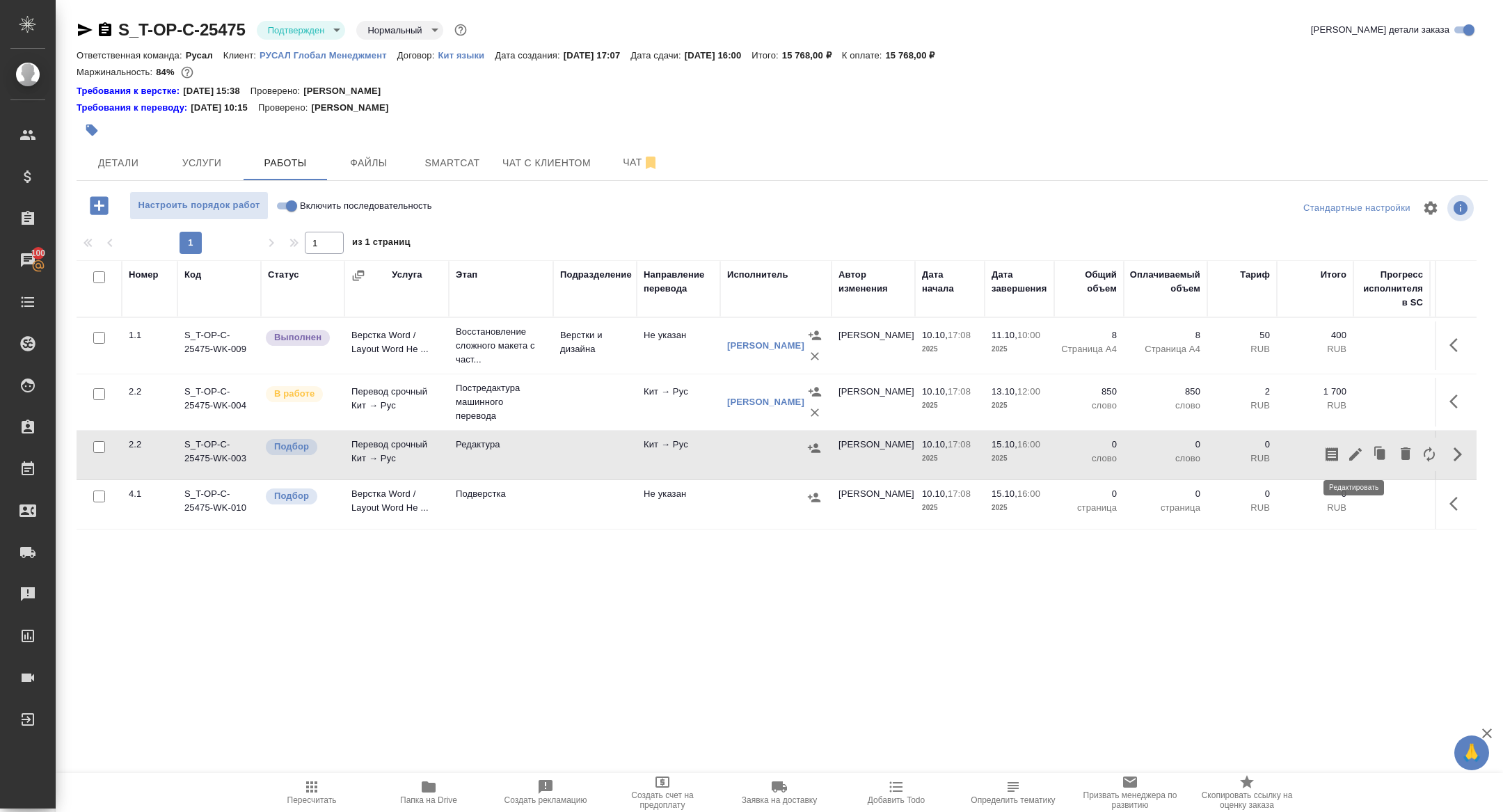
click at [1358, 449] on icon "button" at bounding box center [1356, 454] width 17 height 17
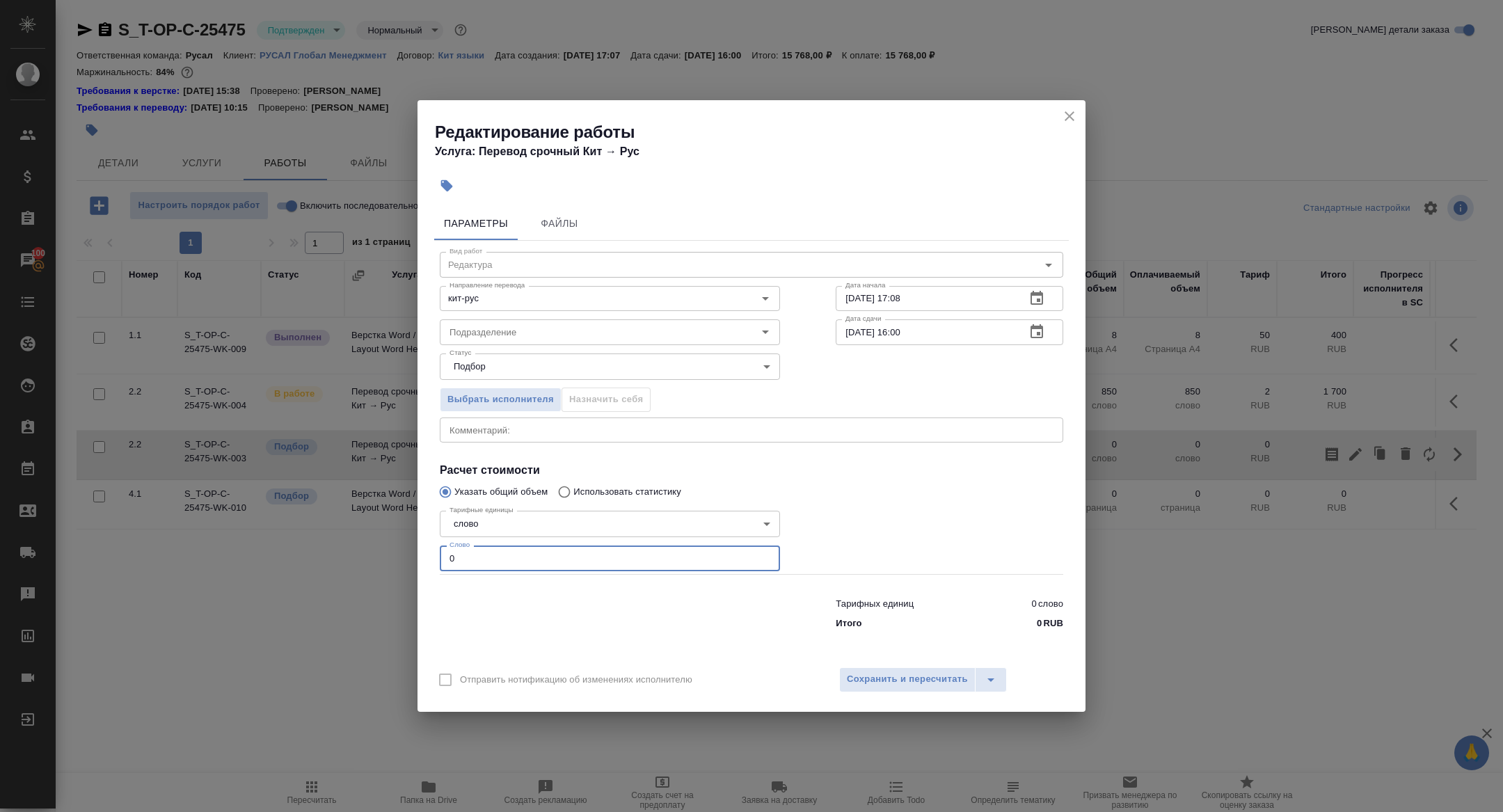
drag, startPoint x: 491, startPoint y: 553, endPoint x: 401, endPoint y: 553, distance: 90.0
click at [401, 553] on div "Редактирование работы Услуга: Перевод срочный Кит → Рус Параметры Файлы Вид раб…" at bounding box center [752, 406] width 1503 height 812
type input "950"
click at [884, 670] on button "Сохранить и пересчитать" at bounding box center [907, 680] width 136 height 25
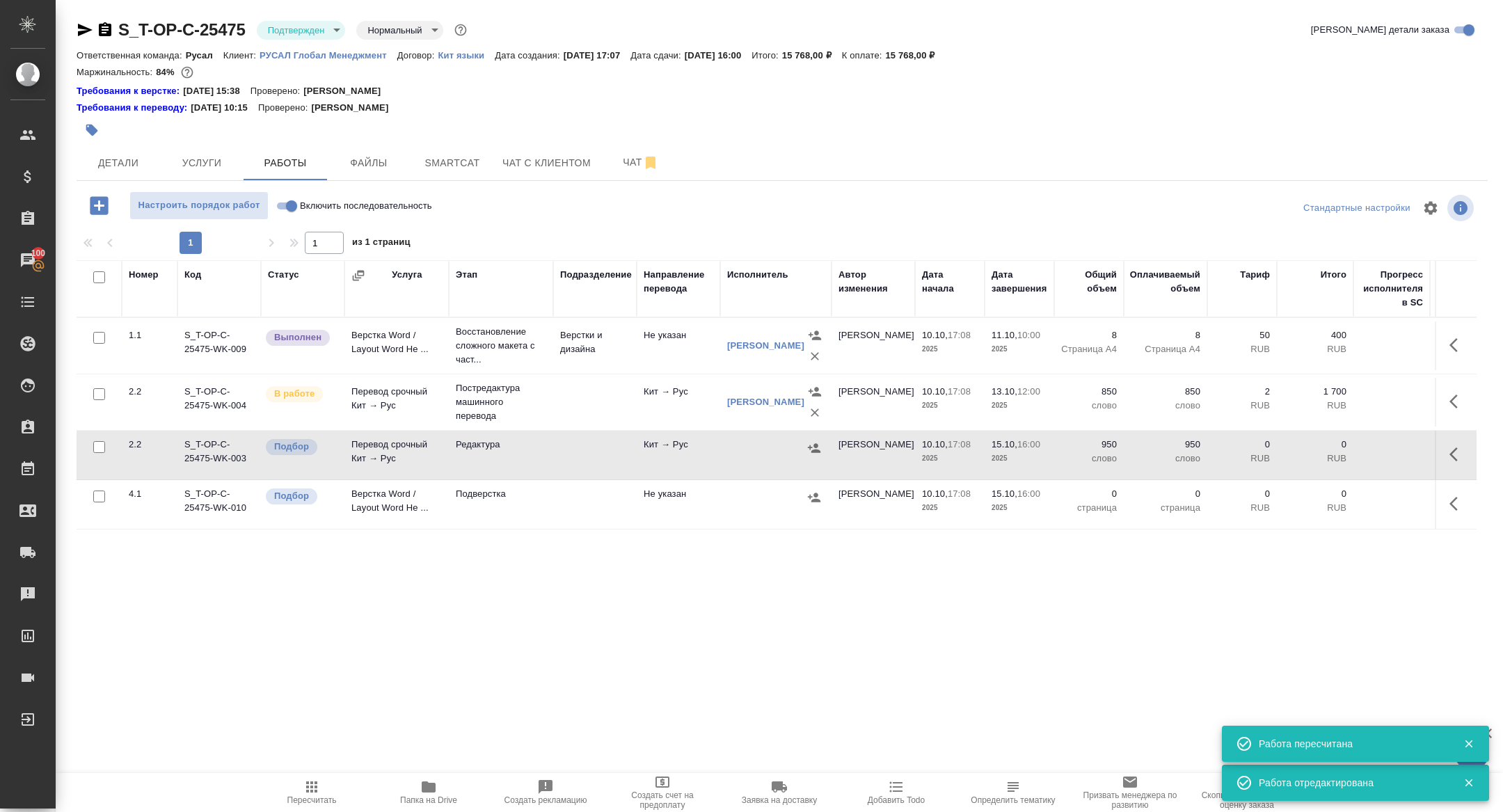
click at [809, 453] on icon "button" at bounding box center [814, 448] width 14 height 14
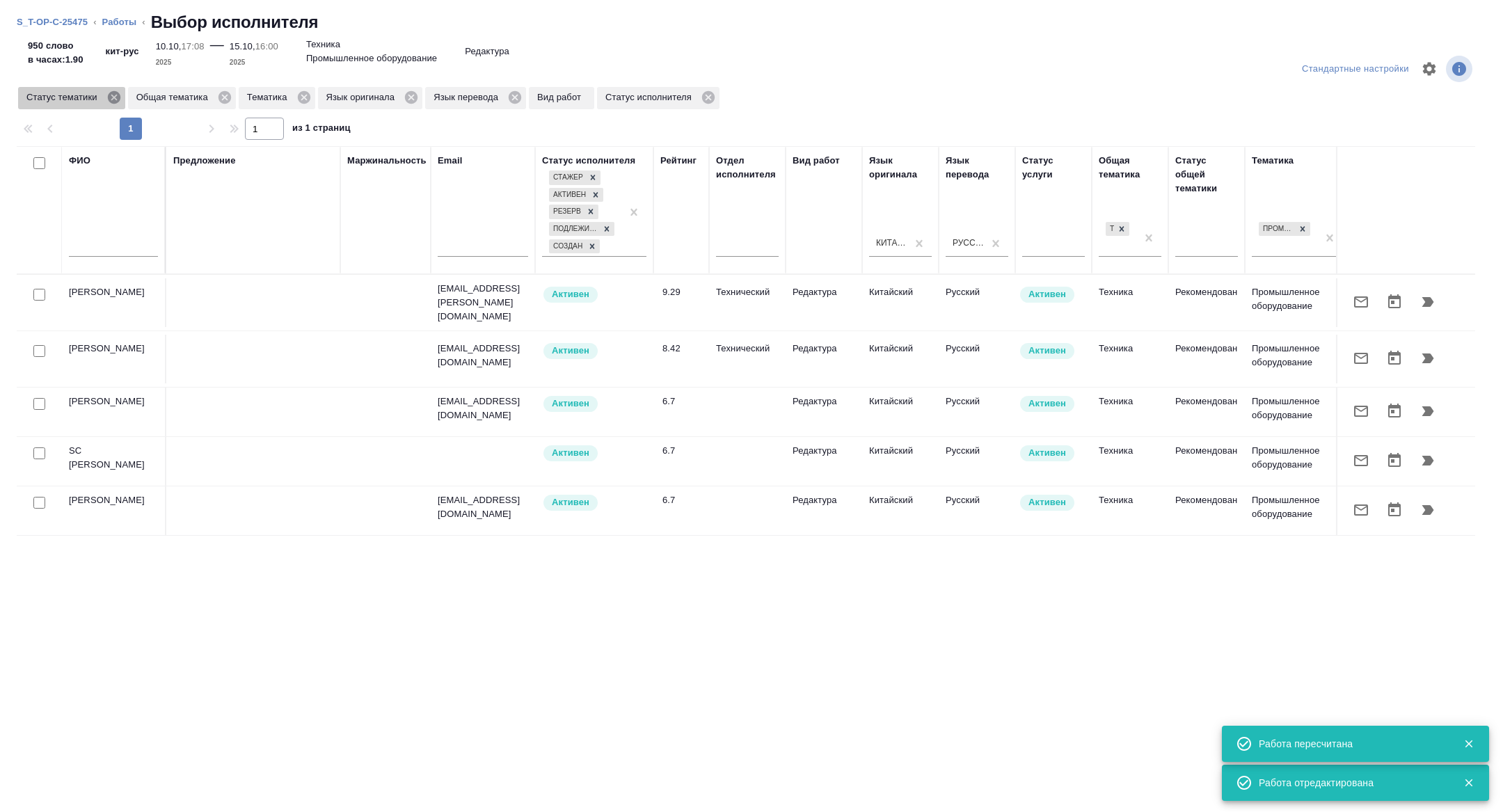
click at [116, 95] on icon at bounding box center [113, 98] width 12 height 12
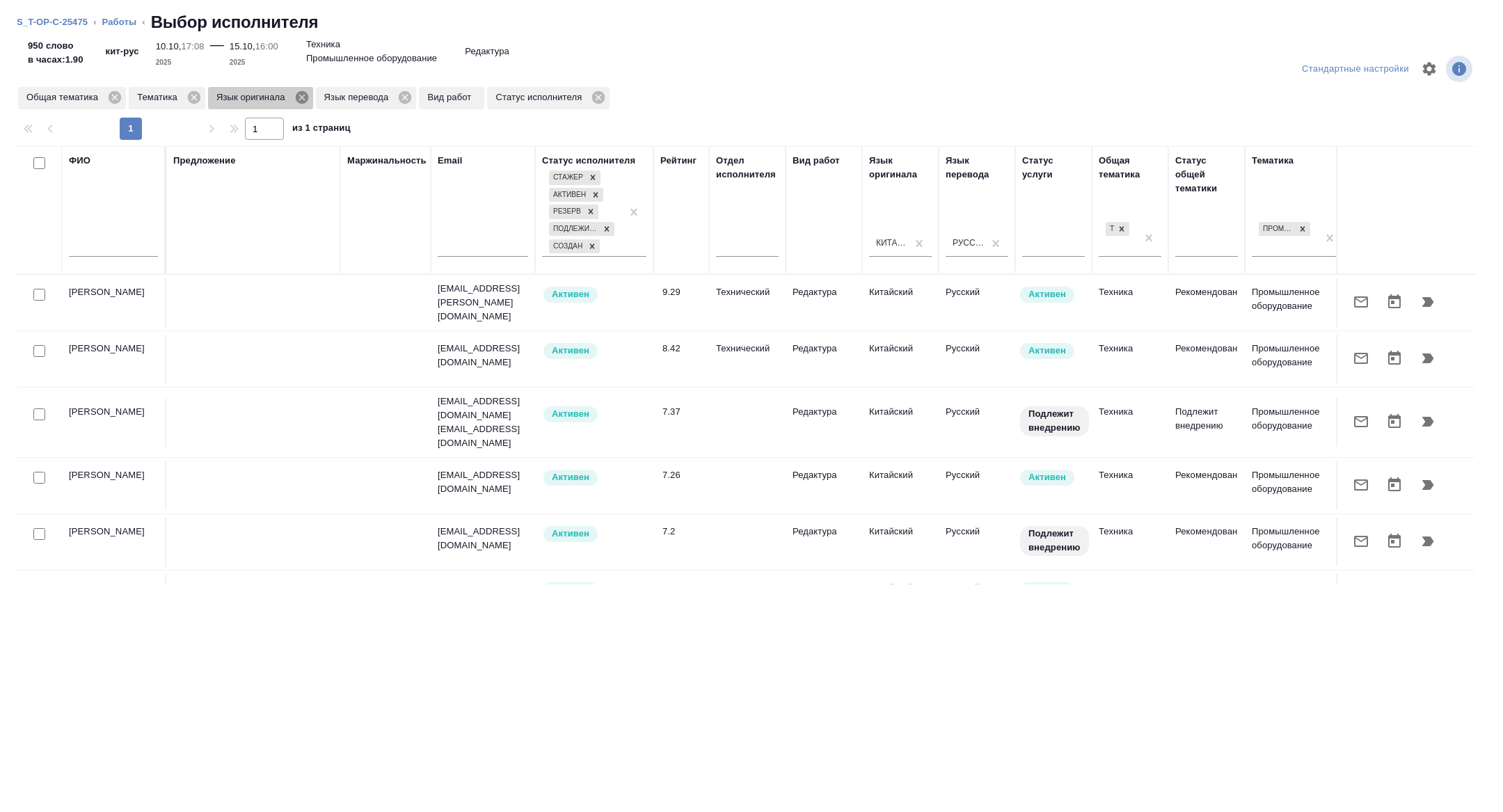
click at [309, 98] on icon at bounding box center [302, 98] width 16 height 16
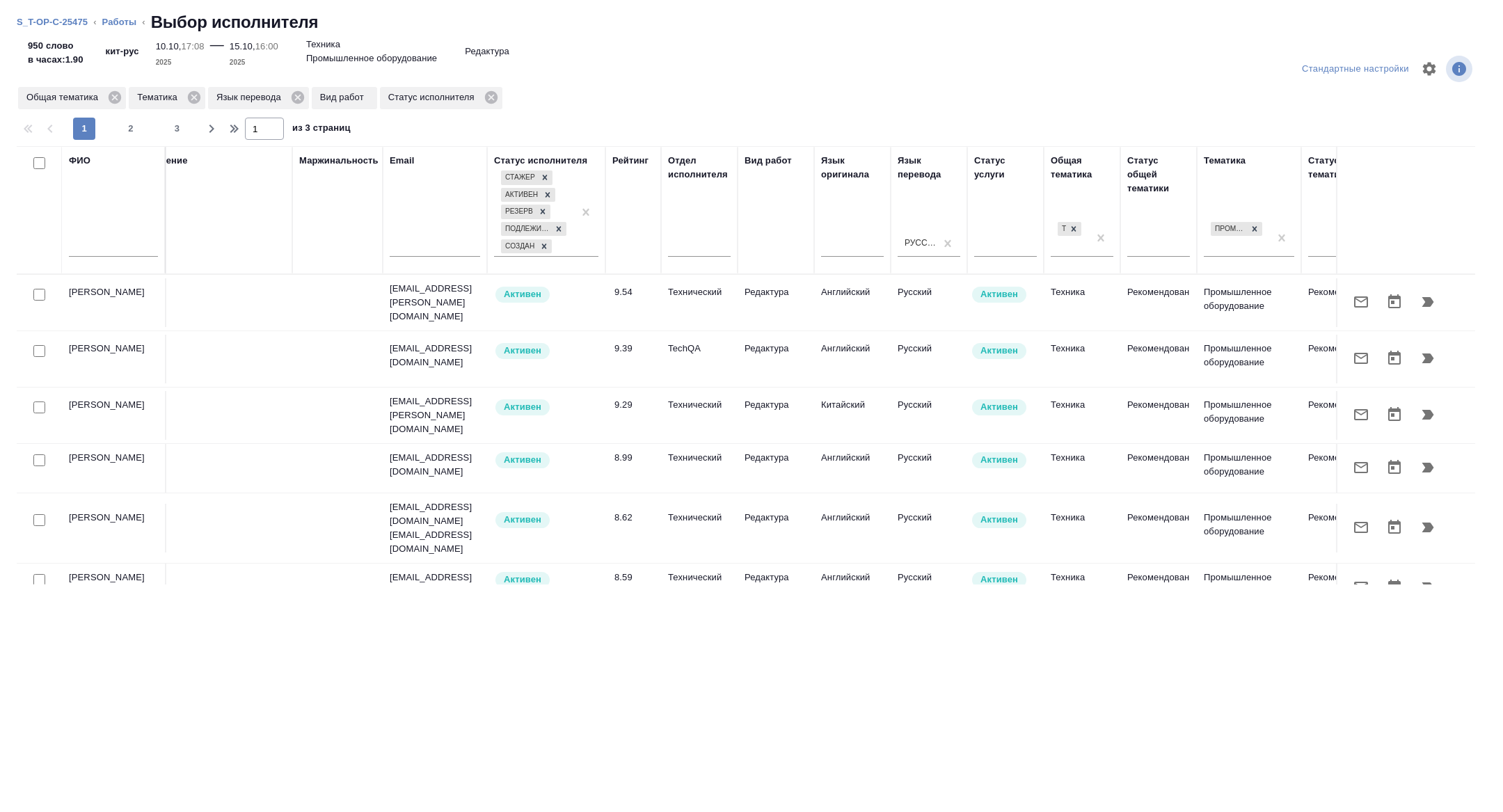
scroll to position [0, 562]
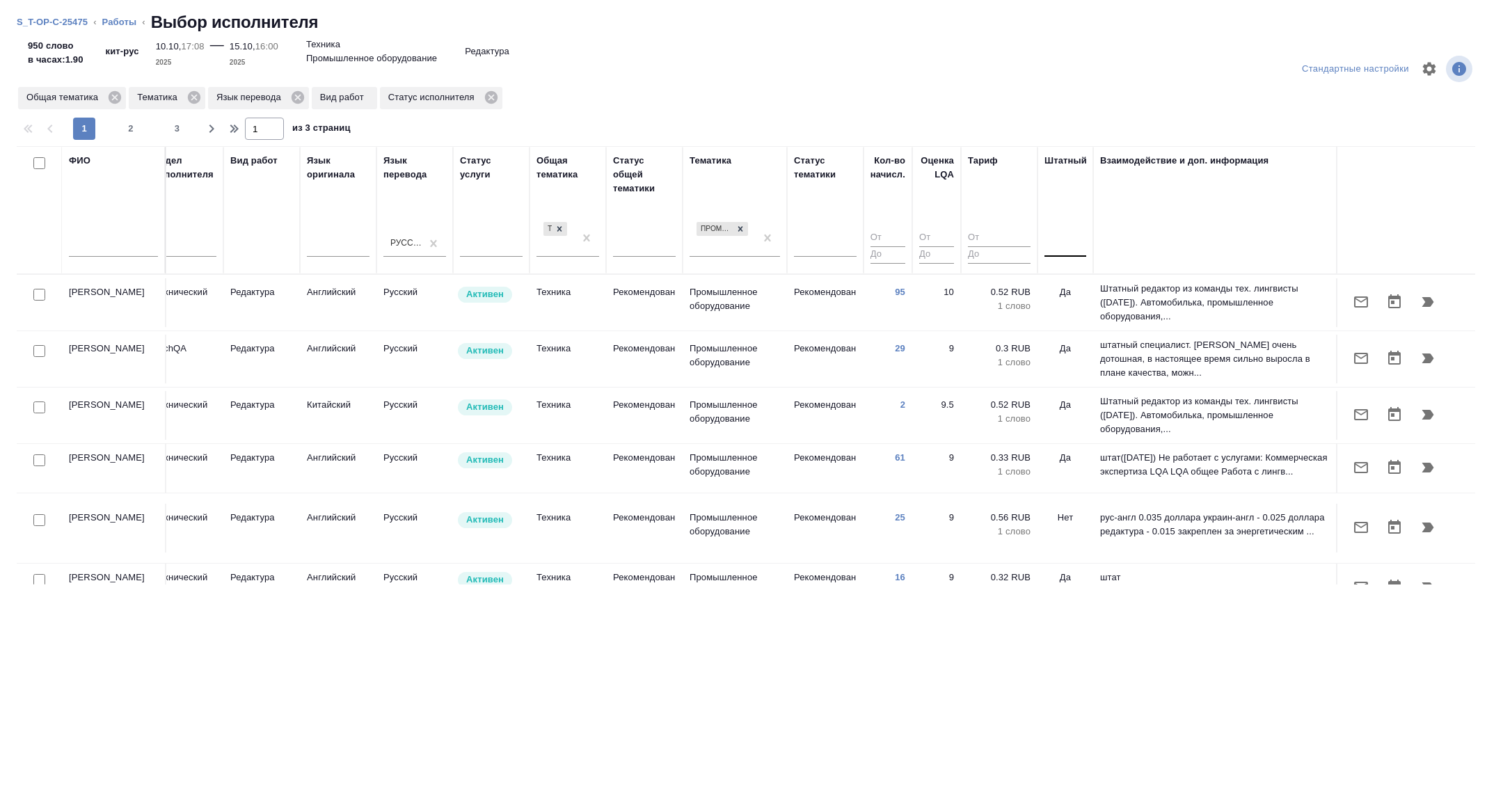
click at [1054, 243] on div at bounding box center [1066, 244] width 42 height 20
click at [1066, 288] on div "Нет" at bounding box center [1149, 287] width 209 height 25
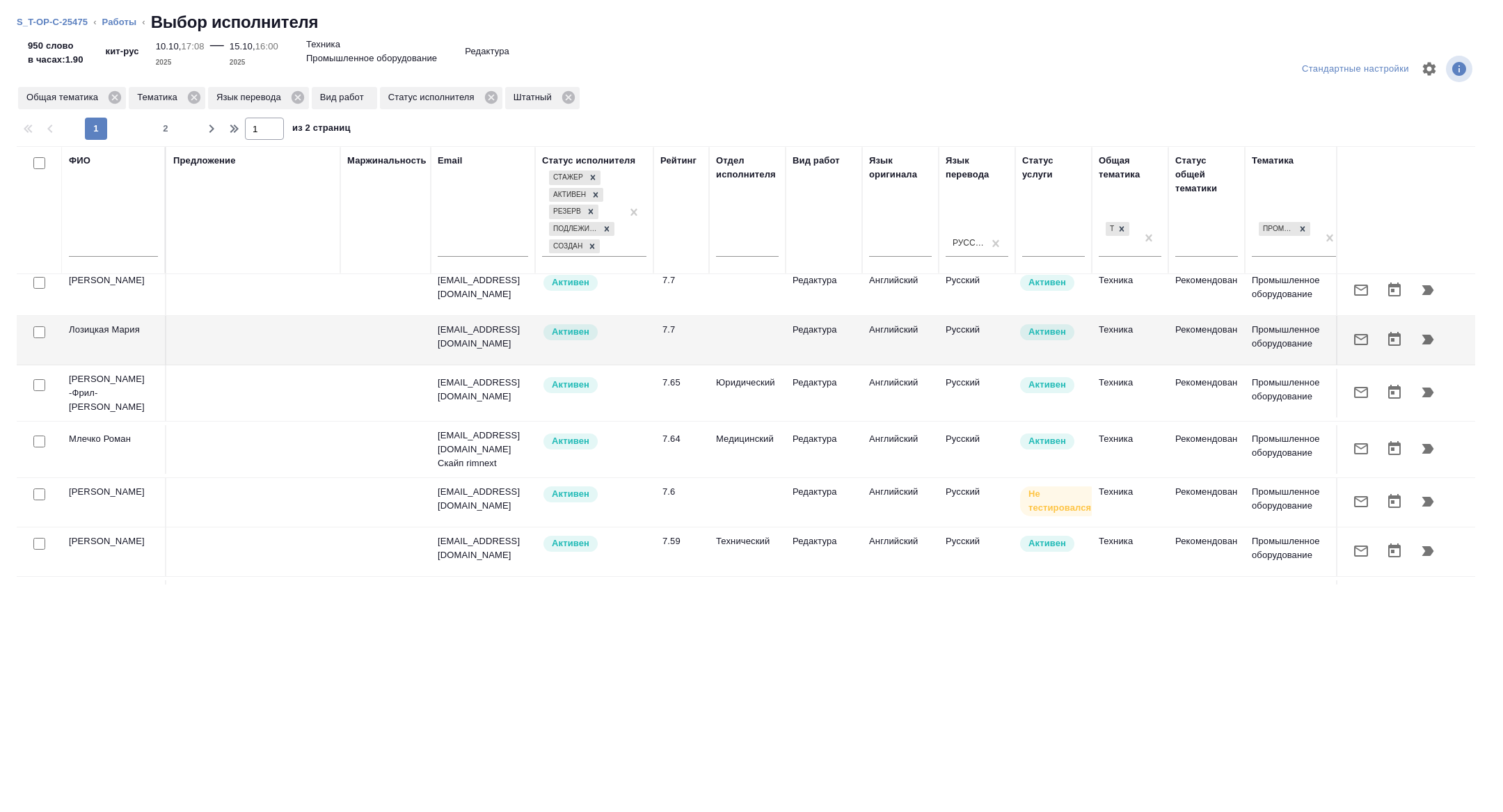
scroll to position [586, 0]
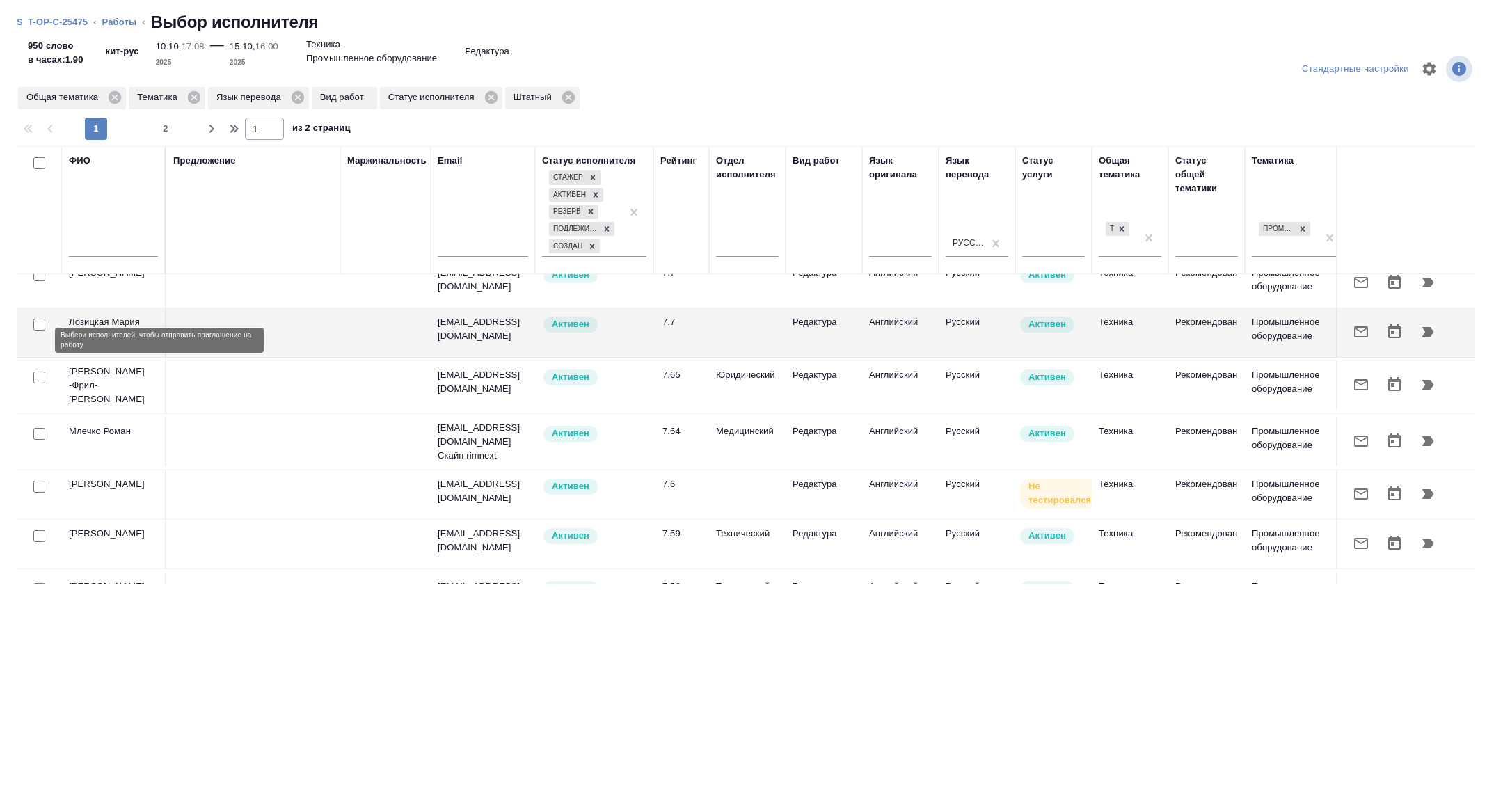
click at [40, 371] on input "checkbox" at bounding box center [39, 377] width 12 height 12
checkbox input "true"
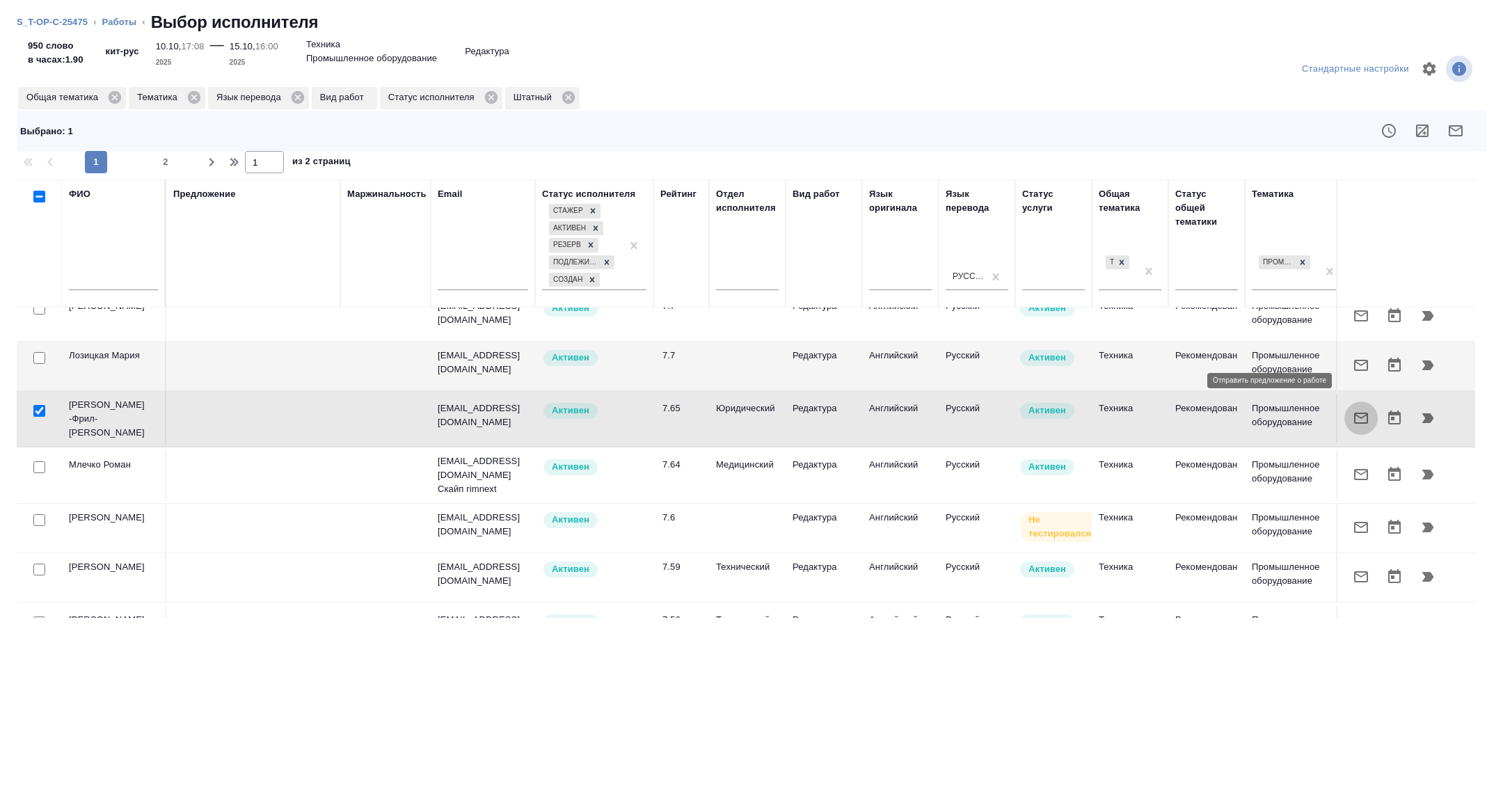
click at [1361, 413] on icon "button" at bounding box center [1361, 418] width 14 height 11
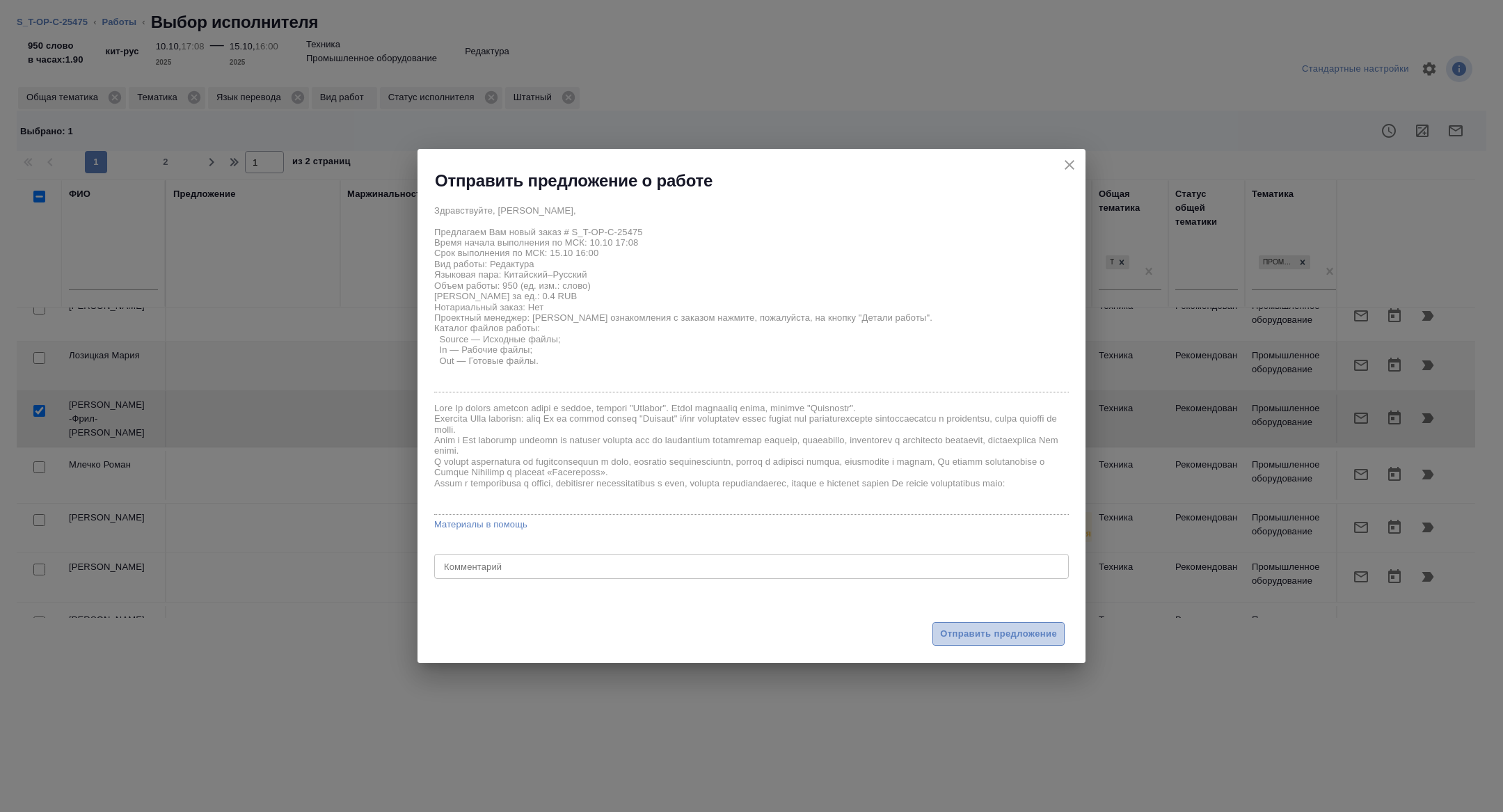
click at [971, 625] on button "Отправить предложение" at bounding box center [998, 634] width 132 height 24
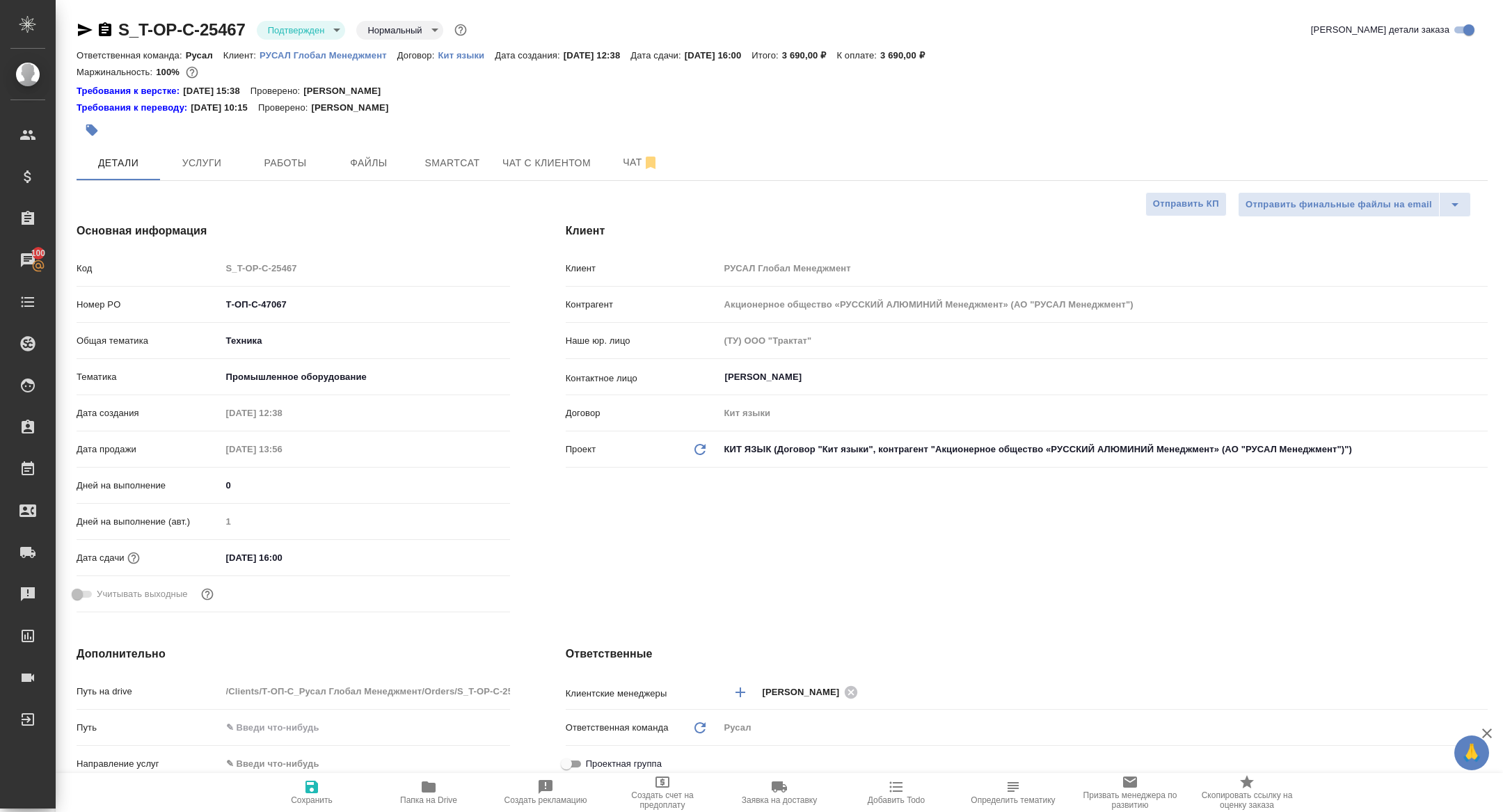
select select "RU"
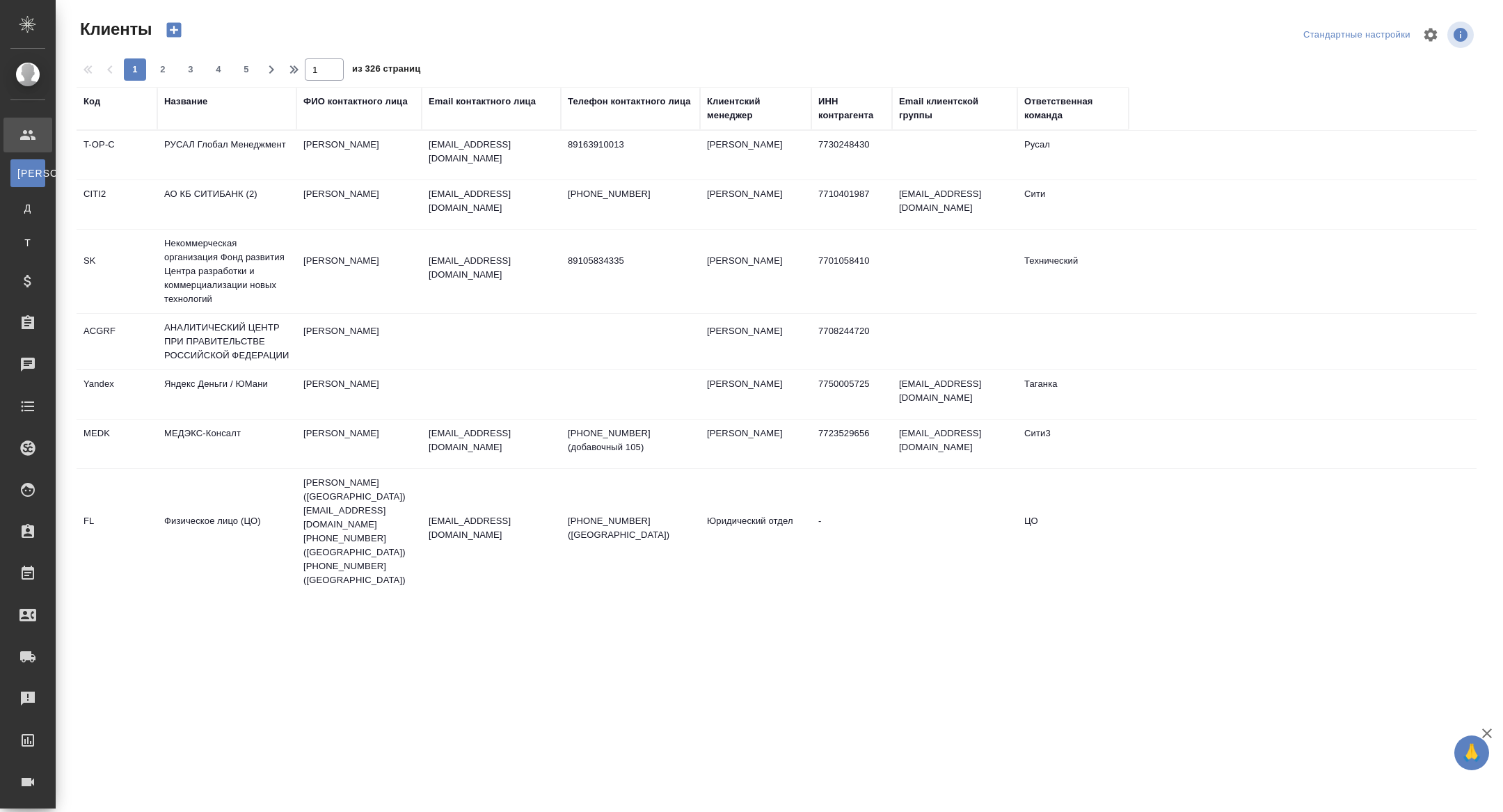
select select "RU"
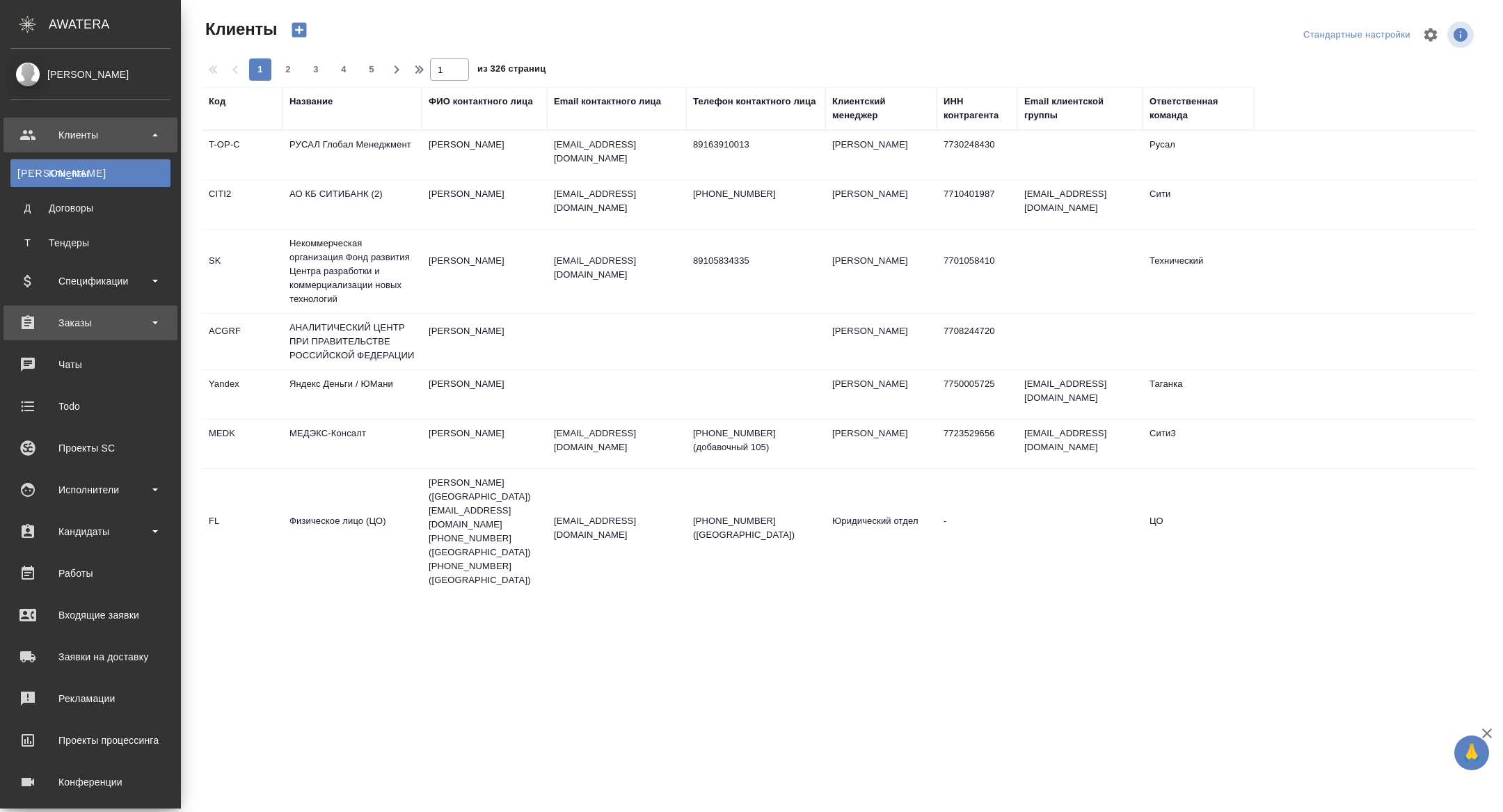
click at [78, 325] on div "Заказы" at bounding box center [90, 323] width 160 height 21
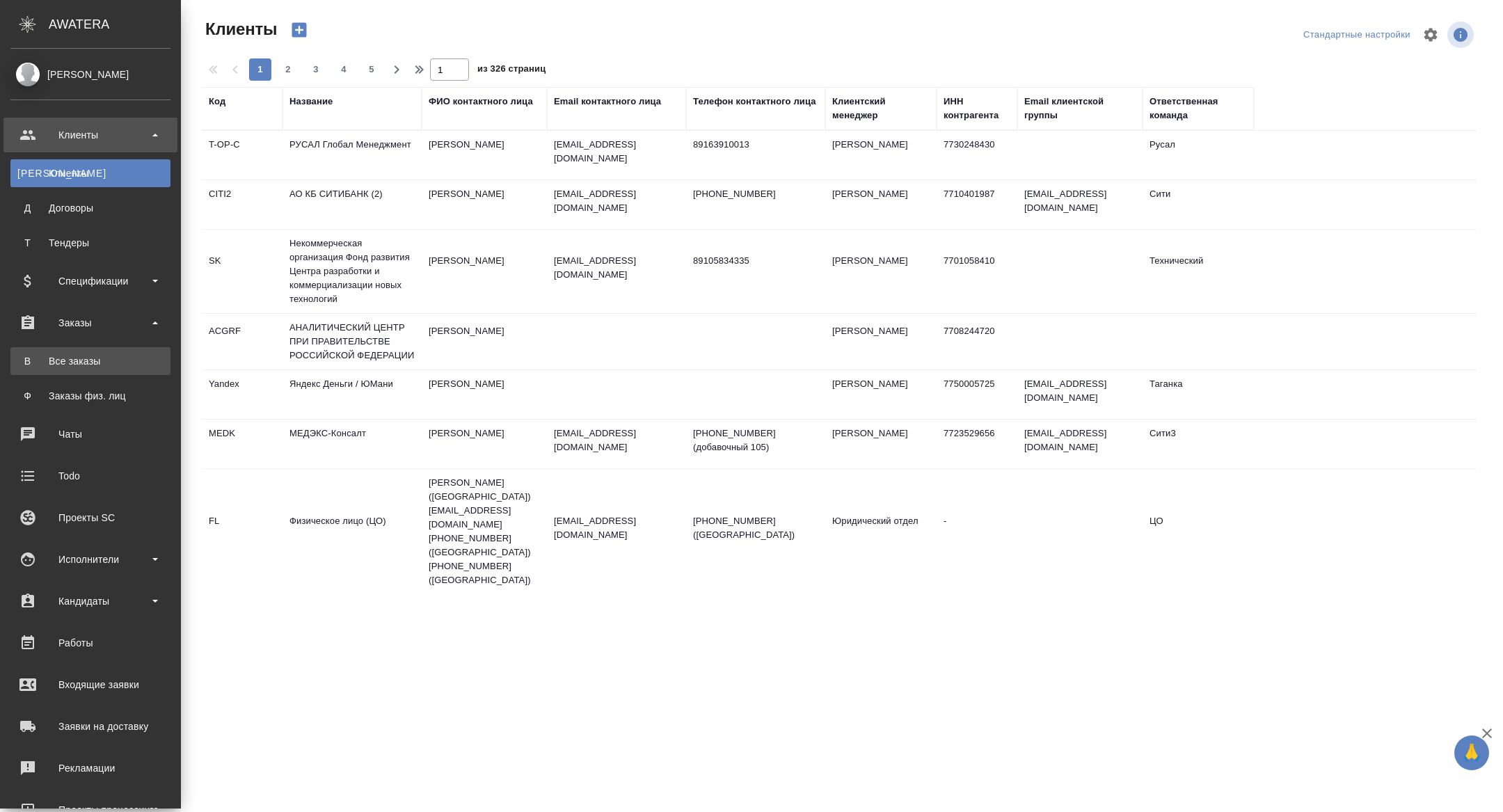
click at [84, 365] on div "Все заказы" at bounding box center [90, 361] width 146 height 14
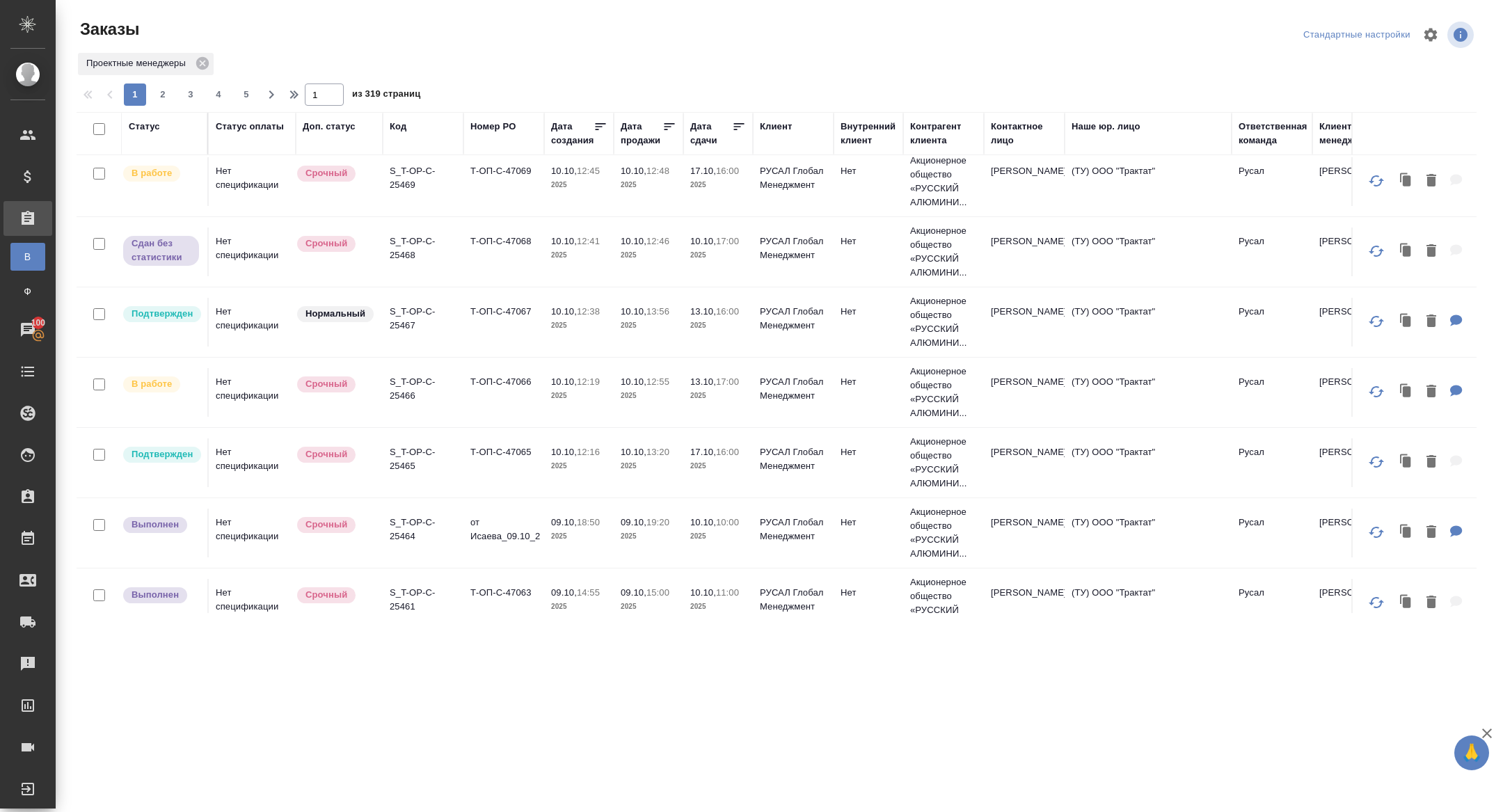
scroll to position [503, 0]
click at [407, 451] on p "S_T-OP-C-25465" at bounding box center [423, 458] width 67 height 28
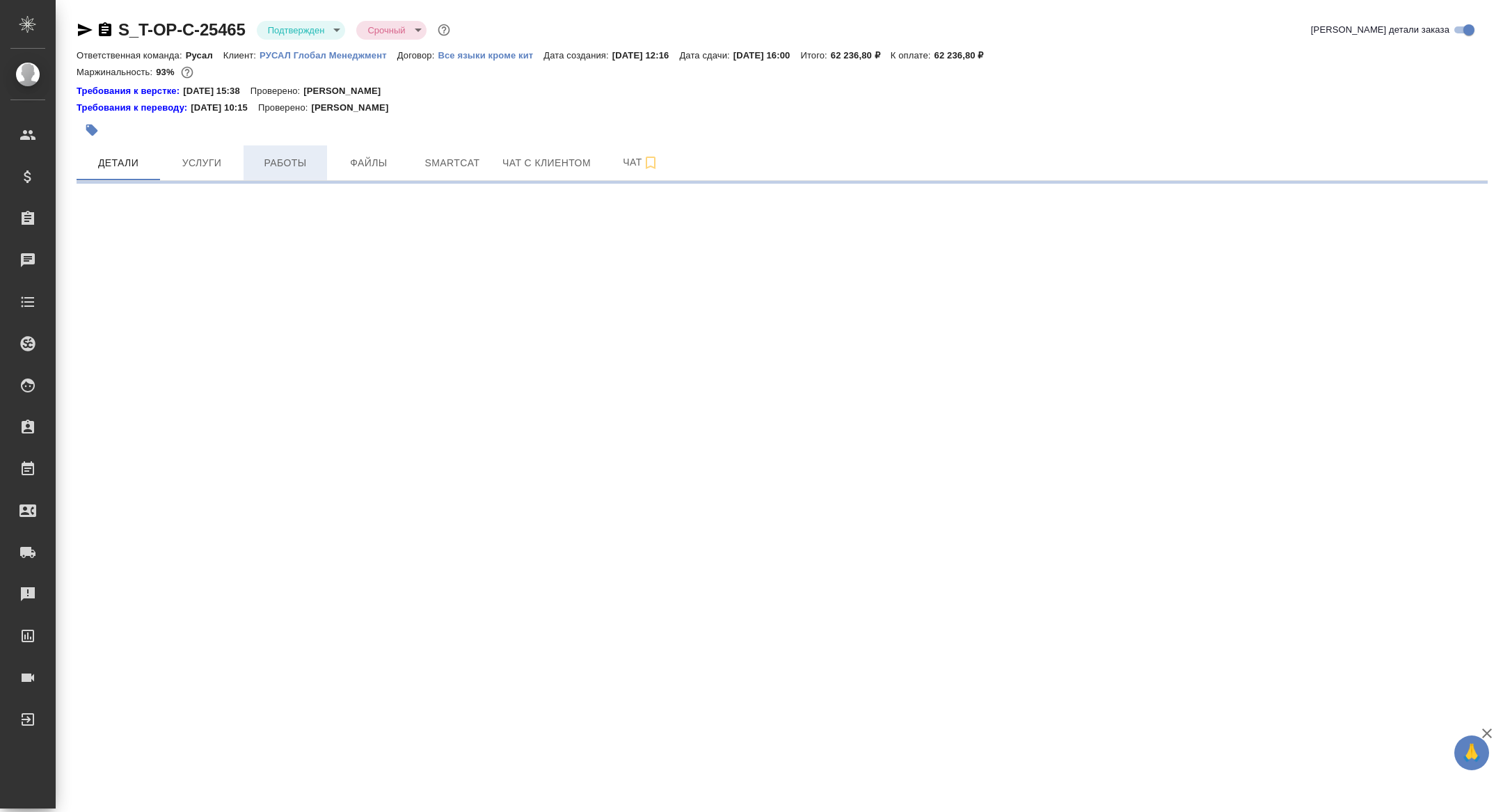
click at [291, 178] on button "Работы" at bounding box center [285, 163] width 84 height 35
select select "RU"
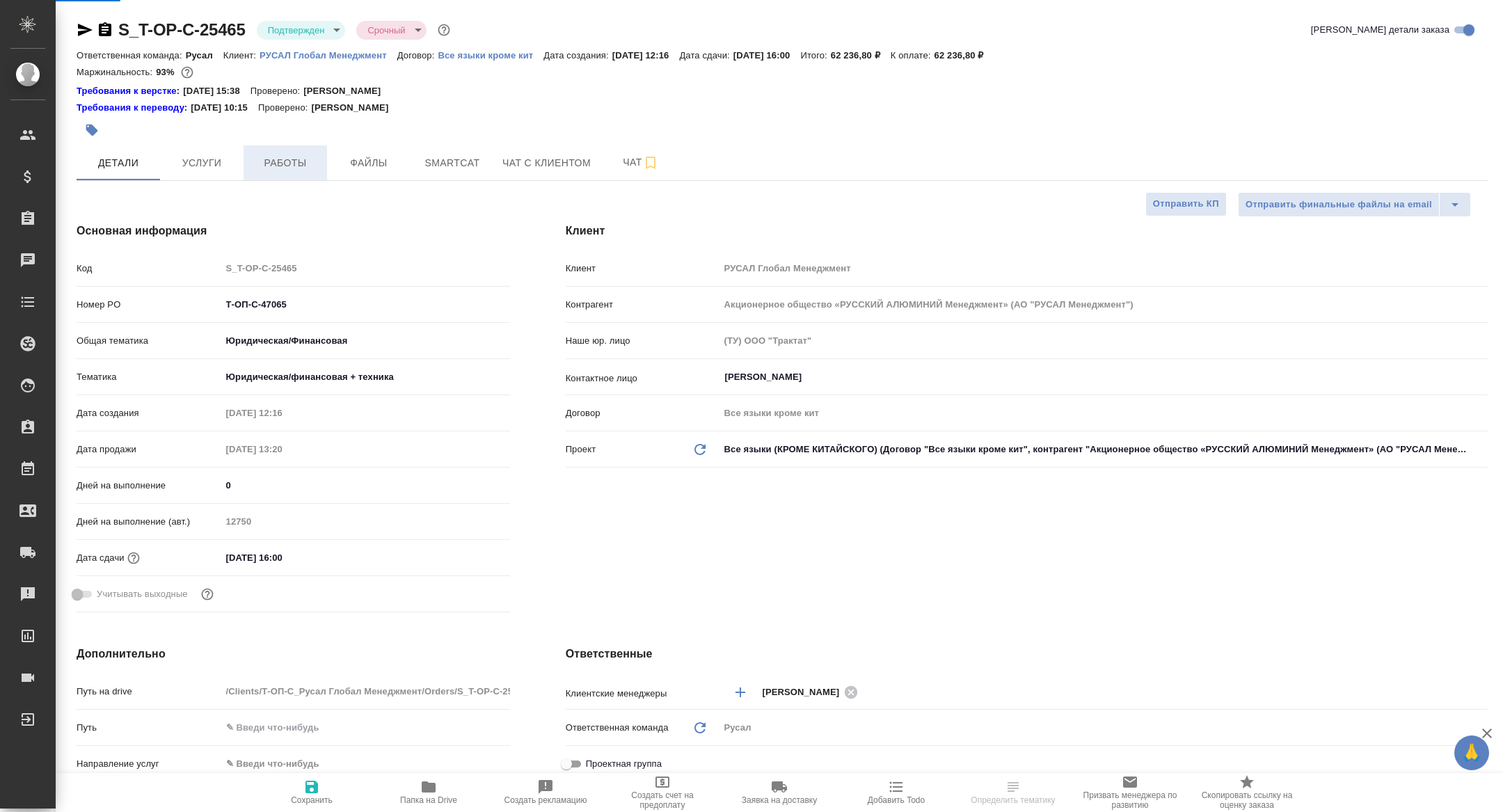
type textarea "x"
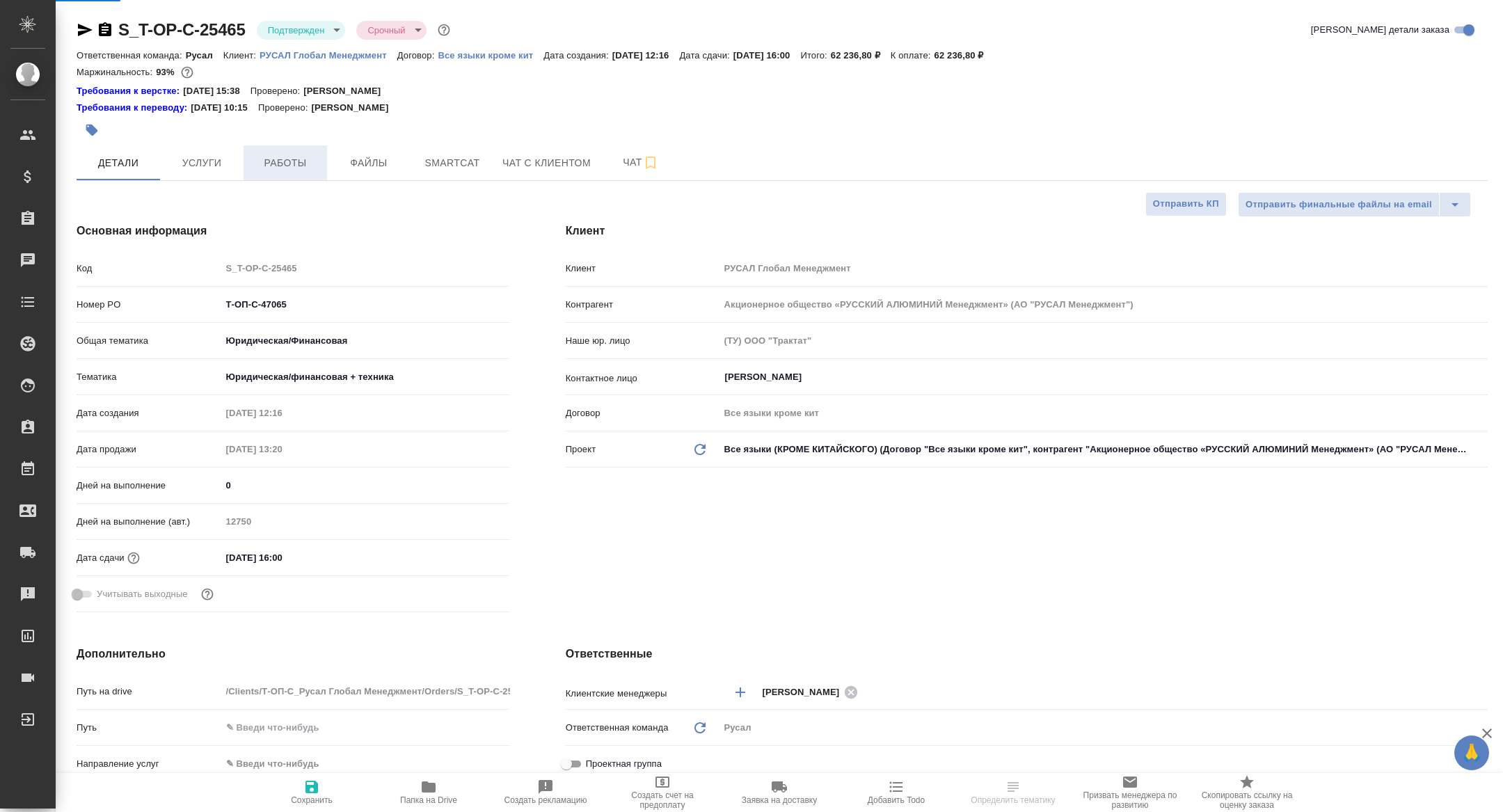
type textarea "x"
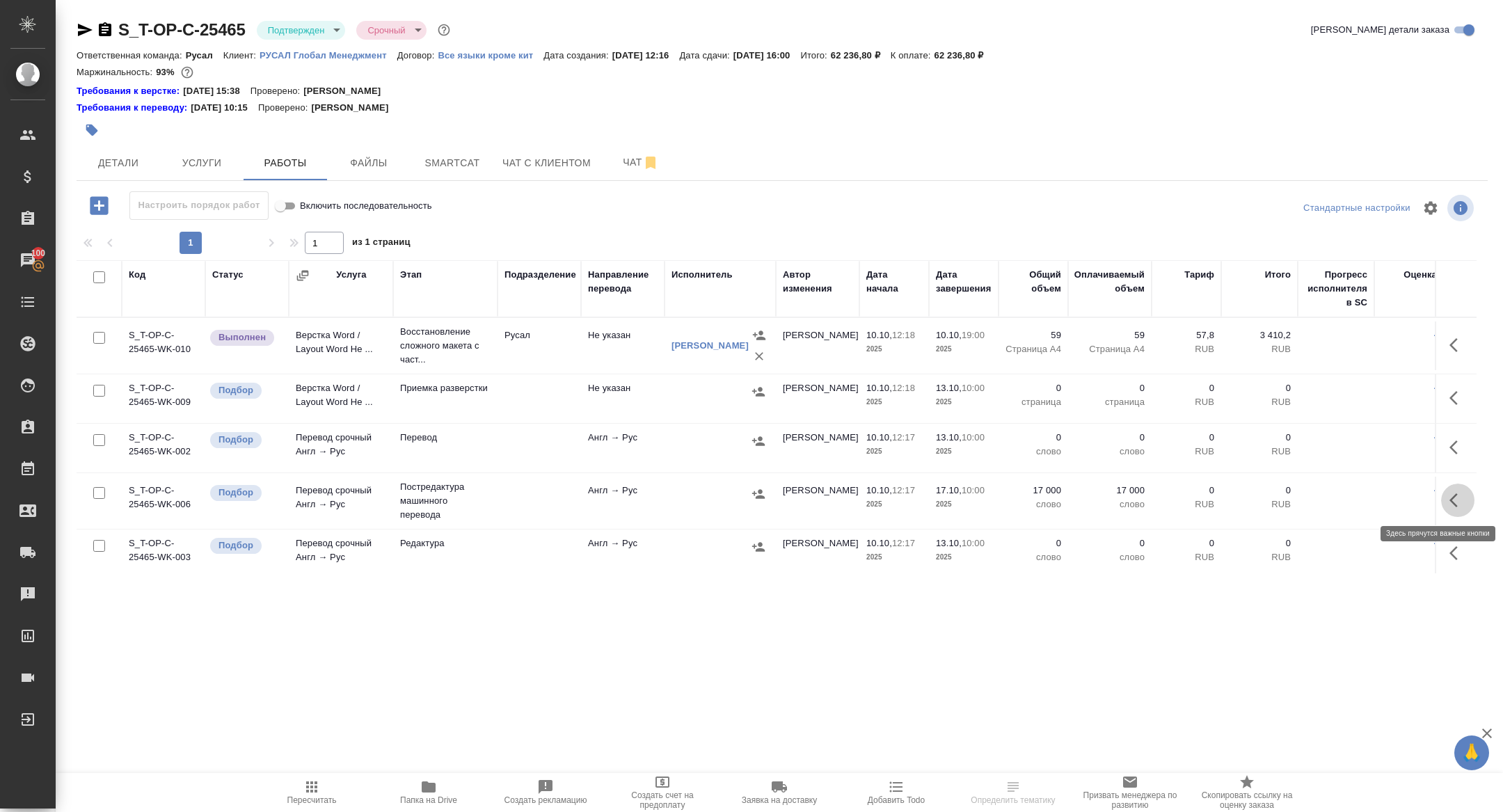
click at [1453, 492] on icon "button" at bounding box center [1458, 500] width 17 height 17
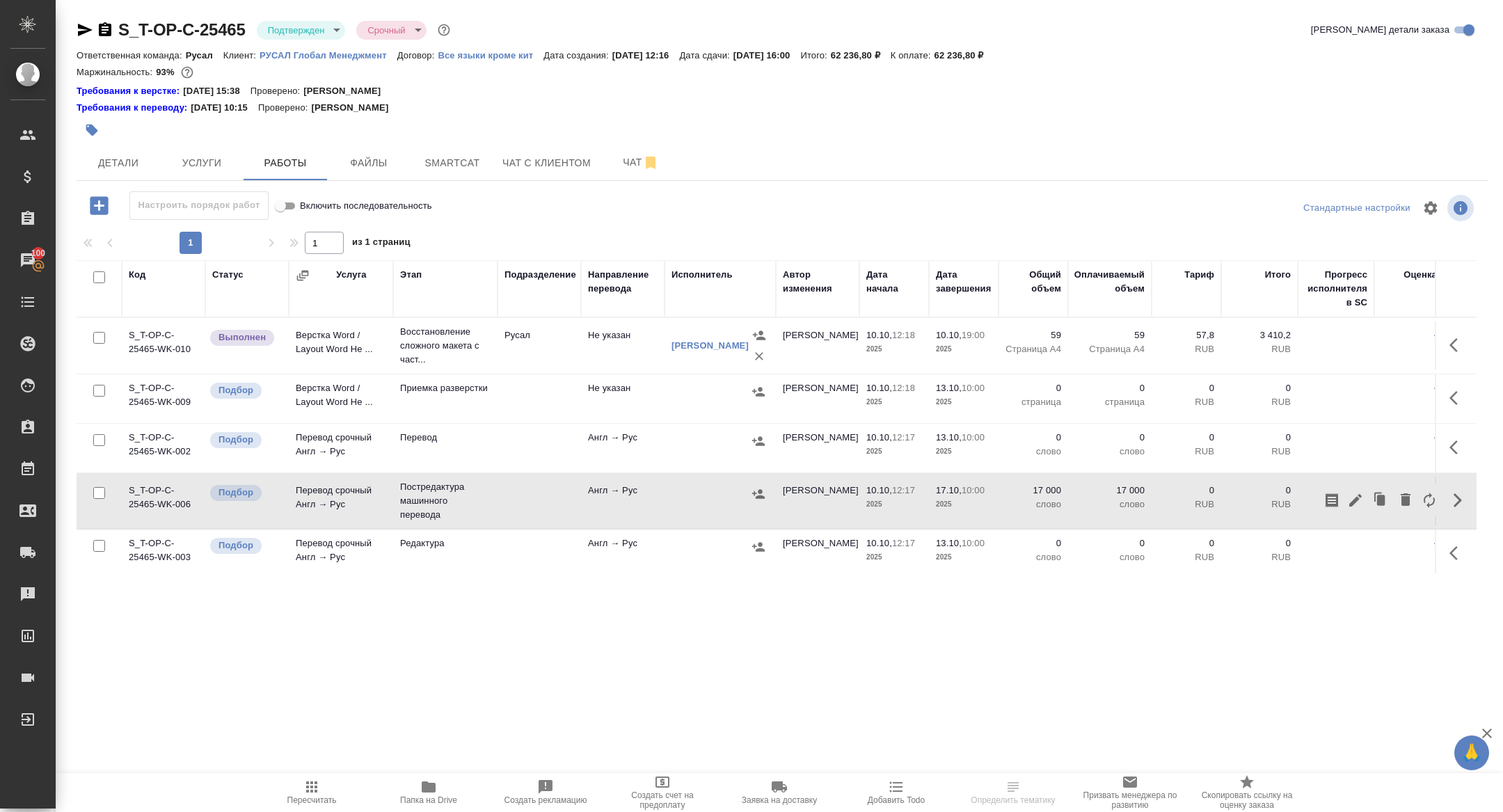
click at [762, 494] on icon "button" at bounding box center [758, 494] width 14 height 14
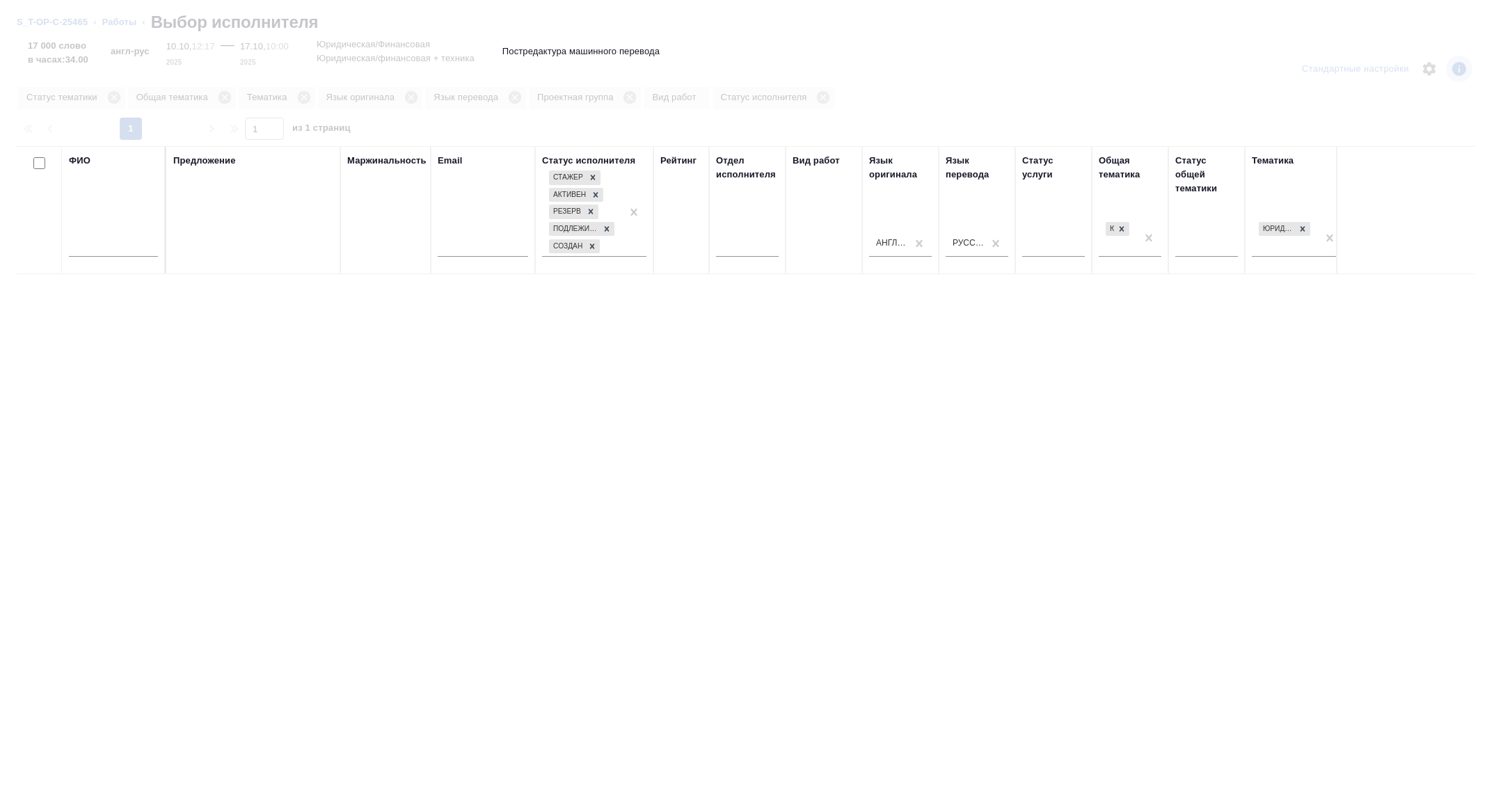
click at [130, 251] on input "text" at bounding box center [113, 248] width 89 height 17
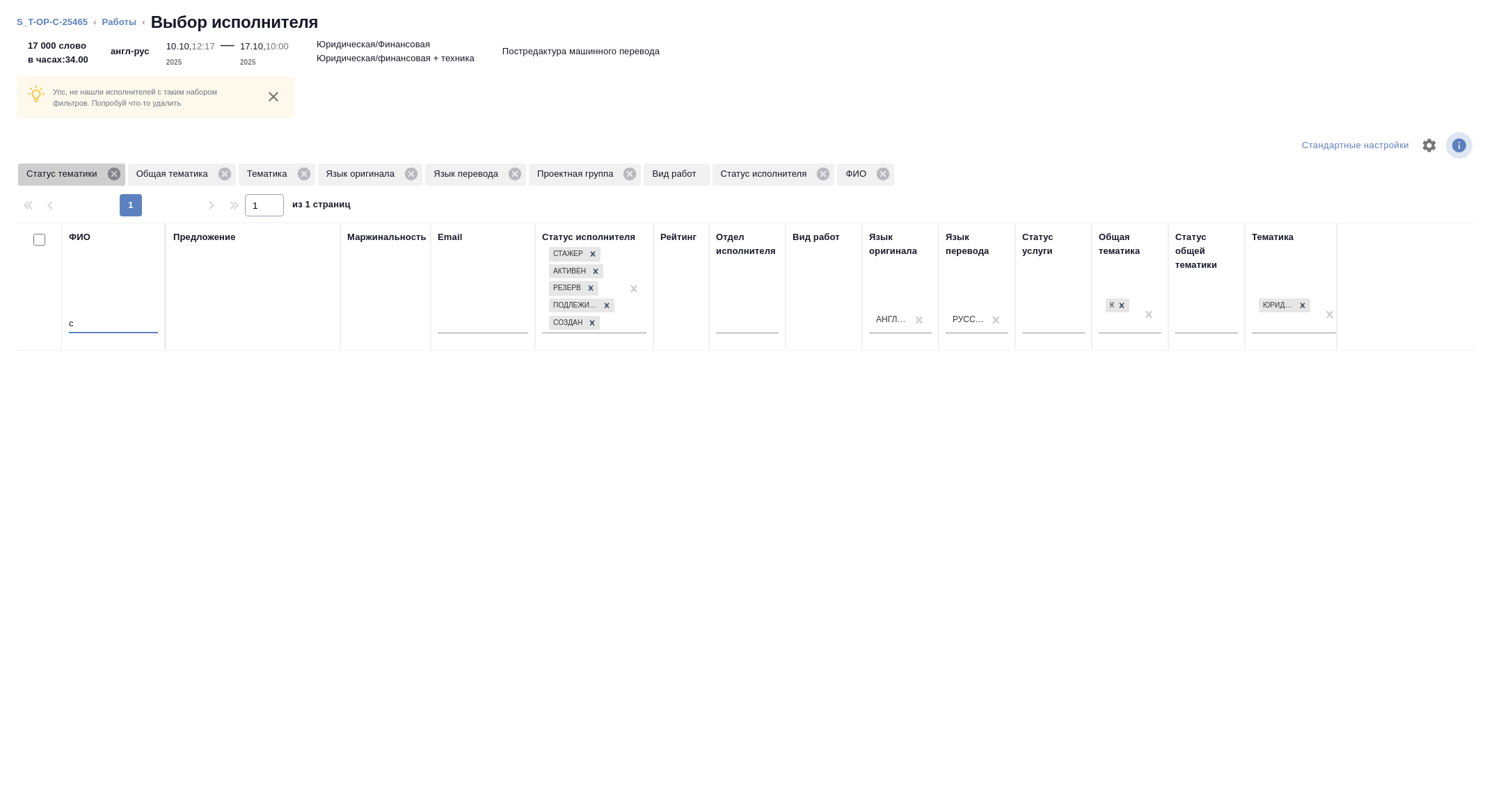
click at [112, 170] on icon at bounding box center [113, 174] width 12 height 12
click at [98, 316] on input "c" at bounding box center [113, 324] width 89 height 17
type input "c"
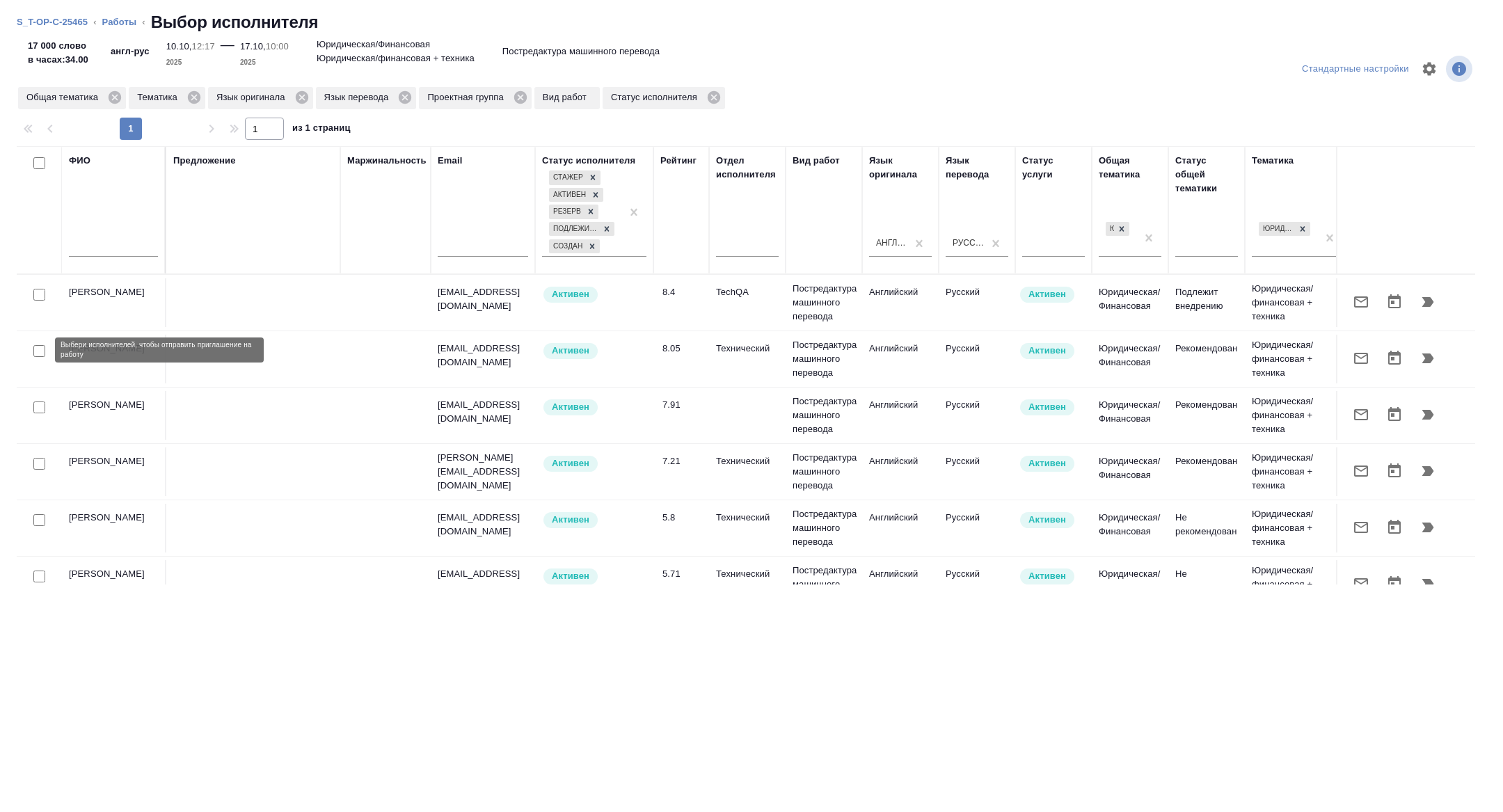
click at [37, 349] on input "checkbox" at bounding box center [39, 351] width 12 height 12
checkbox input "true"
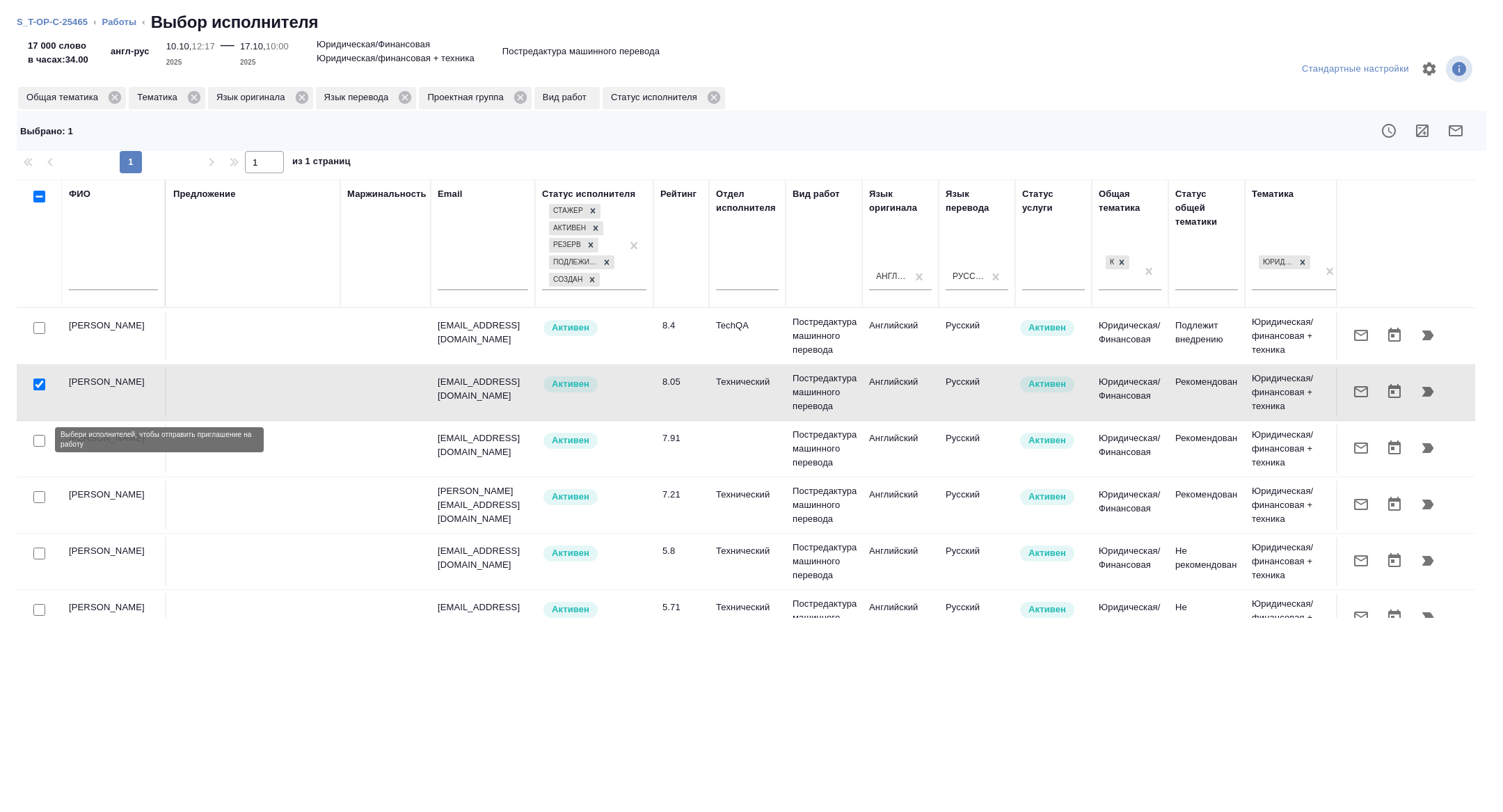
click at [35, 444] on input "checkbox" at bounding box center [39, 441] width 12 height 12
checkbox input "true"
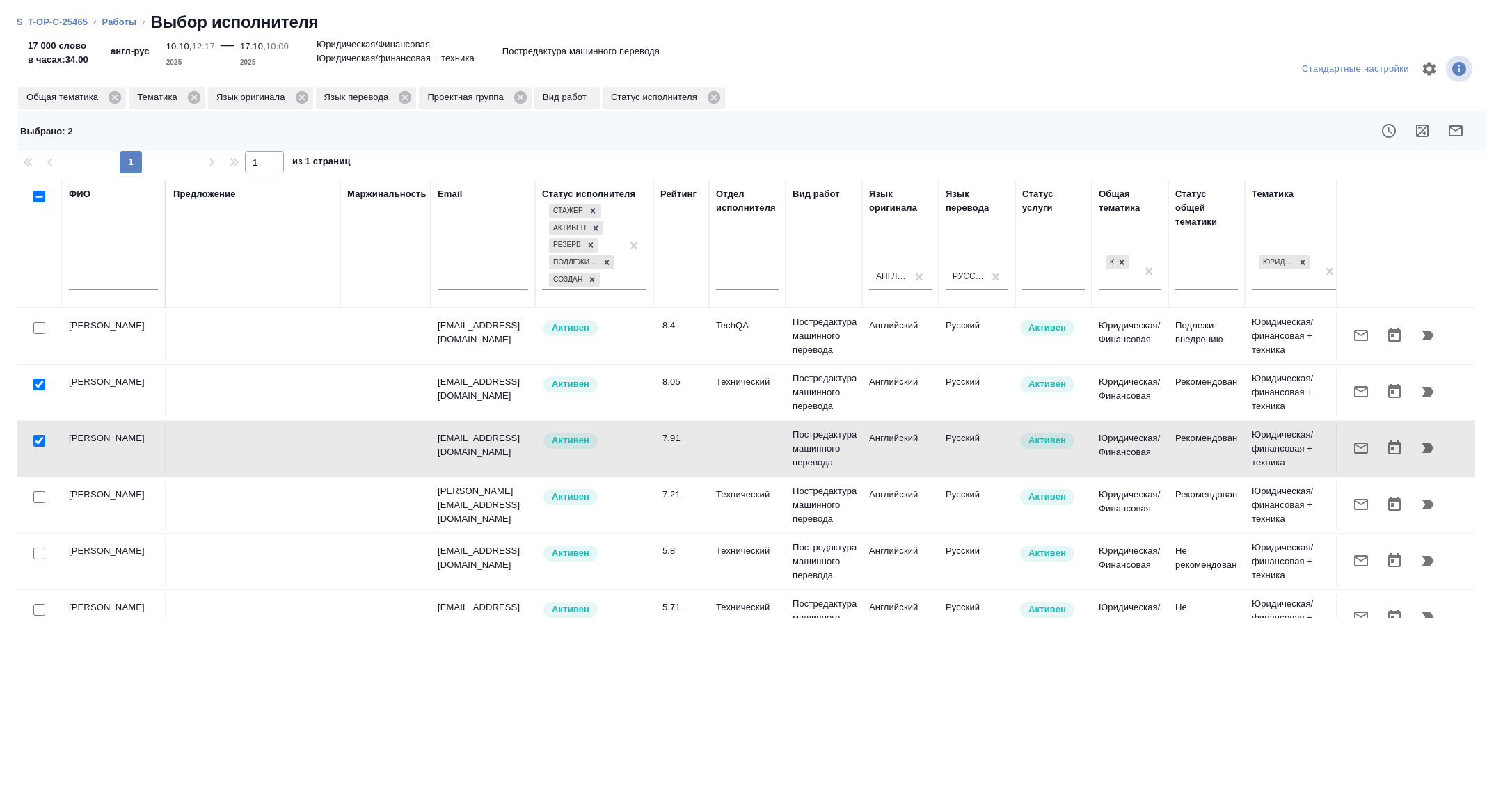
drag, startPoint x: 38, startPoint y: 382, endPoint x: 38, endPoint y: 465, distance: 83.0
click at [38, 382] on input "checkbox" at bounding box center [39, 384] width 12 height 12
checkbox input "false"
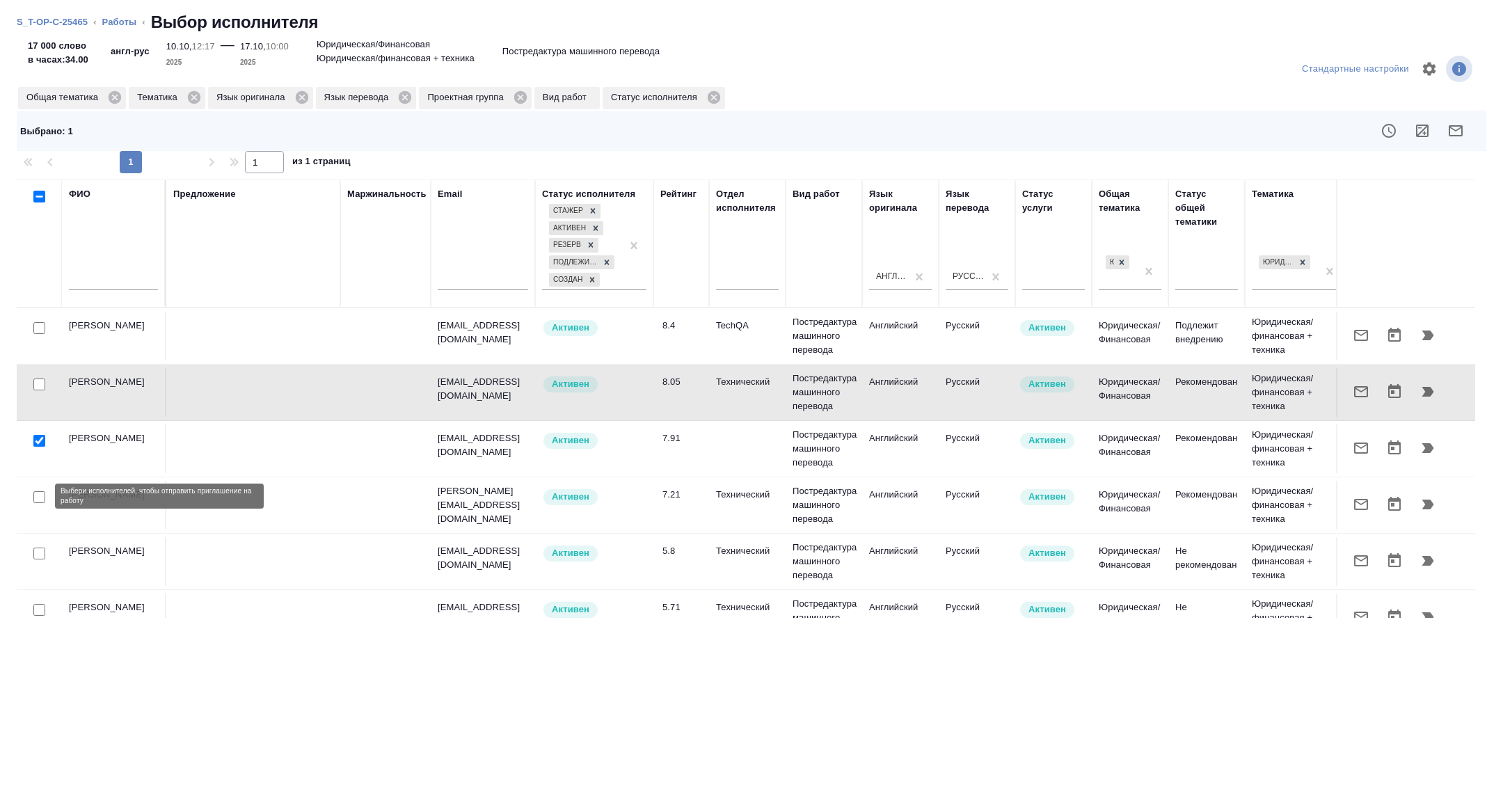
click at [42, 492] on input "checkbox" at bounding box center [39, 496] width 12 height 12
checkbox input "true"
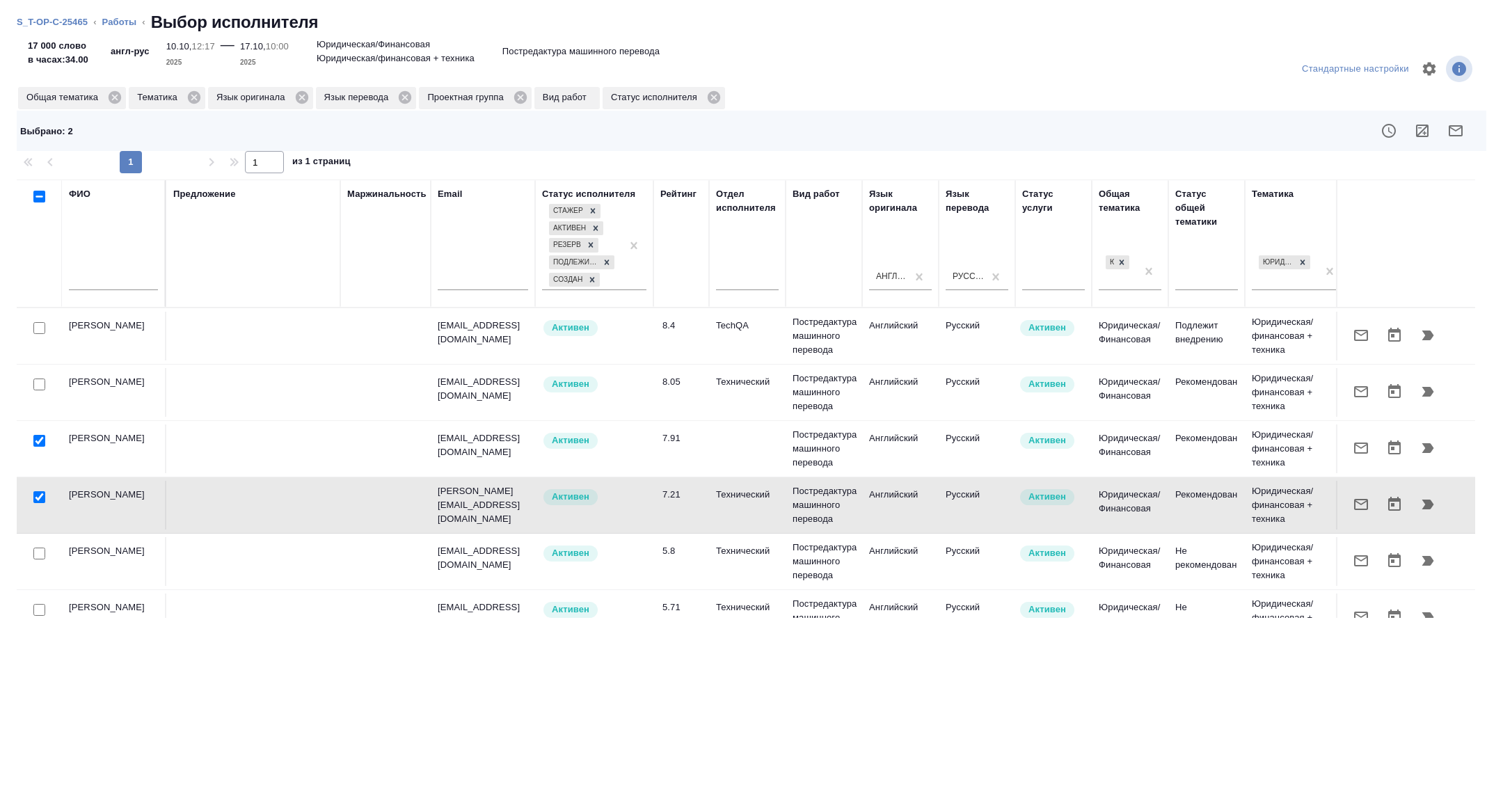
scroll to position [27, 0]
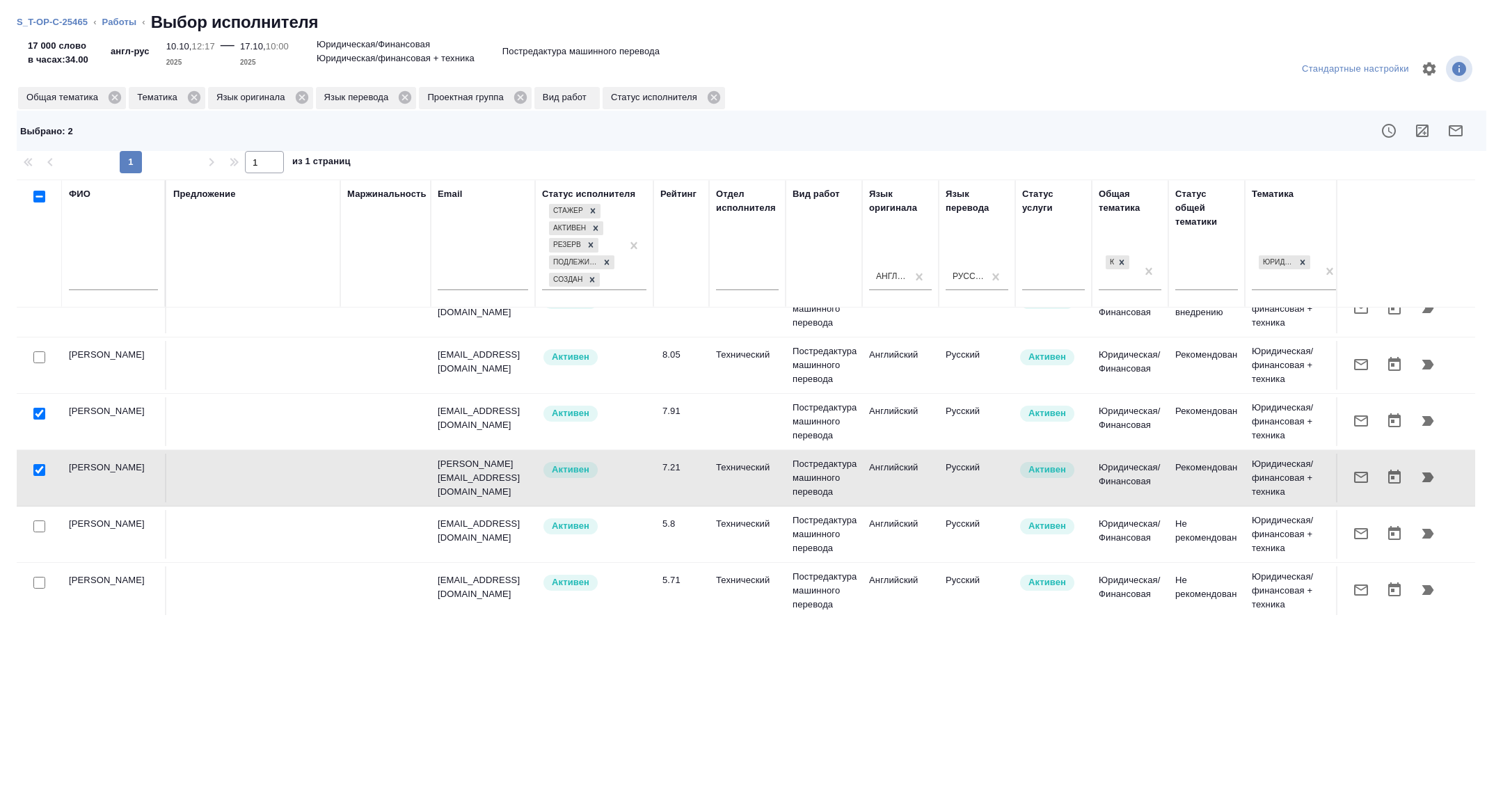
click at [1474, 142] on div at bounding box center [897, 130] width 1170 height 33
click at [1455, 139] on button "button" at bounding box center [1456, 130] width 33 height 33
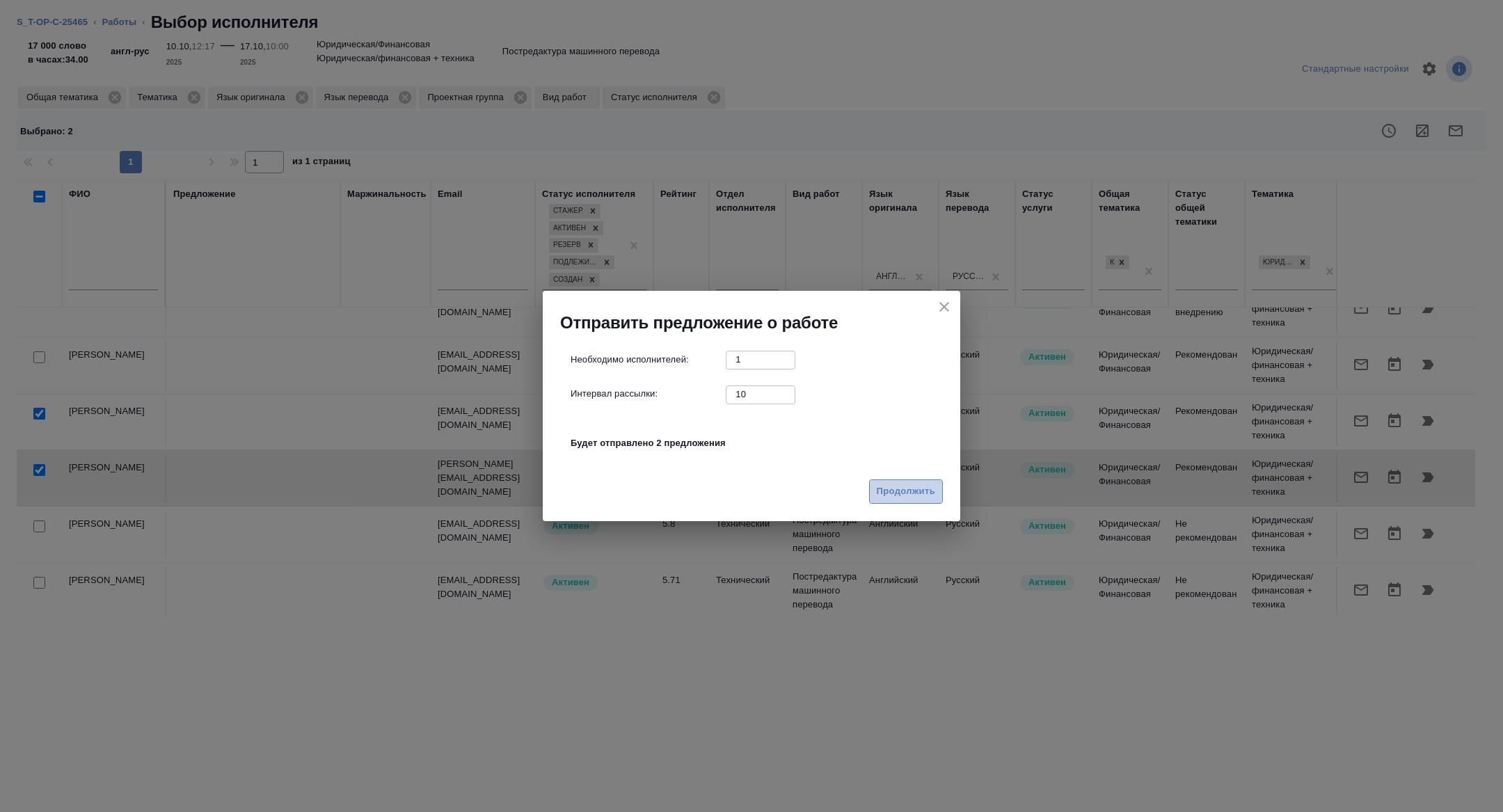
click at [885, 496] on span "Продолжить" at bounding box center [906, 492] width 58 height 16
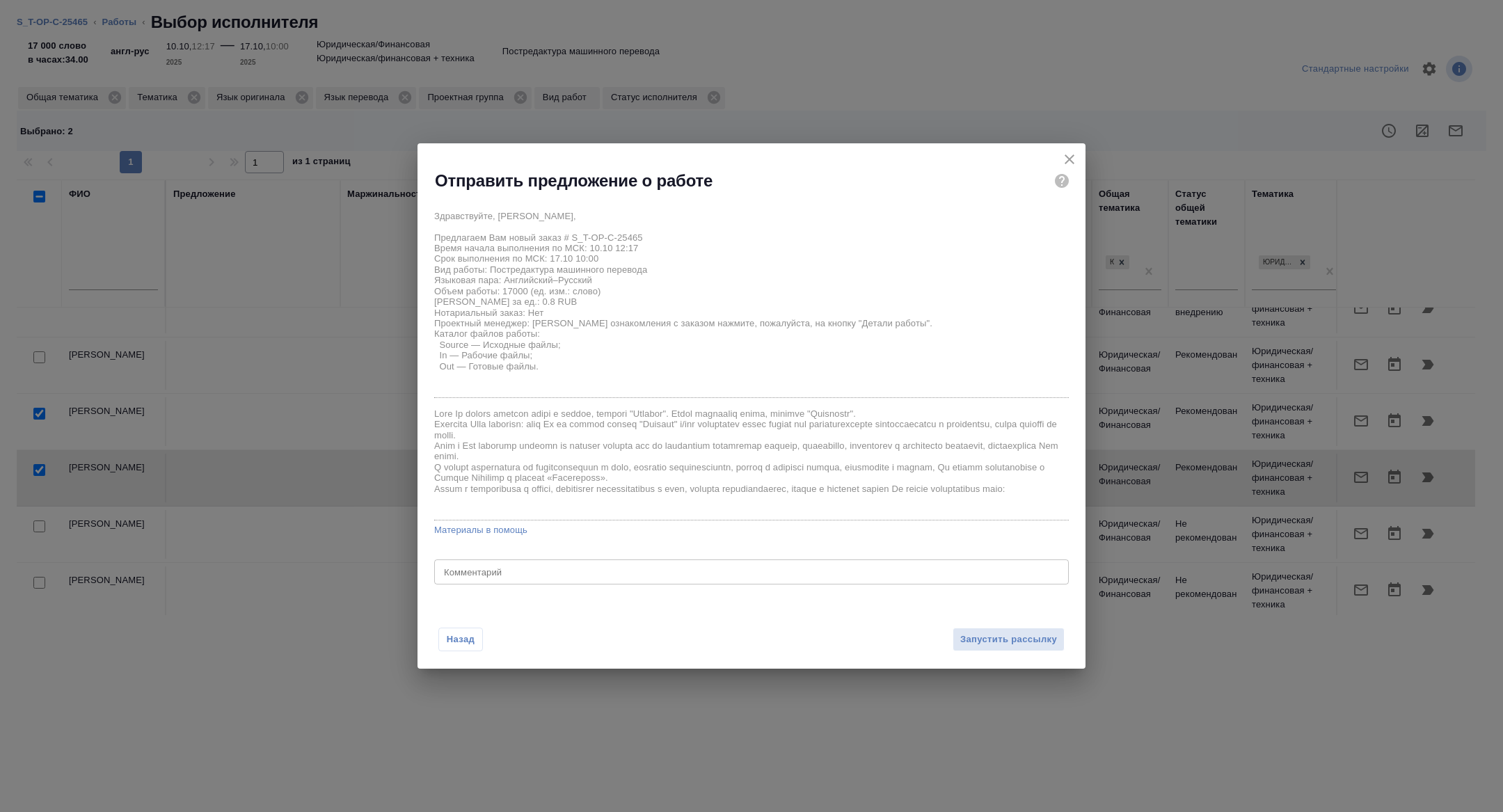
click at [778, 564] on div "x Комментарий" at bounding box center [752, 572] width 634 height 25
type textarea "d"
type textarea "все или половину"
click at [1005, 644] on span "Запустить рассылку" at bounding box center [1008, 640] width 97 height 16
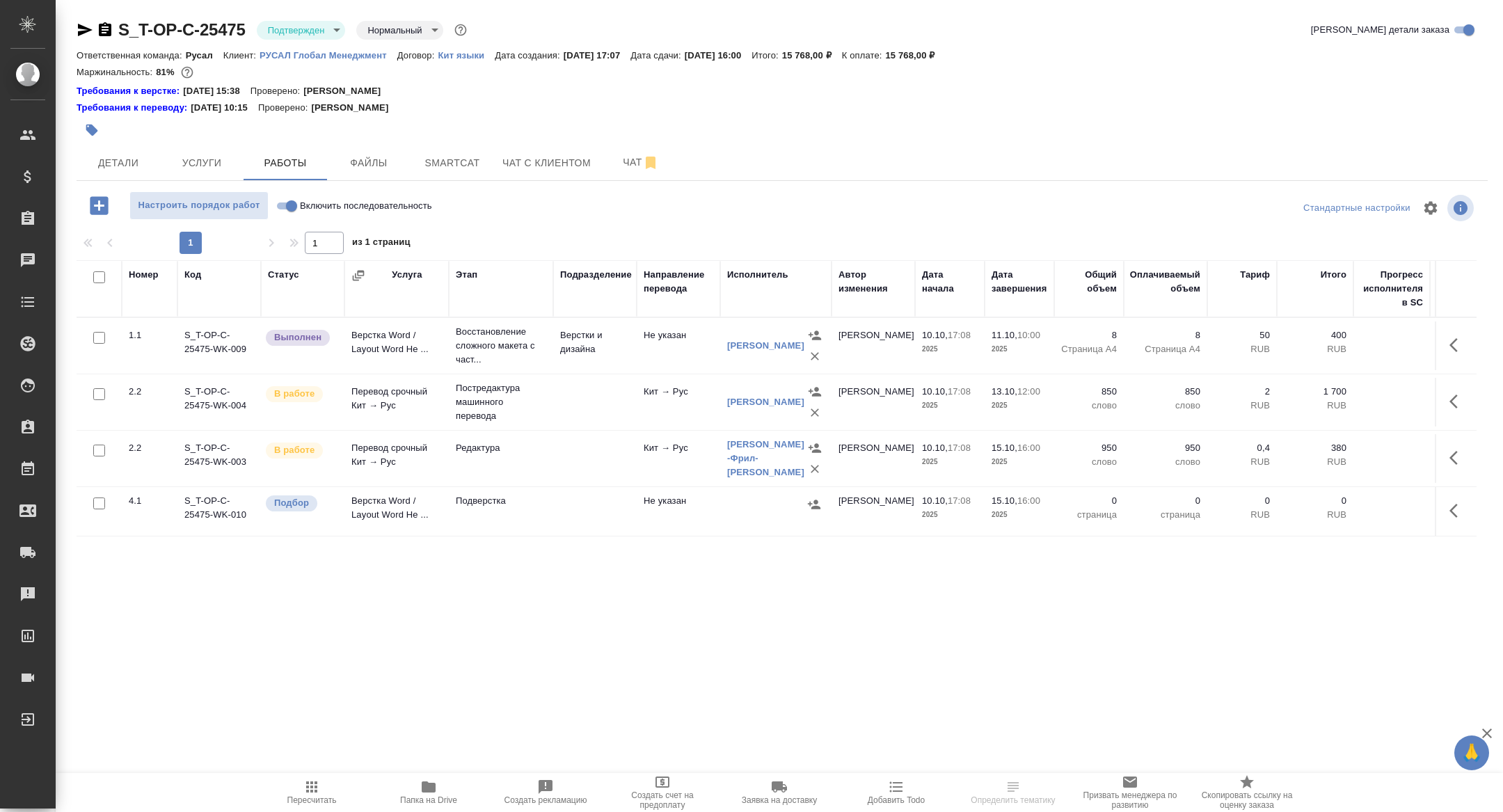
click at [309, 33] on body "🙏 .cls-1 fill:#fff; AWATERA Zhuravleva Alexandra Клиенты Спецификации Заказы Ча…" at bounding box center [752, 406] width 1503 height 812
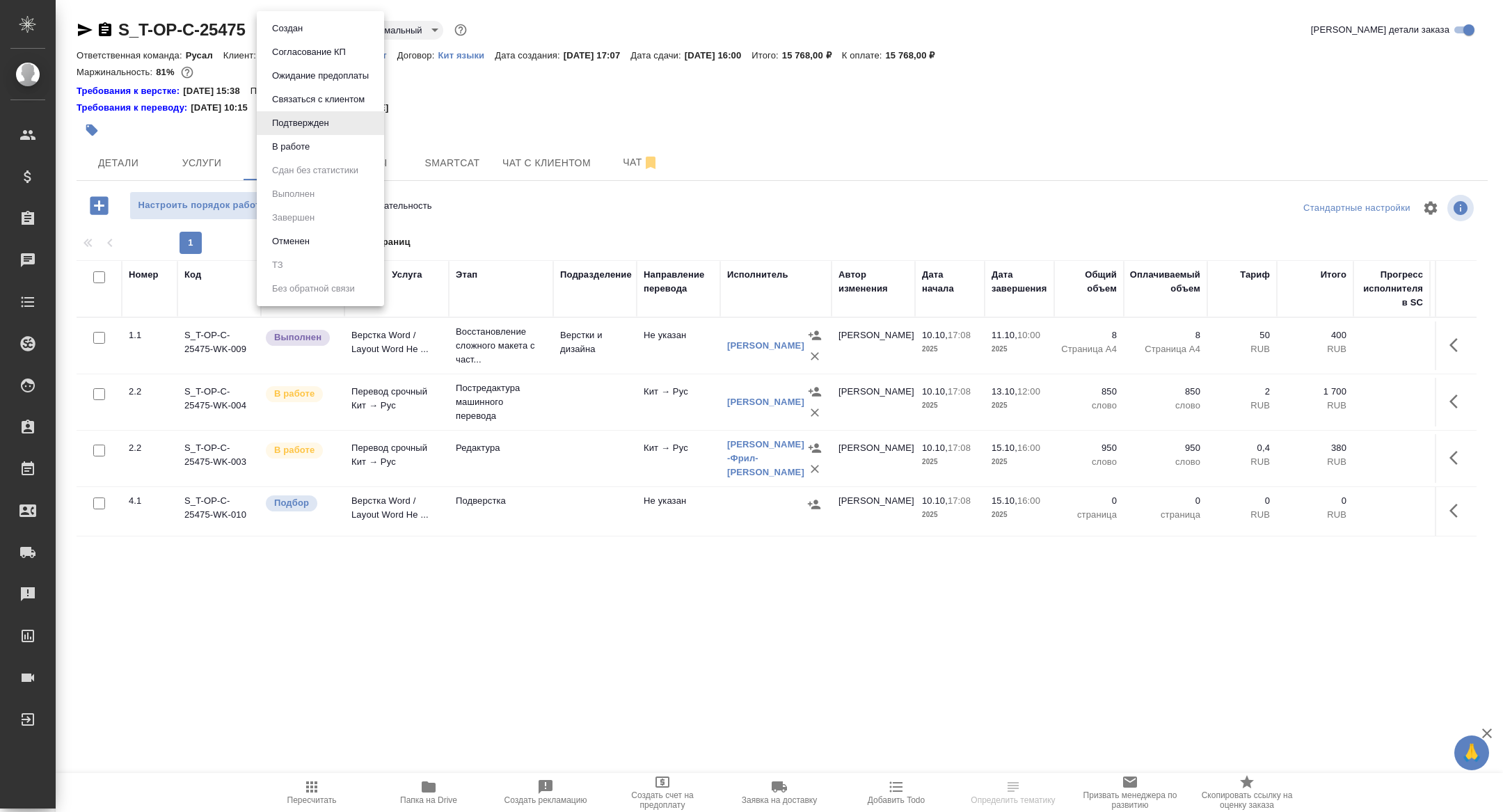
click at [315, 147] on li "В работе" at bounding box center [320, 147] width 127 height 24
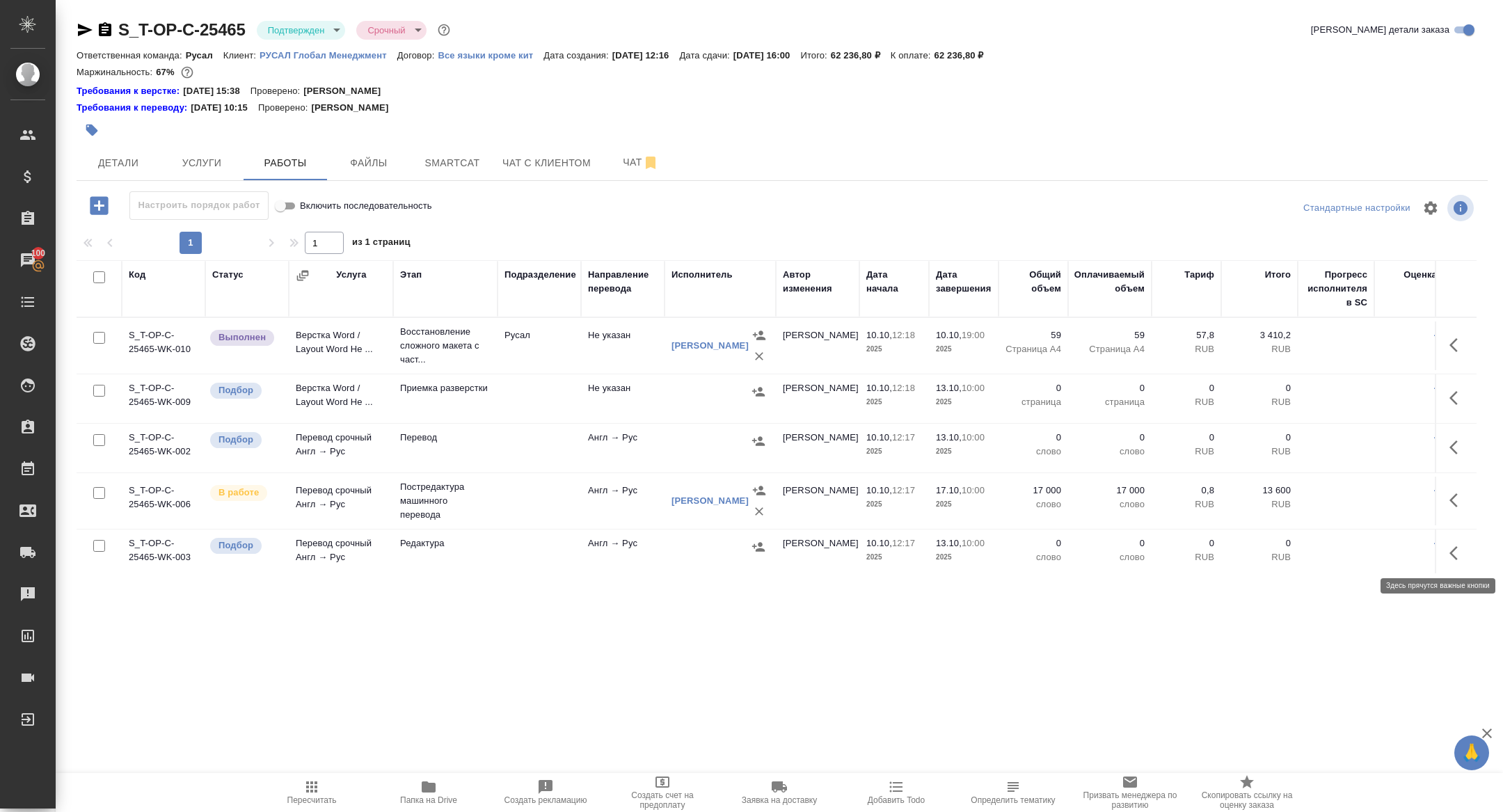
click at [1453, 556] on icon "button" at bounding box center [1458, 554] width 17 height 17
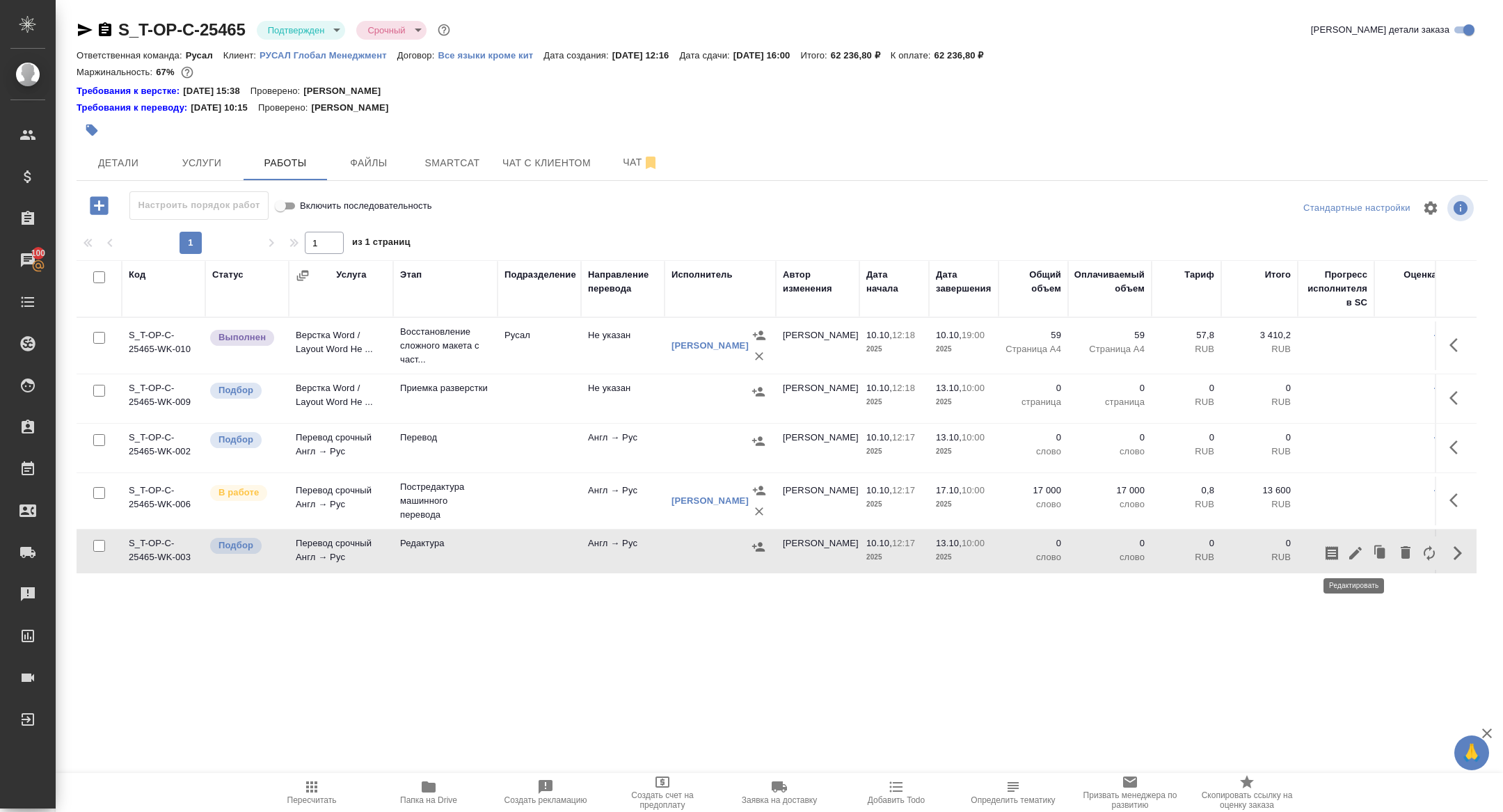
click at [1358, 545] on icon "button" at bounding box center [1356, 554] width 17 height 17
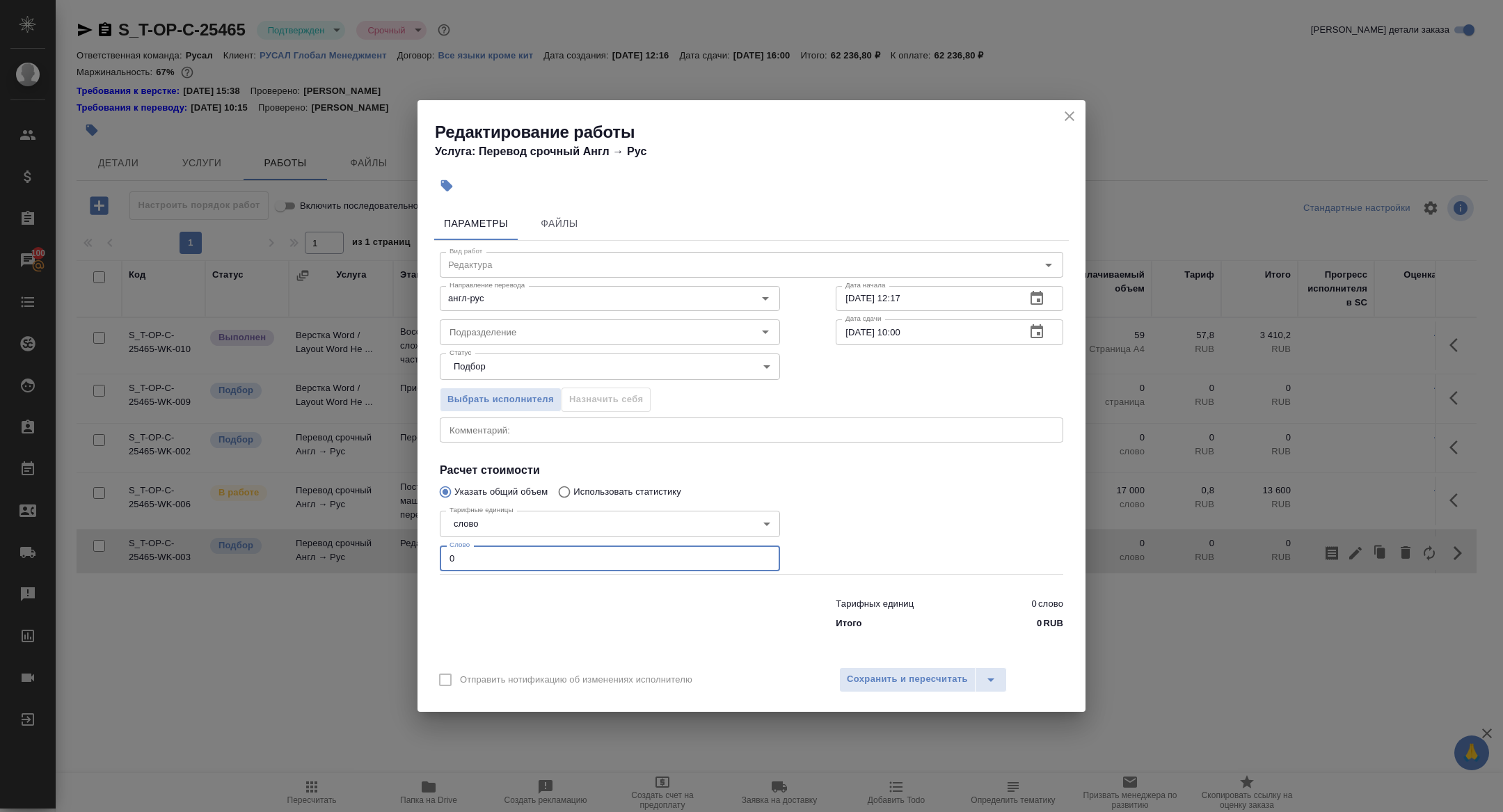
drag, startPoint x: 469, startPoint y: 549, endPoint x: 493, endPoint y: 573, distance: 33.9
click at [493, 573] on div "Вид работ Редактура Вид работ Направление перевода англ-рус Направление перевод…" at bounding box center [752, 437] width 634 height 395
type input "1"
click at [1069, 111] on icon "close" at bounding box center [1069, 116] width 17 height 17
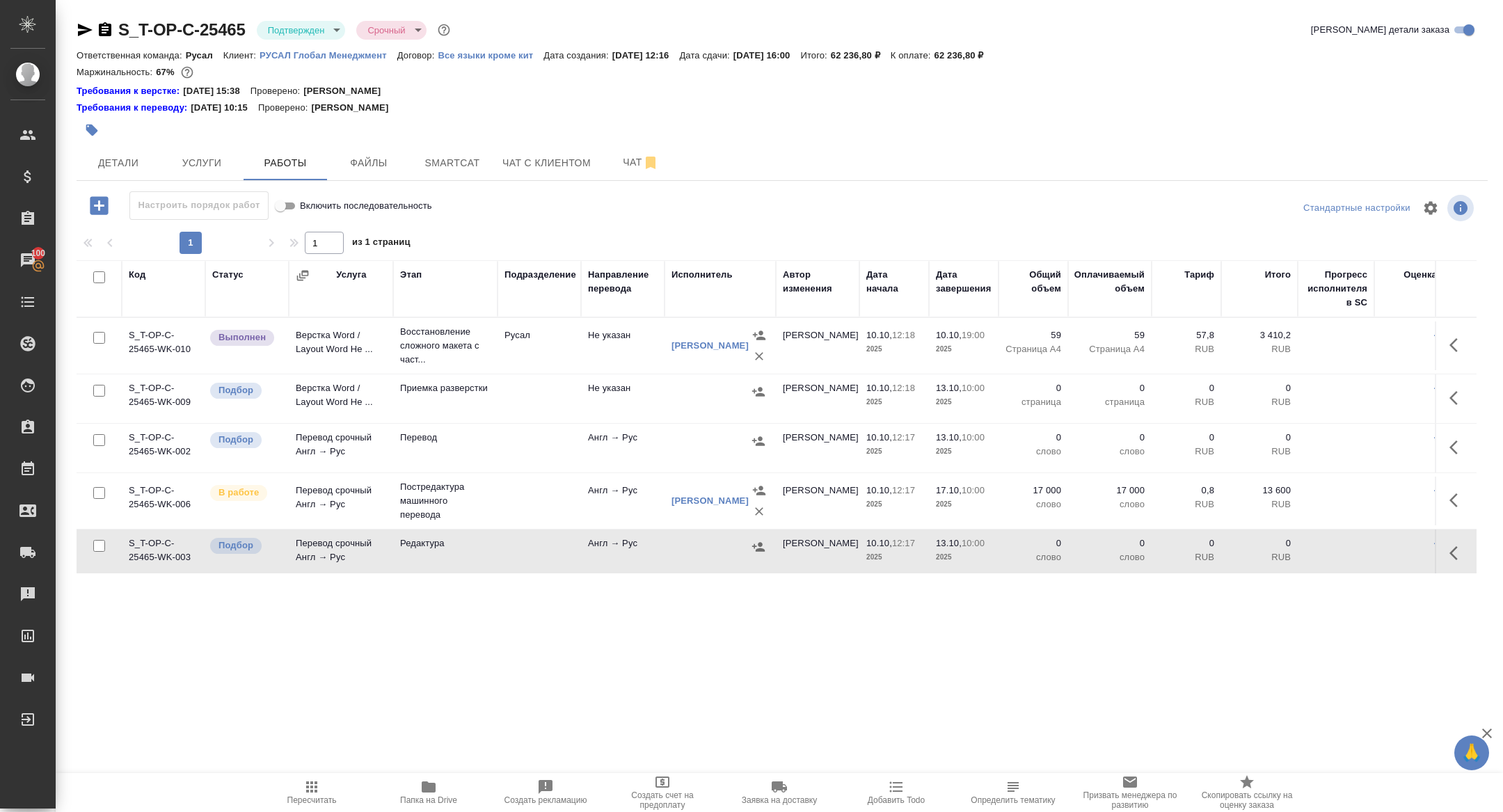
click at [101, 545] on input "checkbox" at bounding box center [98, 545] width 12 height 12
checkbox input "true"
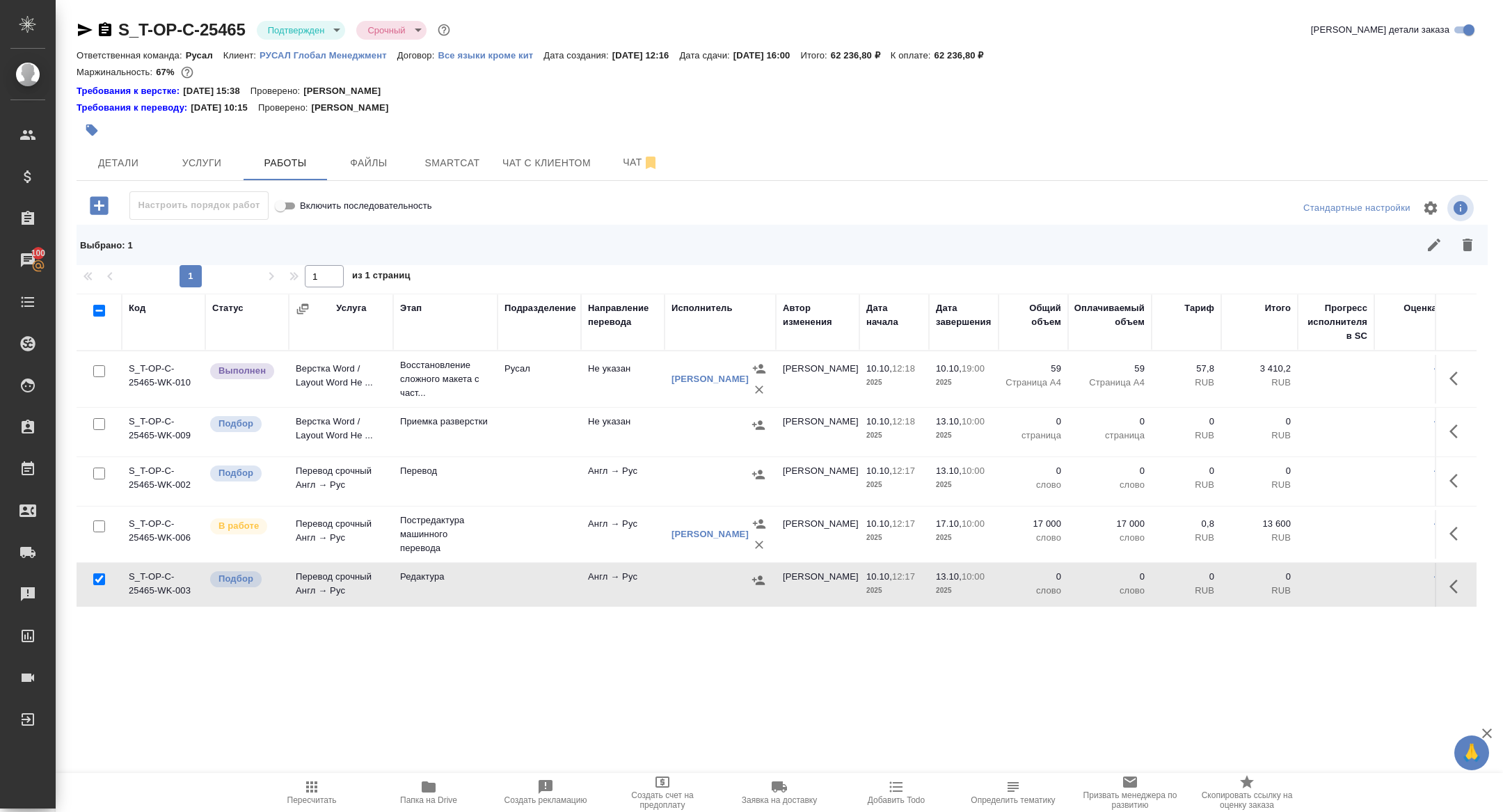
click at [97, 469] on input "checkbox" at bounding box center [98, 473] width 12 height 12
checkbox input "true"
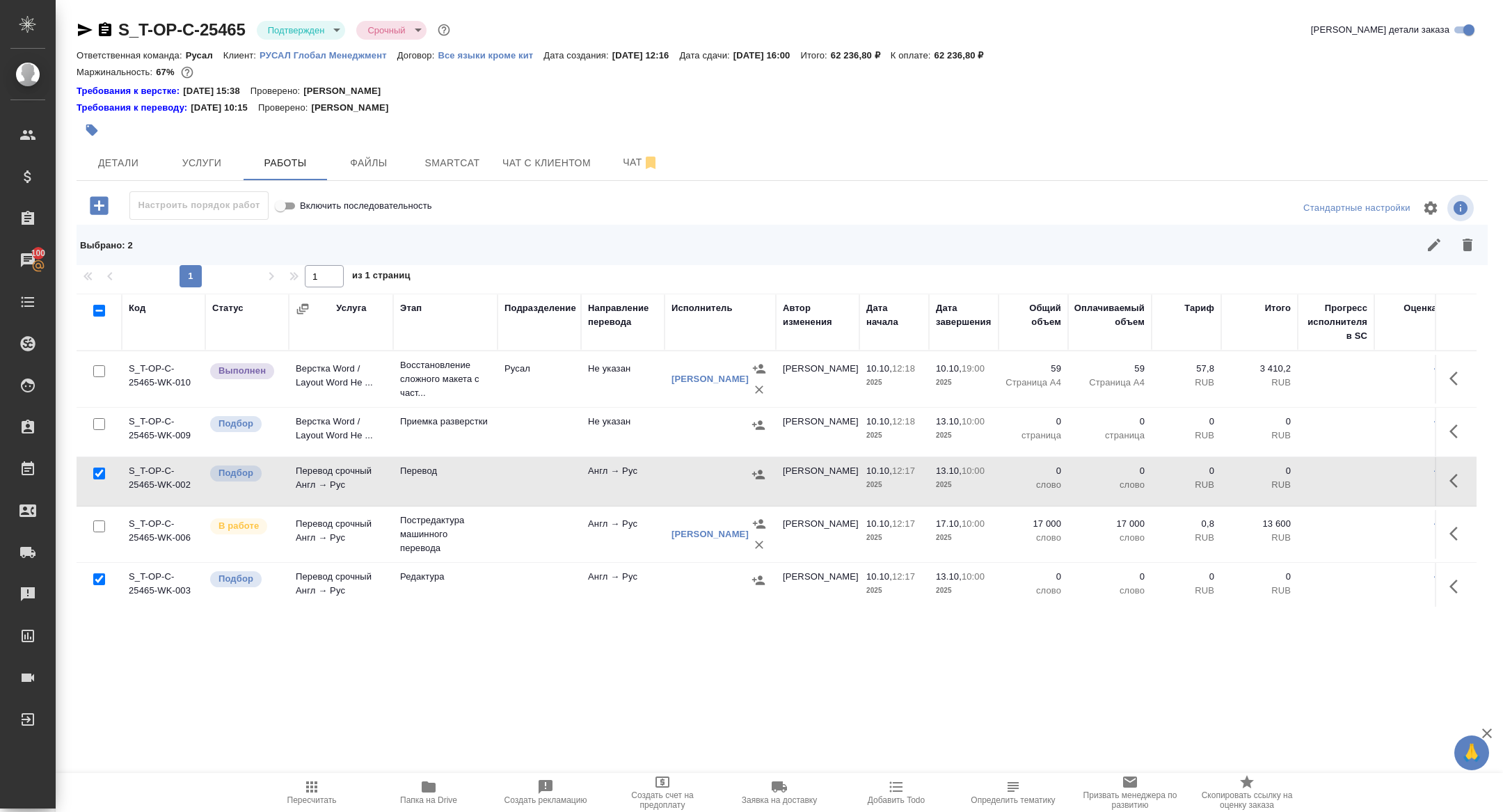
click at [96, 422] on input "checkbox" at bounding box center [98, 423] width 12 height 12
checkbox input "true"
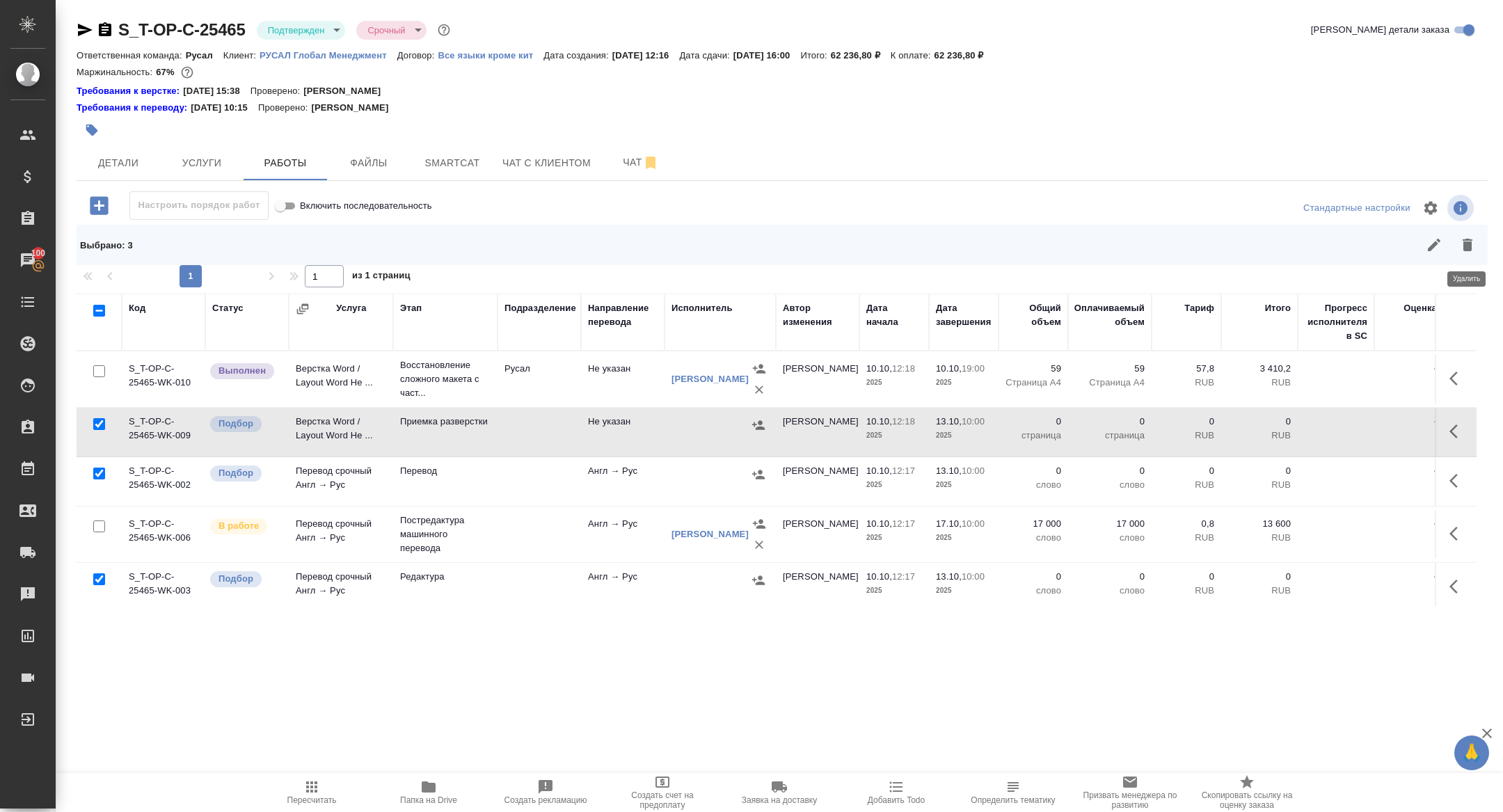
click at [1470, 242] on icon "button" at bounding box center [1467, 245] width 10 height 12
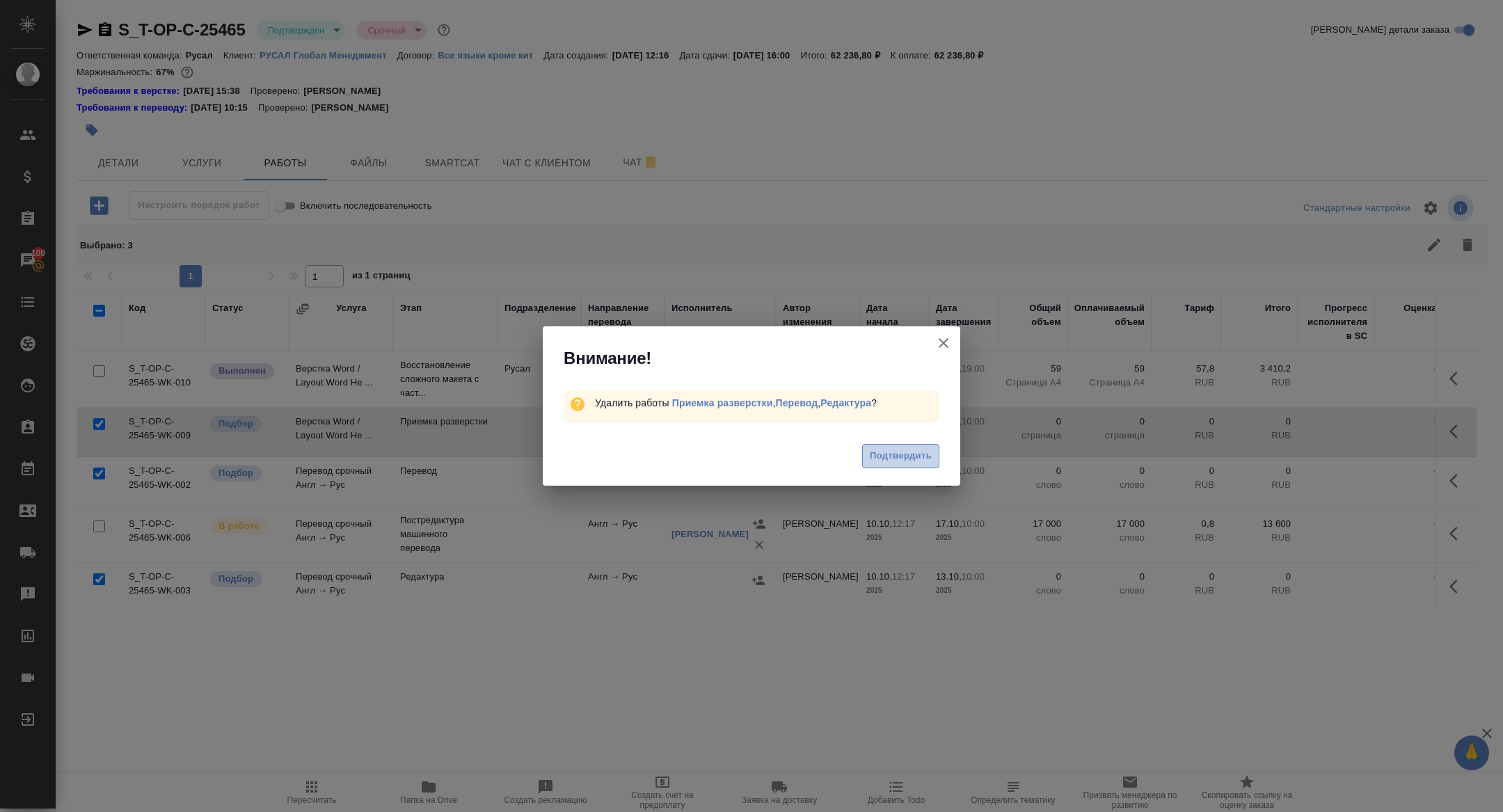
click at [910, 447] on button "Подтвердить" at bounding box center [901, 455] width 78 height 24
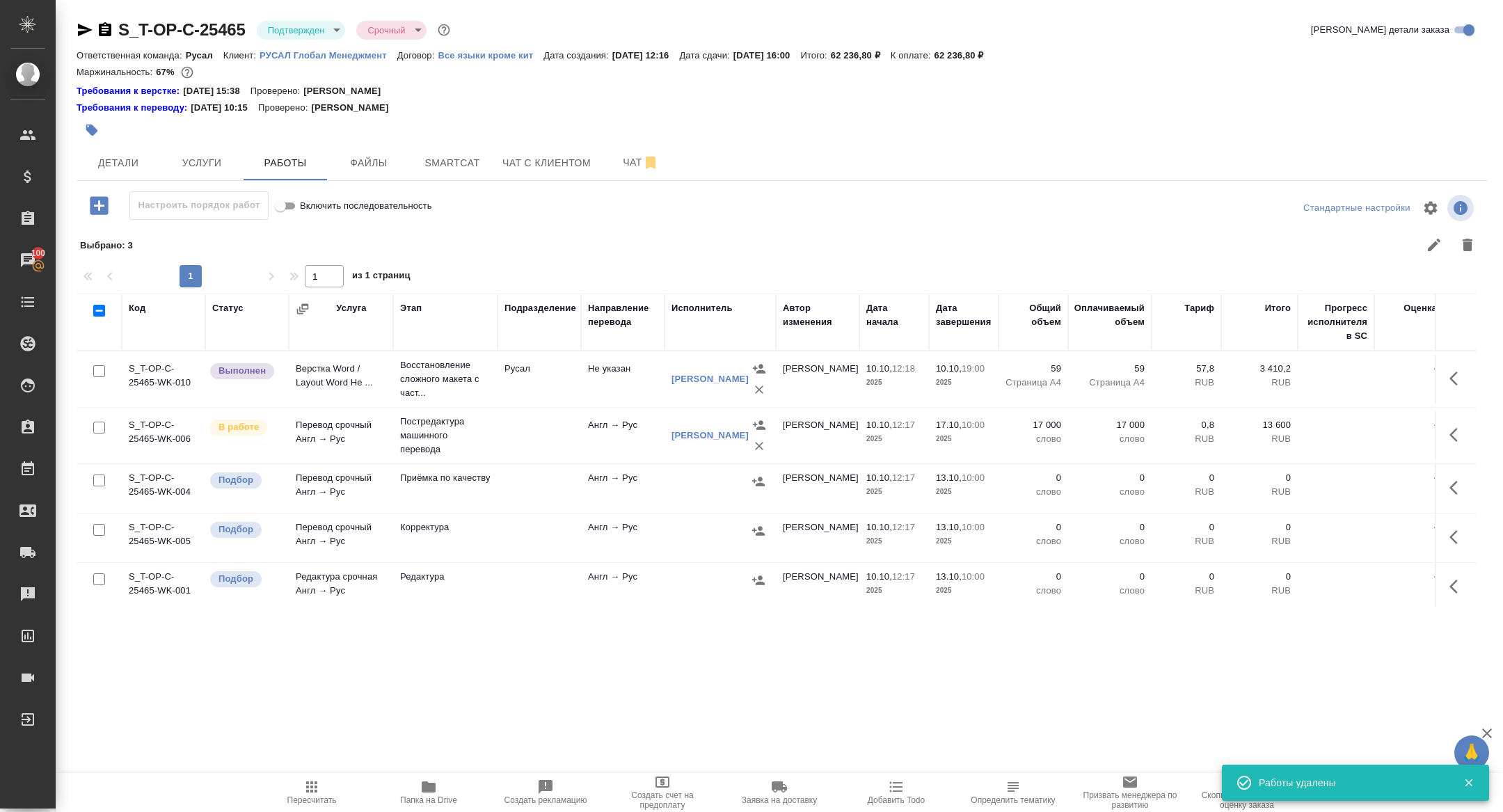
click at [98, 206] on icon "button" at bounding box center [98, 205] width 24 height 24
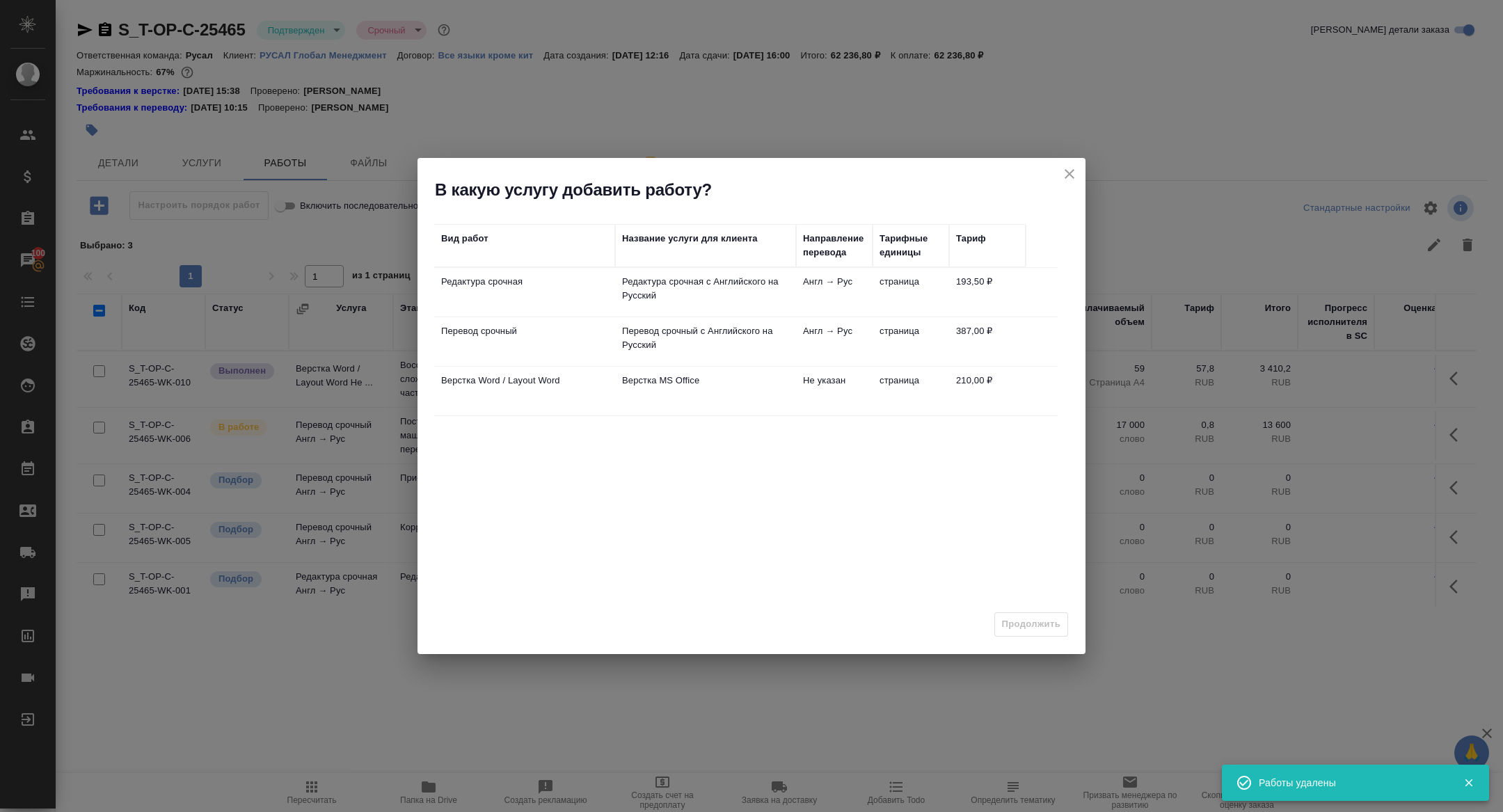
click at [1066, 168] on icon "close" at bounding box center [1069, 174] width 17 height 17
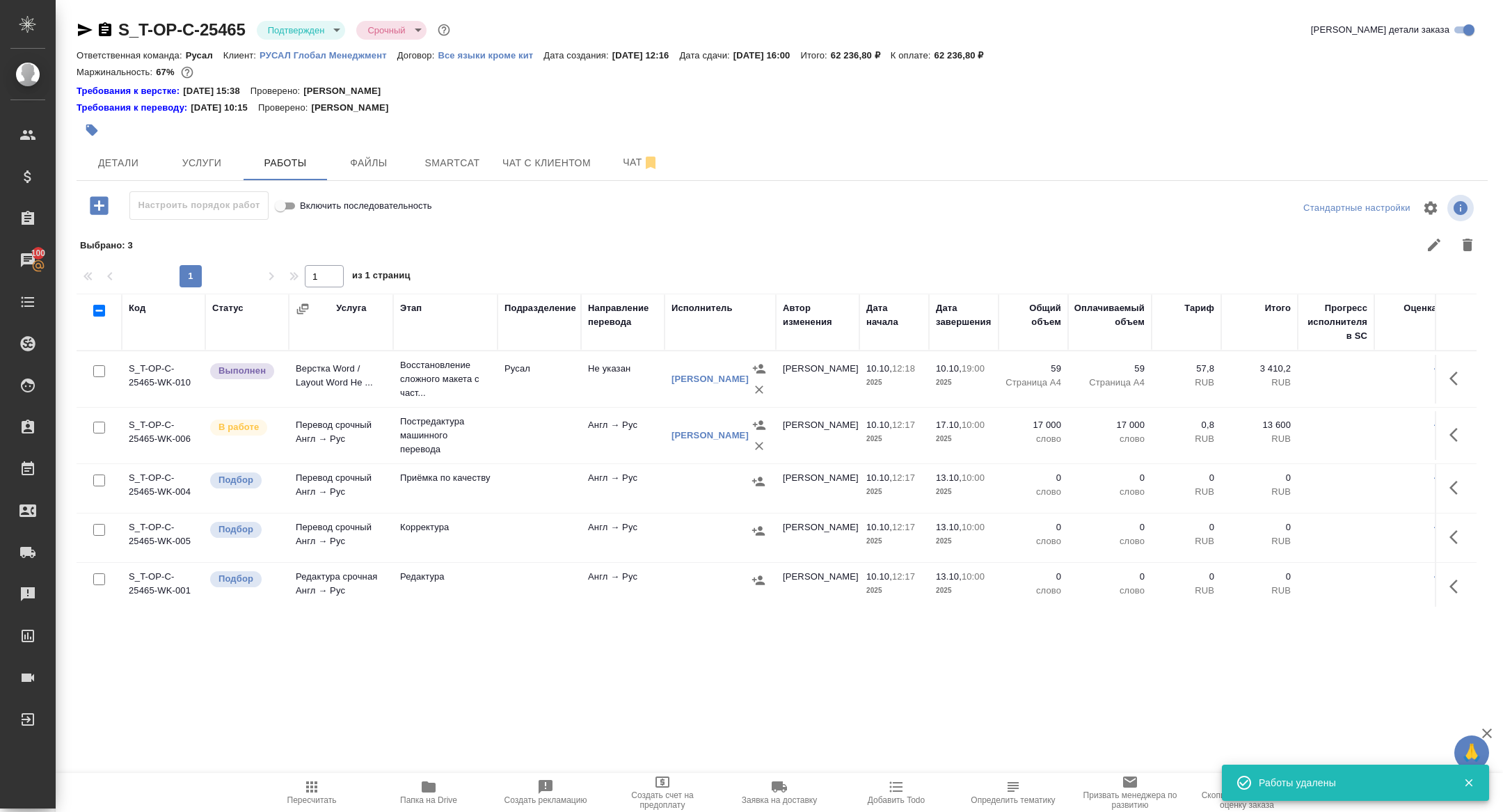
click at [103, 573] on input "checkbox" at bounding box center [98, 579] width 12 height 12
checkbox input "true"
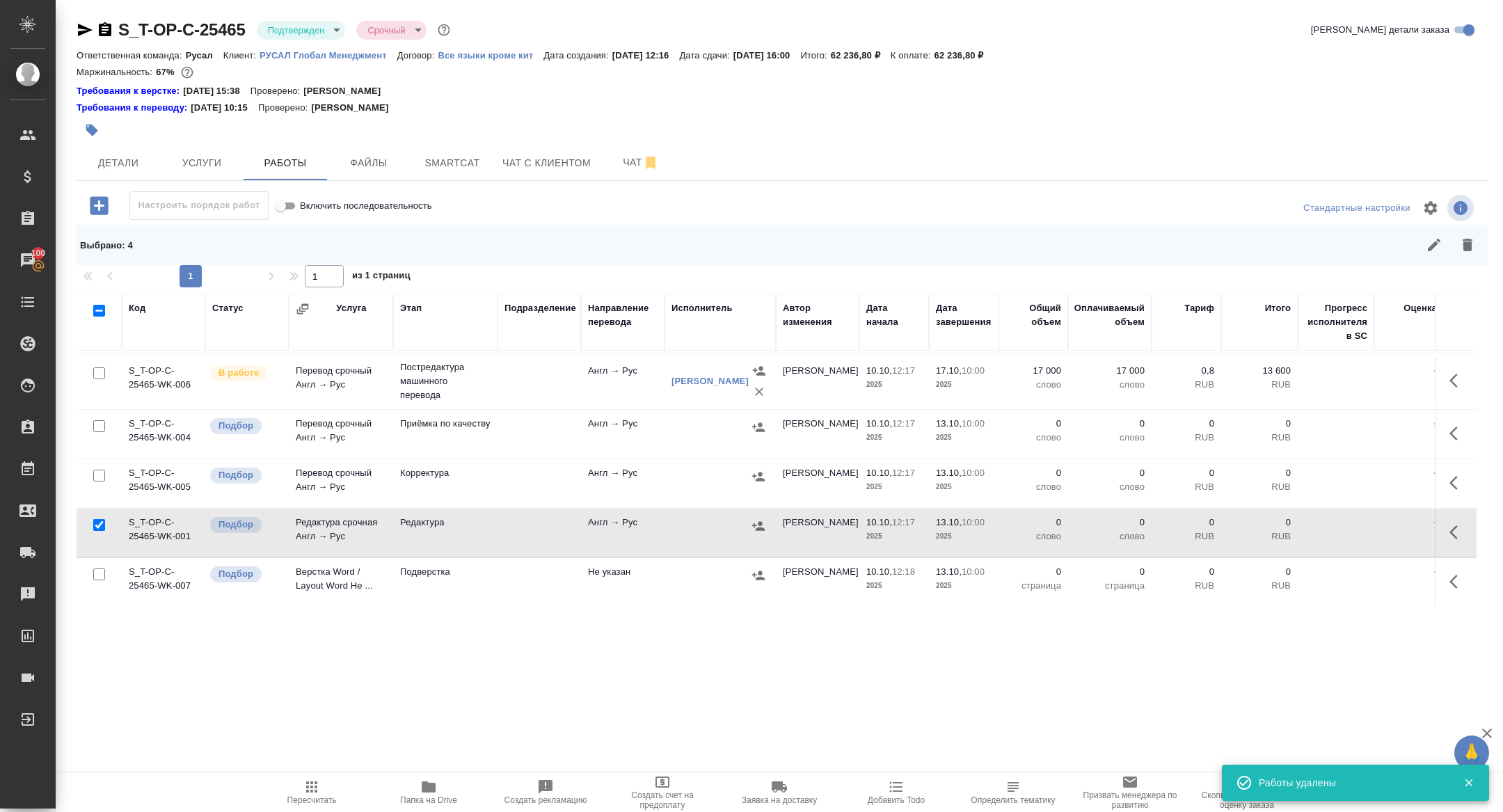
scroll to position [102, 0]
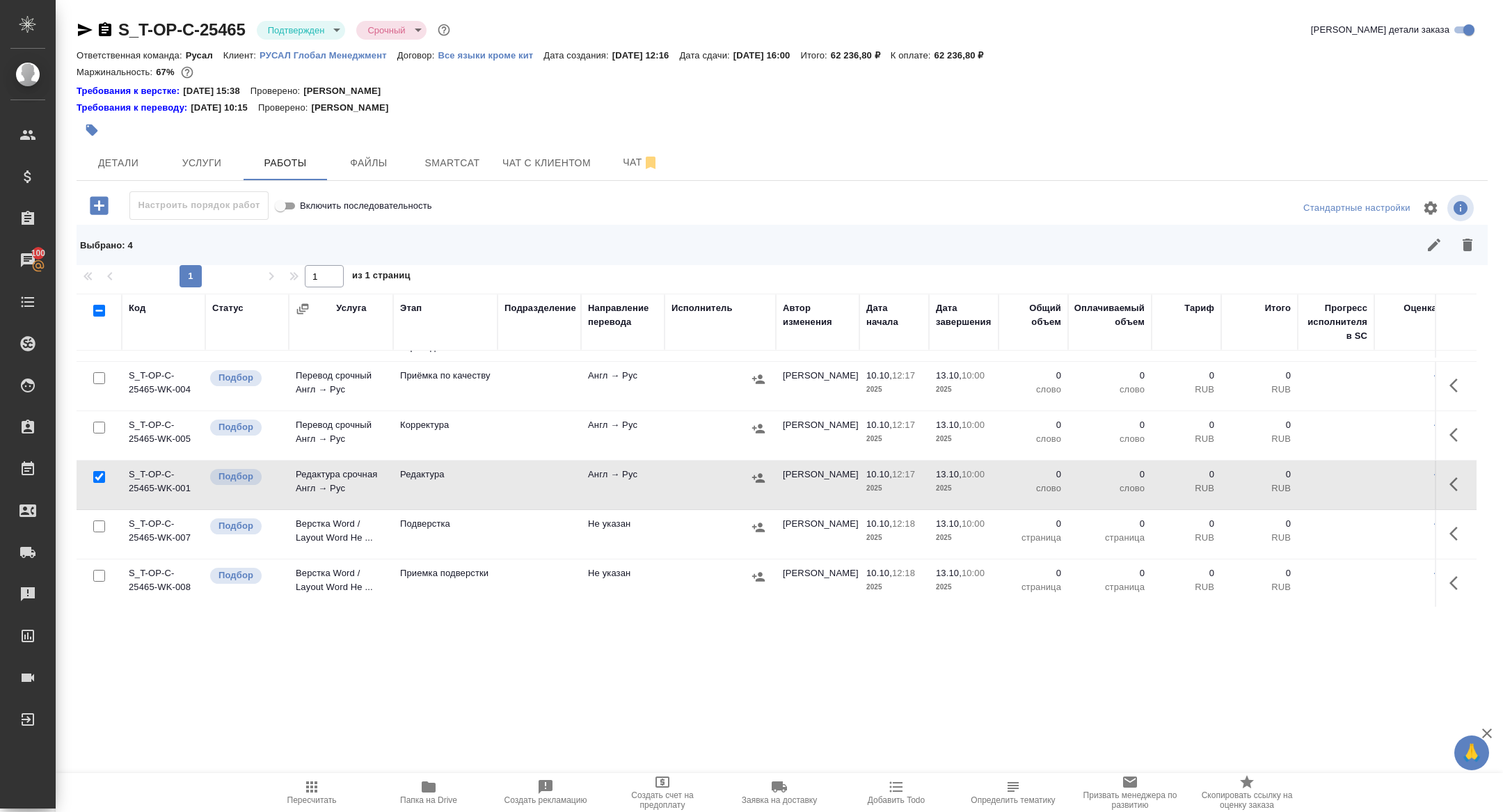
click at [99, 525] on input "checkbox" at bounding box center [98, 526] width 12 height 12
checkbox input "true"
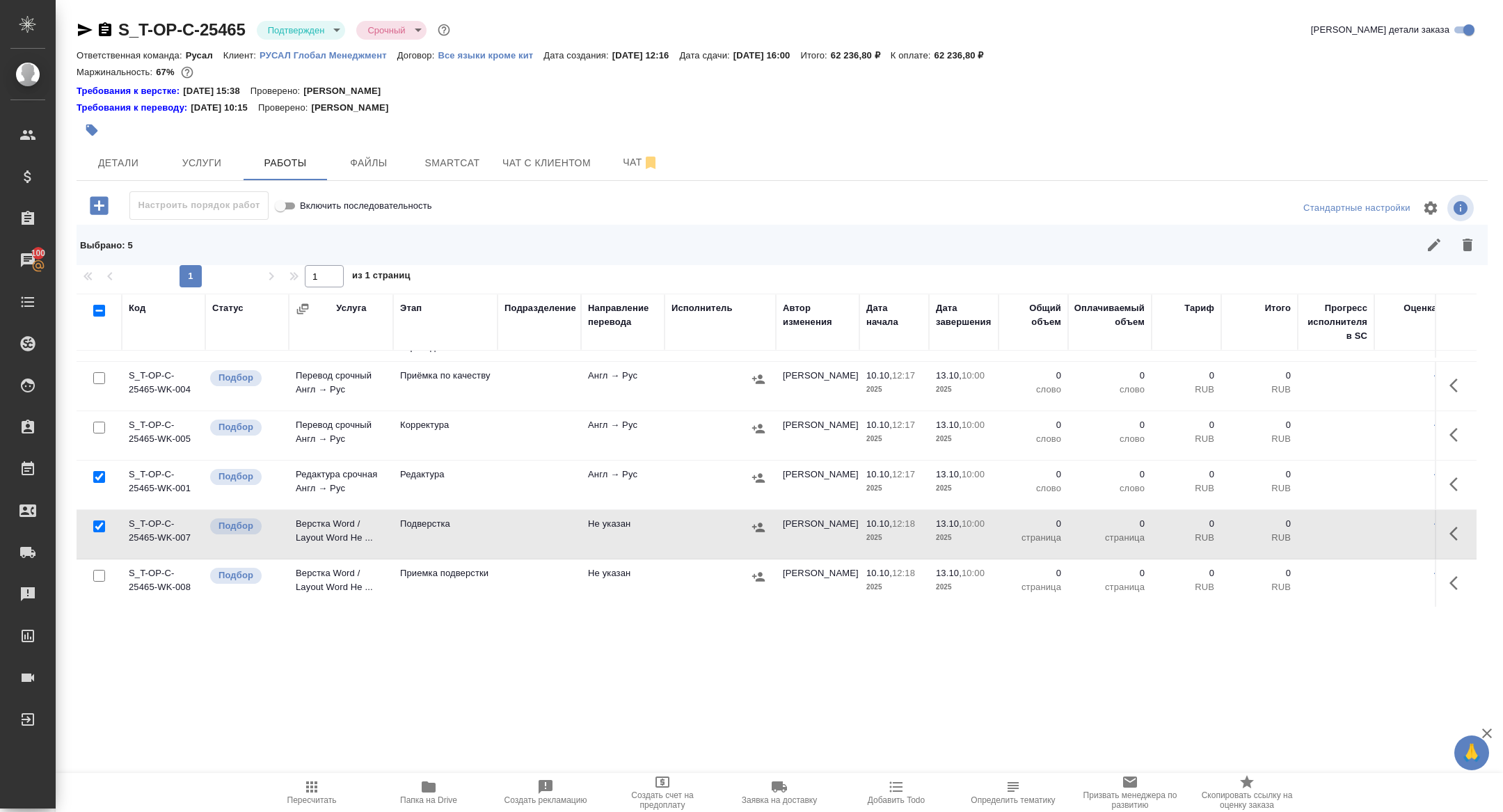
click at [99, 574] on input "checkbox" at bounding box center [98, 575] width 12 height 12
checkbox input "true"
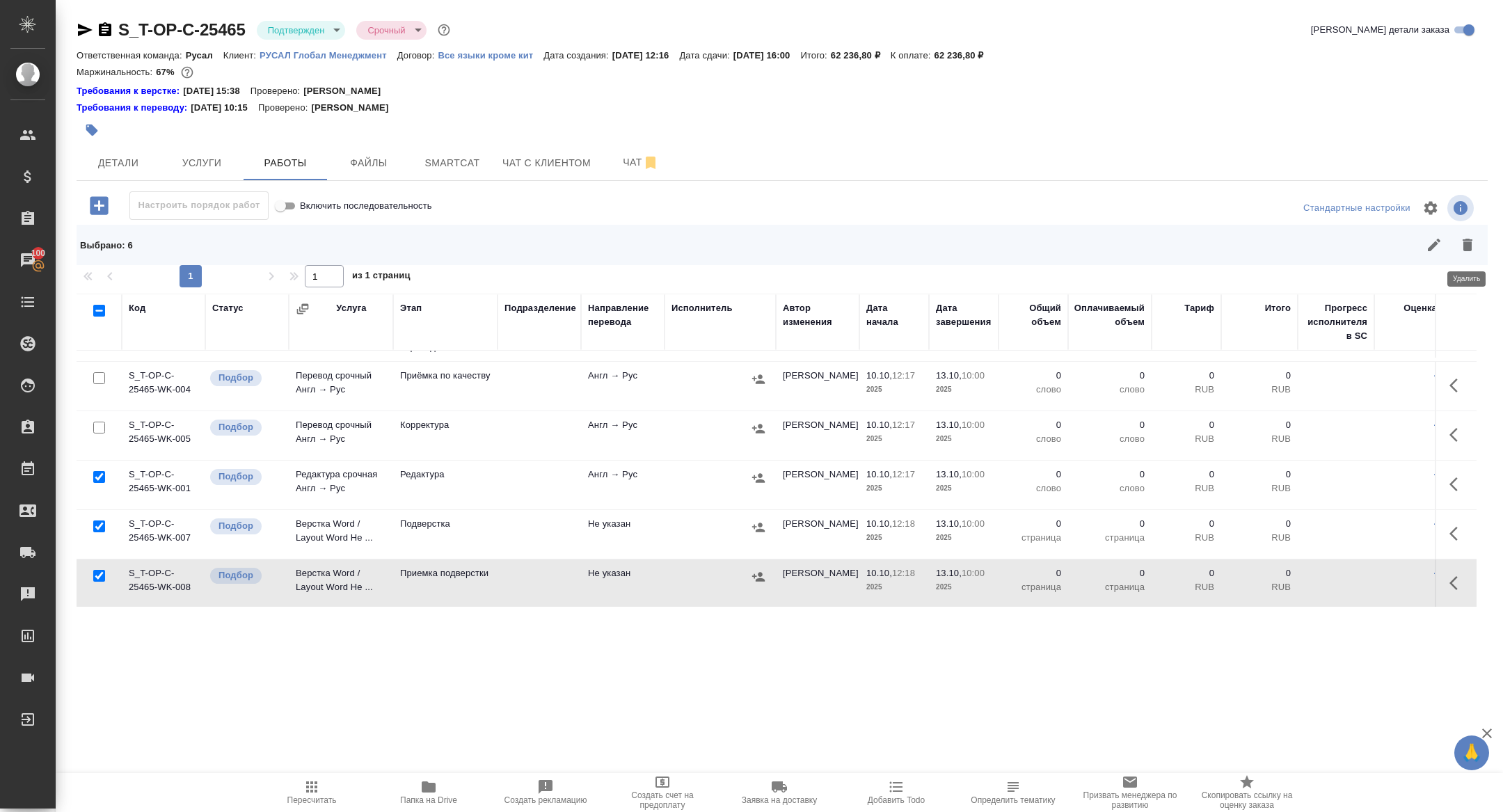
click at [1468, 252] on icon "button" at bounding box center [1468, 245] width 17 height 17
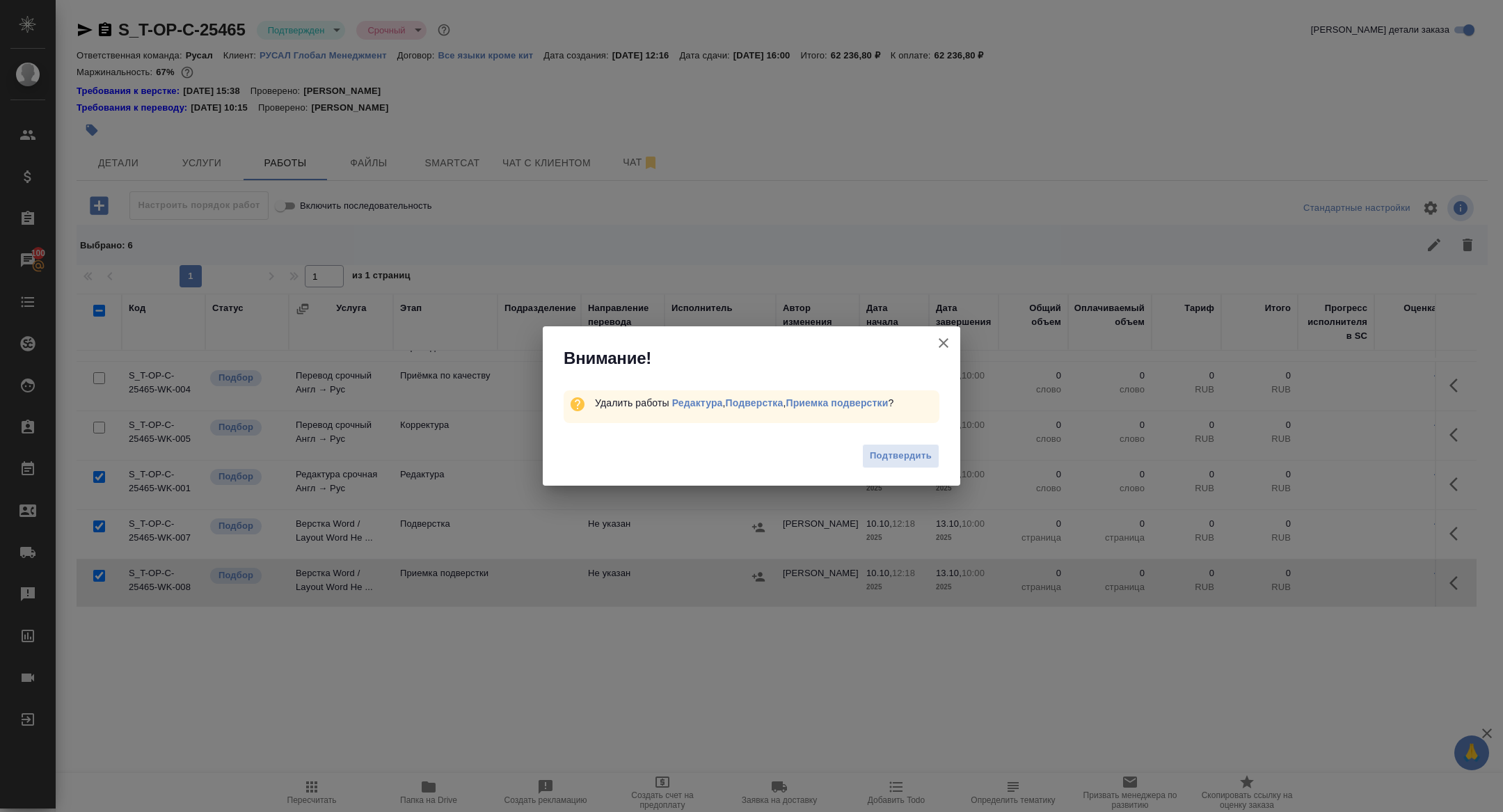
click at [930, 435] on div "Подтвердить" at bounding box center [752, 458] width 417 height 56
click at [883, 464] on button "Подтвердить" at bounding box center [901, 455] width 78 height 24
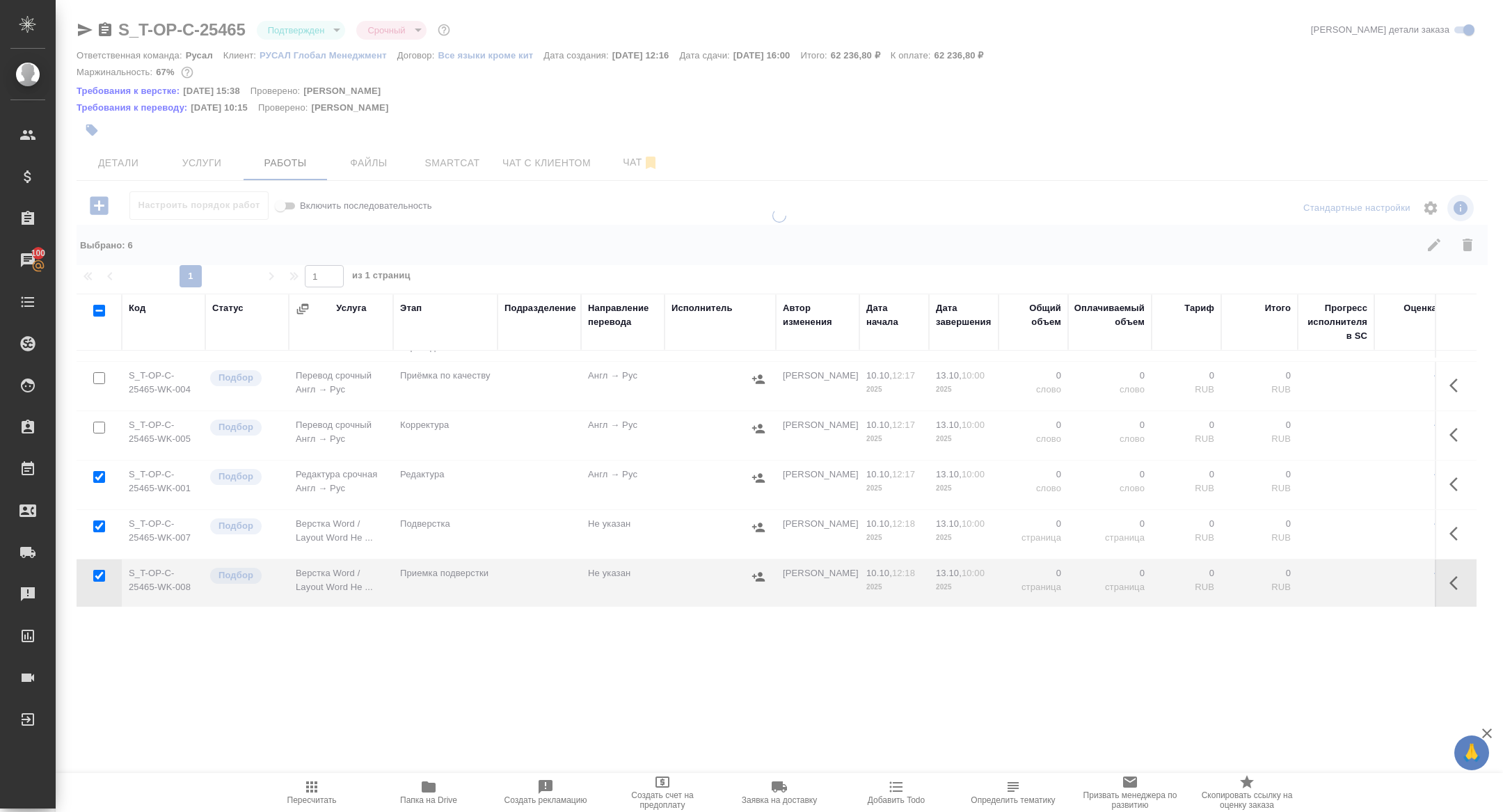
click at [1453, 433] on icon "button" at bounding box center [1458, 435] width 17 height 17
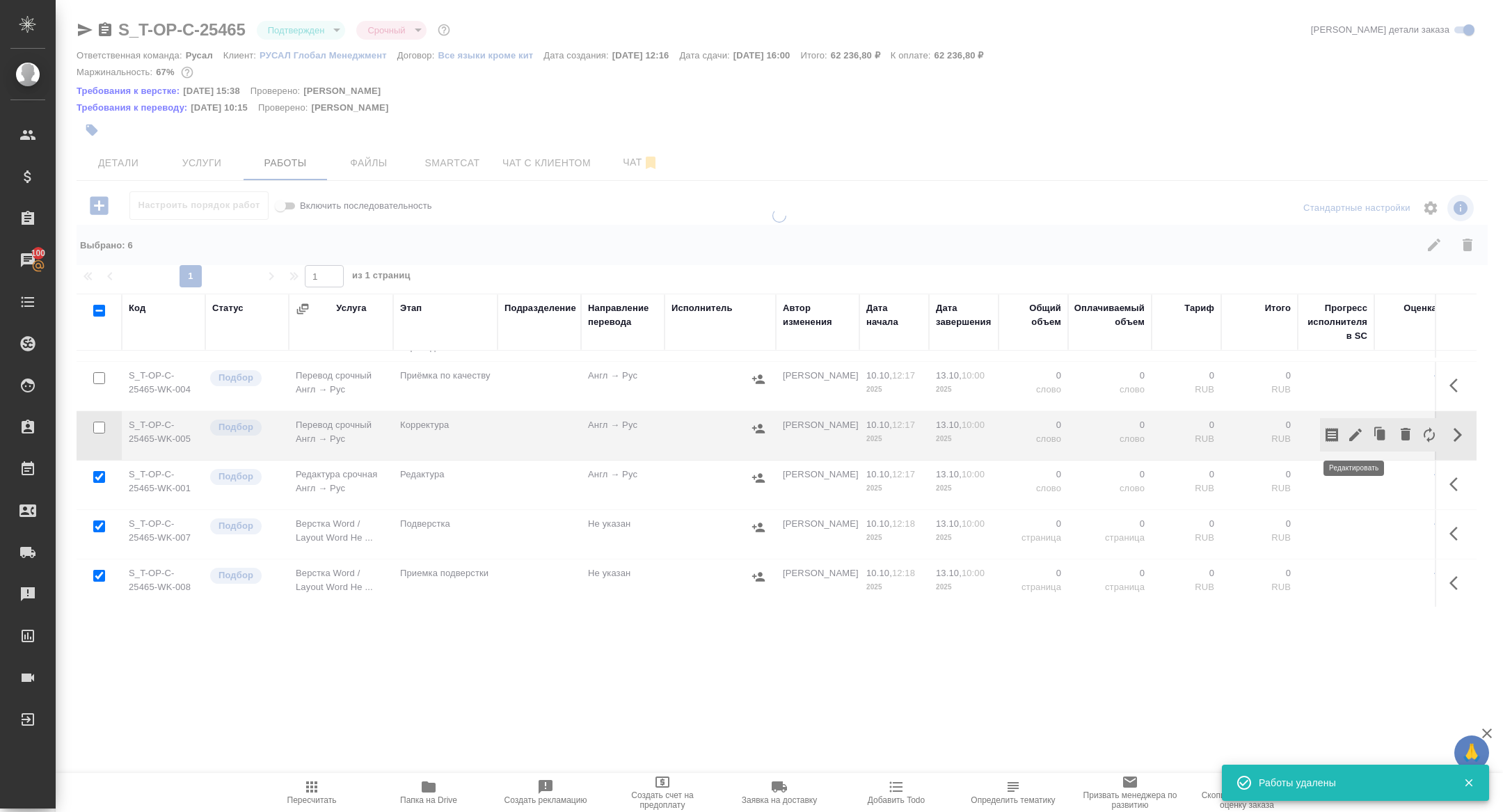
click at [1354, 432] on icon "button" at bounding box center [1356, 435] width 17 height 17
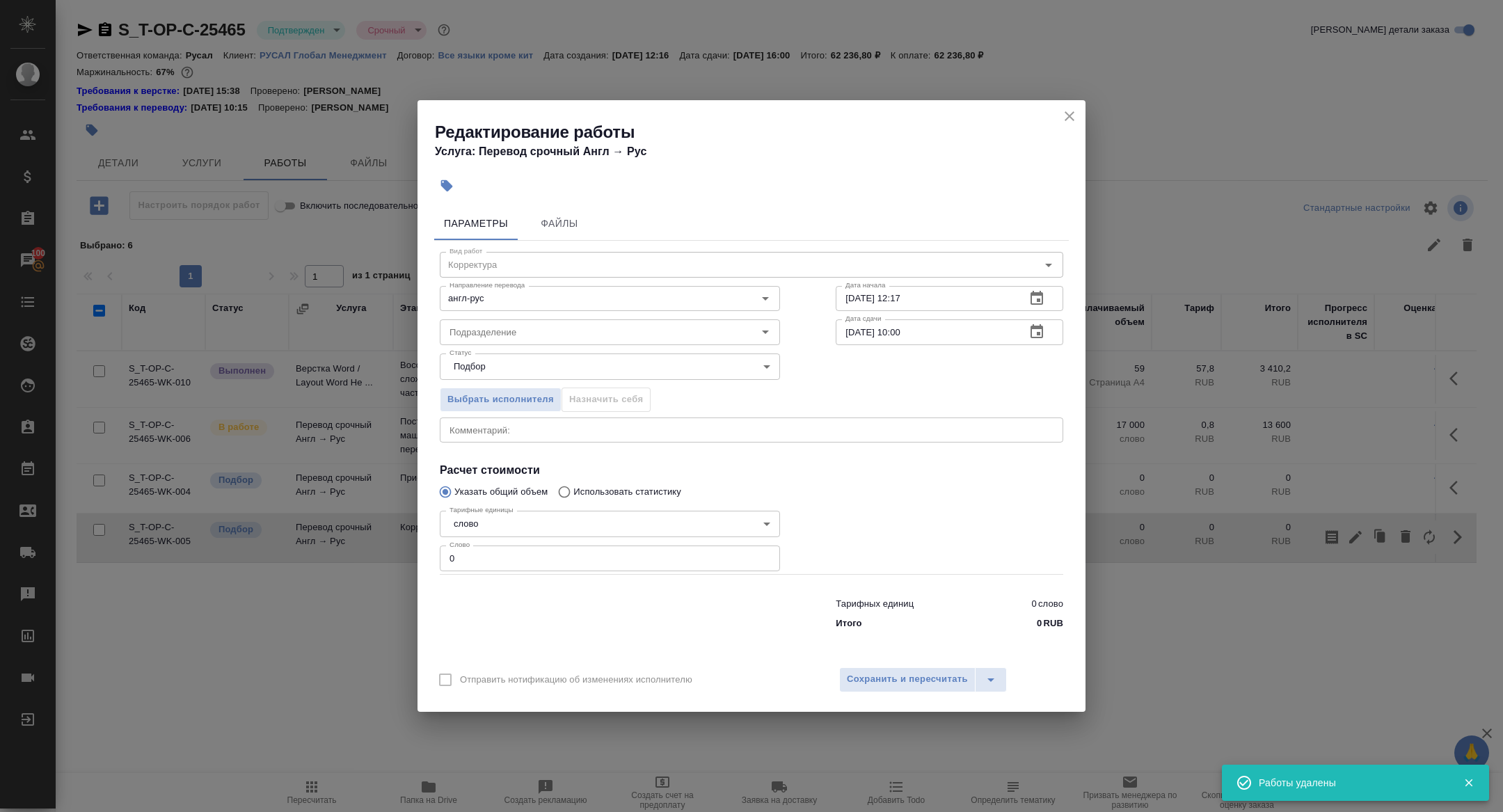
scroll to position [0, 0]
drag, startPoint x: 461, startPoint y: 563, endPoint x: 367, endPoint y: 555, distance: 94.3
click at [367, 556] on div "Редактирование работы Услуга: Перевод срочный Англ → Рус Параметры Файлы Вид ра…" at bounding box center [752, 406] width 1503 height 812
type input "17000"
click at [929, 676] on span "Сохранить и пересчитать" at bounding box center [907, 679] width 121 height 16
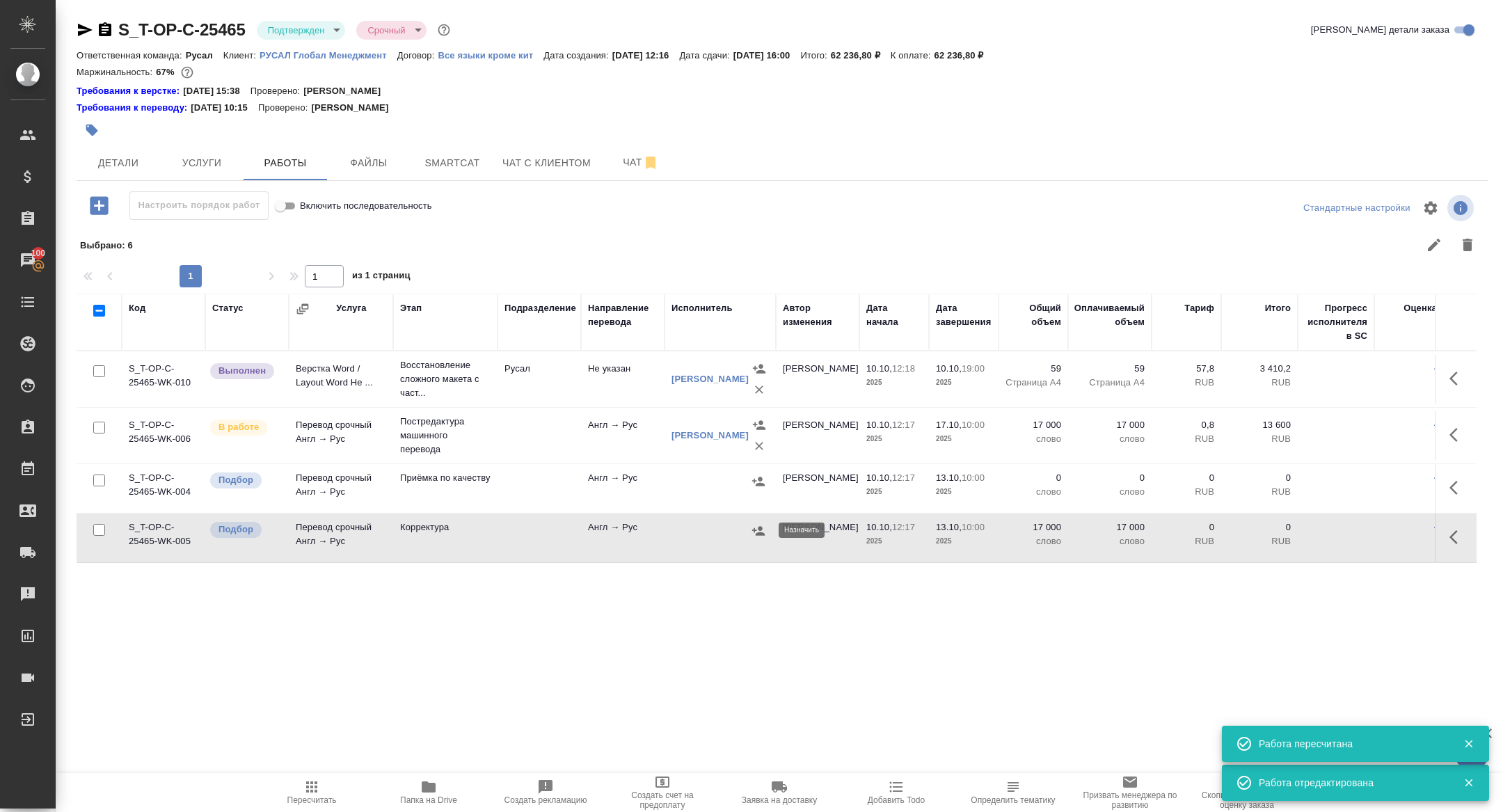
click at [755, 534] on icon "button" at bounding box center [758, 531] width 14 height 14
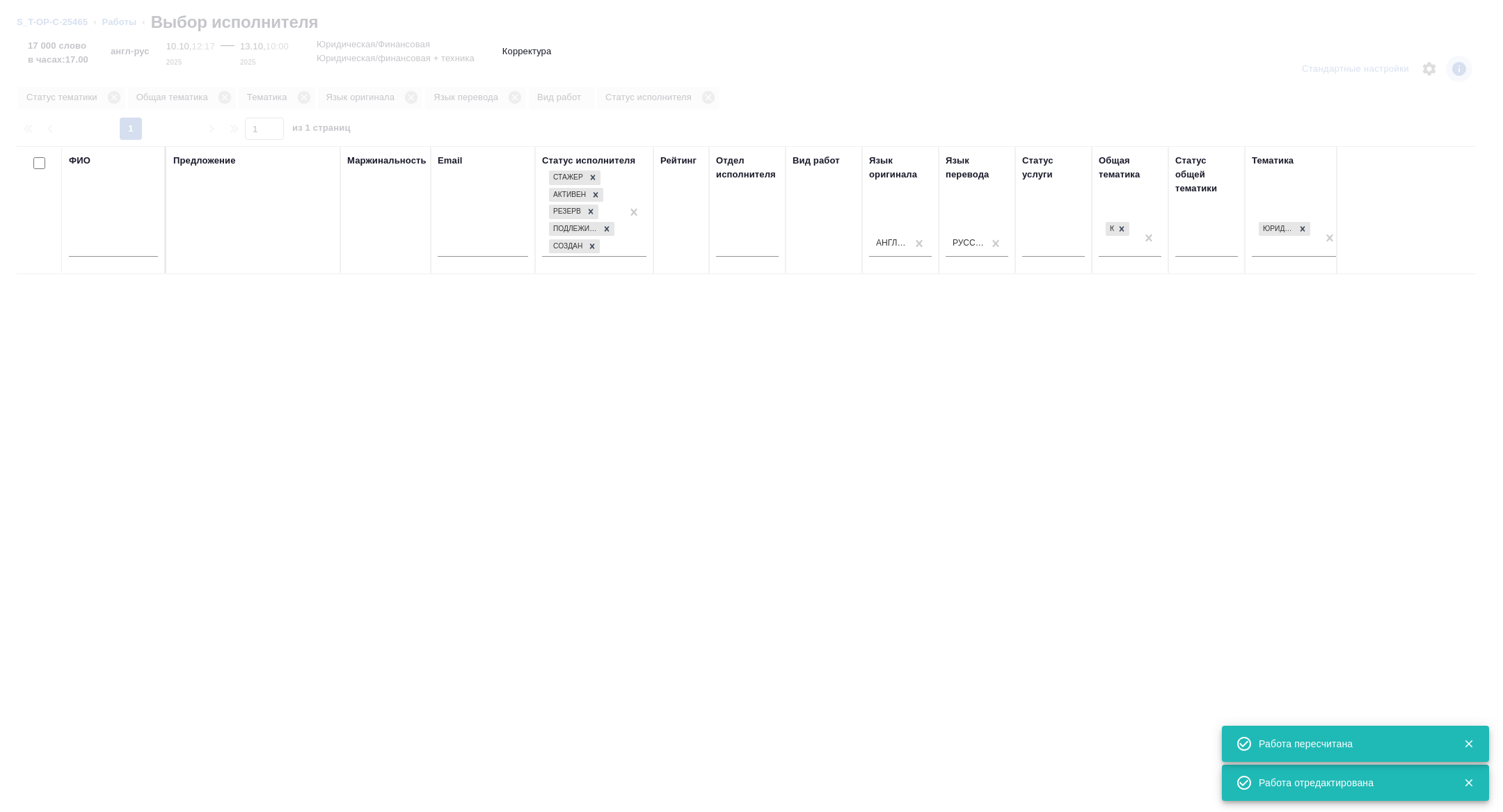
click at [112, 251] on input "text" at bounding box center [113, 248] width 89 height 17
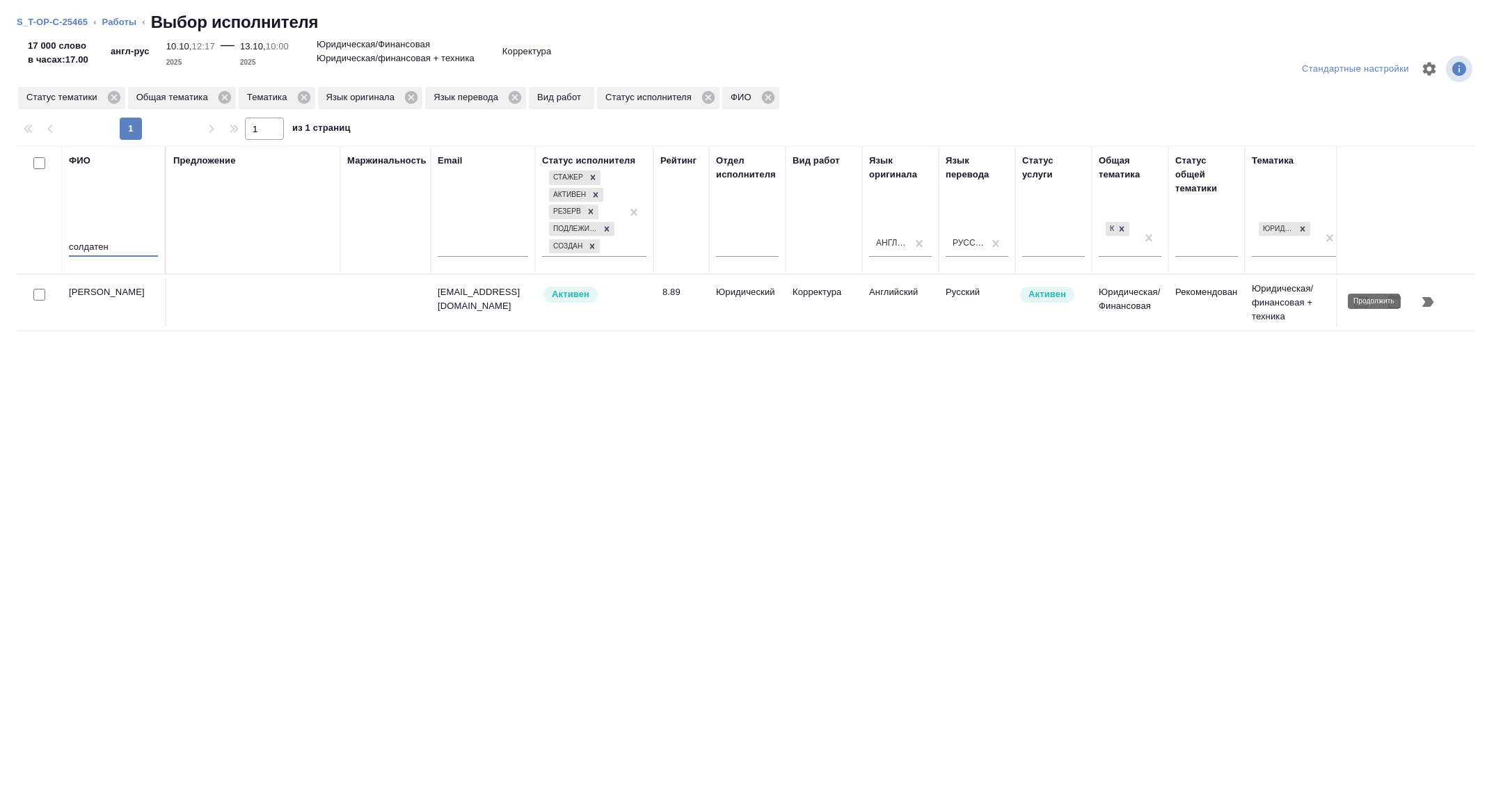
type input "солдатен"
click at [1429, 302] on icon "button" at bounding box center [1428, 302] width 12 height 10
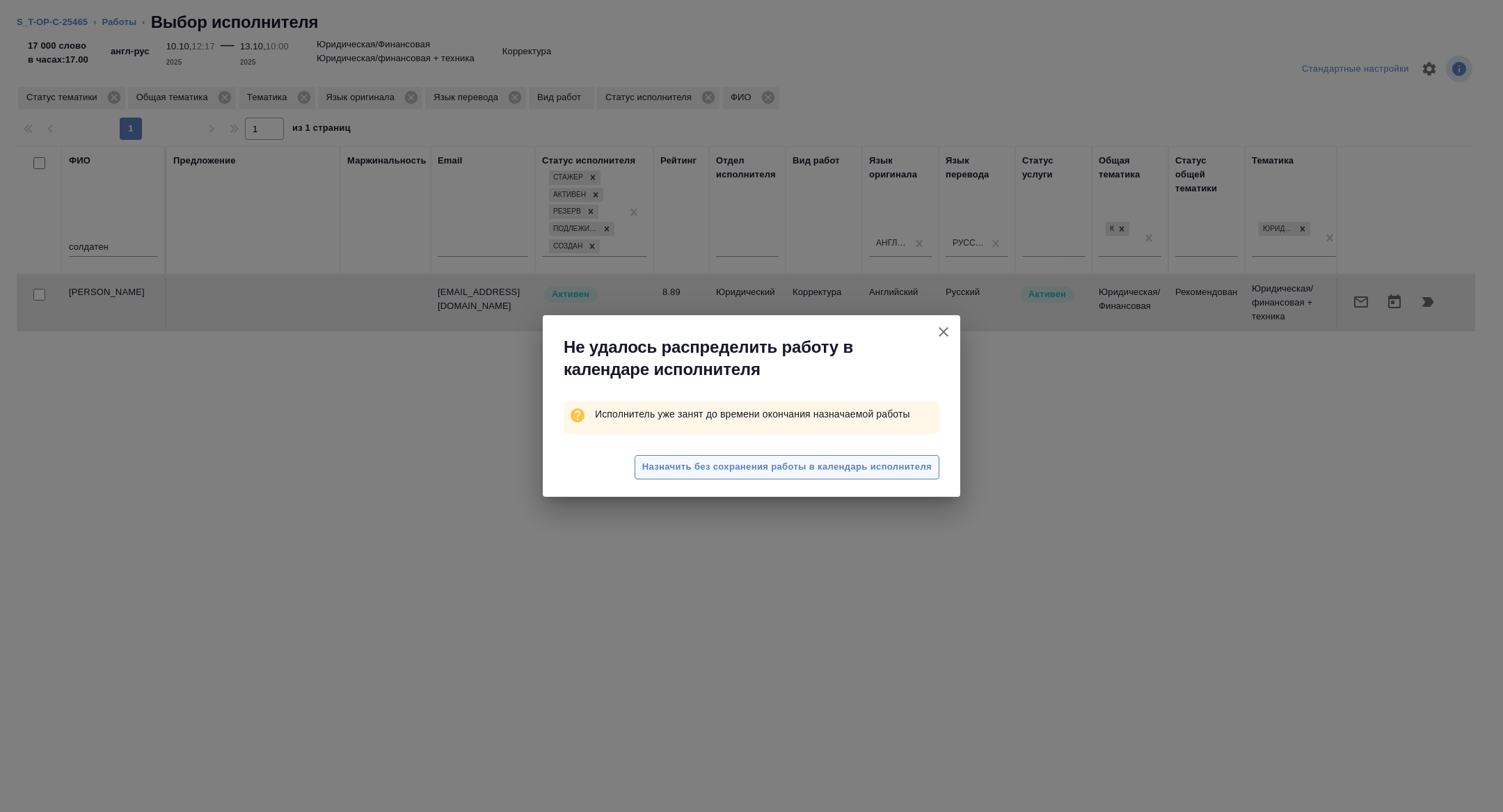
click at [810, 475] on button "Назначить без сохранения работы в календарь исполнителя" at bounding box center [786, 467] width 305 height 24
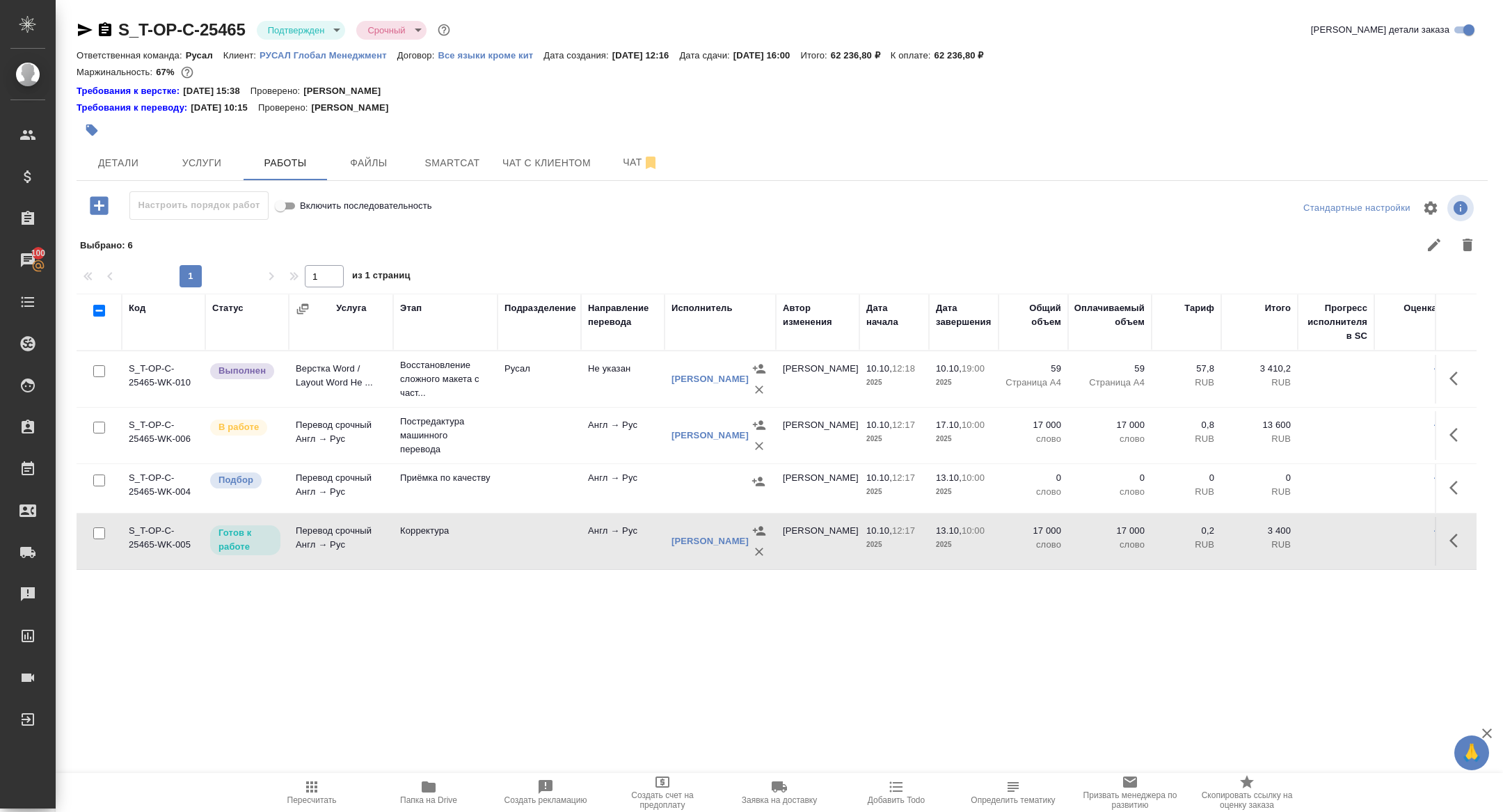
click at [311, 36] on body "🙏 .cls-1 fill:#fff; AWATERA Zhuravleva Alexandra Клиенты Спецификации Заказы 10…" at bounding box center [752, 406] width 1503 height 812
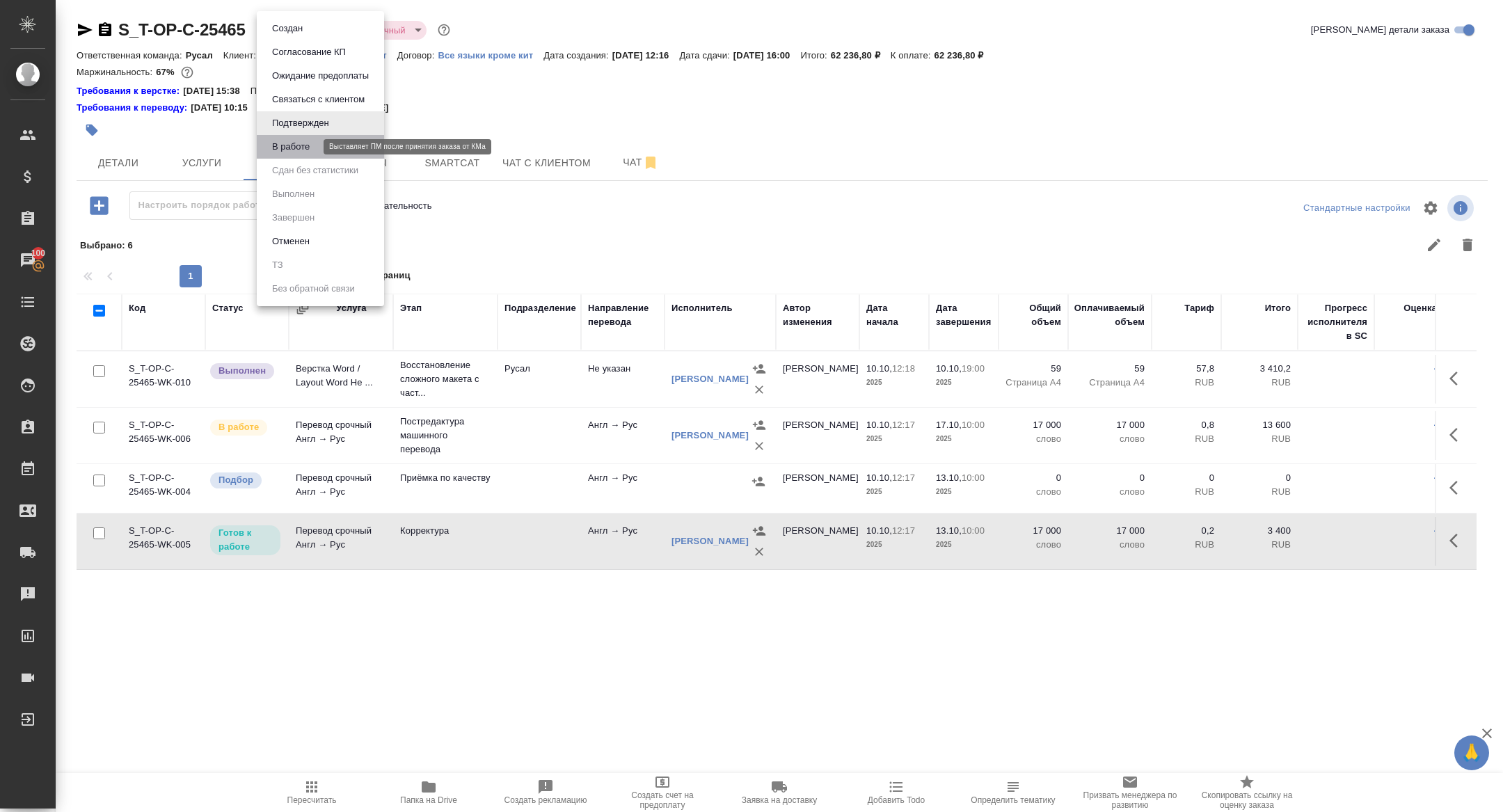
click at [292, 148] on button "В работе" at bounding box center [290, 147] width 46 height 16
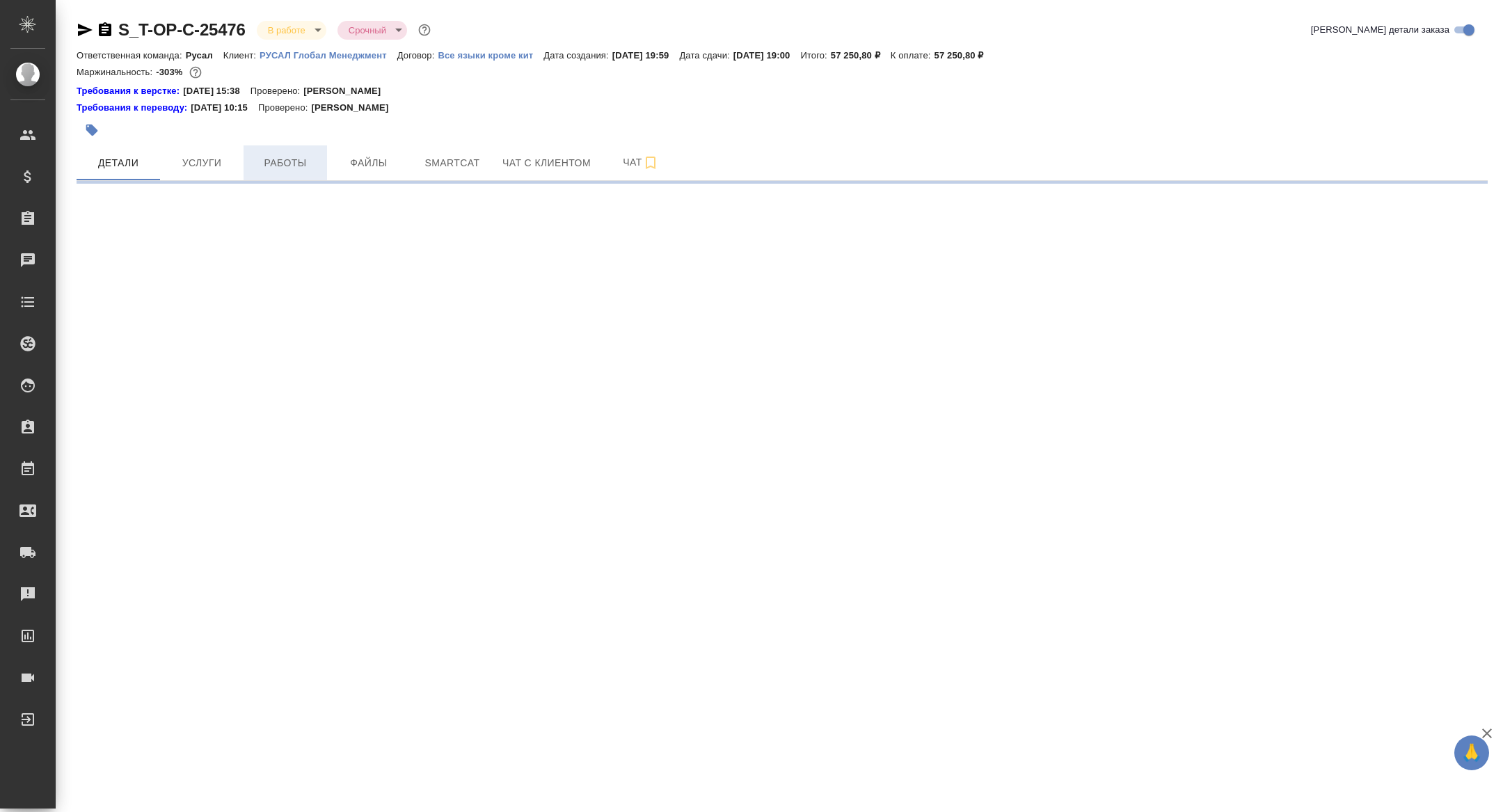
click at [288, 169] on span "Работы" at bounding box center [285, 163] width 67 height 17
select select "RU"
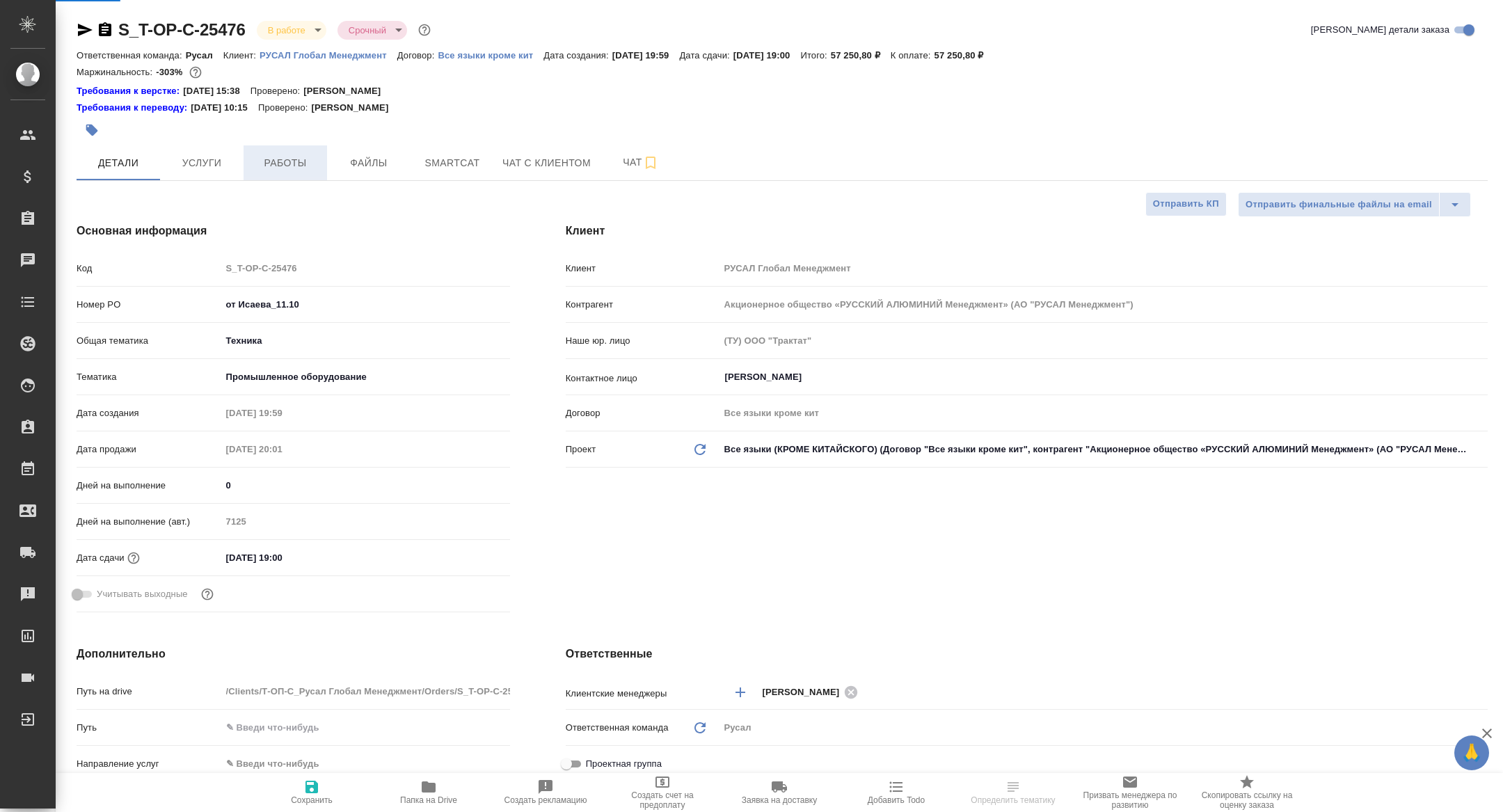
type textarea "x"
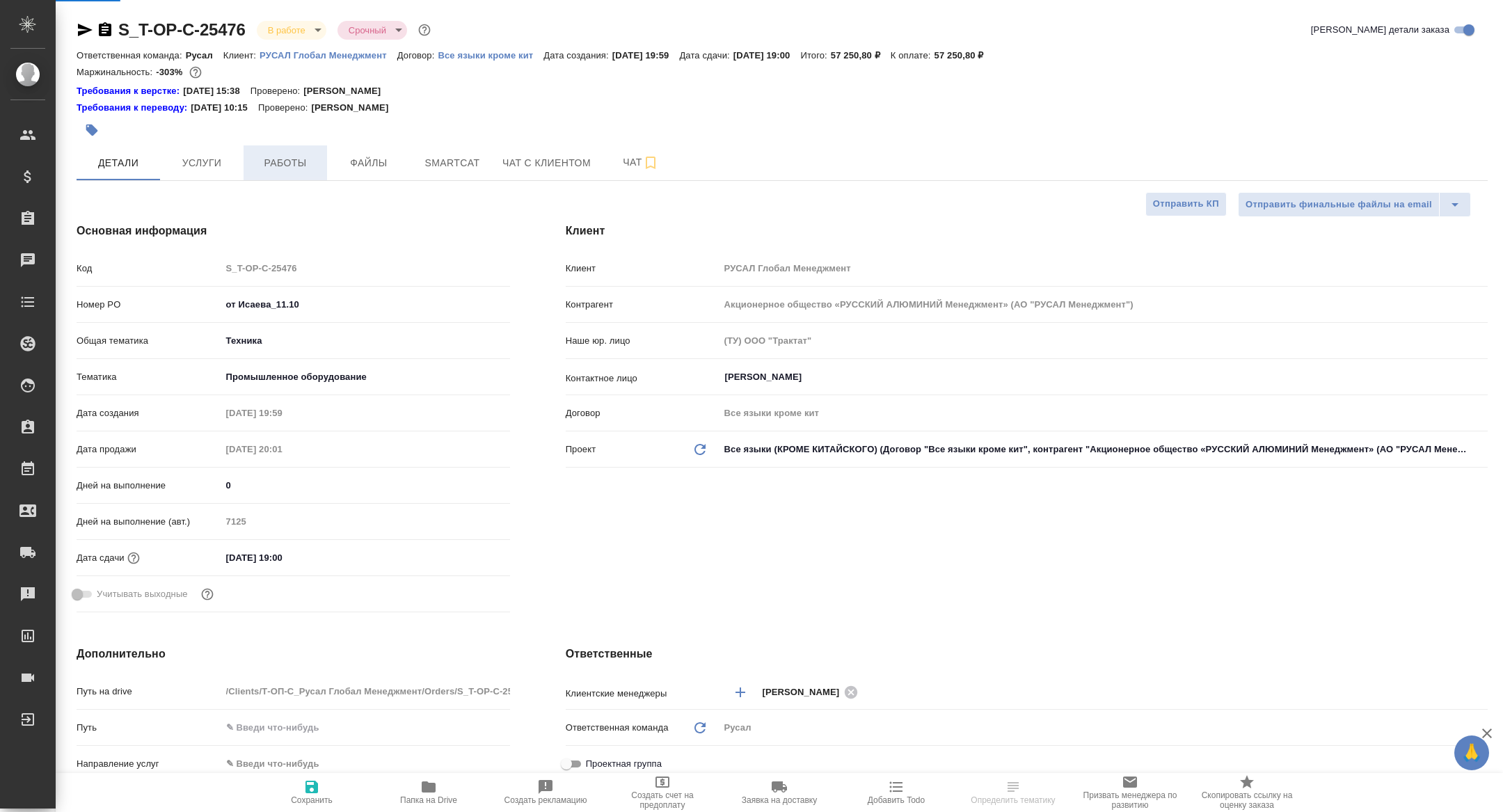
type textarea "x"
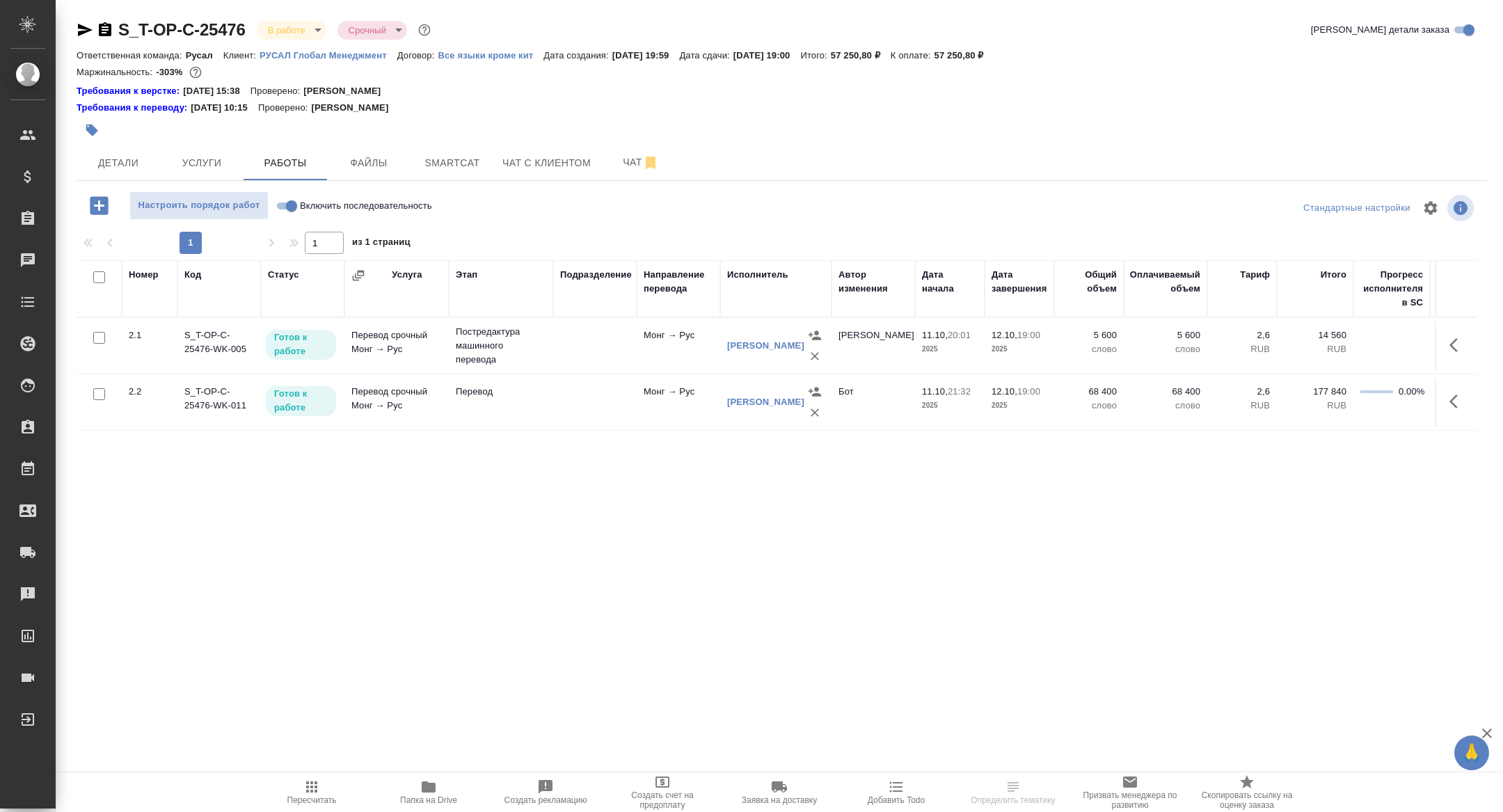
click at [810, 412] on icon "button" at bounding box center [815, 413] width 14 height 14
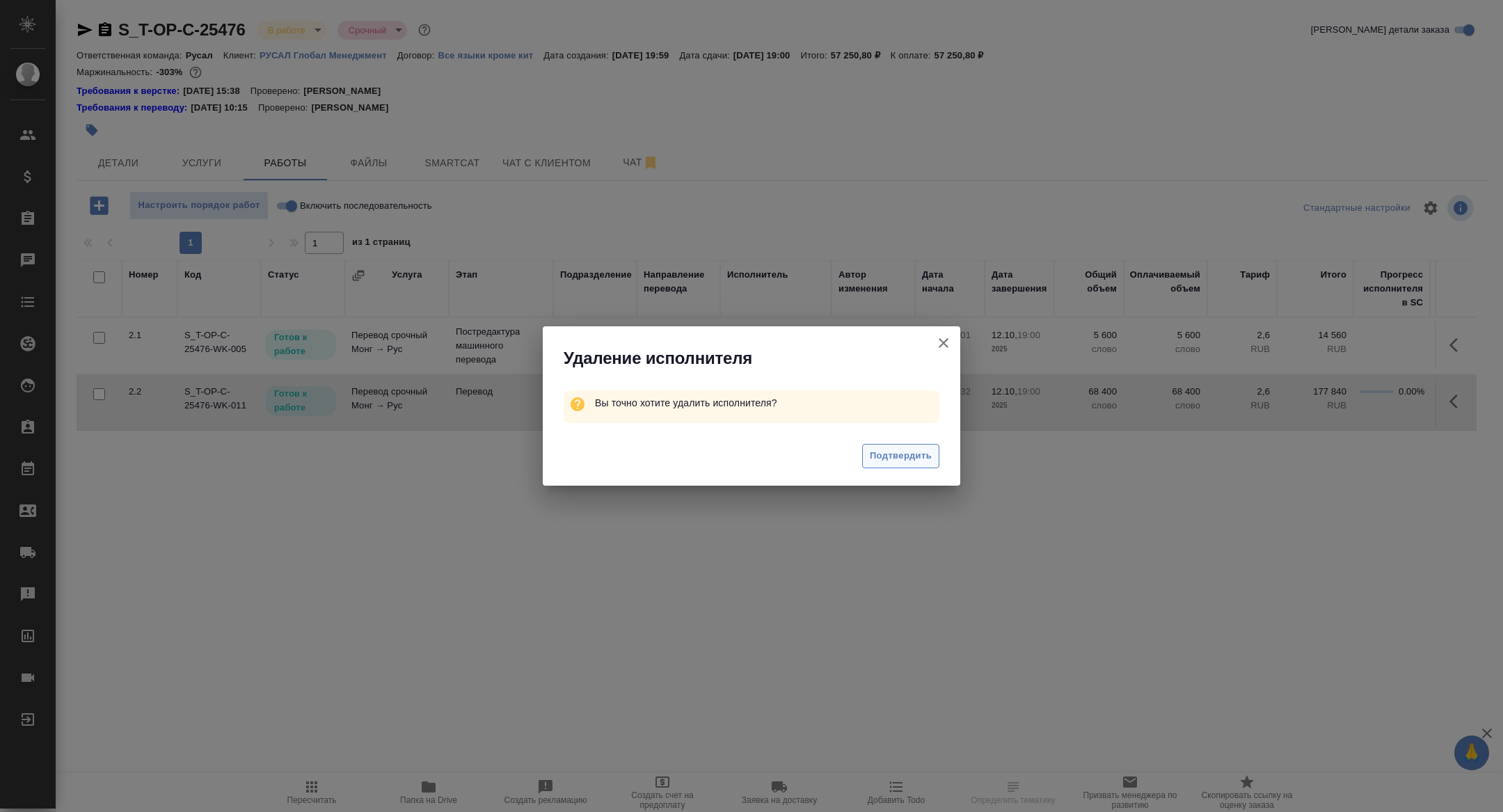
click at [887, 460] on span "Подтвердить" at bounding box center [901, 456] width 62 height 16
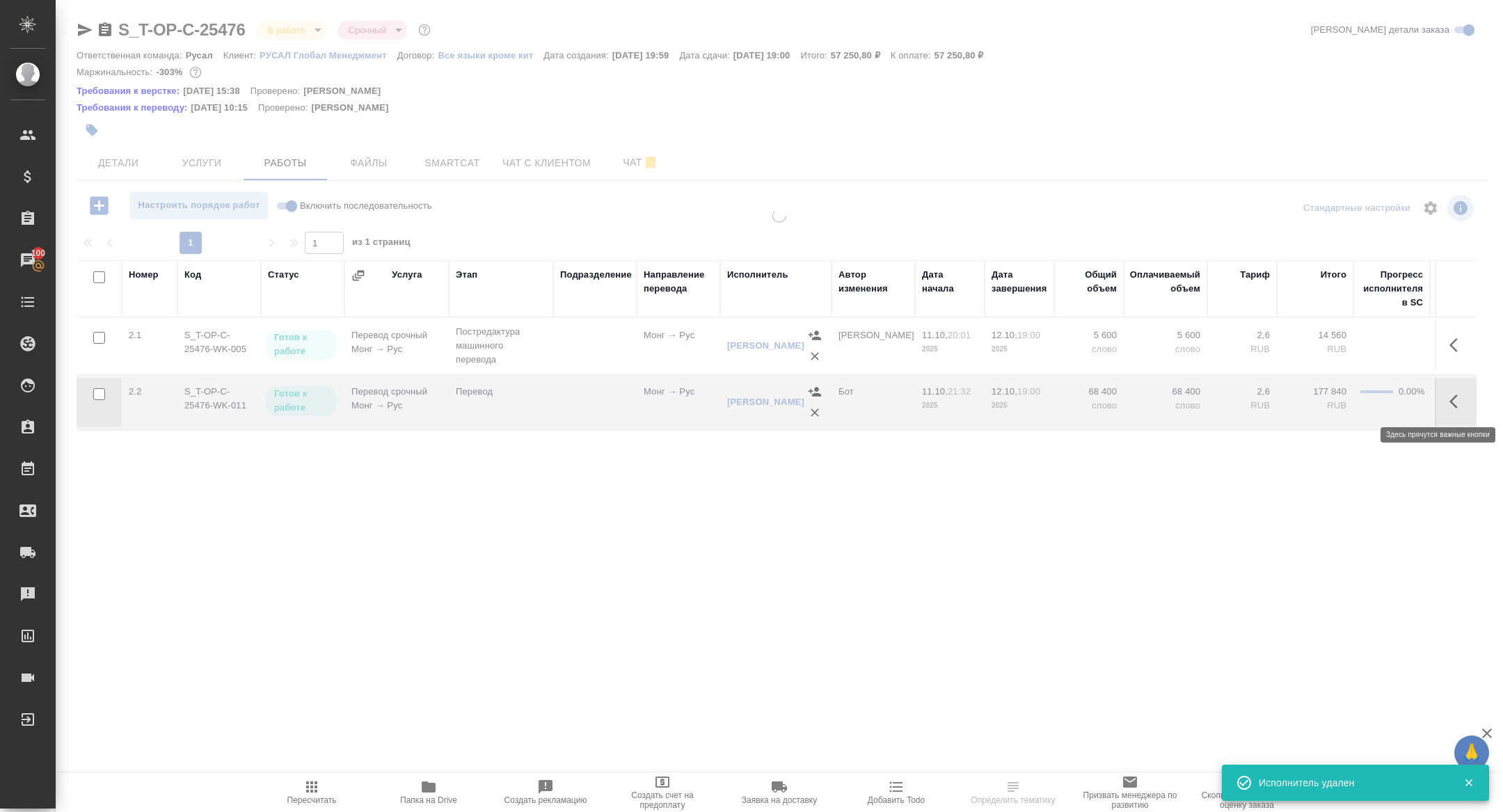
click at [1452, 396] on icon "button" at bounding box center [1458, 402] width 17 height 17
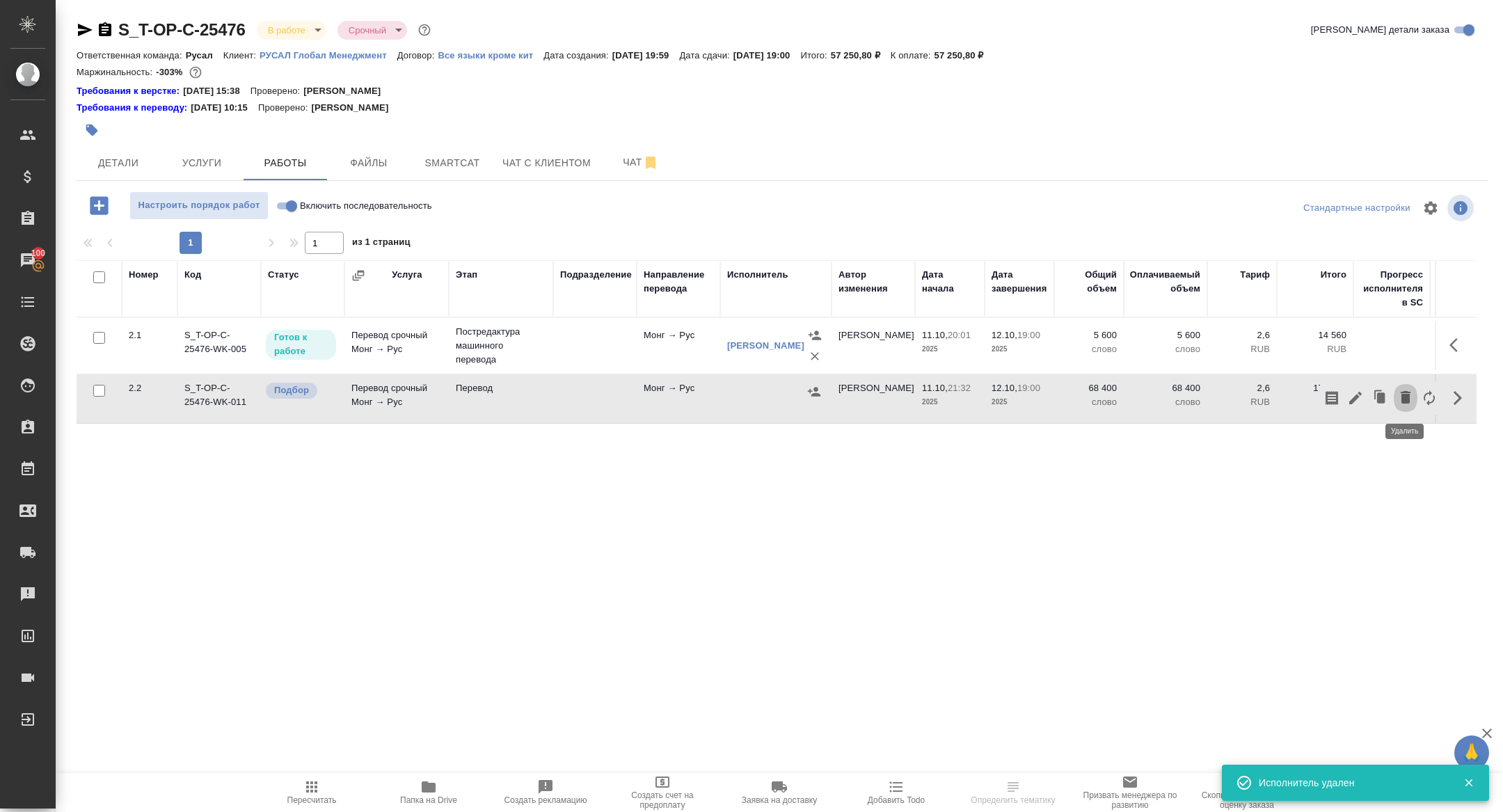
click at [1405, 397] on icon "button" at bounding box center [1405, 397] width 10 height 12
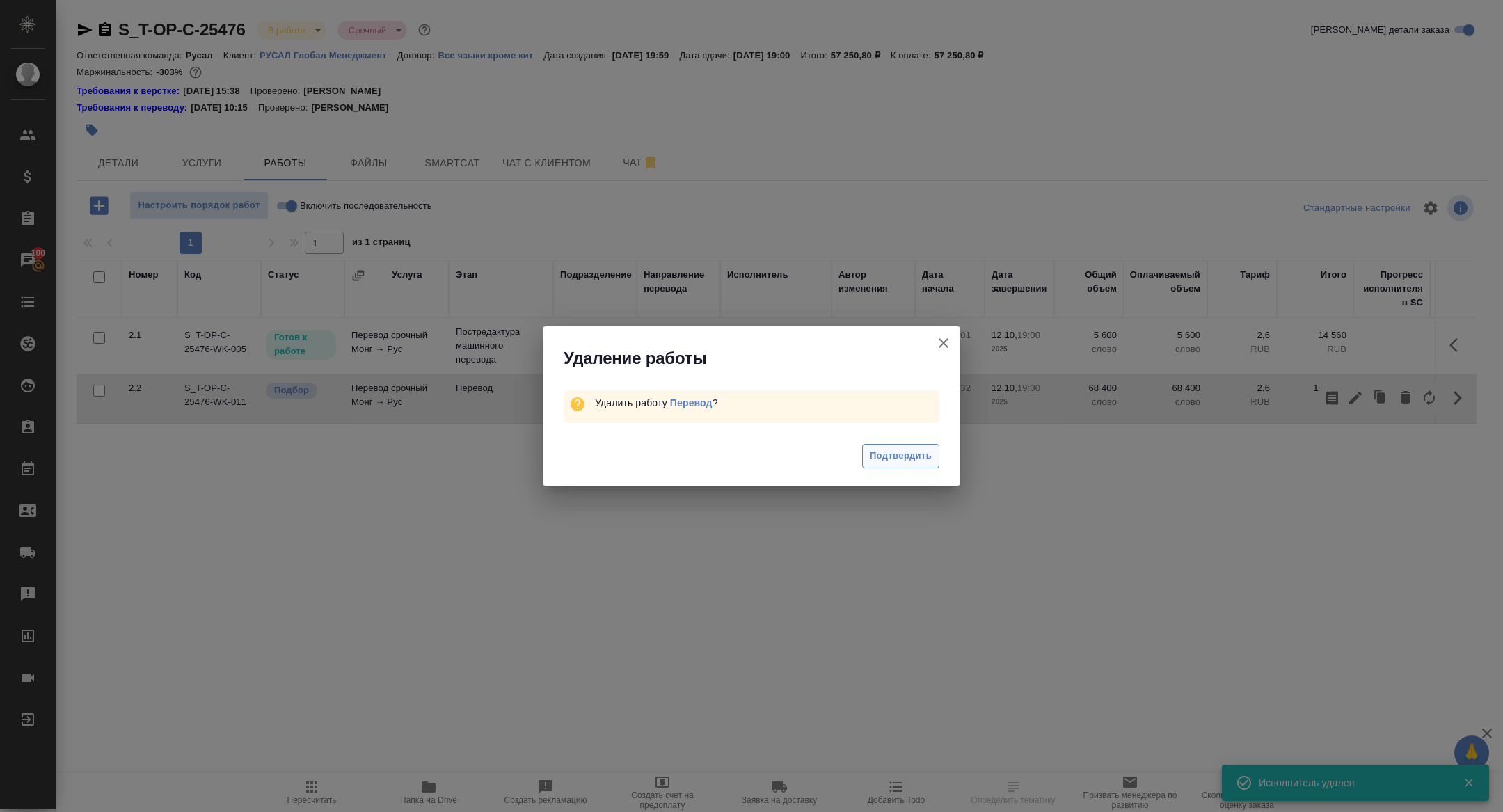
click at [891, 465] on button "Подтвердить" at bounding box center [901, 455] width 78 height 24
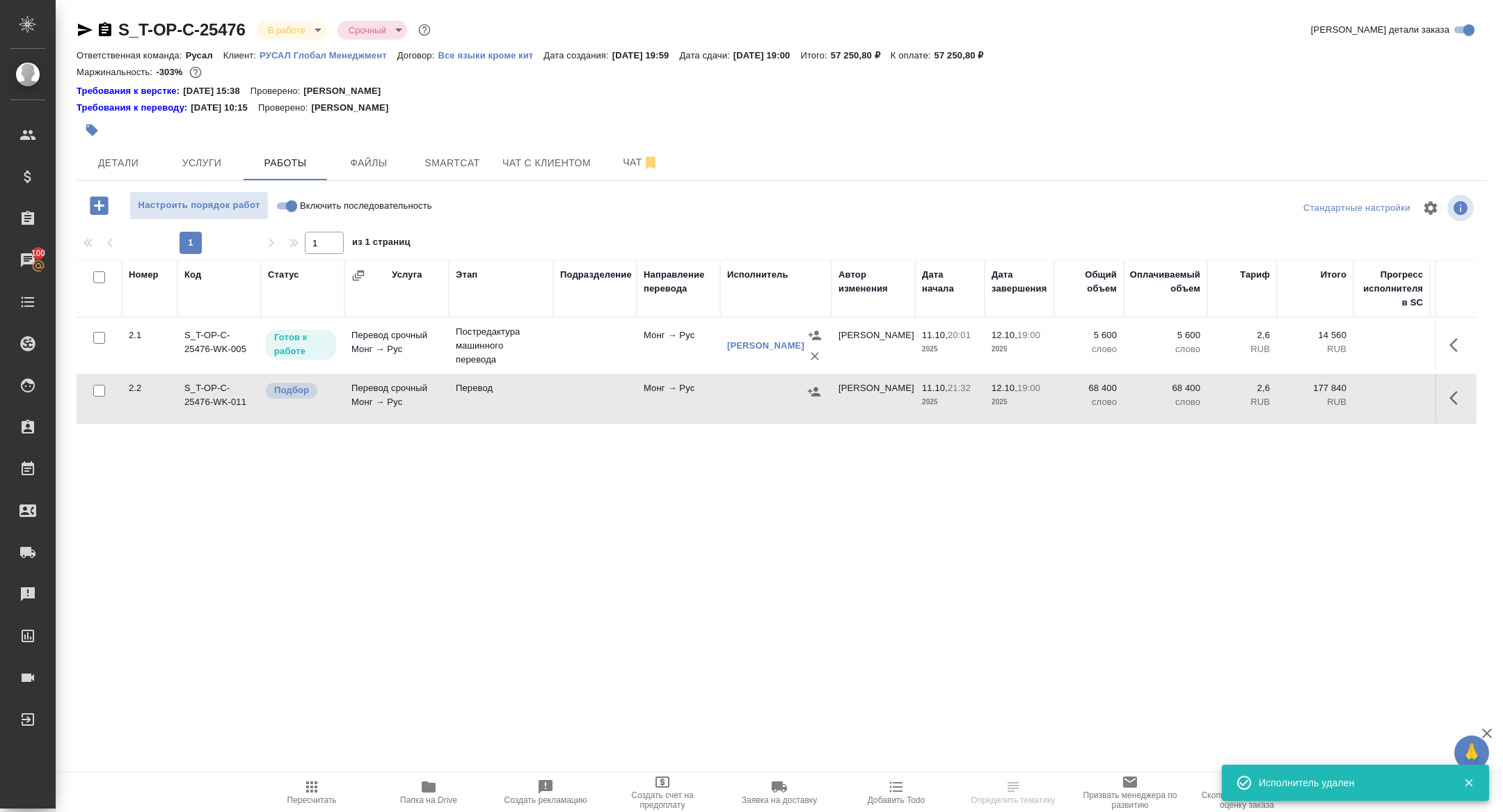
click at [95, 203] on icon "button" at bounding box center [98, 205] width 18 height 18
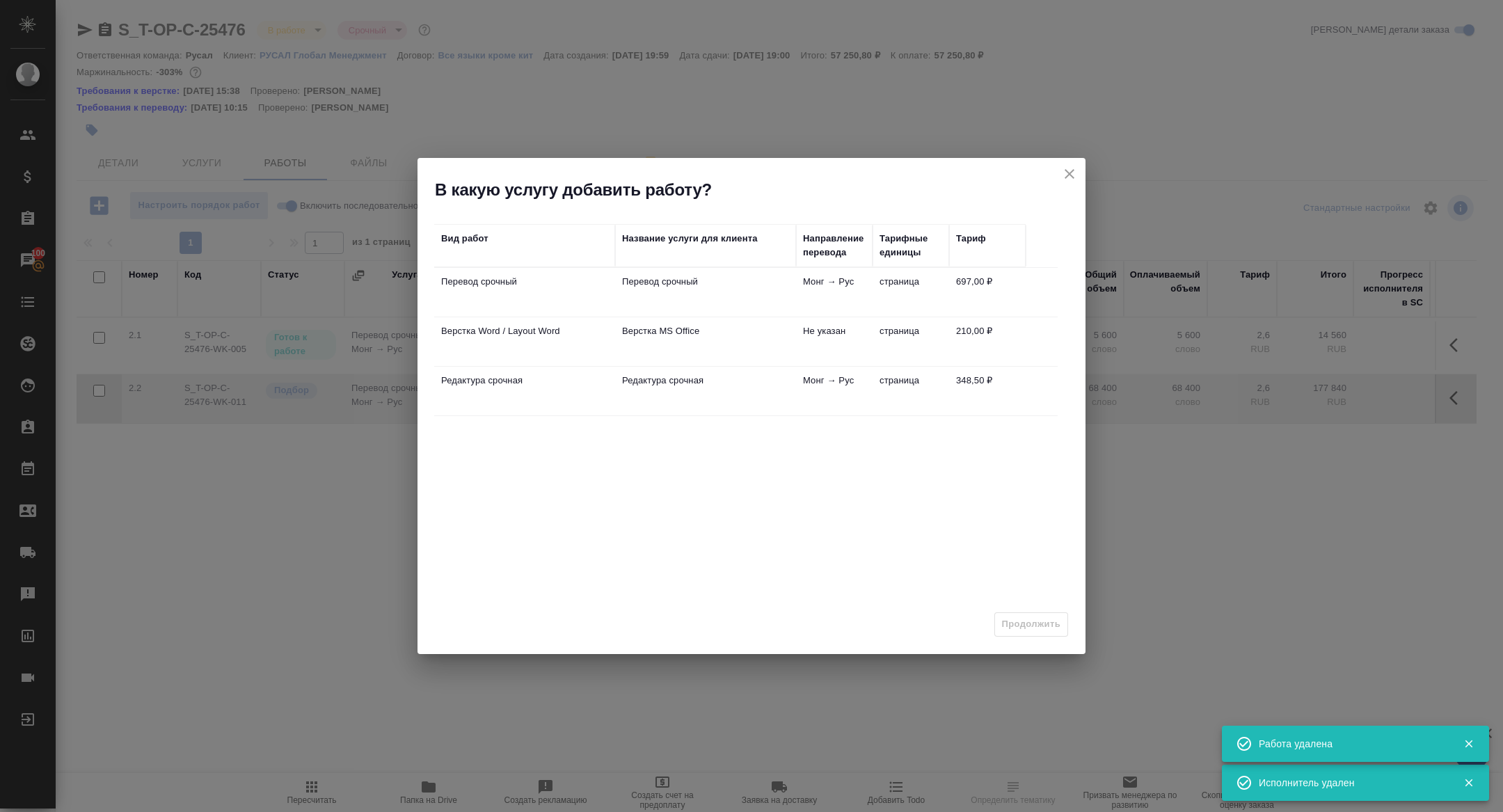
click at [493, 341] on td "Верстка Word / Layout Word" at bounding box center [524, 341] width 181 height 49
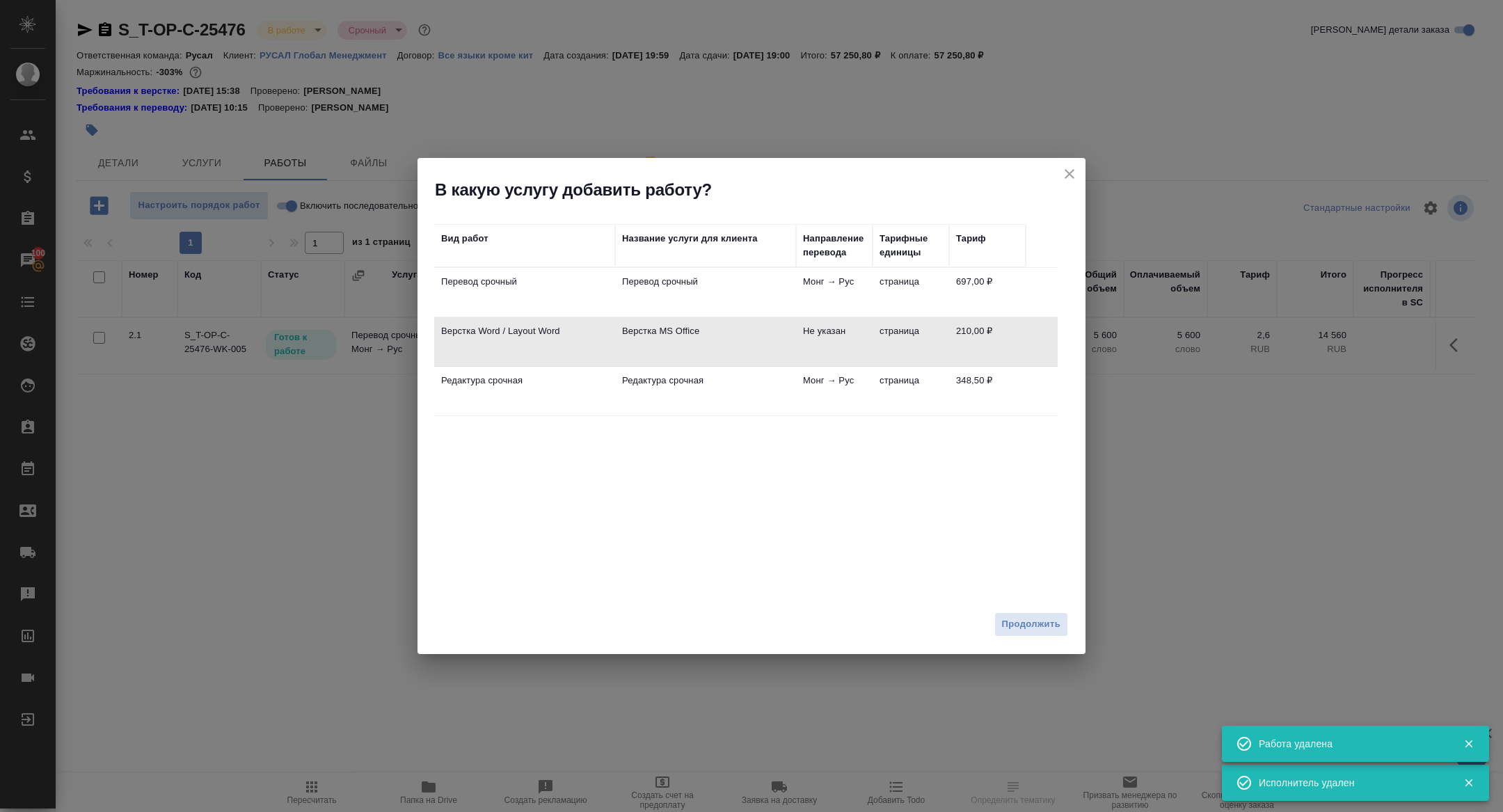
click at [493, 341] on td "Верстка Word / Layout Word" at bounding box center [524, 341] width 181 height 49
click at [1042, 621] on span "Продолжить" at bounding box center [1031, 624] width 58 height 16
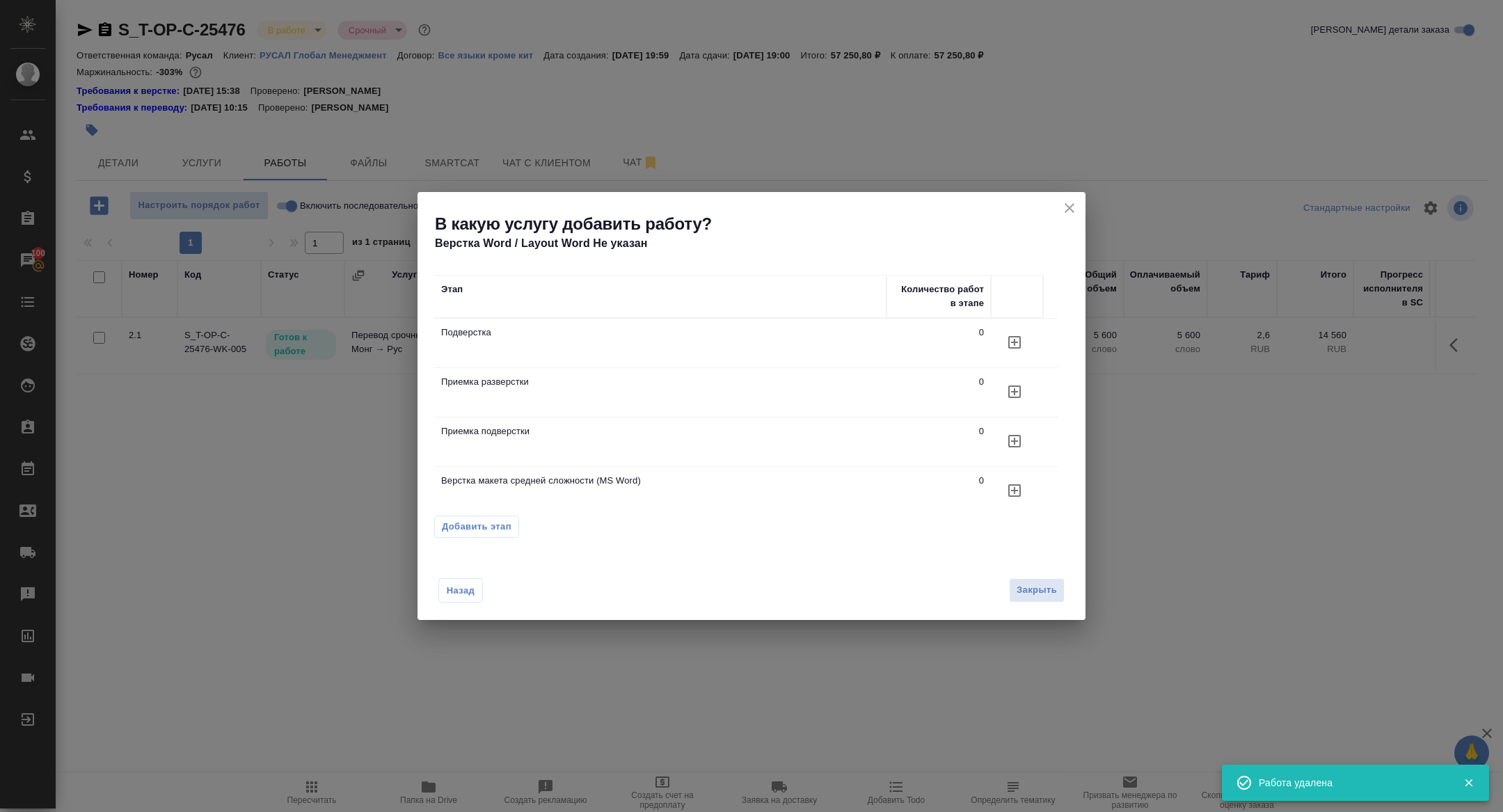
click at [1017, 341] on icon "button" at bounding box center [1014, 343] width 17 height 17
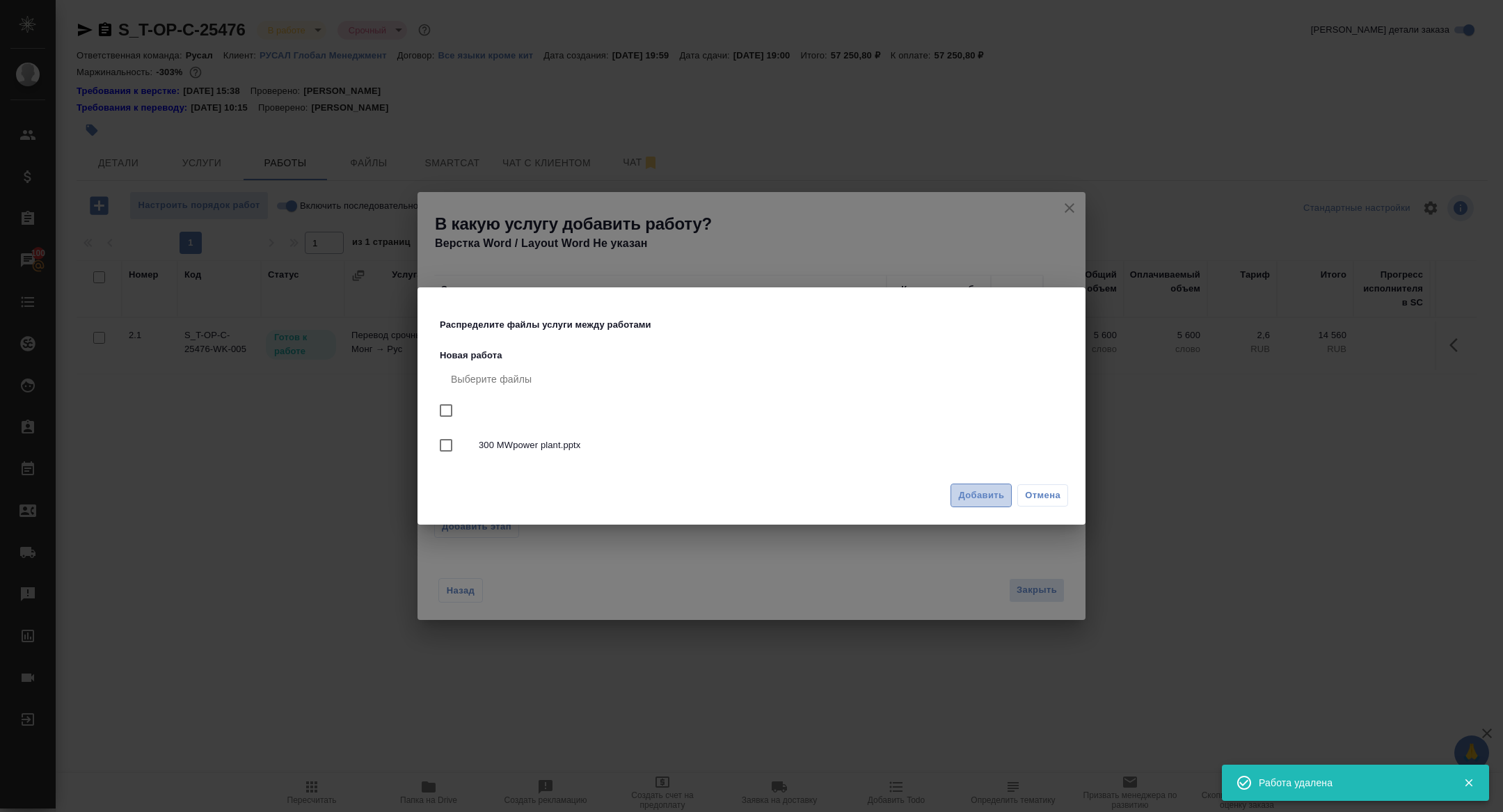
click at [977, 497] on span "Добавить" at bounding box center [981, 496] width 46 height 16
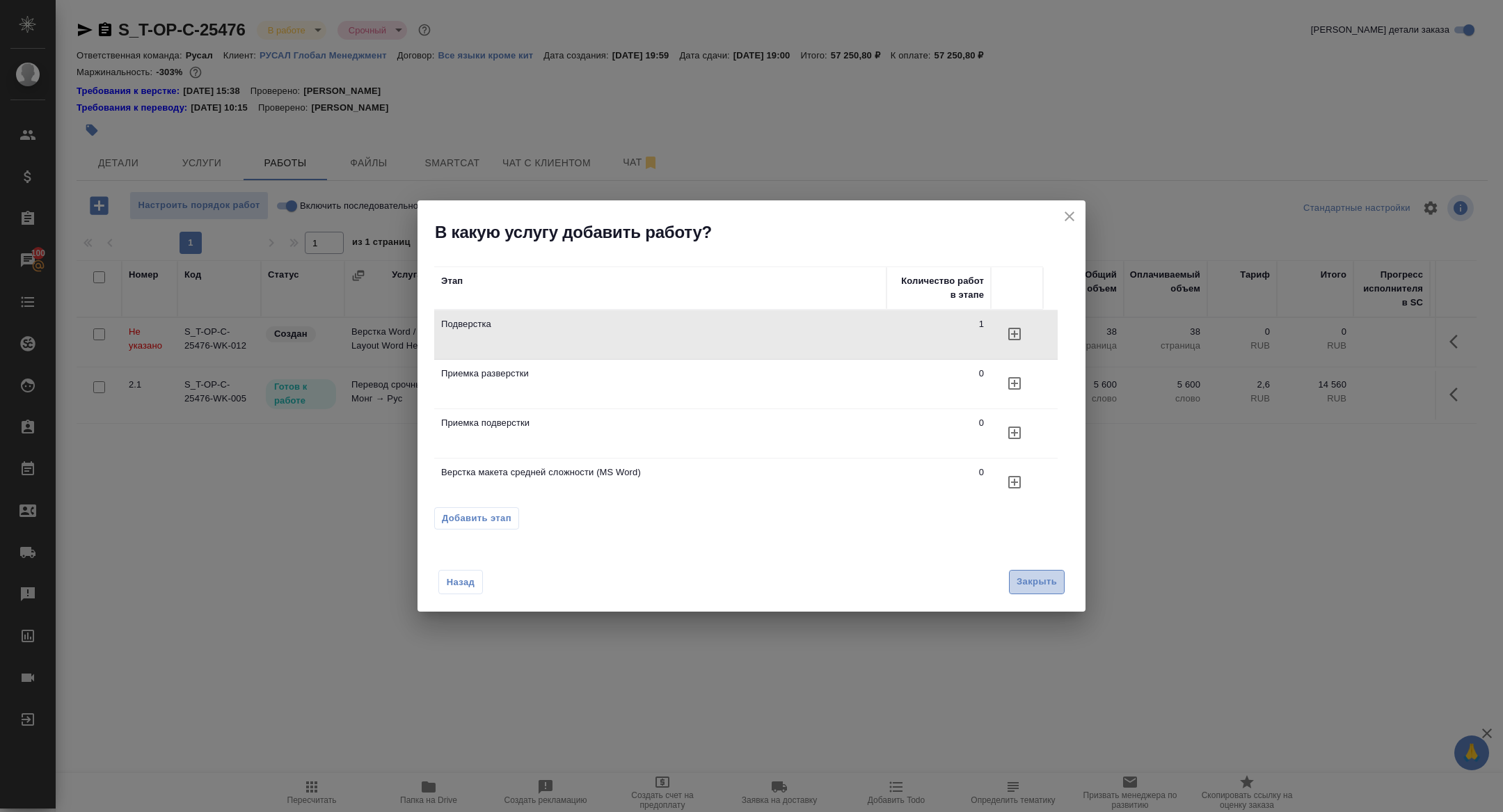
click at [1046, 575] on span "Закрыть" at bounding box center [1037, 582] width 40 height 16
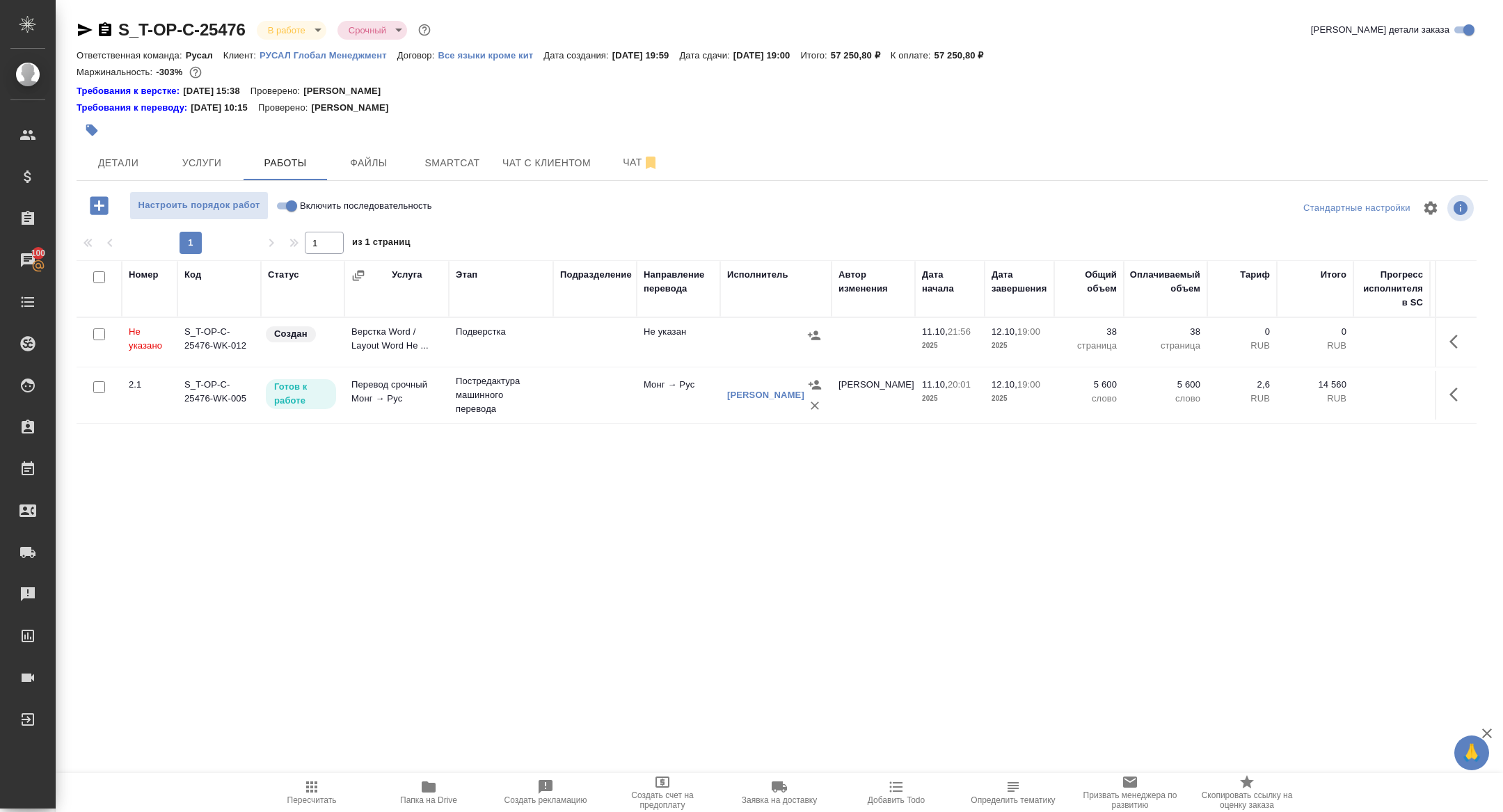
click at [1464, 340] on icon "button" at bounding box center [1458, 342] width 17 height 17
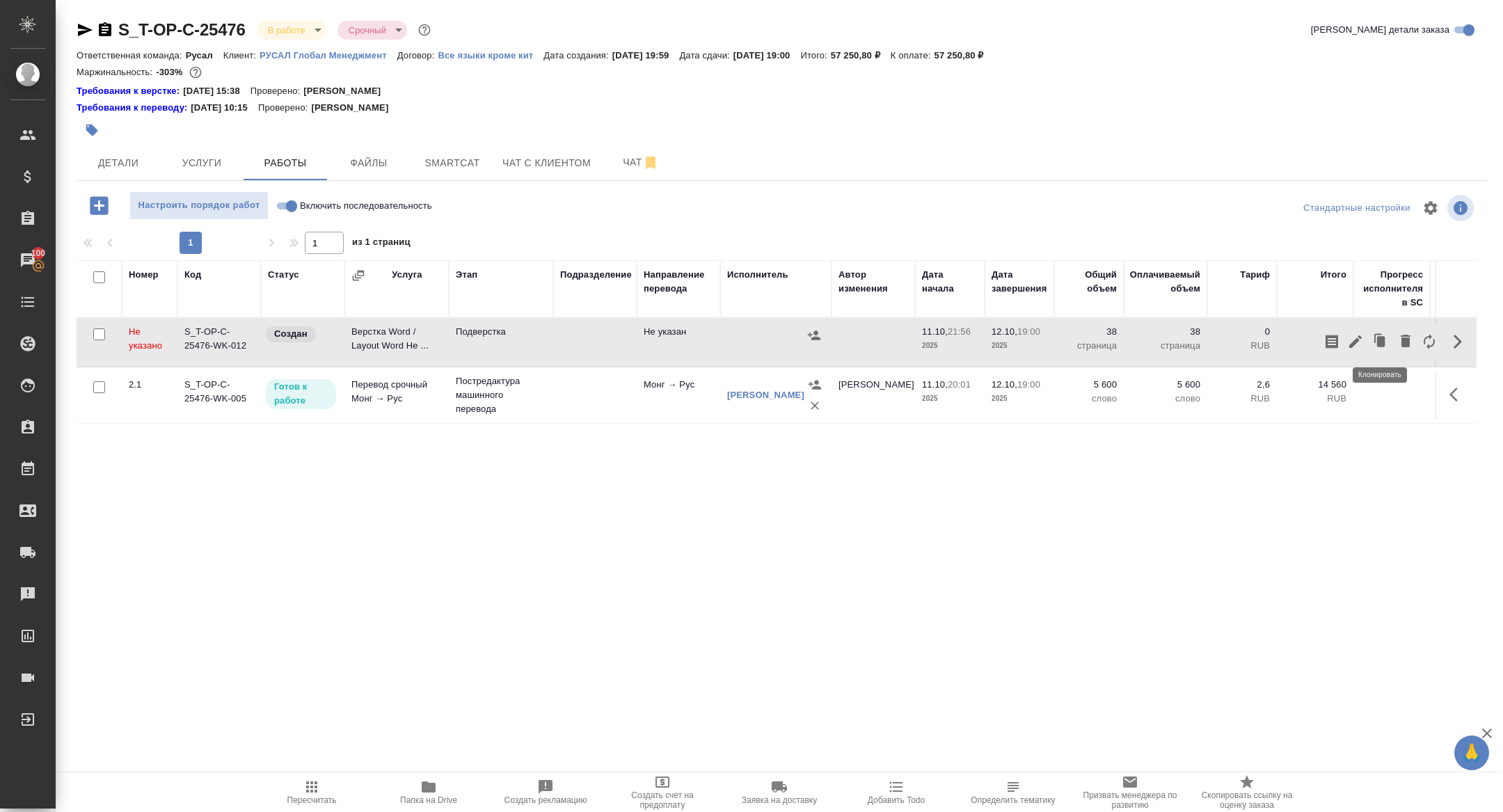
click at [1354, 341] on icon "button" at bounding box center [1356, 341] width 12 height 12
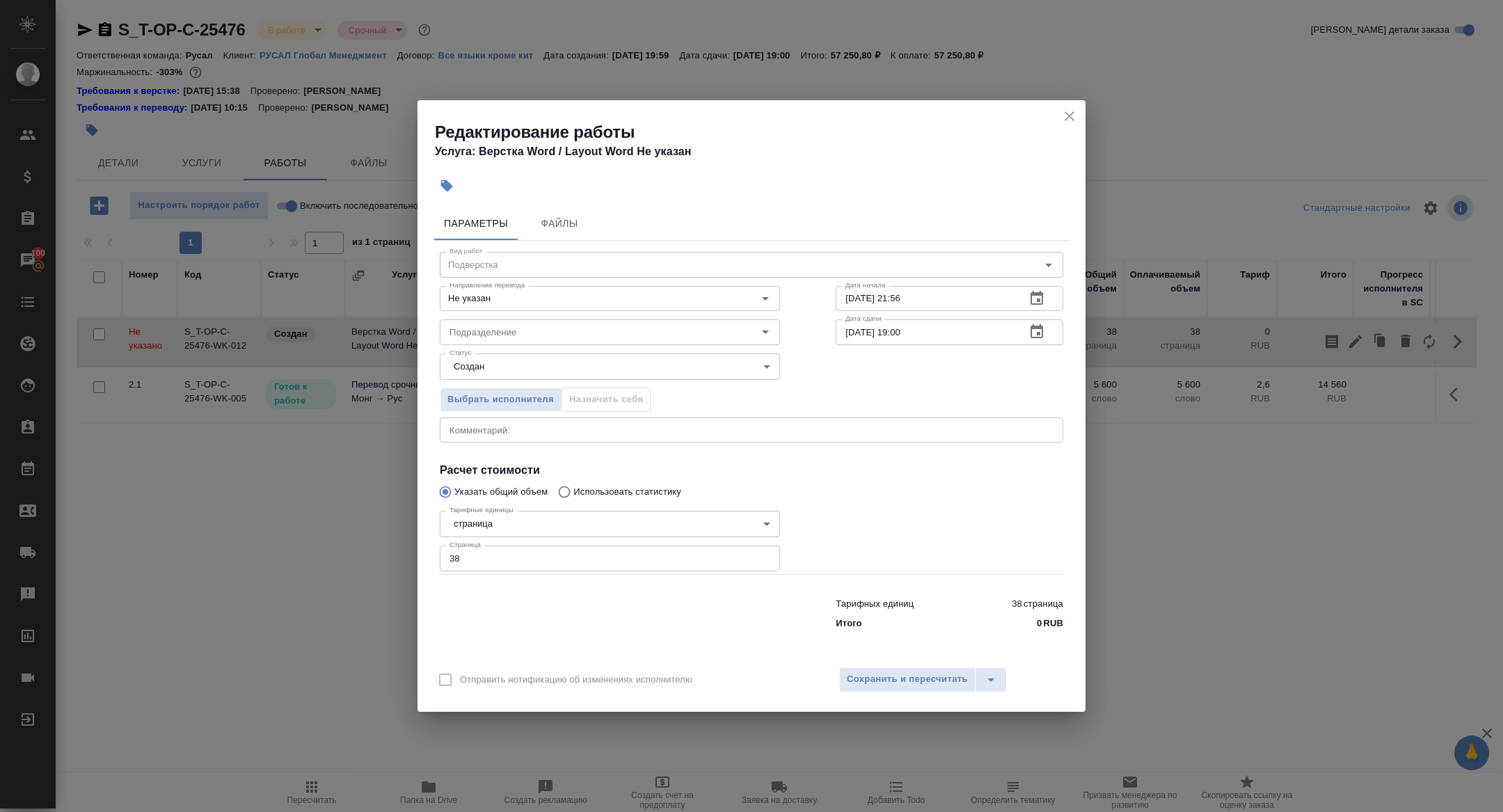
click at [482, 541] on div "Тарифные единицы страница 5a8b1489cc6b4906c91bfdb2 Тарифные единицы Страница 38…" at bounding box center [610, 539] width 340 height 69
drag, startPoint x: 476, startPoint y: 564, endPoint x: 410, endPoint y: 548, distance: 67.9
click at [410, 549] on div "Редактирование работы Услуга: Верстка Word / Layout Word Не указан Параметры Фа…" at bounding box center [752, 406] width 1503 height 812
click at [861, 679] on span "Сохранить и пересчитать" at bounding box center [907, 679] width 121 height 16
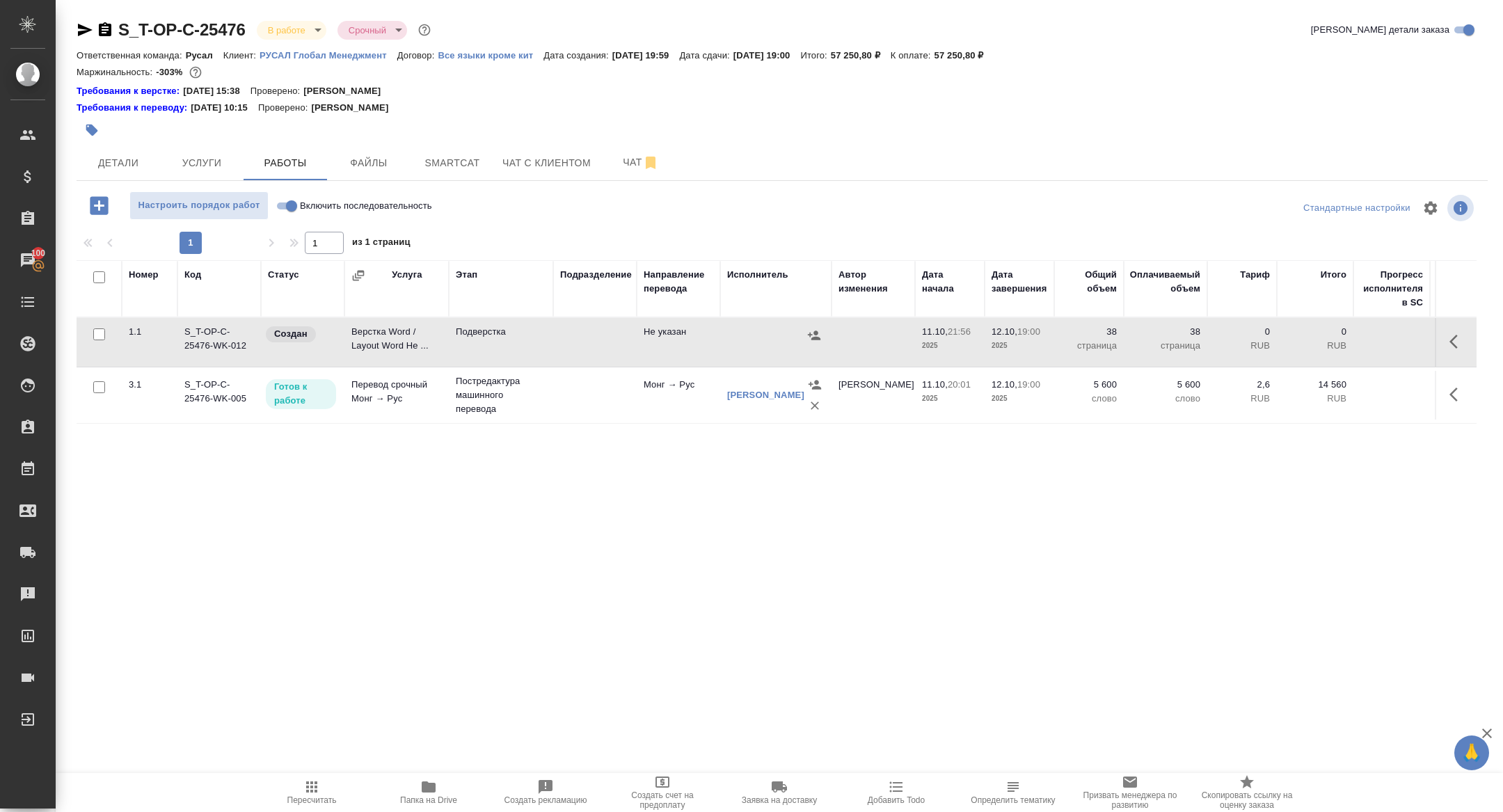
click at [1456, 330] on button "button" at bounding box center [1457, 341] width 33 height 33
click at [1428, 344] on icon "button" at bounding box center [1429, 342] width 11 height 16
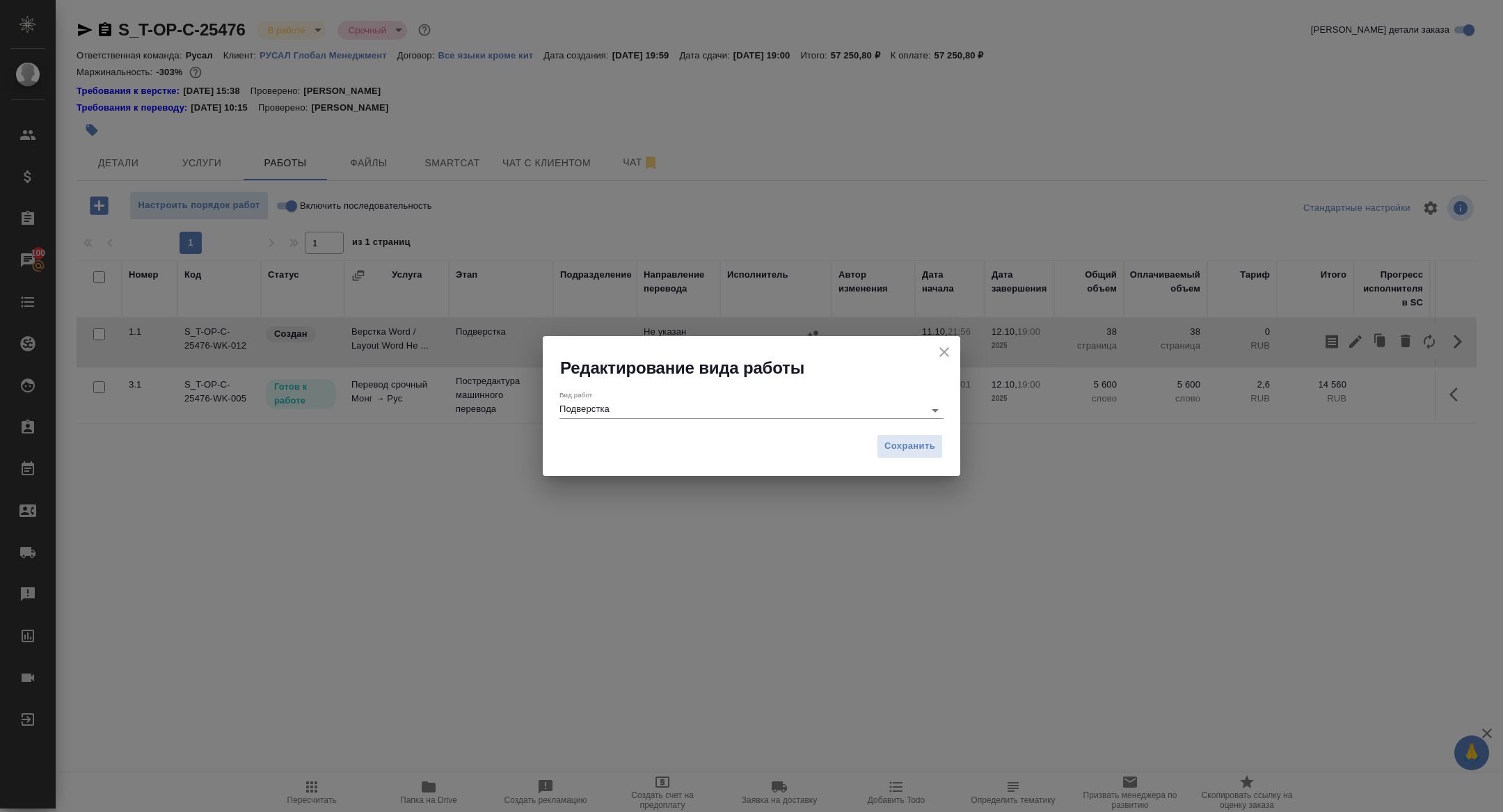
click at [599, 400] on div "Вид работ Подверстка" at bounding box center [751, 404] width 384 height 29
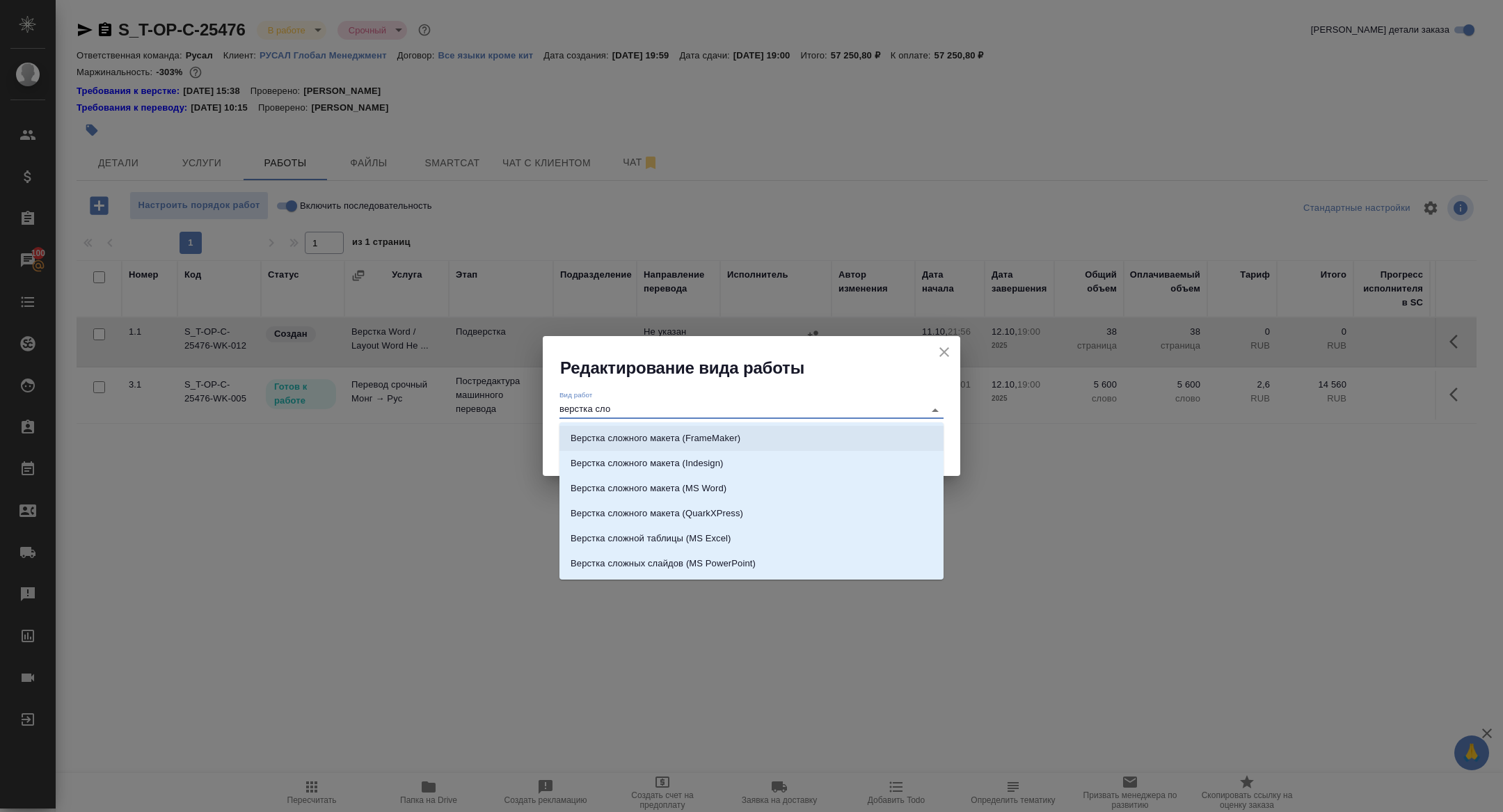
click at [650, 402] on input "верстка сло" at bounding box center [738, 410] width 358 height 17
click at [619, 449] on li "Верстка сложного макета (FrameMaker)" at bounding box center [751, 438] width 384 height 25
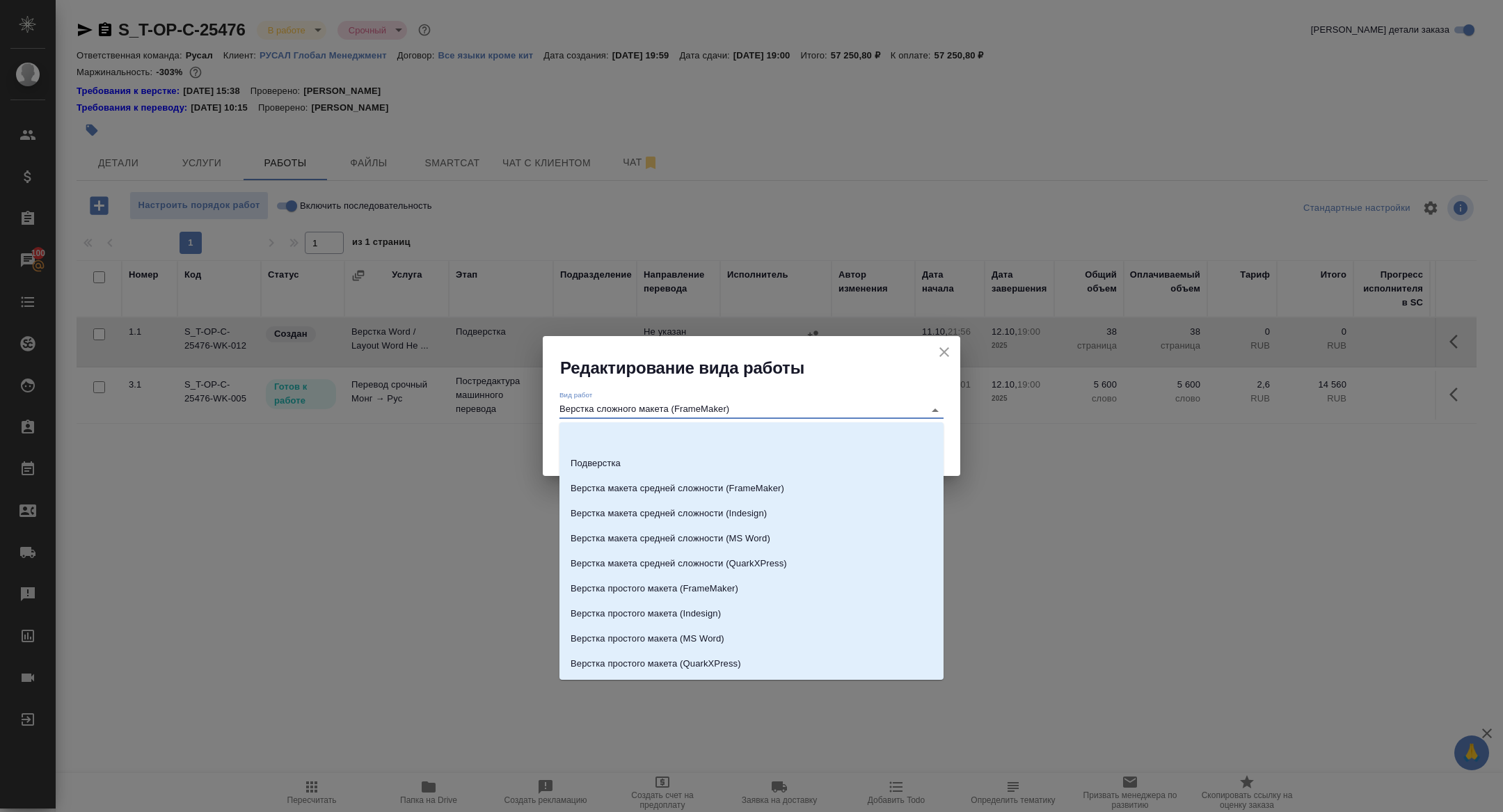
scroll to position [71, 0]
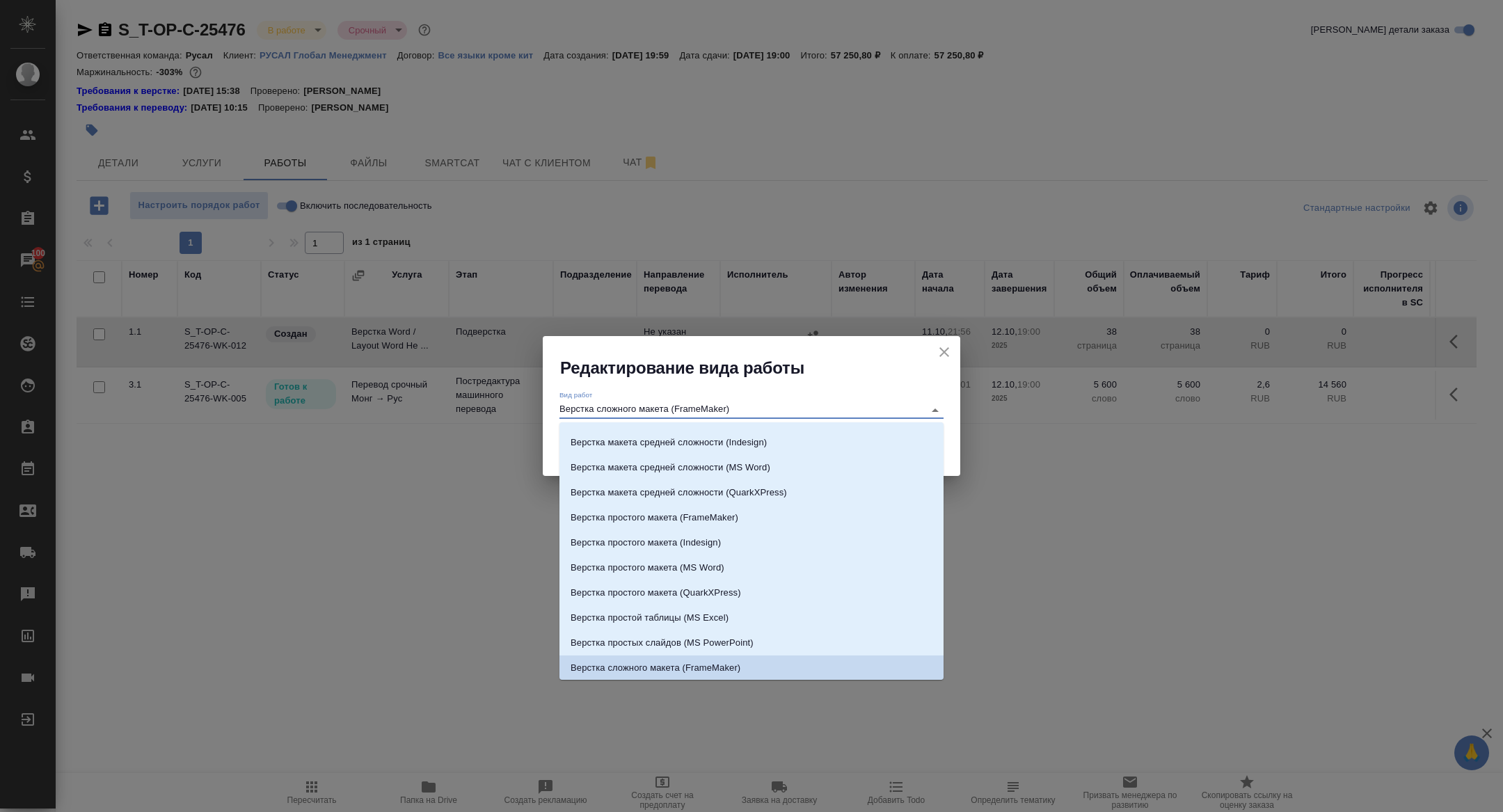
drag, startPoint x: 740, startPoint y: 406, endPoint x: 596, endPoint y: 404, distance: 144.0
click at [596, 404] on input "Верстка сложного макета (FrameMaker)" at bounding box center [738, 410] width 358 height 17
type input "В"
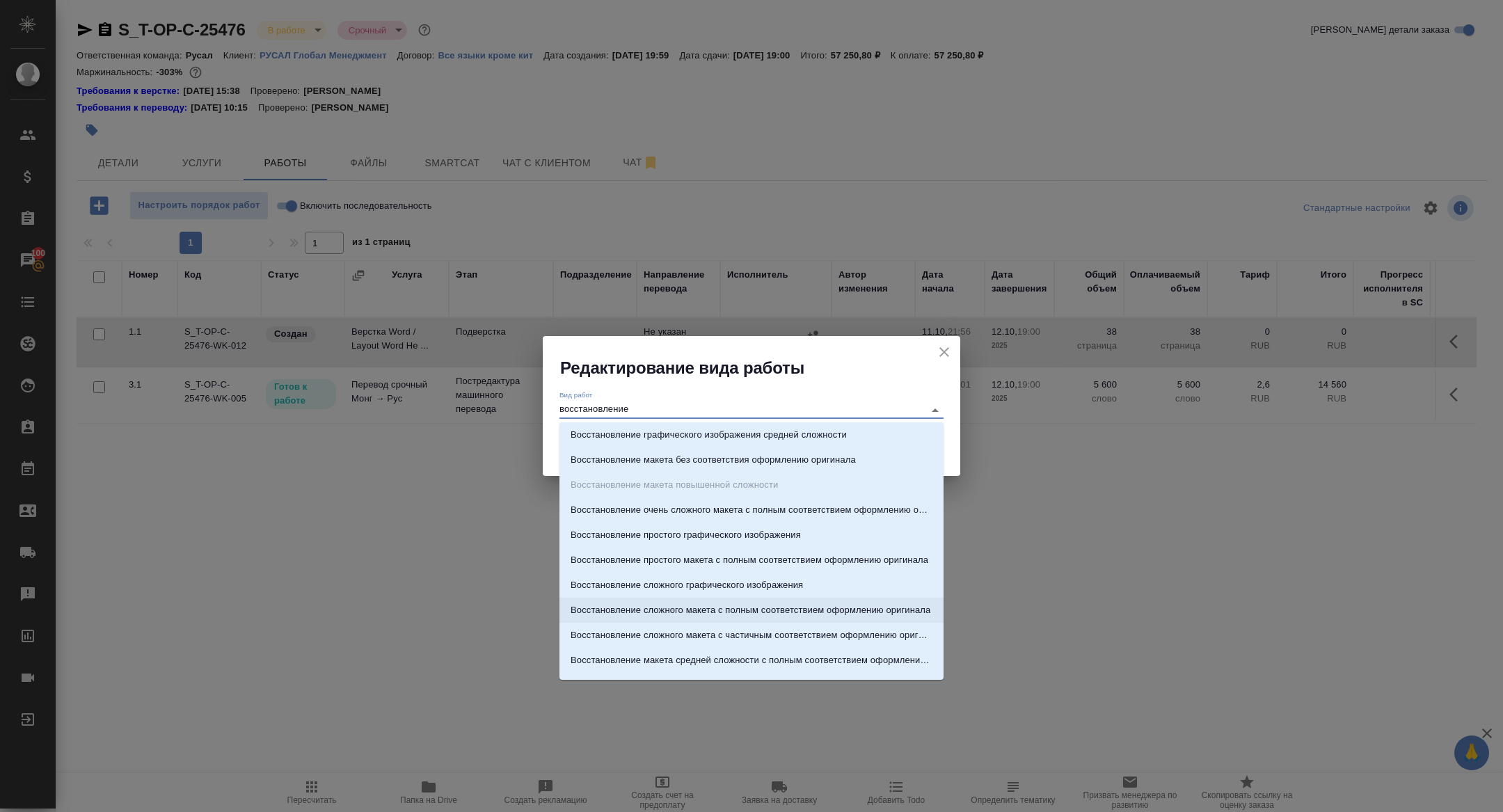
scroll to position [0, 0]
click at [783, 592] on p "Восстановление сложного графического изображения" at bounding box center [687, 589] width 233 height 14
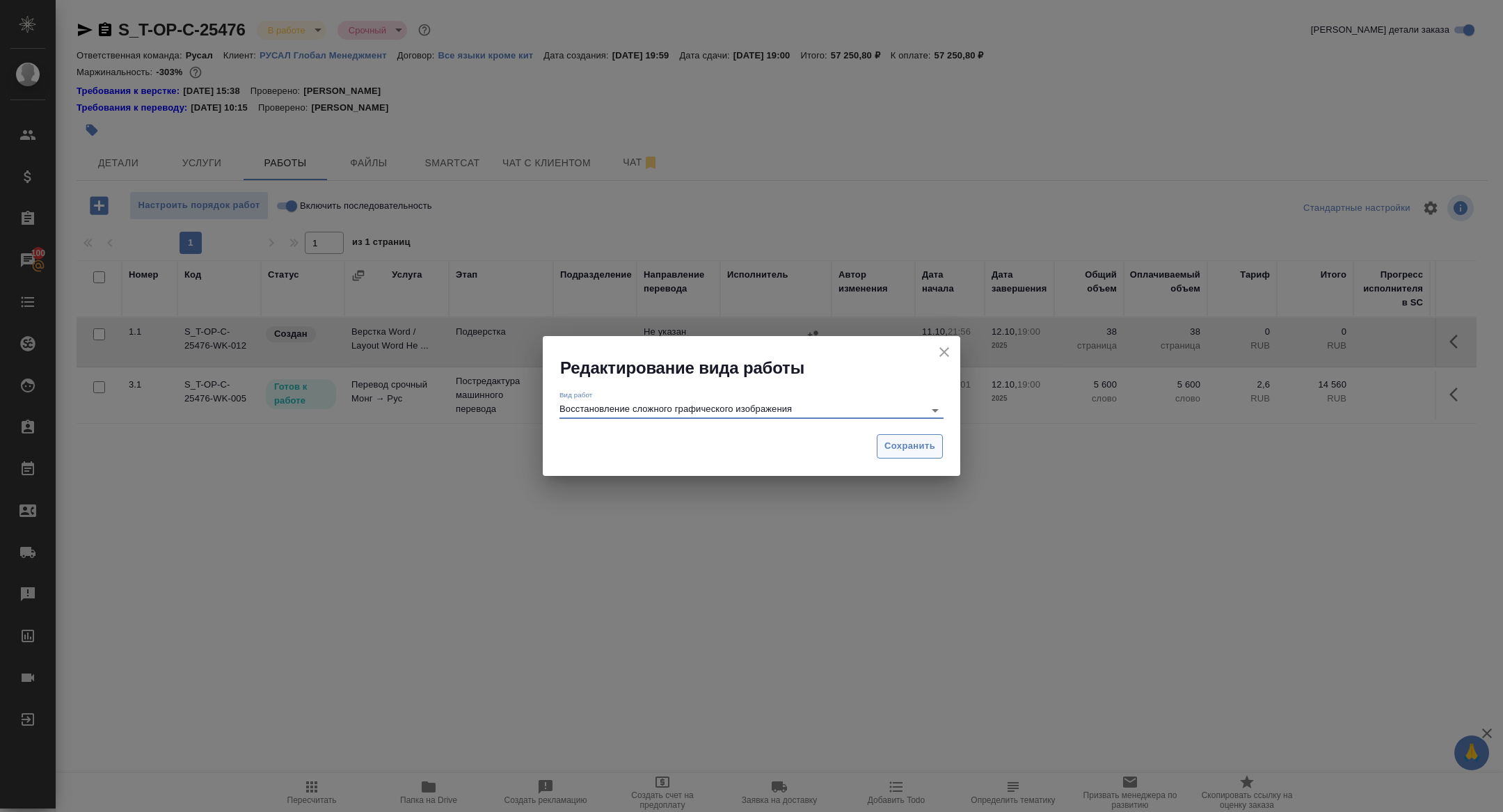
type input "Восстановление сложного графического изображения"
click at [891, 444] on span "Сохранить" at bounding box center [910, 446] width 51 height 16
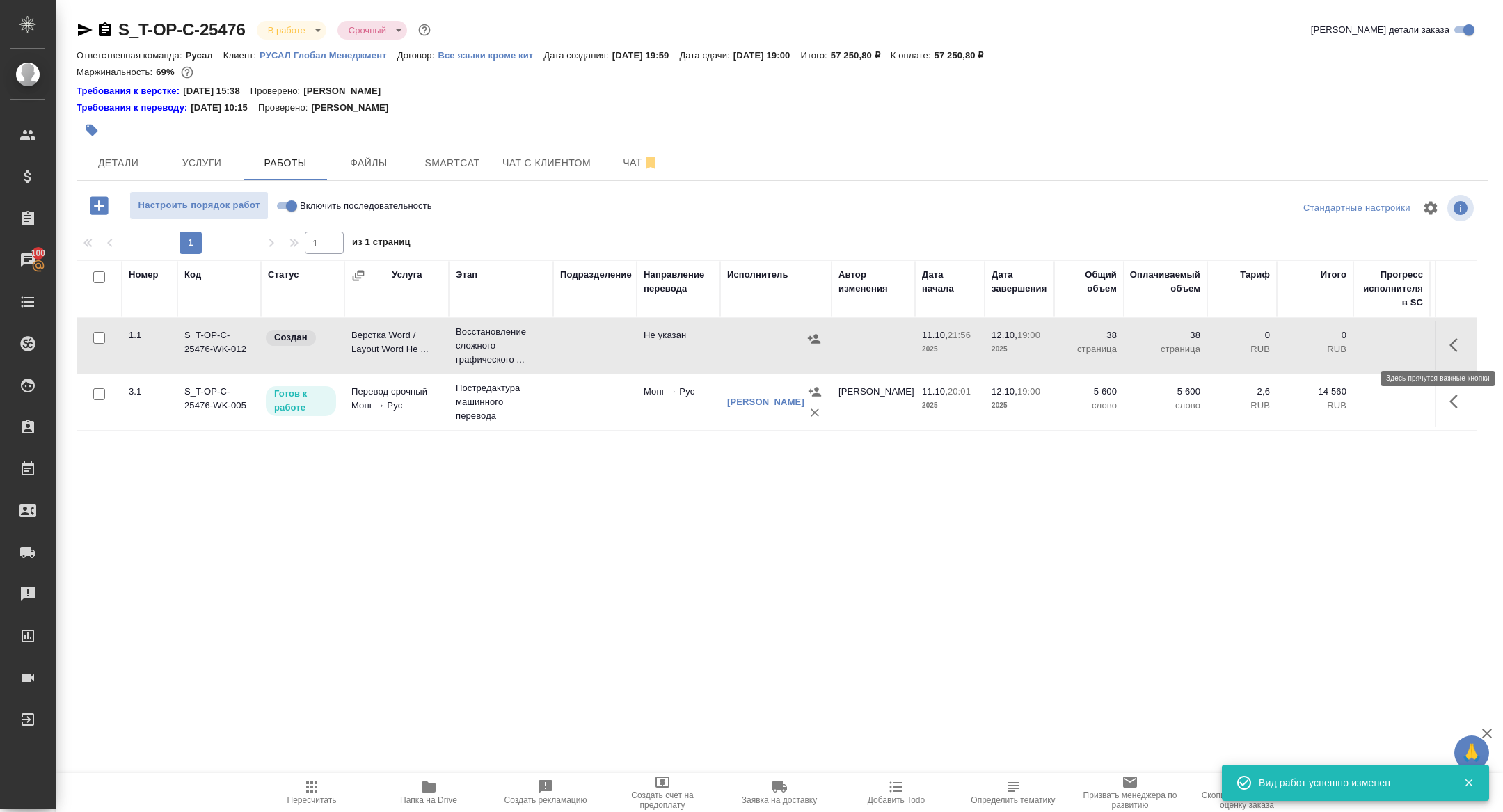
click at [1449, 343] on icon "button" at bounding box center [1458, 345] width 17 height 17
click at [1348, 347] on icon "button" at bounding box center [1356, 345] width 17 height 17
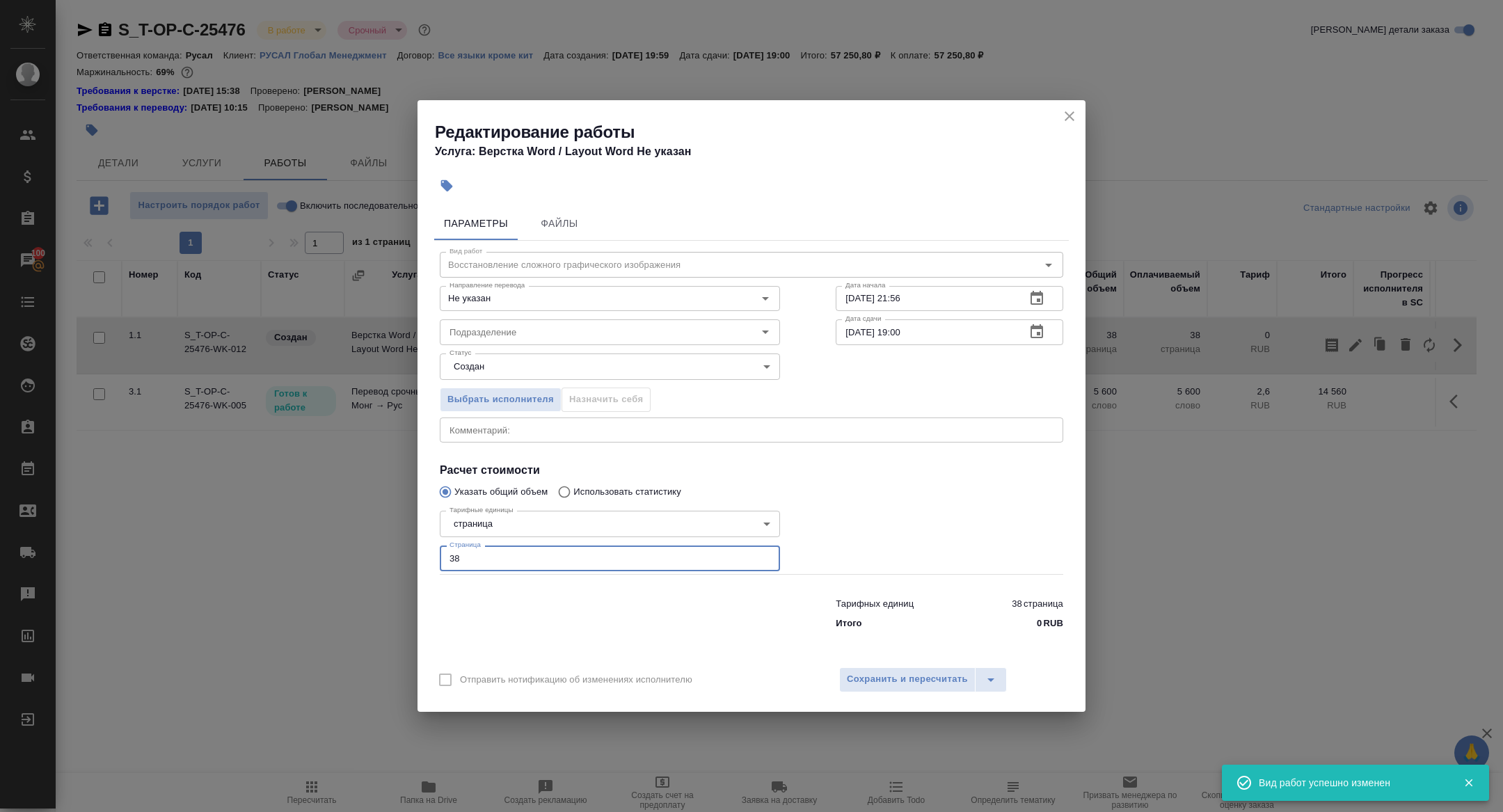
drag, startPoint x: 492, startPoint y: 566, endPoint x: 403, endPoint y: 558, distance: 89.4
click at [403, 558] on div "Редактирование работы Услуга: Верстка Word / Layout Word Не указан Параметры Фа…" at bounding box center [752, 406] width 1503 height 812
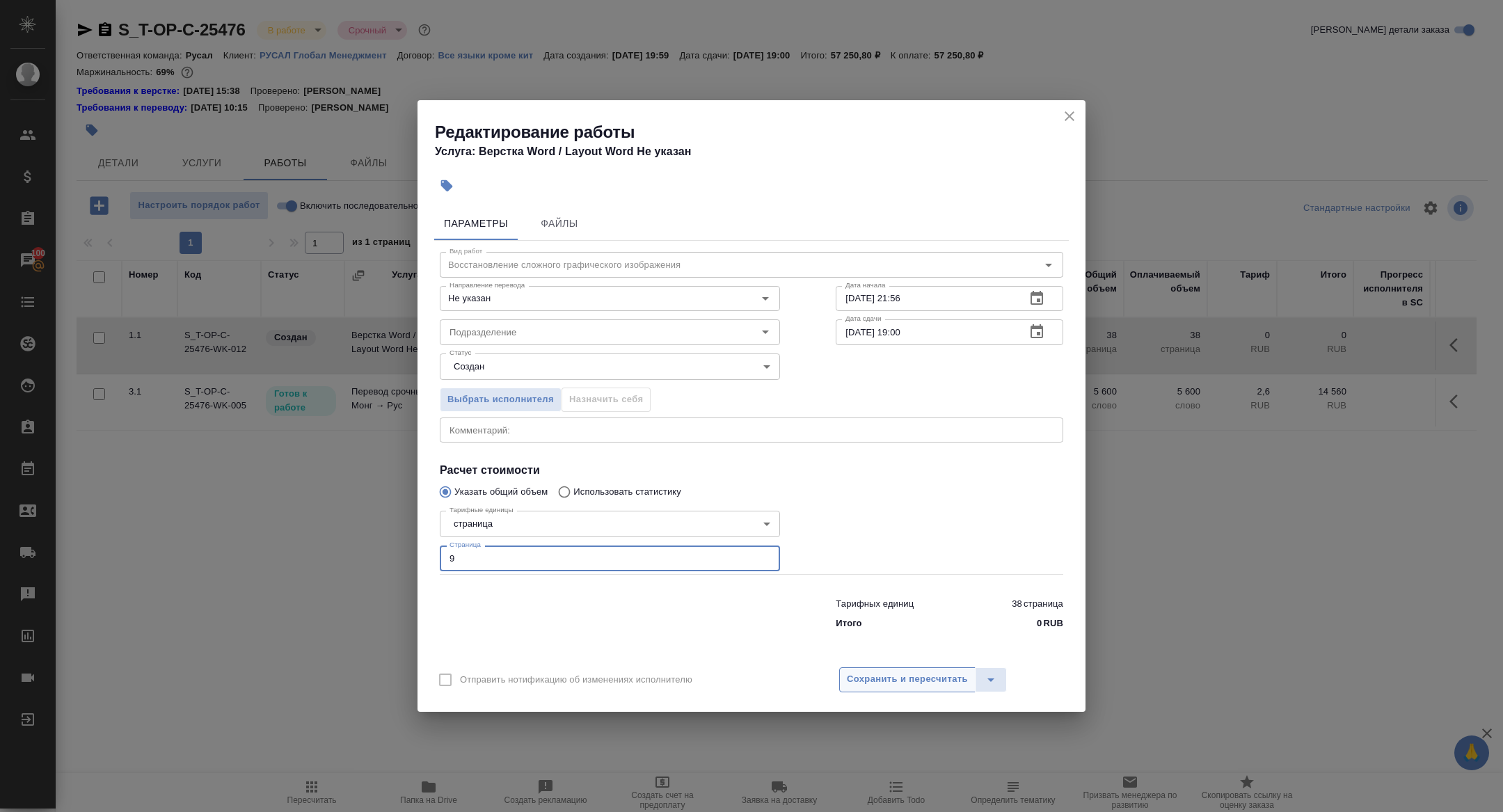
type input "9"
click at [896, 685] on span "Сохранить и пересчитать" at bounding box center [907, 679] width 121 height 16
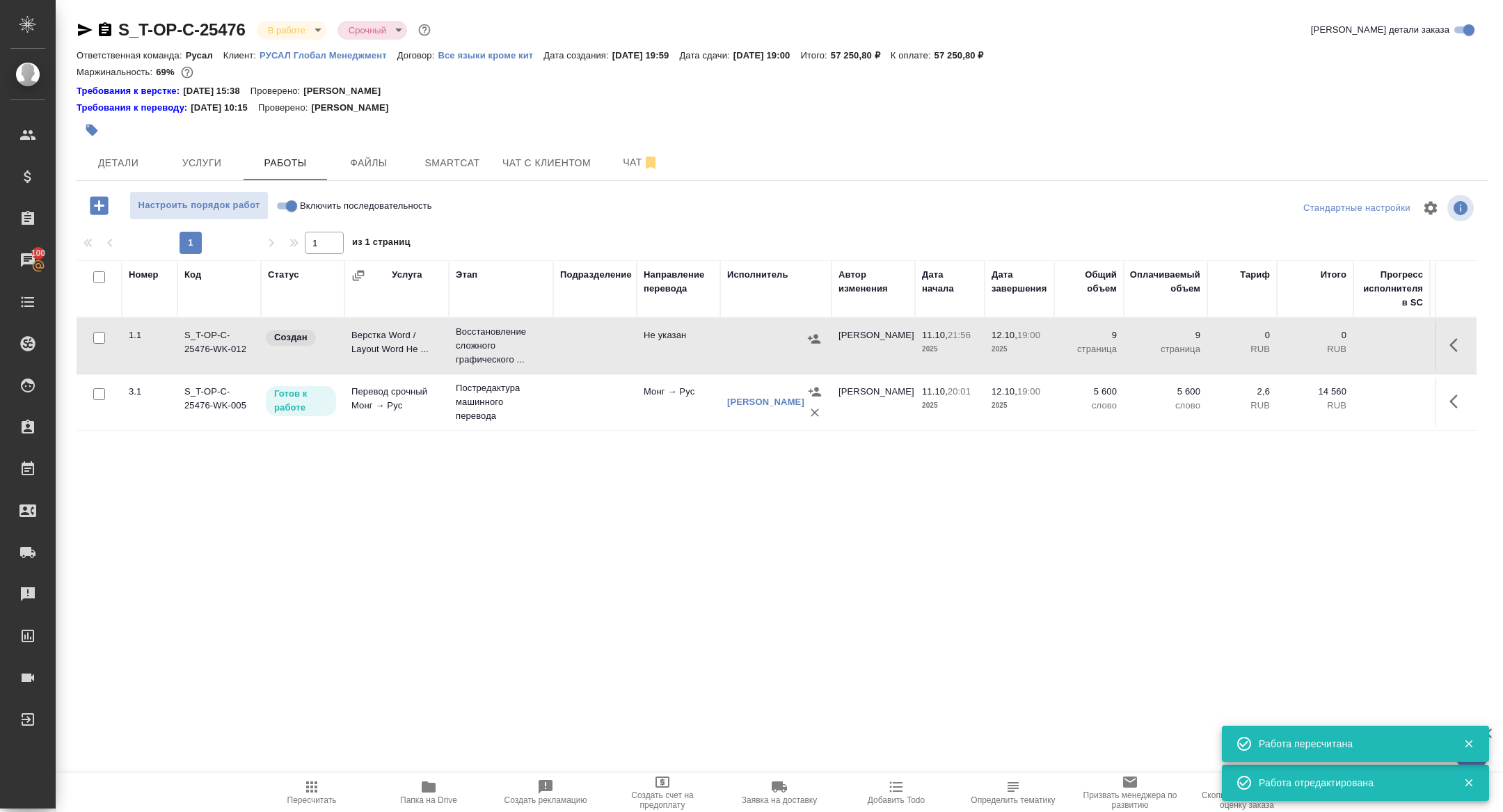
click at [1453, 337] on icon "button" at bounding box center [1458, 345] width 17 height 17
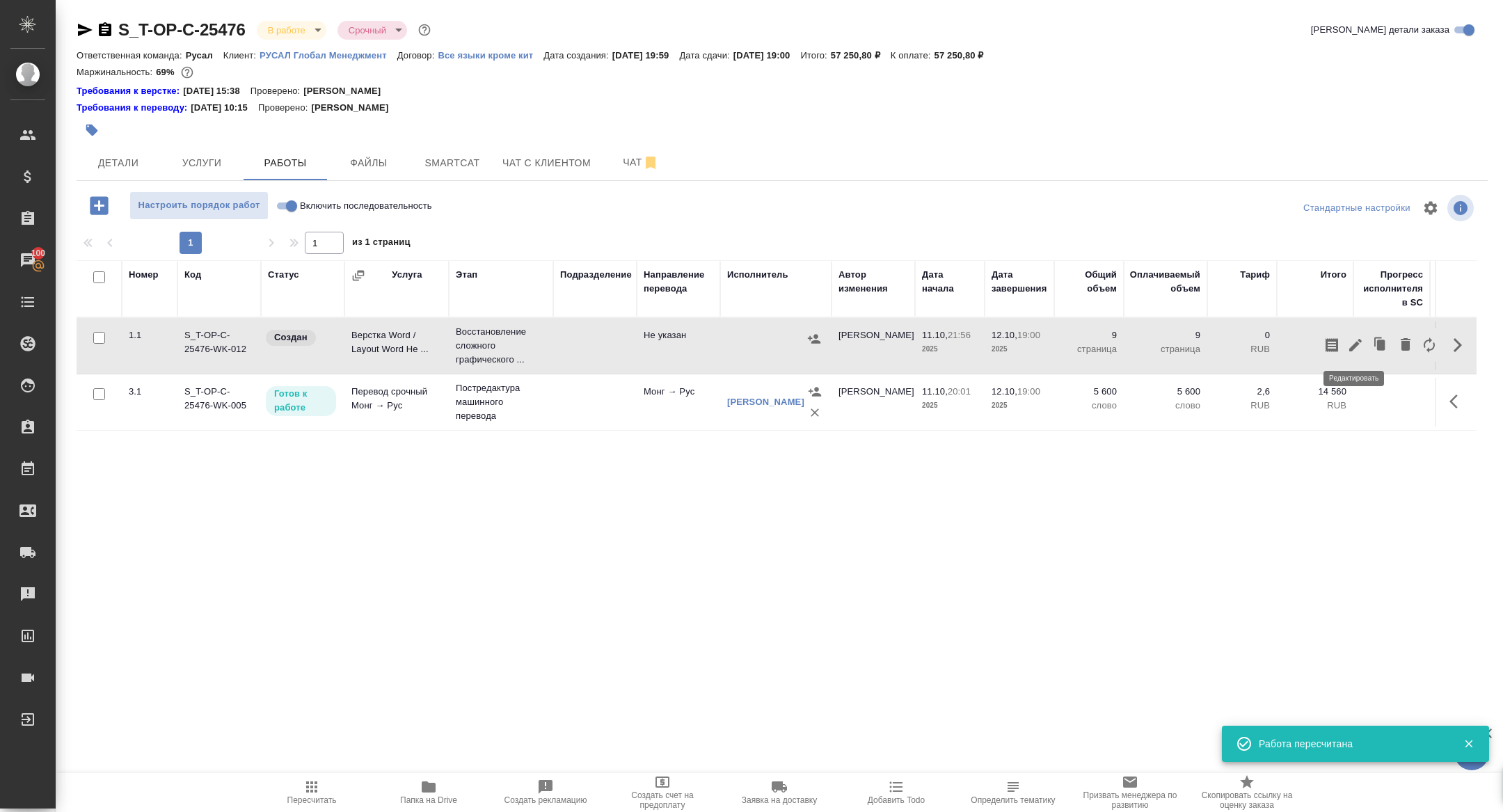
click at [1356, 347] on icon "button" at bounding box center [1356, 345] width 17 height 17
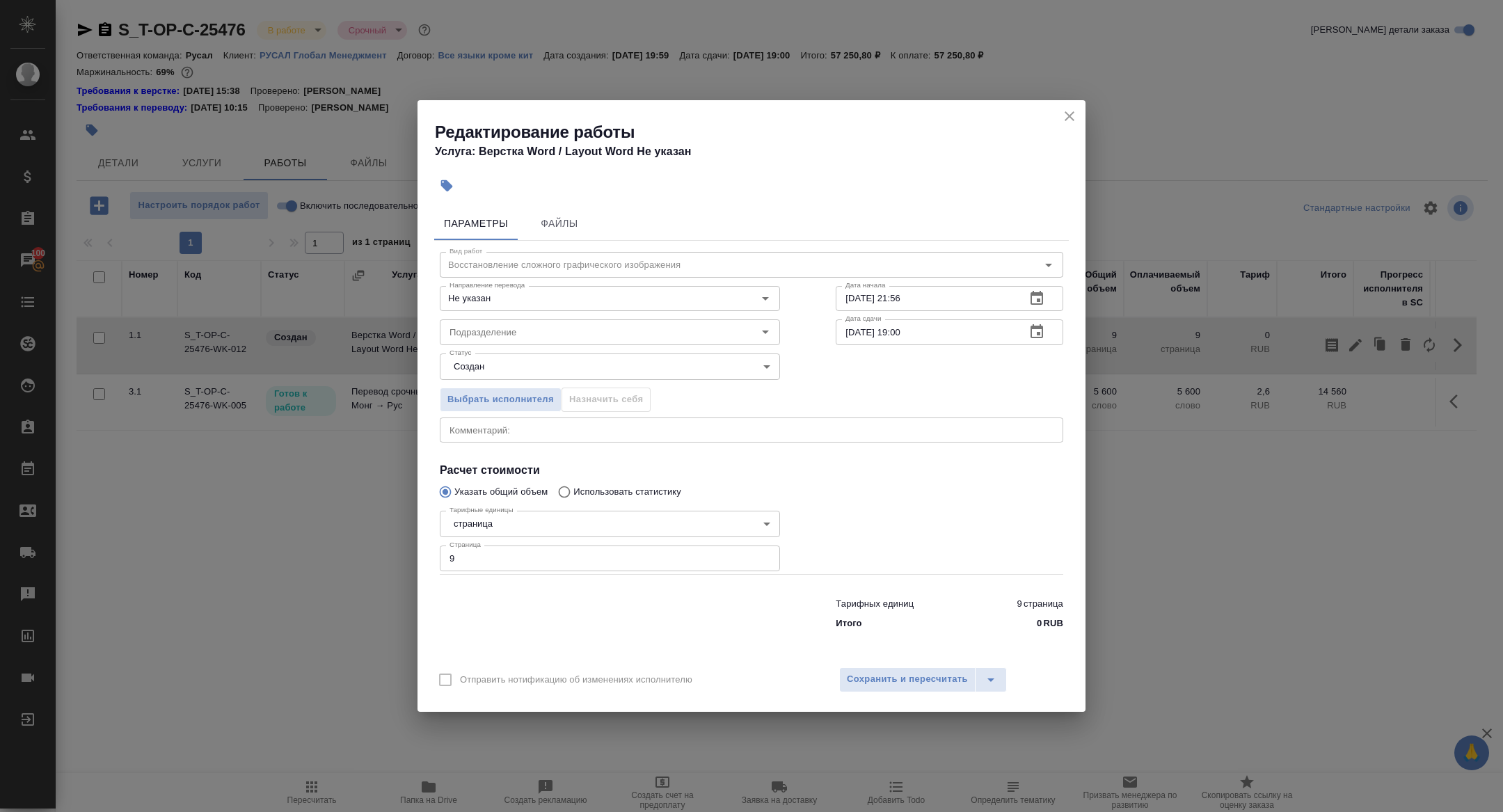
click at [1029, 330] on icon "button" at bounding box center [1037, 332] width 17 height 17
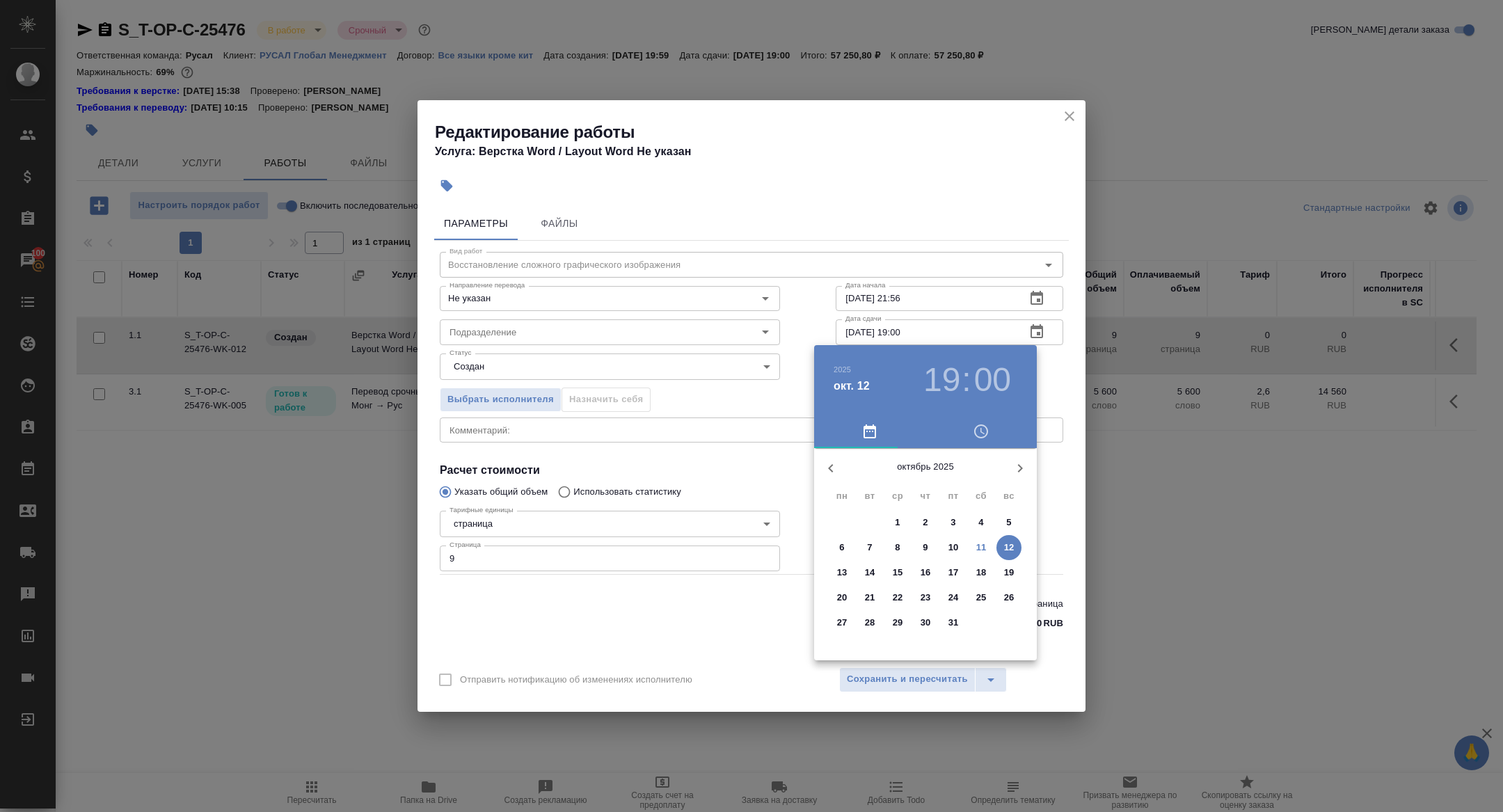
click at [945, 375] on h3 "19" at bounding box center [942, 380] width 37 height 39
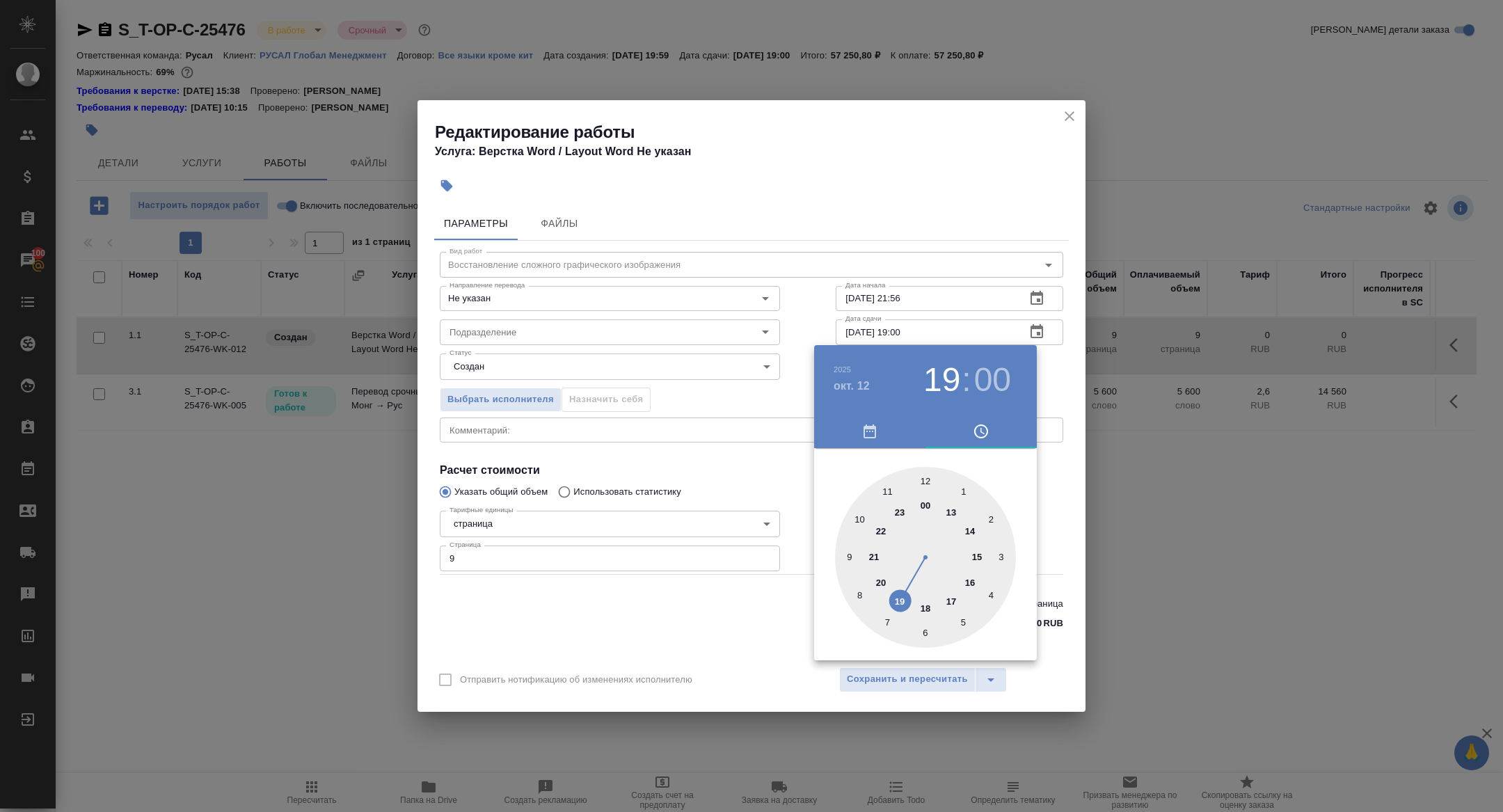
click at [970, 532] on div at bounding box center [925, 557] width 181 height 181
type input "12.10.2025 14:00"
click at [755, 459] on div at bounding box center [752, 406] width 1503 height 812
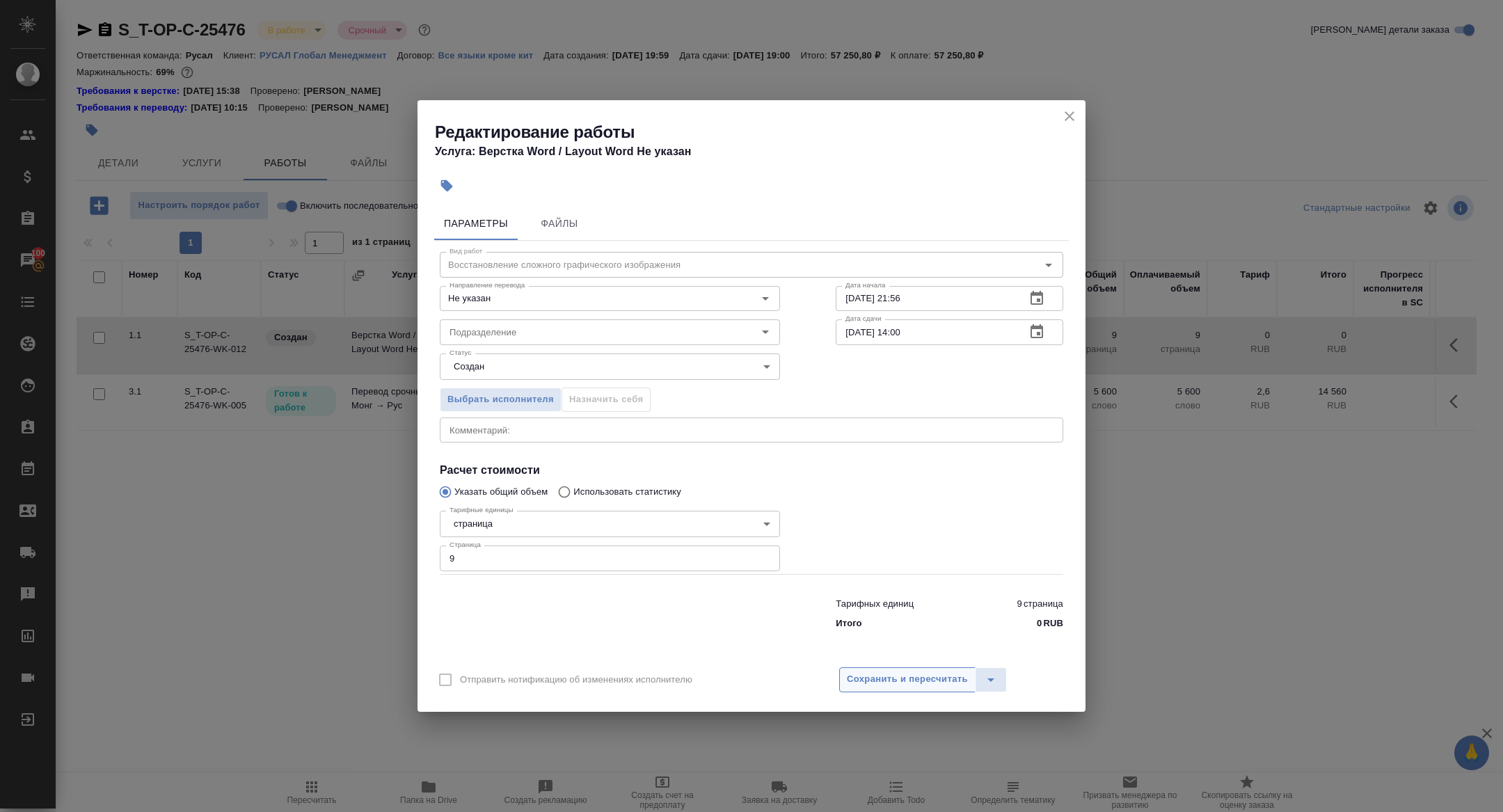
click at [931, 674] on span "Сохранить и пересчитать" at bounding box center [907, 679] width 121 height 16
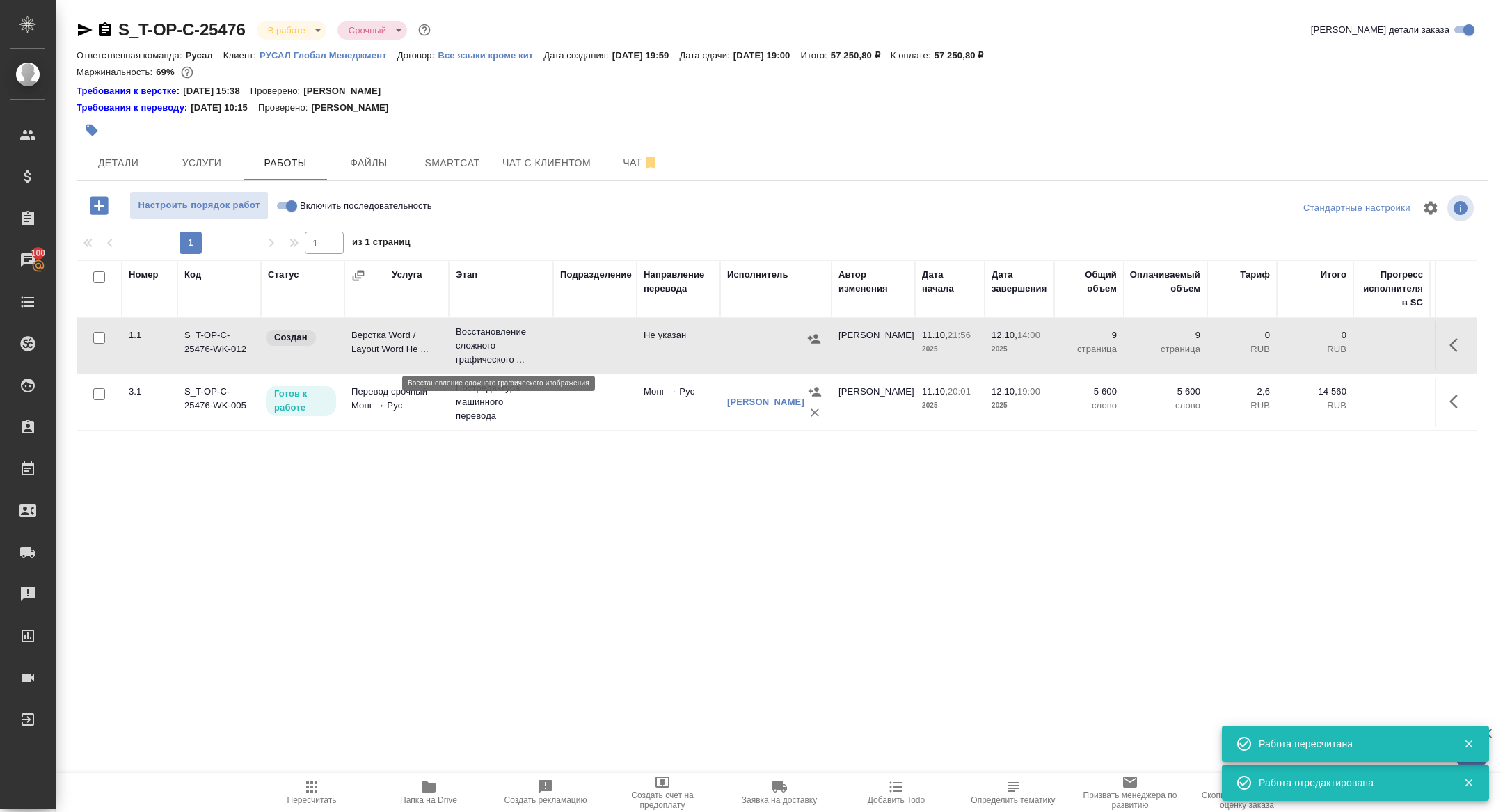
click at [473, 358] on p "Восстановление сложного графического ..." at bounding box center [501, 346] width 91 height 42
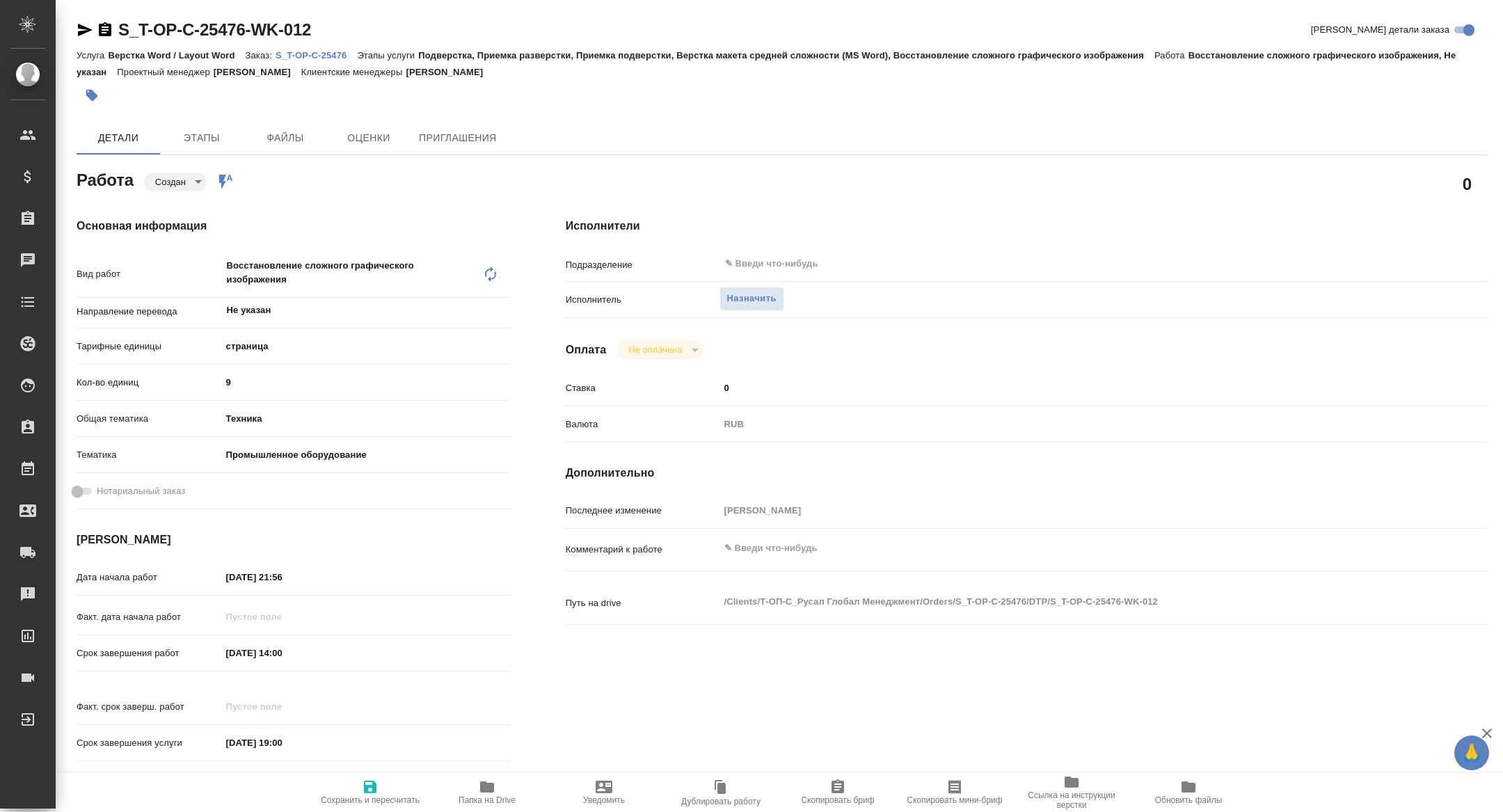
type textarea "x"
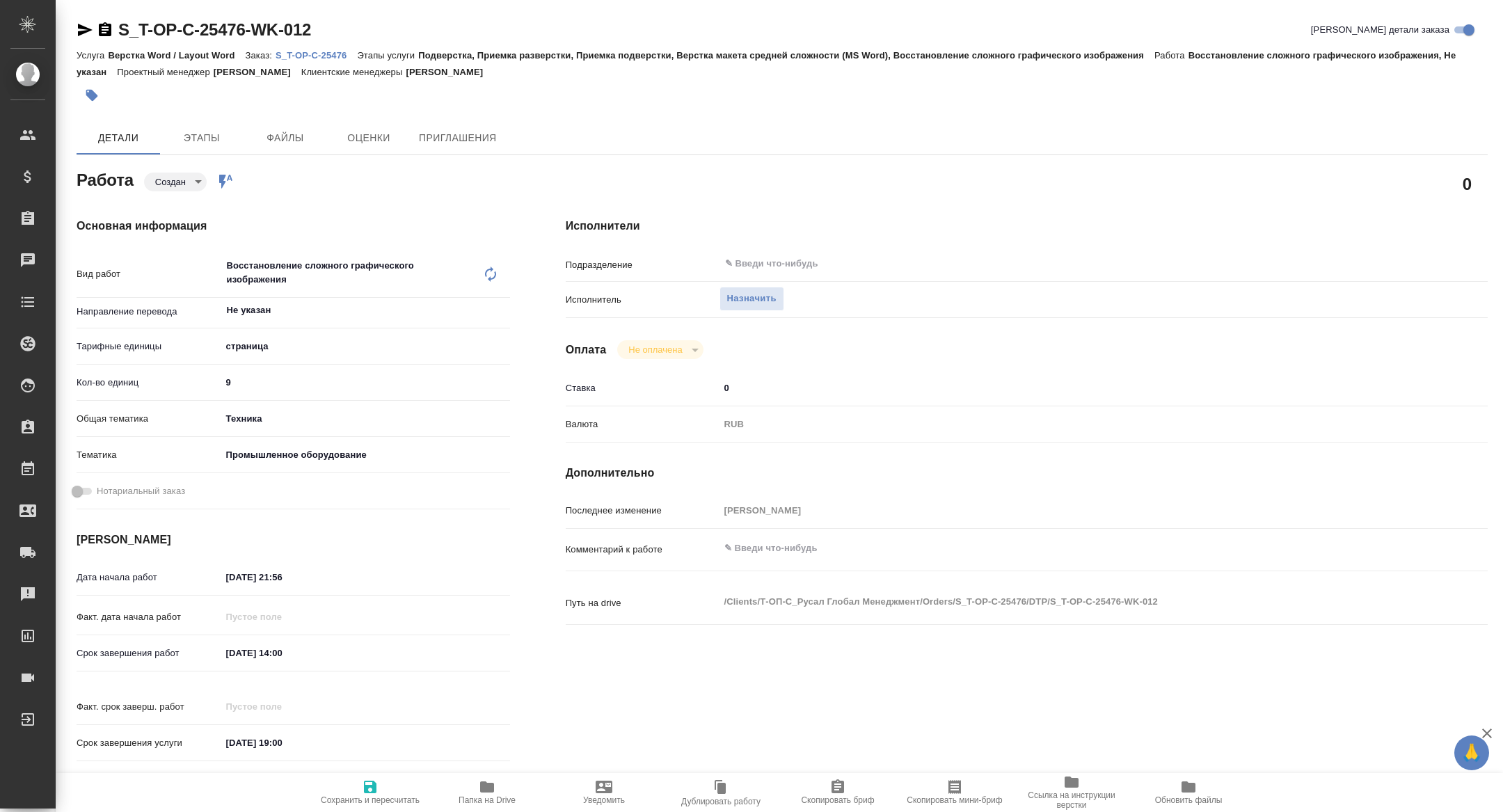
type textarea "x"
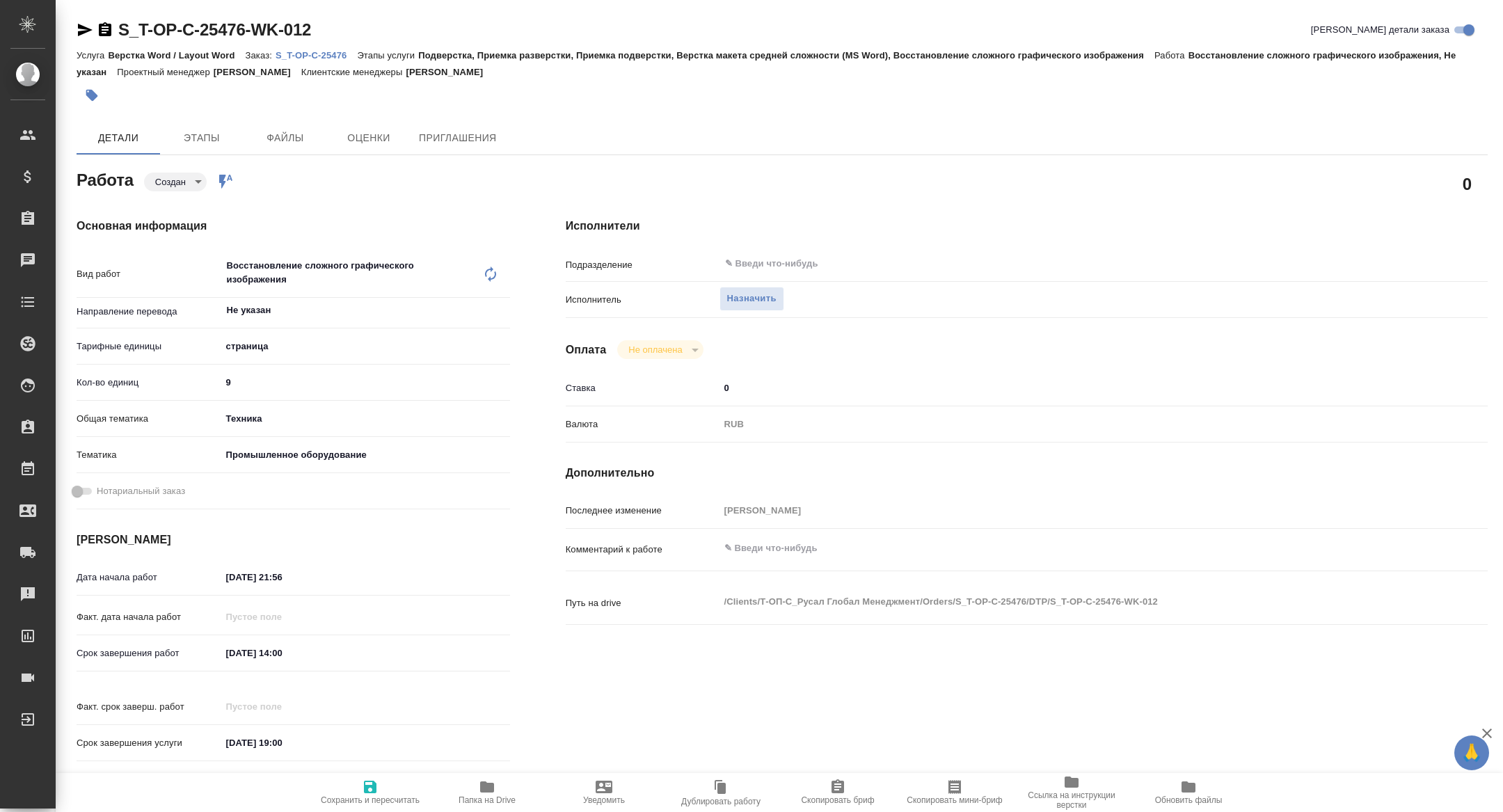
type textarea "x"
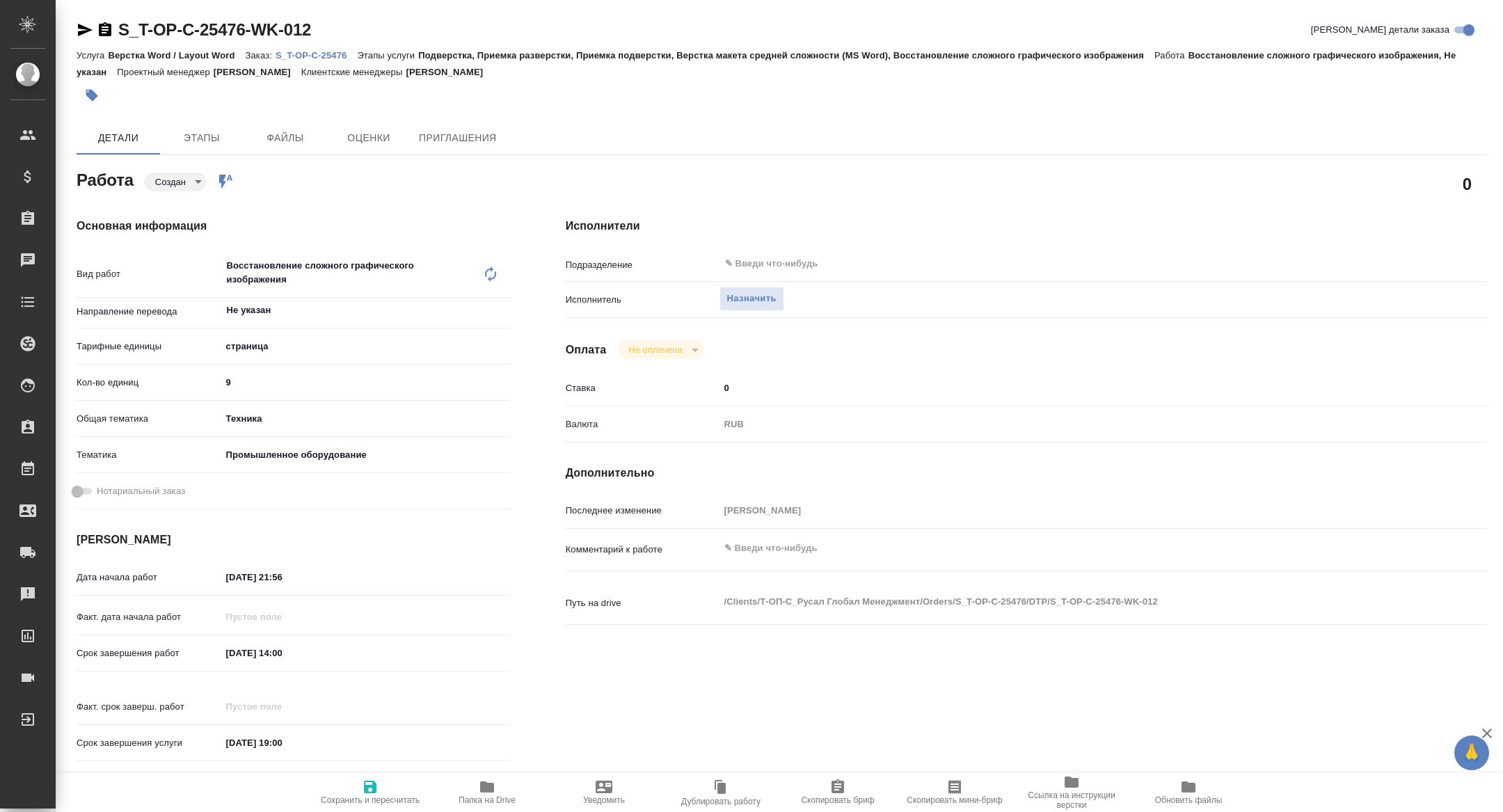
type textarea "x"
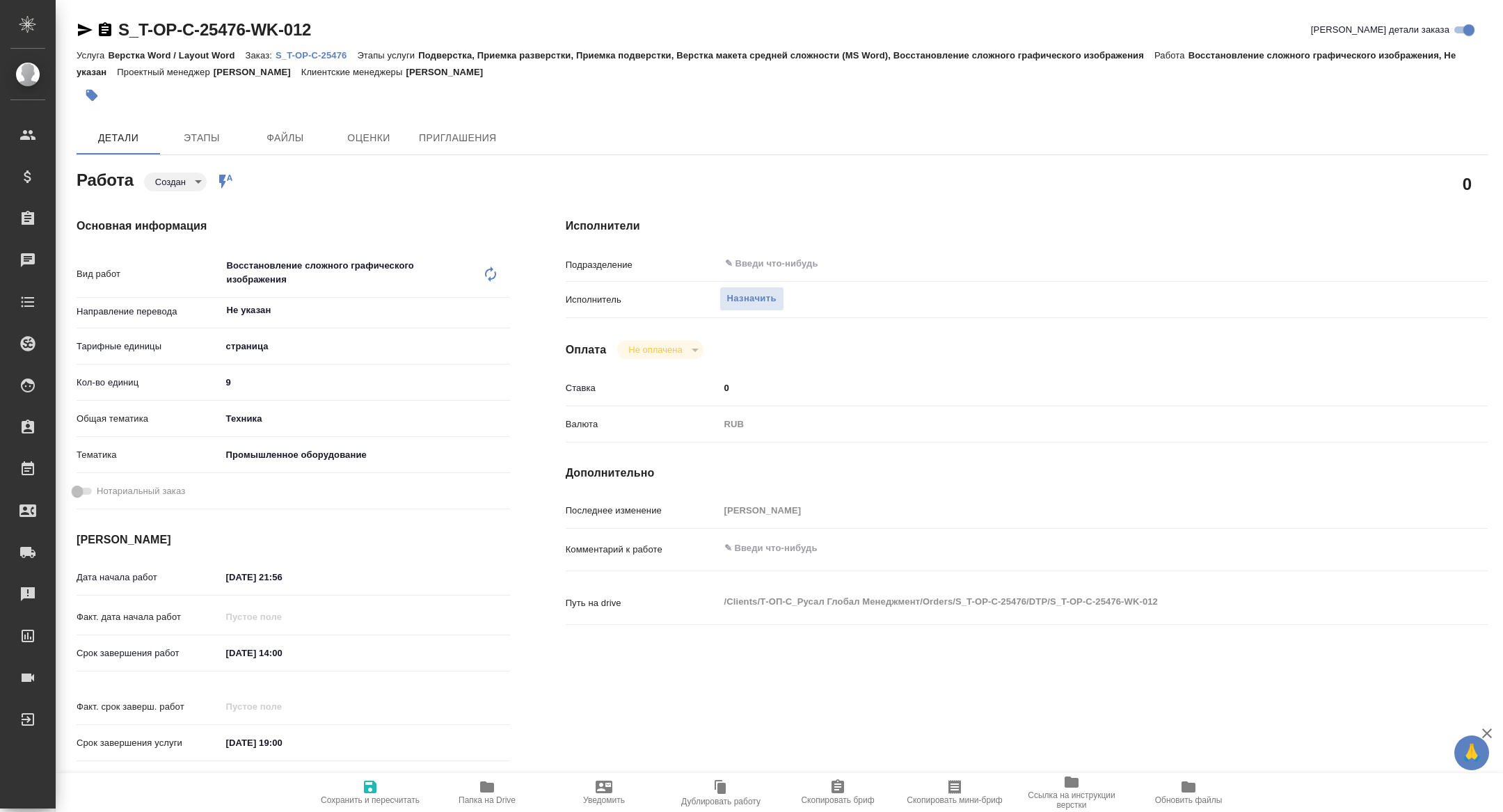
type textarea "x"
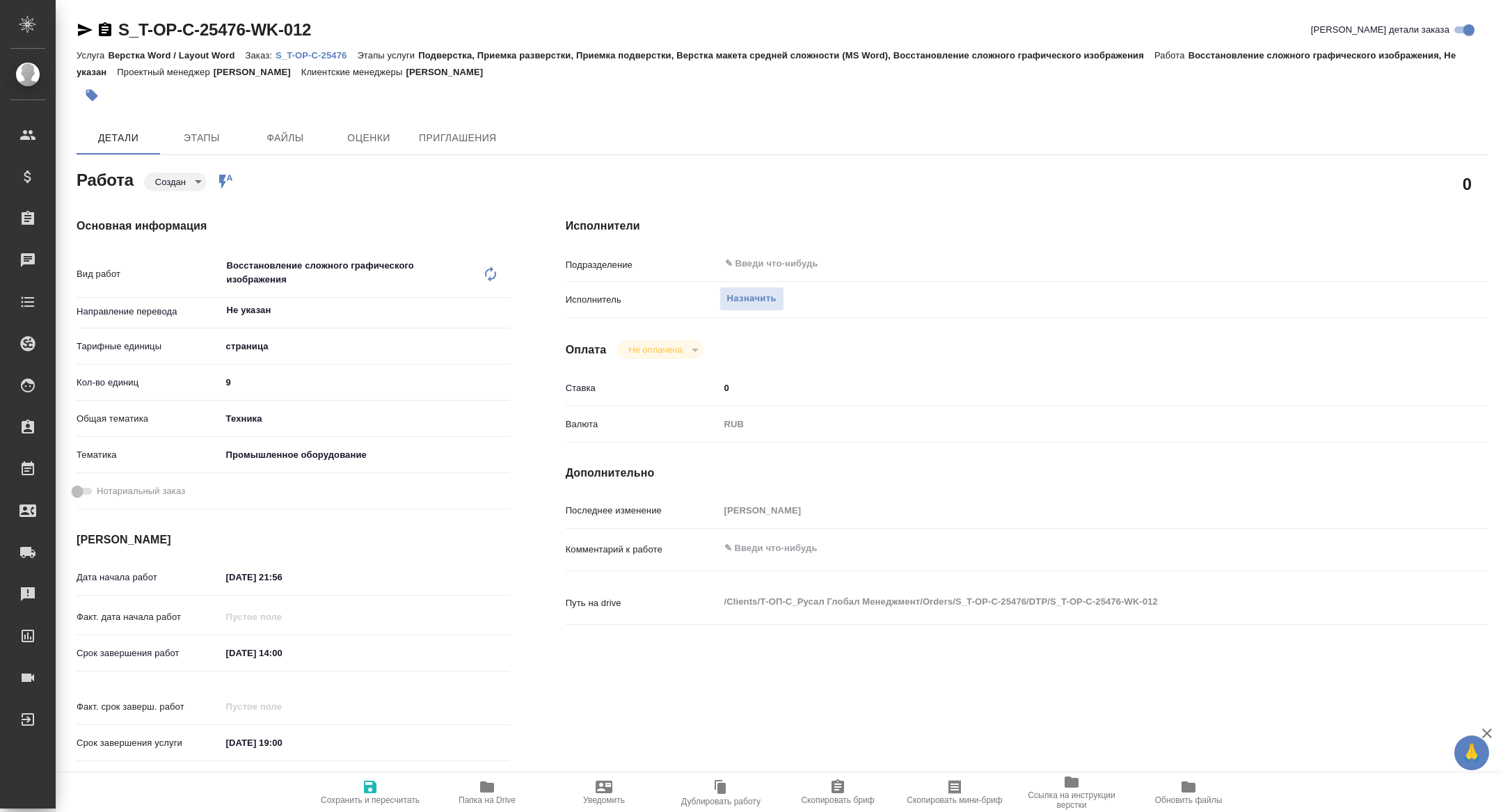
type textarea "x"
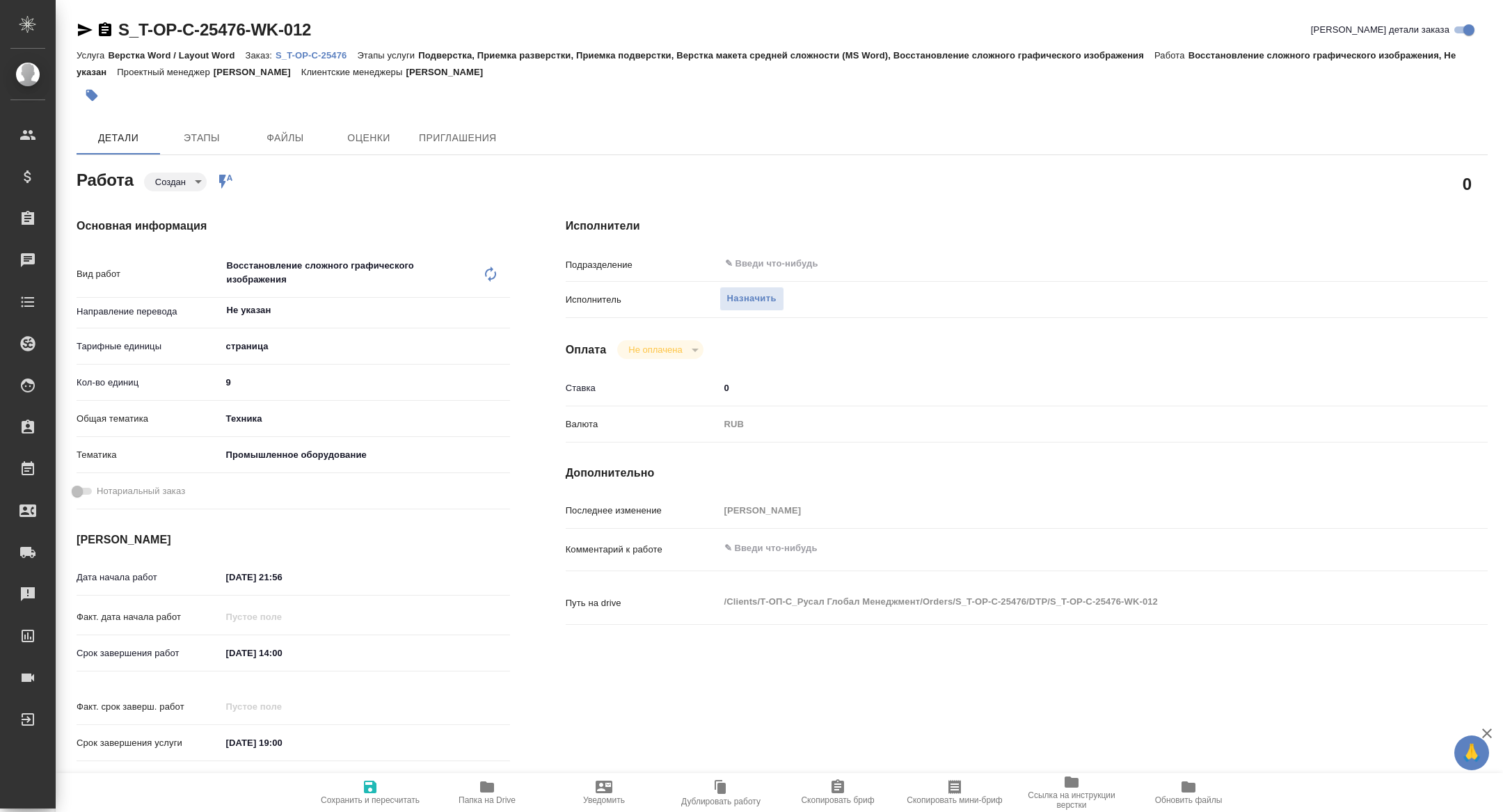
click at [956, 793] on icon "button" at bounding box center [955, 787] width 12 height 14
type textarea "x"
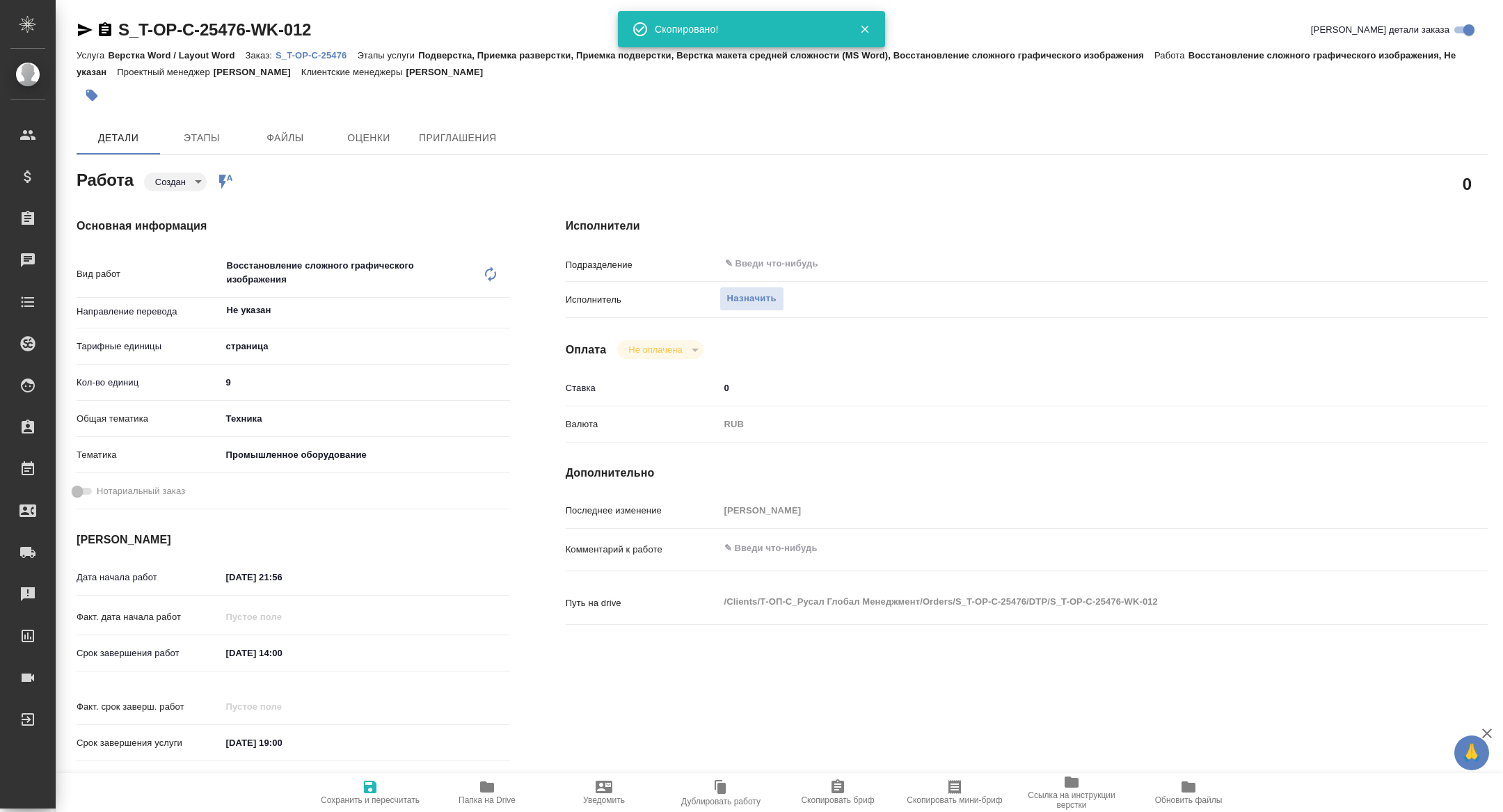
type textarea "x"
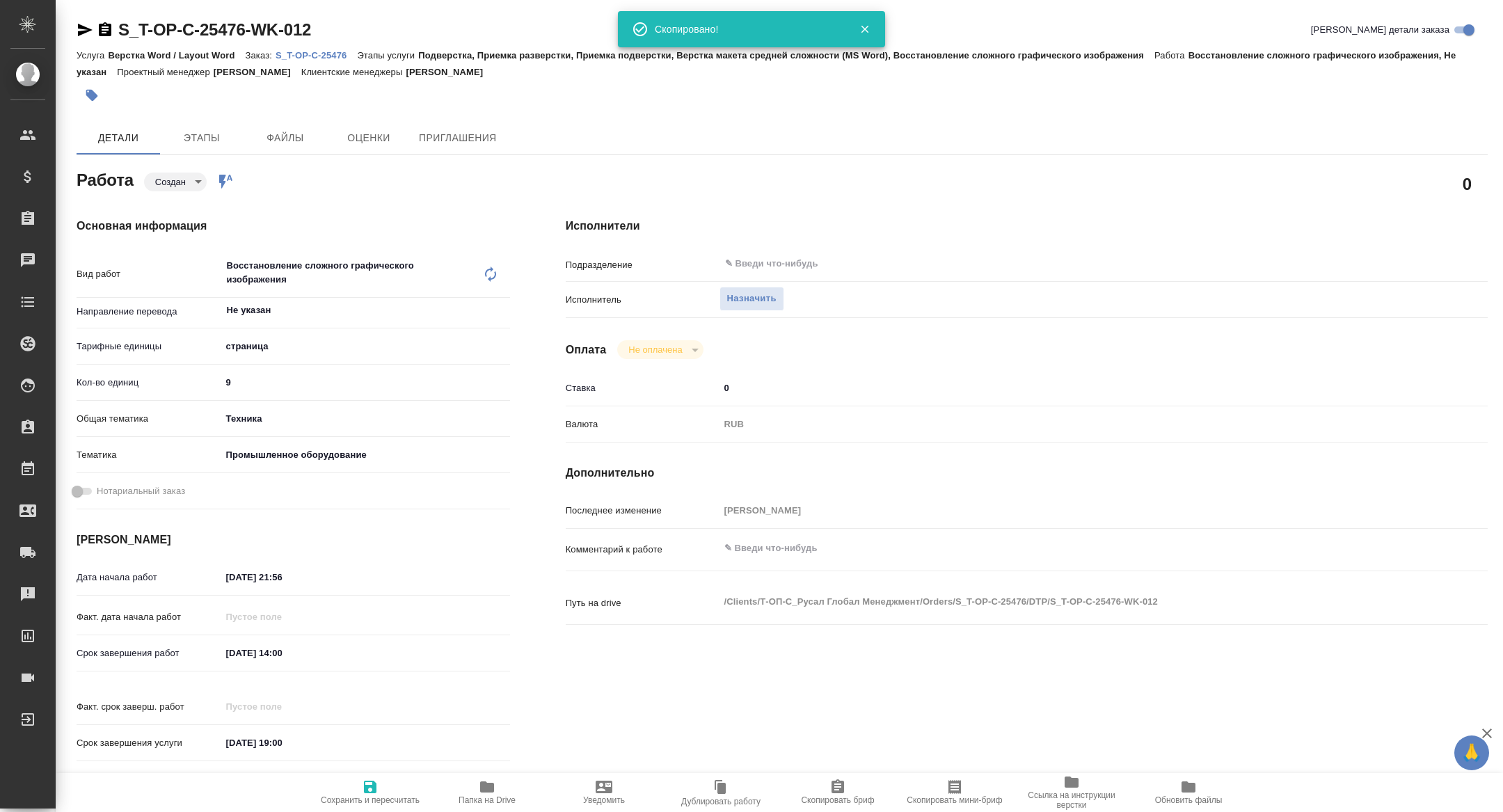
type textarea "x"
